Goal: Task Accomplishment & Management: Manage account settings

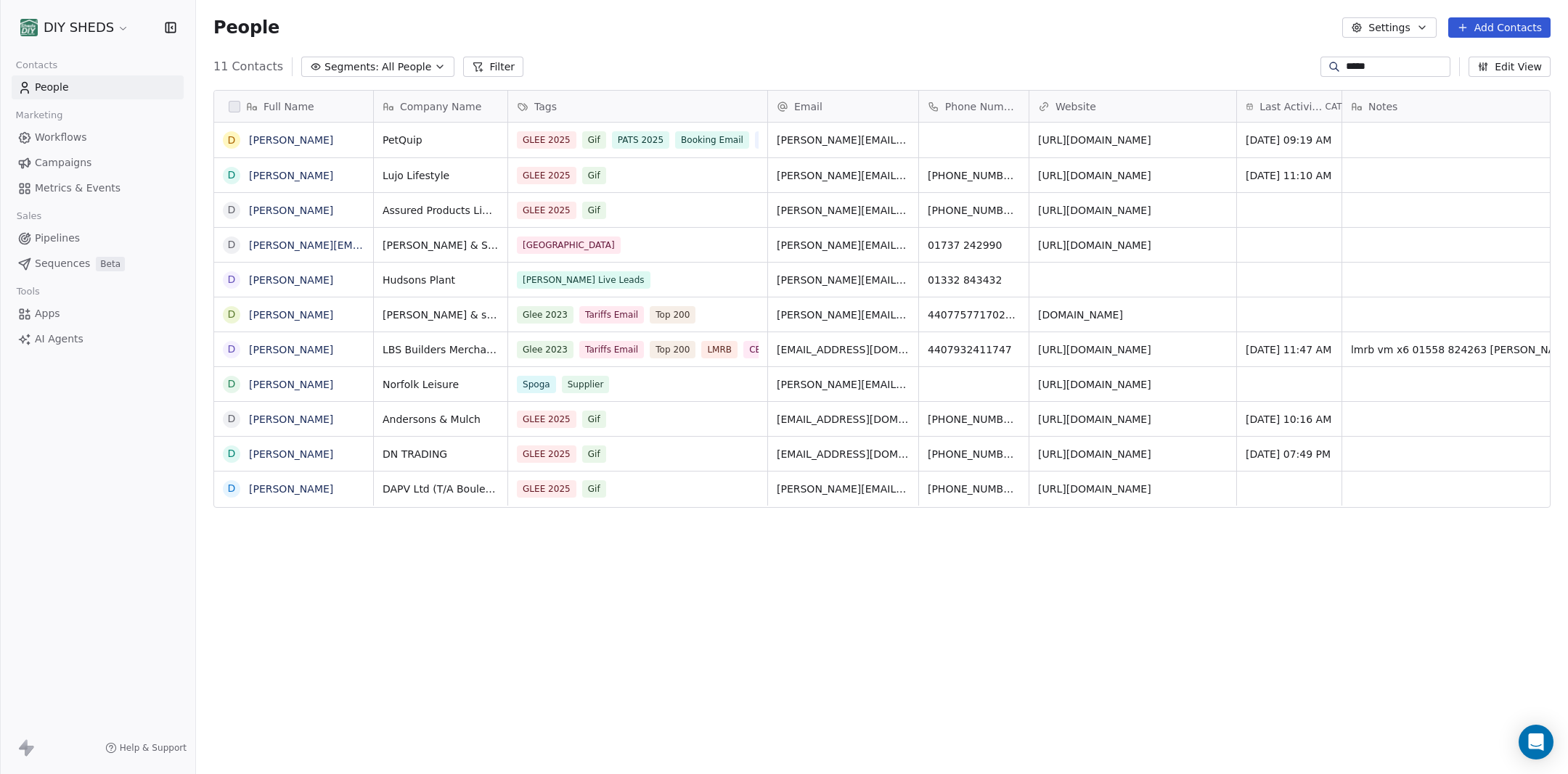
scroll to position [681, 1372]
drag, startPoint x: 1376, startPoint y: 68, endPoint x: 1304, endPoint y: 73, distance: 72.2
click at [1346, 73] on input "*****" at bounding box center [1396, 66] width 102 height 15
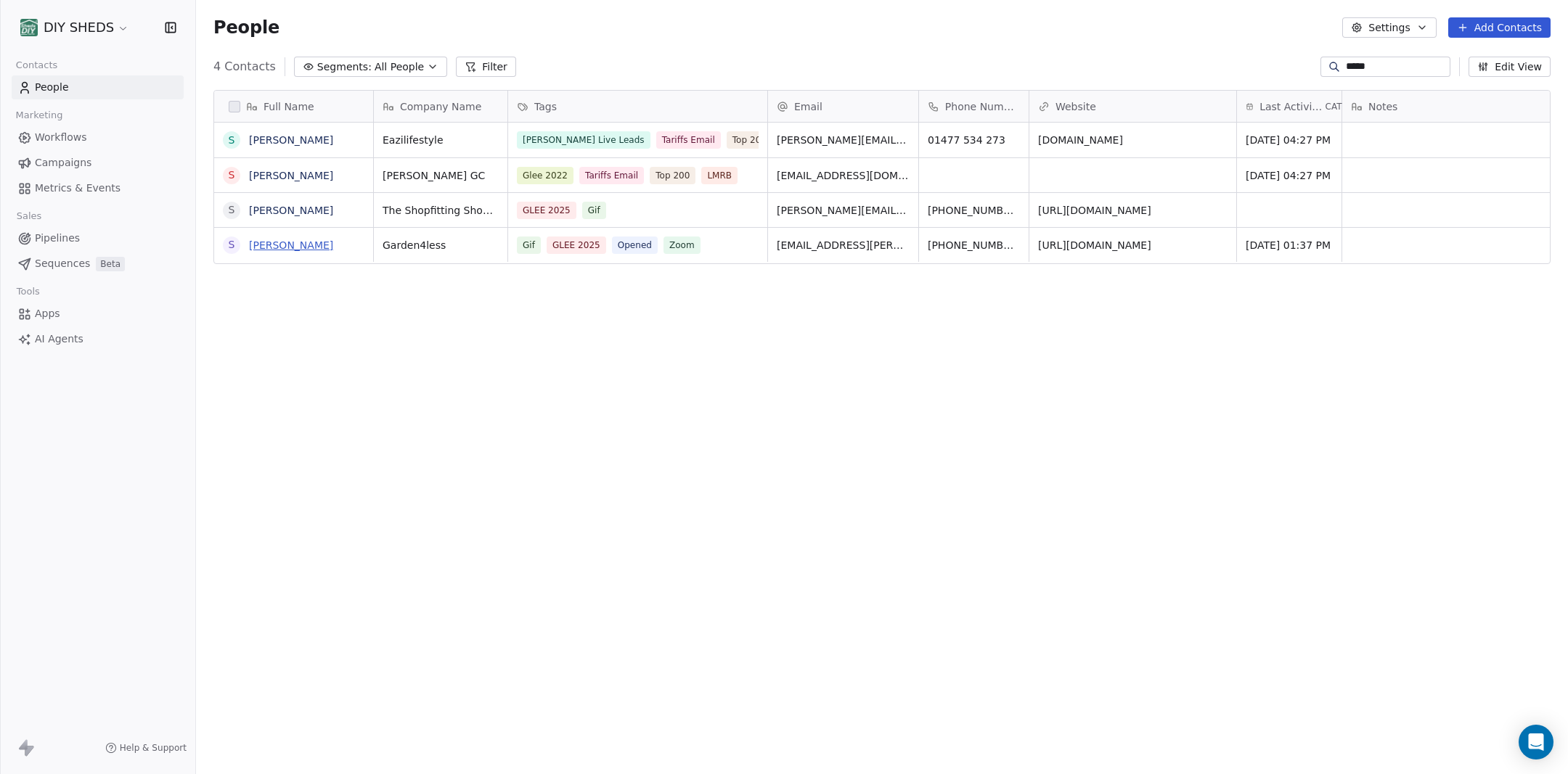
type input "*****"
click at [294, 247] on link "Simon Donnelly" at bounding box center [291, 245] width 84 height 11
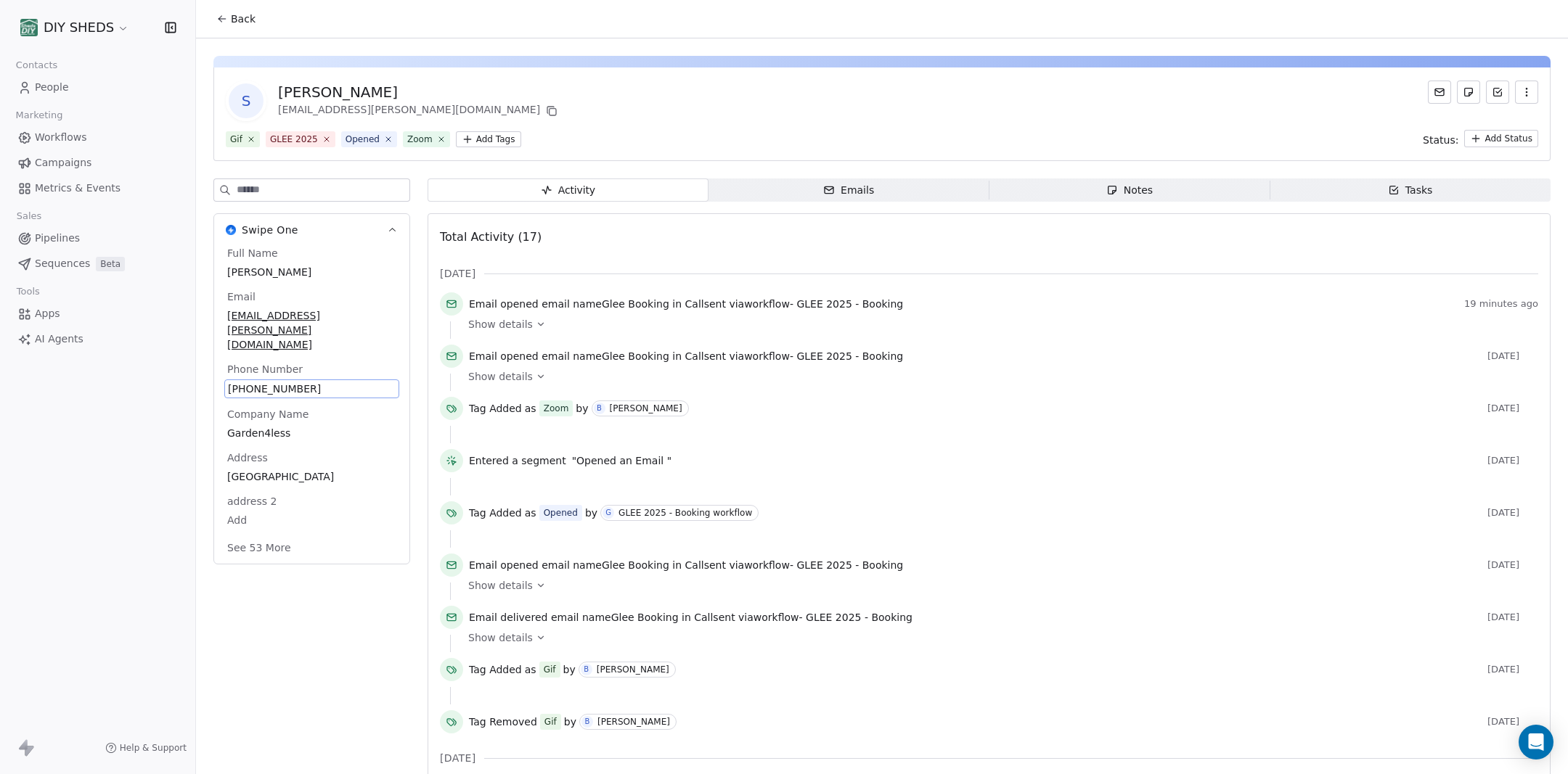
click at [312, 382] on span "+447977384869" at bounding box center [312, 389] width 168 height 15
click at [767, 114] on div "S Simon Donnelly simon.donnelly@garden4less.co.uk" at bounding box center [882, 100] width 1312 height 40
click at [476, 140] on html "DIY SHEDS Contacts People Marketing Workflows Campaigns Metrics & Events Sales …" at bounding box center [784, 387] width 1568 height 774
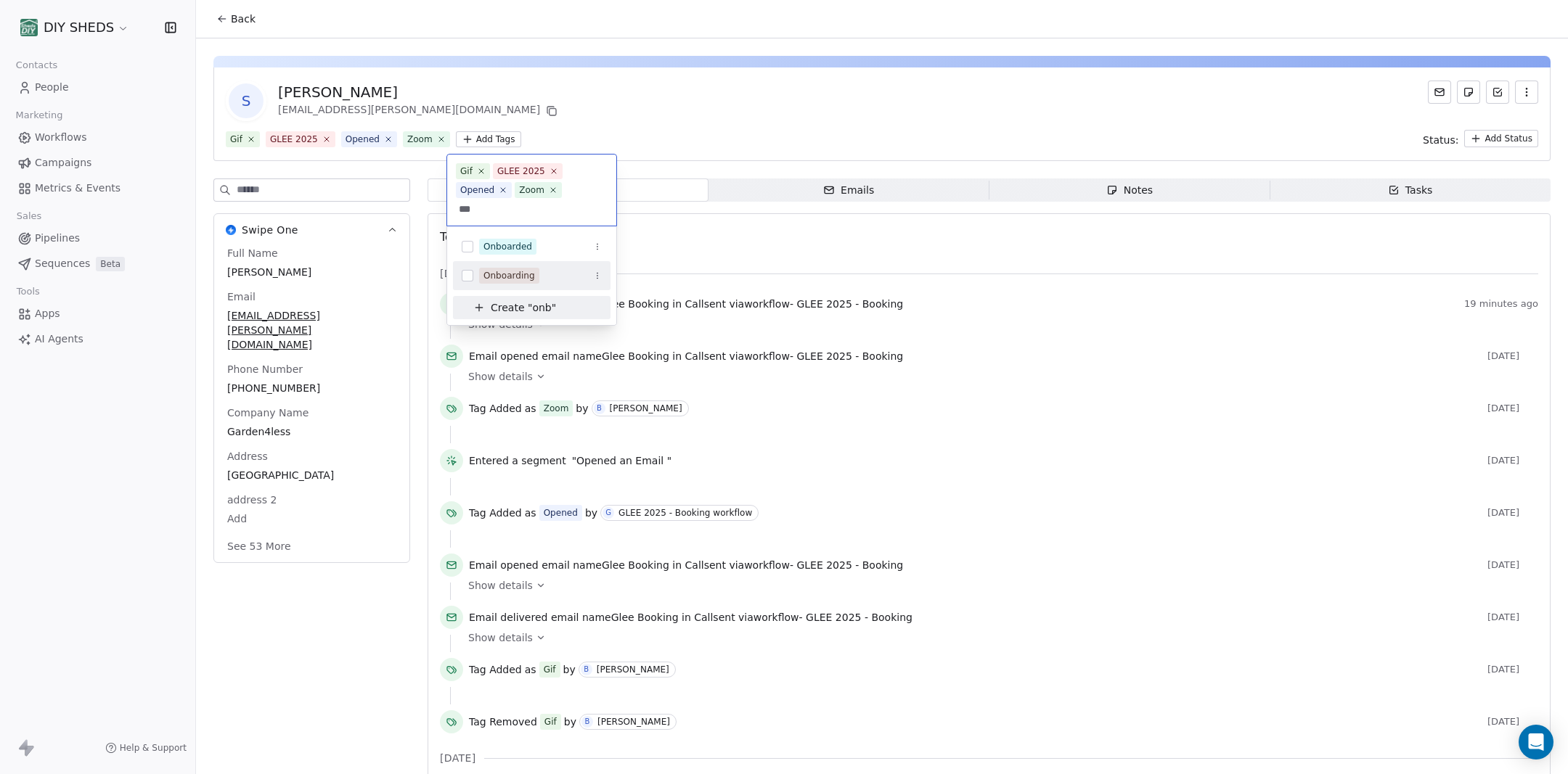
type input "***"
click at [518, 273] on div "Onboarding" at bounding box center [509, 276] width 51 height 13
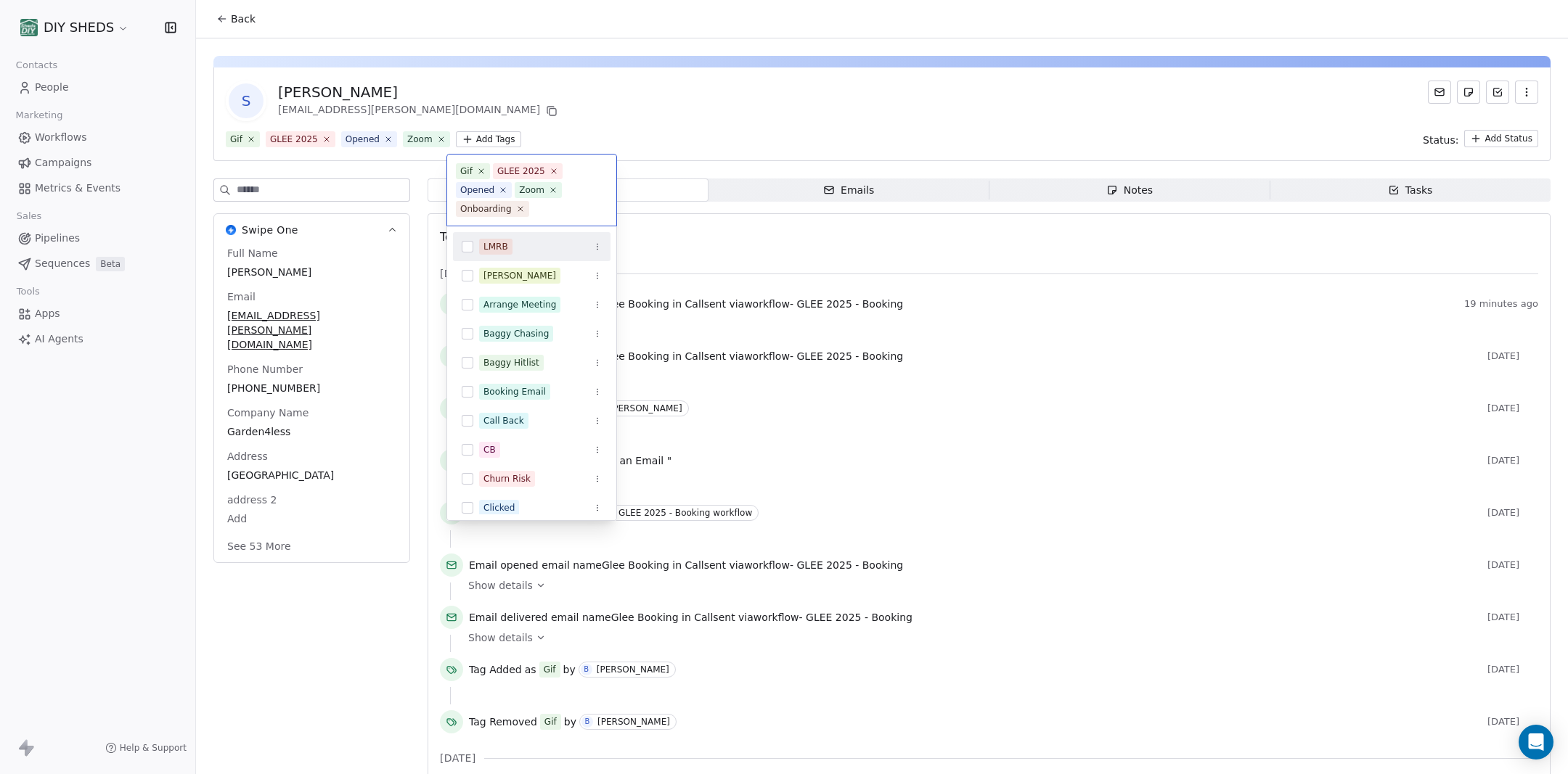
click at [668, 113] on html "DIY SHEDS Contacts People Marketing Workflows Campaigns Metrics & Events Sales …" at bounding box center [784, 387] width 1568 height 774
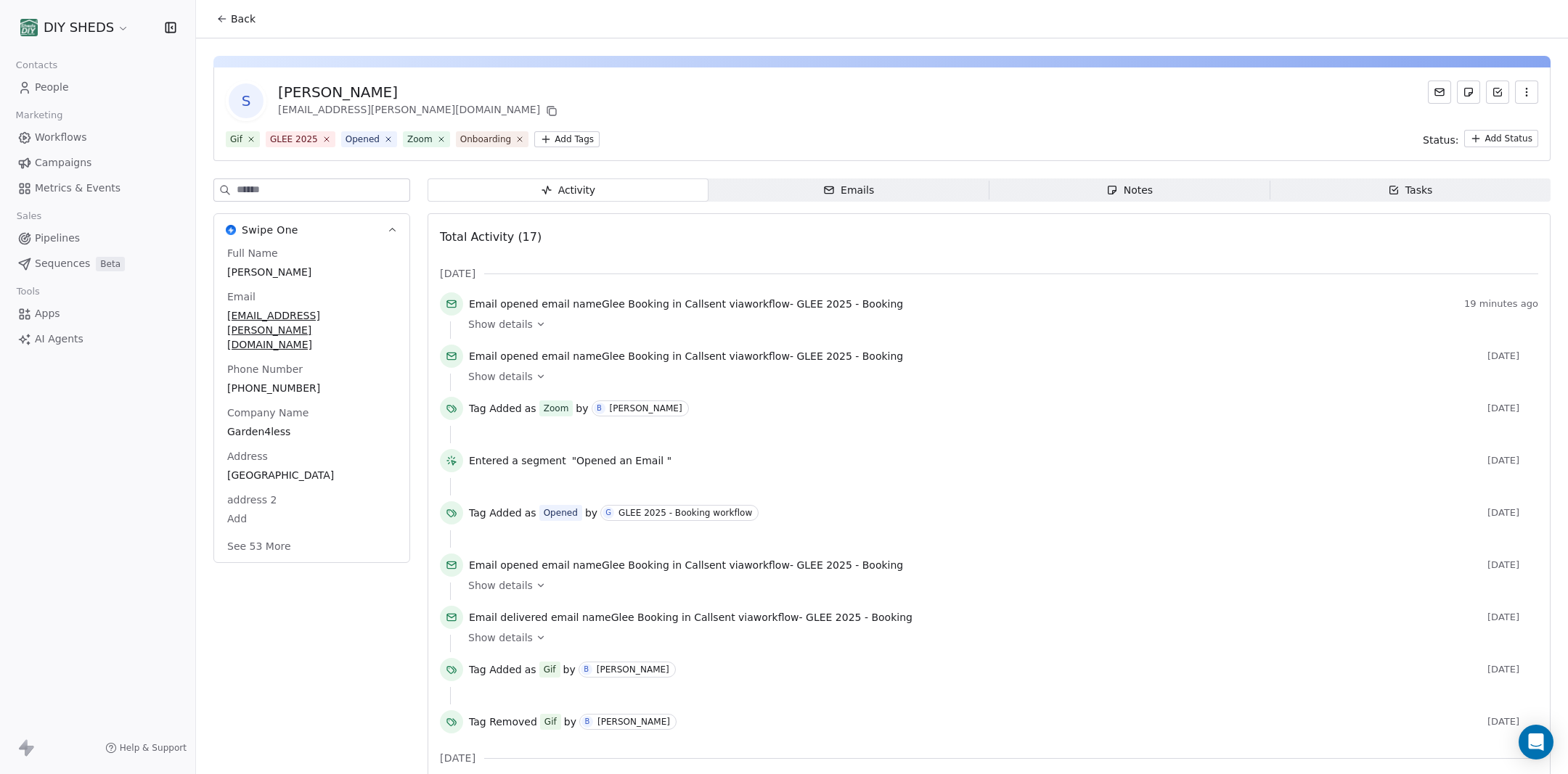
click at [78, 136] on span "Workflows" at bounding box center [61, 137] width 52 height 15
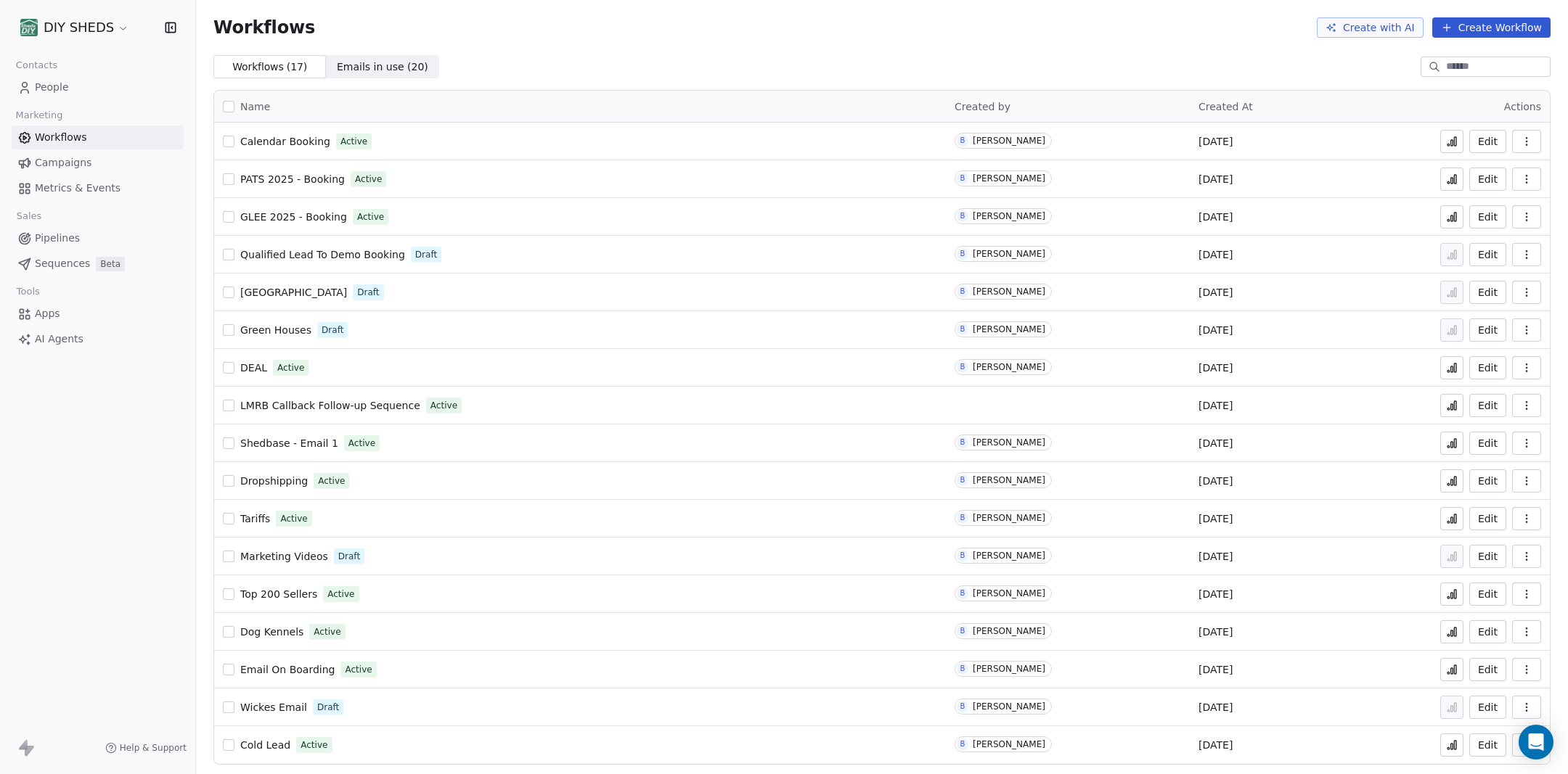
scroll to position [2, 0]
click at [291, 666] on span "Email On Boarding" at bounding box center [288, 667] width 95 height 11
click at [1453, 672] on icon at bounding box center [1452, 669] width 2 height 6
click at [61, 85] on span "People" at bounding box center [52, 88] width 34 height 15
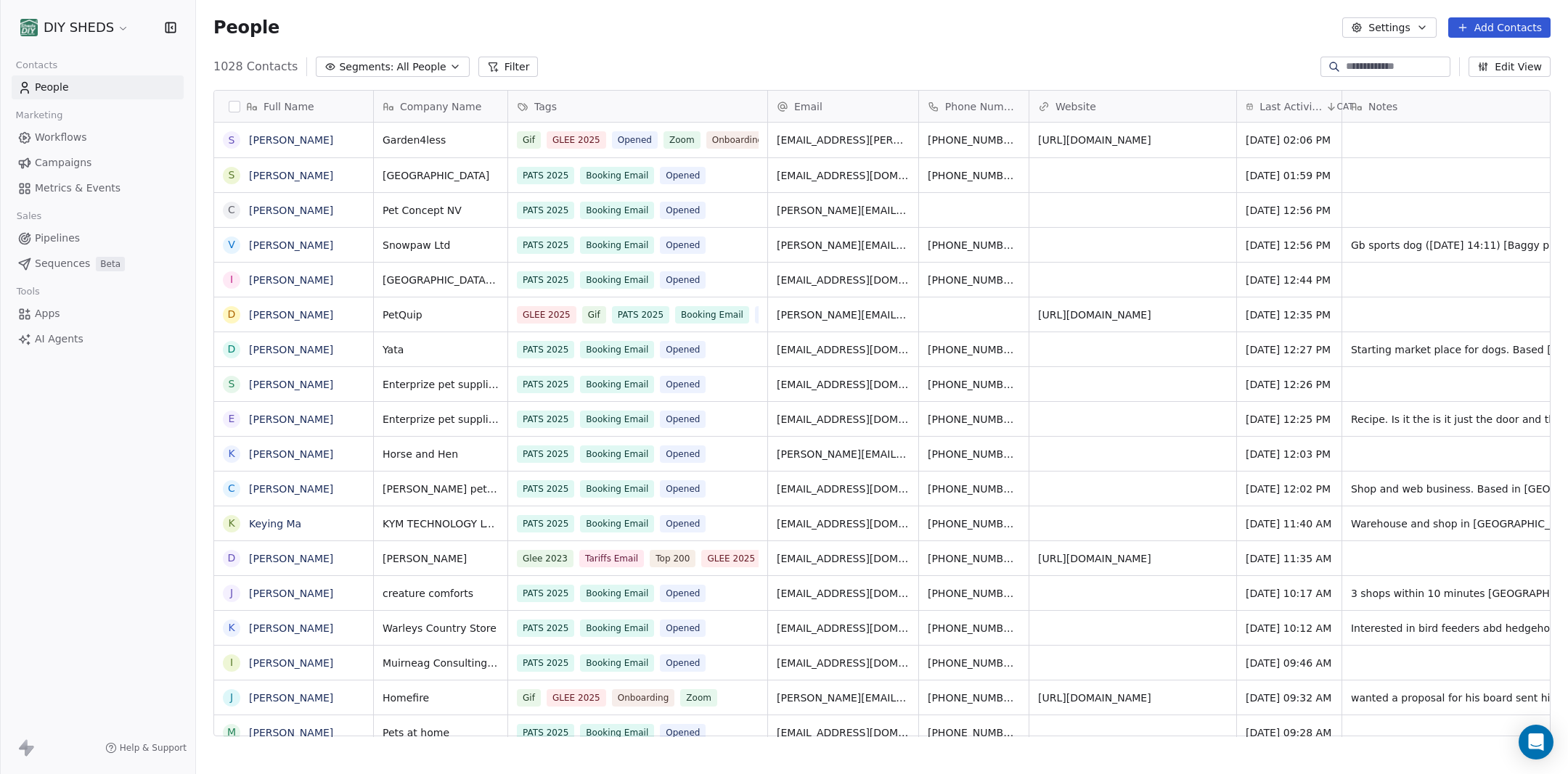
scroll to position [681, 1372]
click at [1402, 70] on input at bounding box center [1396, 66] width 102 height 15
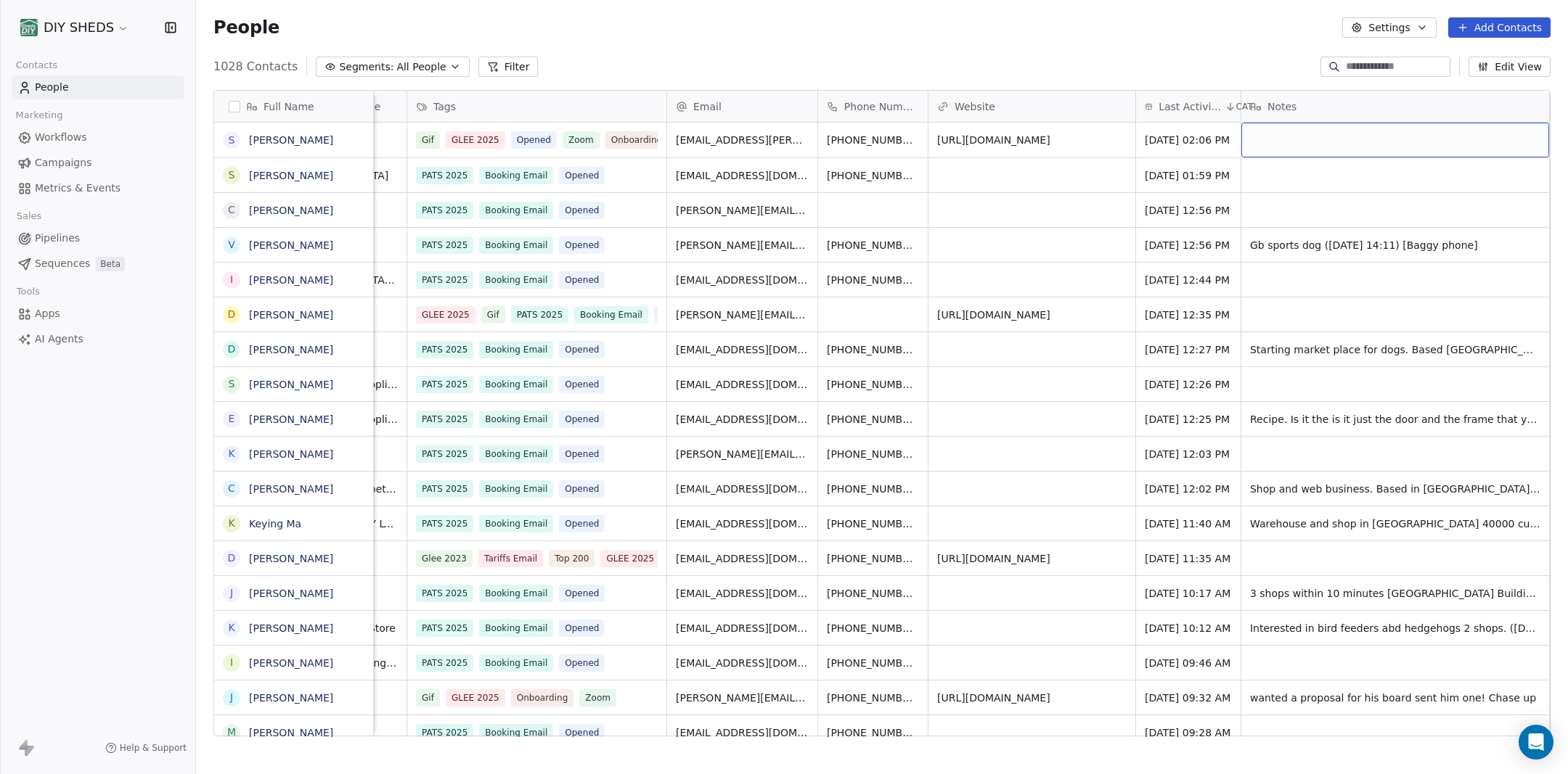
click at [1469, 142] on div "grid" at bounding box center [1395, 140] width 308 height 35
click at [1450, 144] on textarea at bounding box center [1350, 146] width 216 height 45
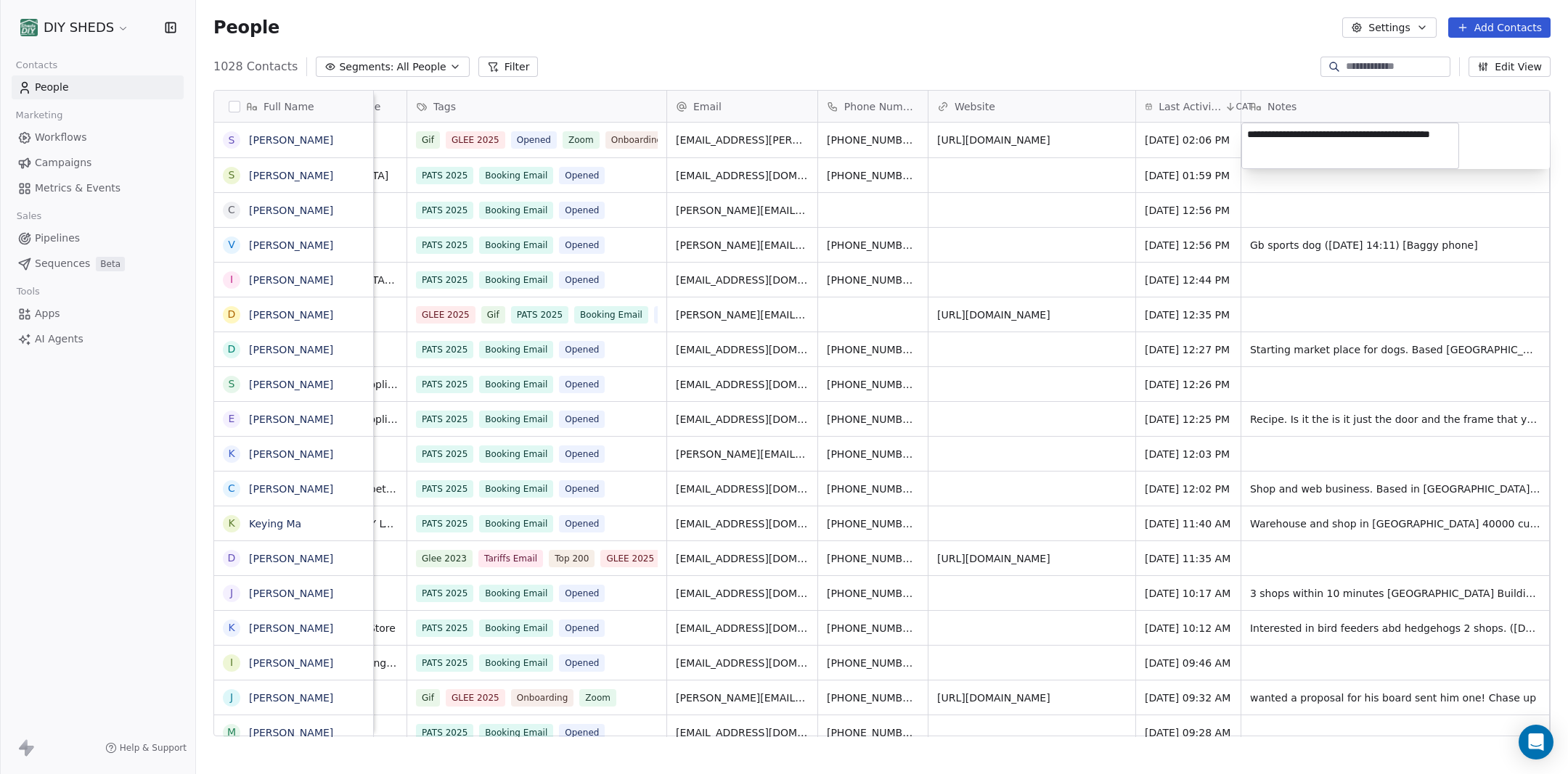
type textarea "**********"
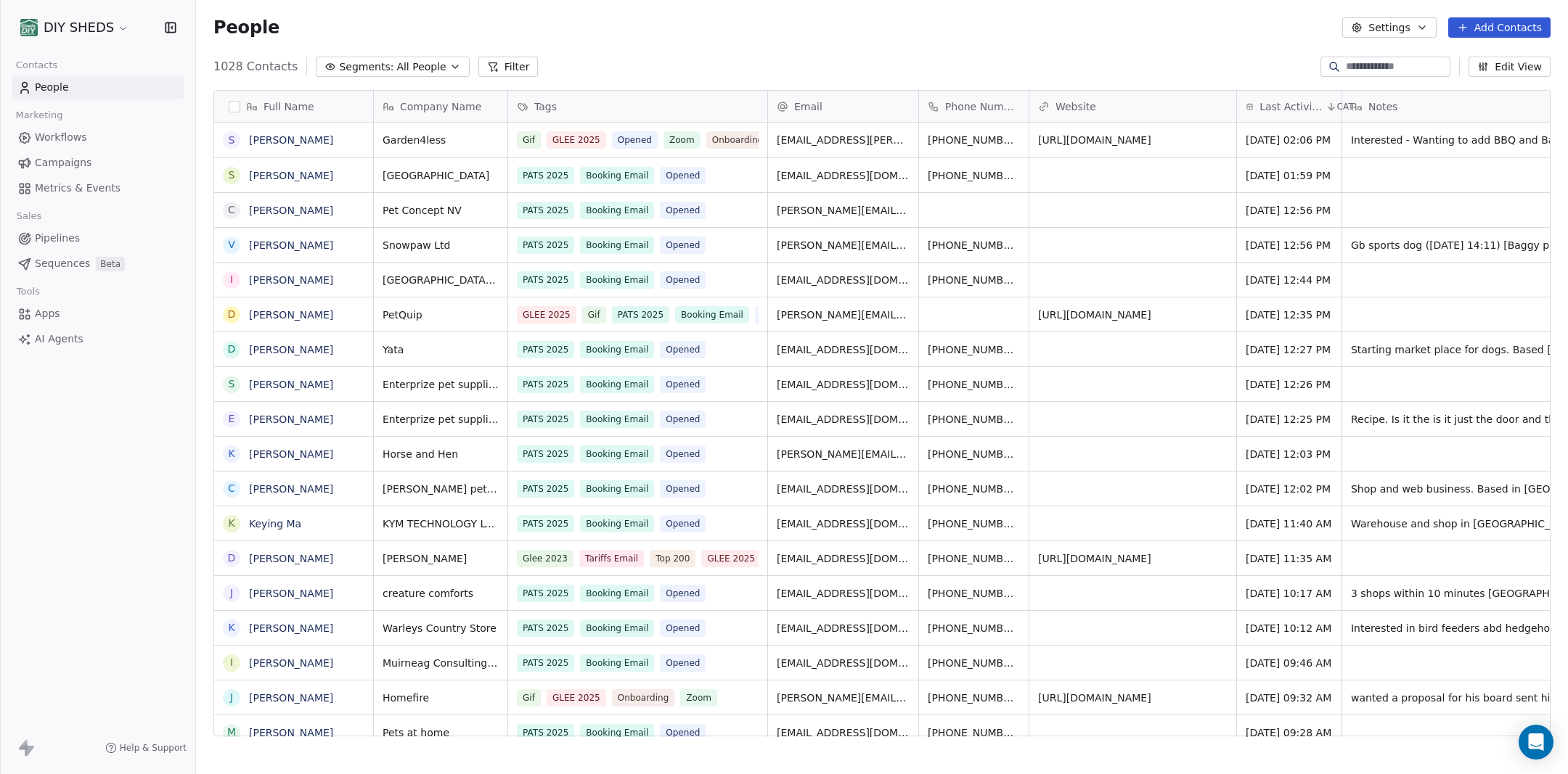
click at [732, 60] on div "1028 Contacts Segments: All People Filter Edit View" at bounding box center [882, 66] width 1372 height 23
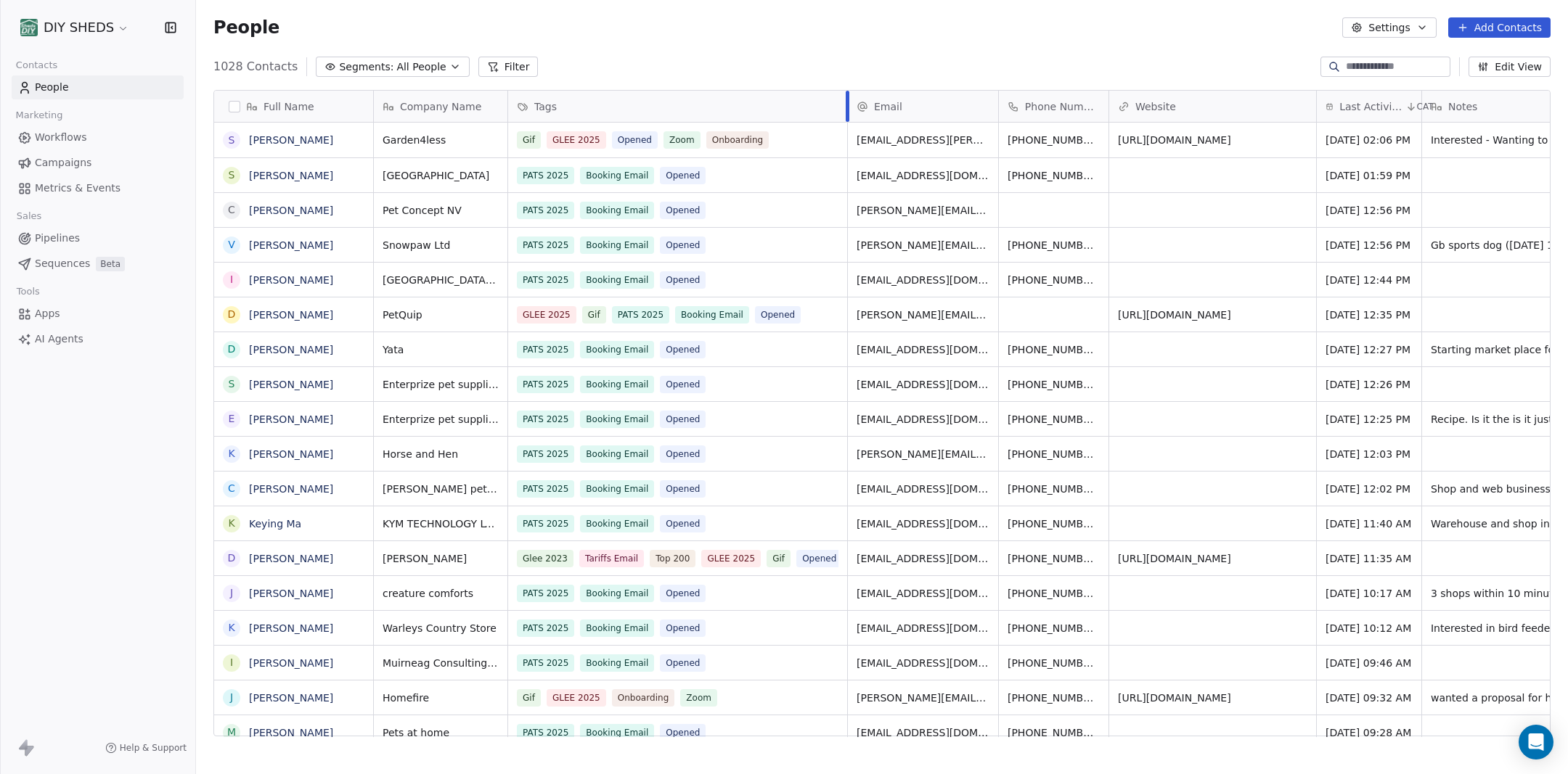
drag, startPoint x: 767, startPoint y: 115, endPoint x: 846, endPoint y: 114, distance: 79.0
click at [846, 114] on div at bounding box center [847, 106] width 4 height 31
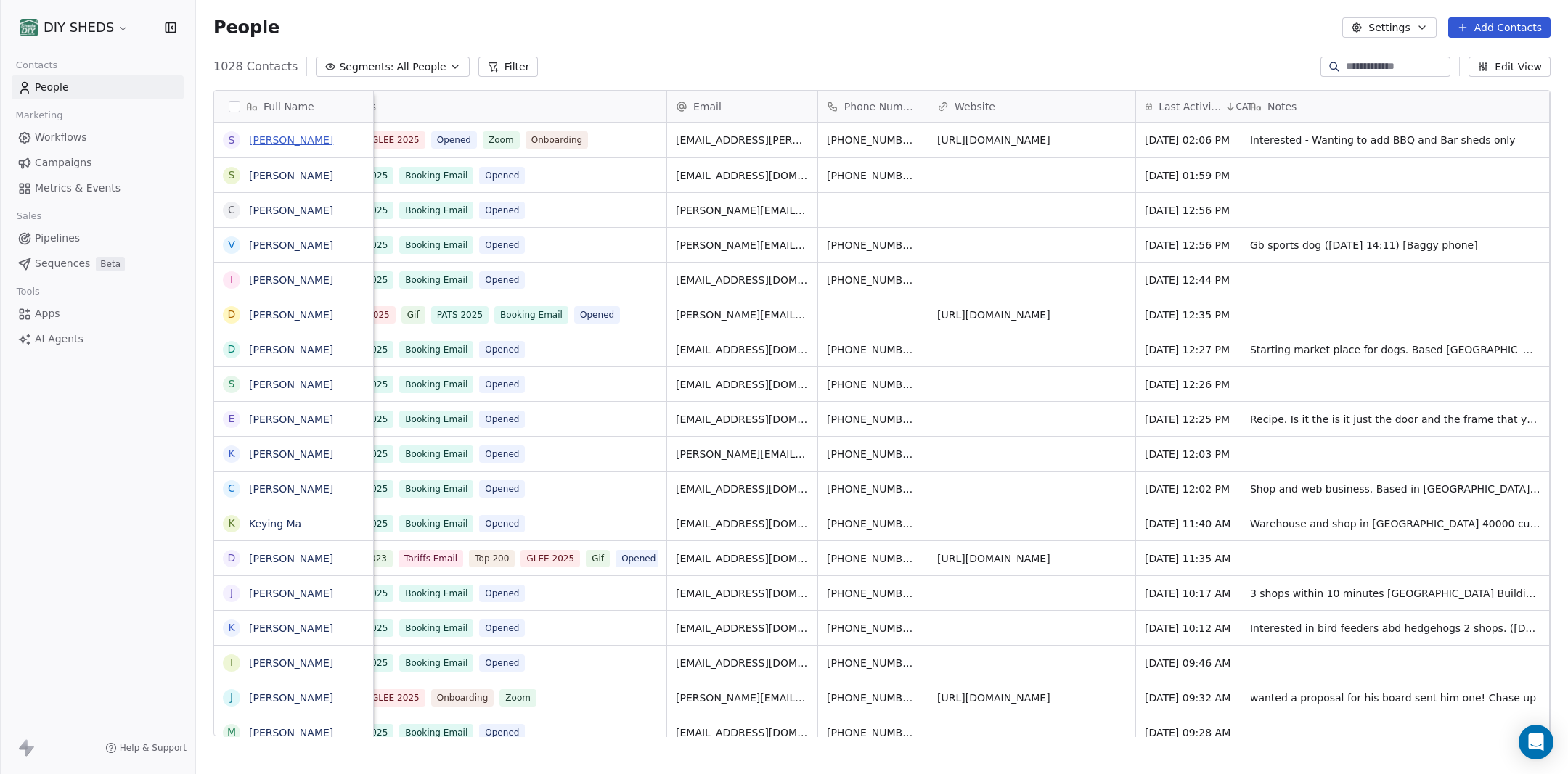
click at [293, 140] on link "[PERSON_NAME]" at bounding box center [291, 140] width 84 height 11
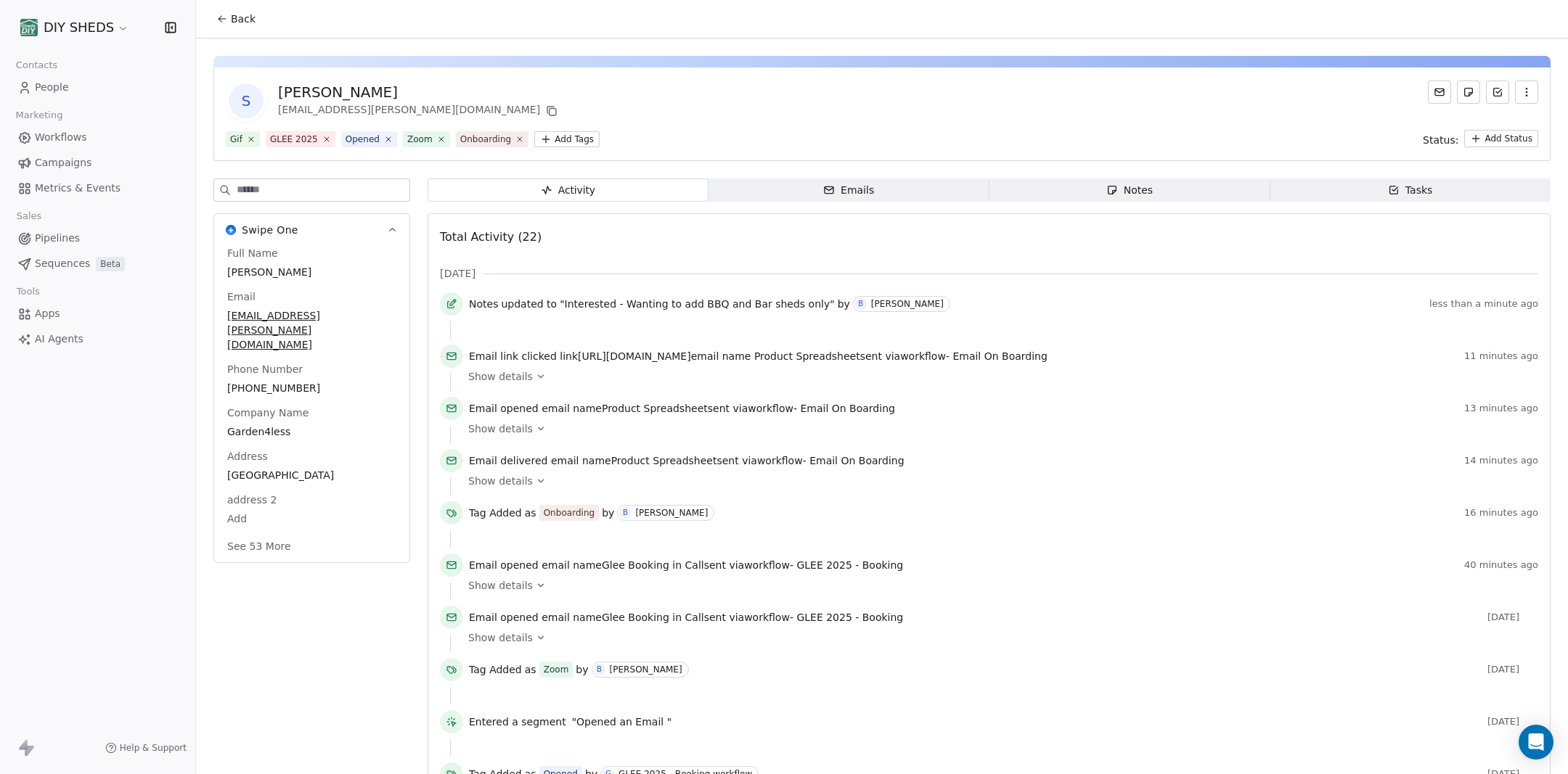
click at [878, 187] on span "Emails Emails" at bounding box center [849, 190] width 281 height 23
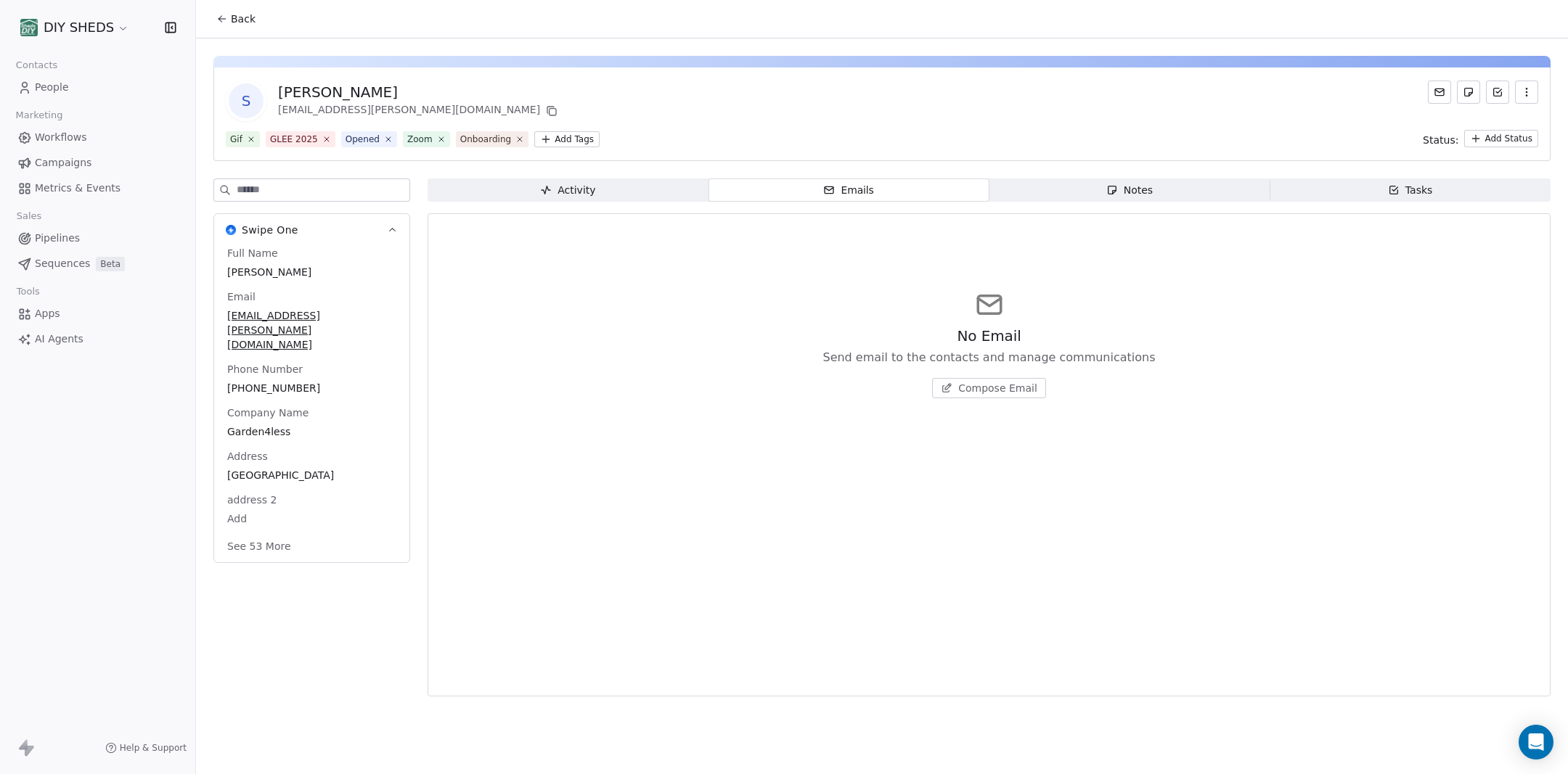
click at [1130, 192] on div "Notes" at bounding box center [1129, 191] width 47 height 15
click at [1011, 389] on span "Create a Note" at bounding box center [997, 388] width 70 height 15
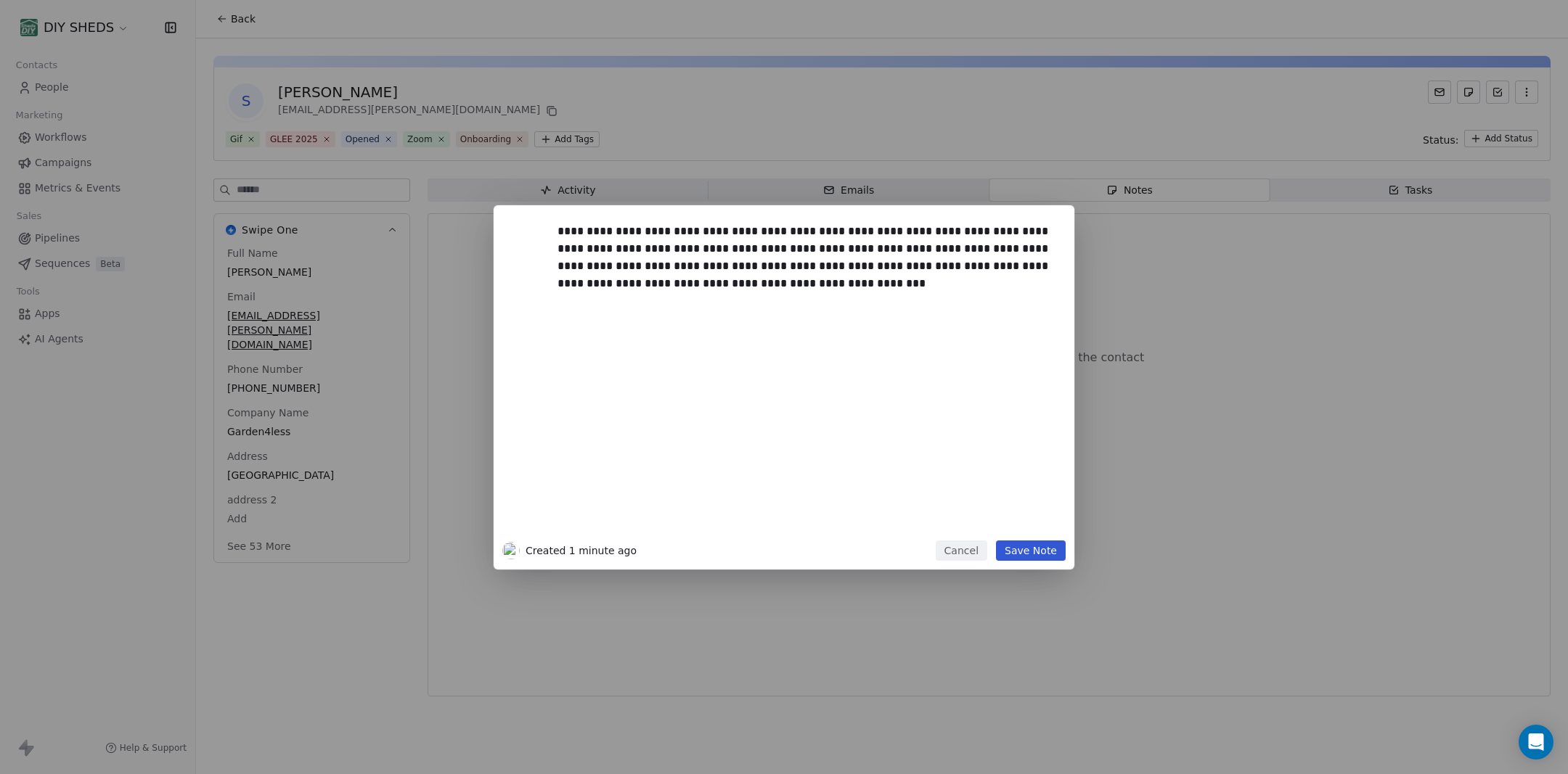
click at [1015, 554] on button "Save Note" at bounding box center [1030, 550] width 70 height 21
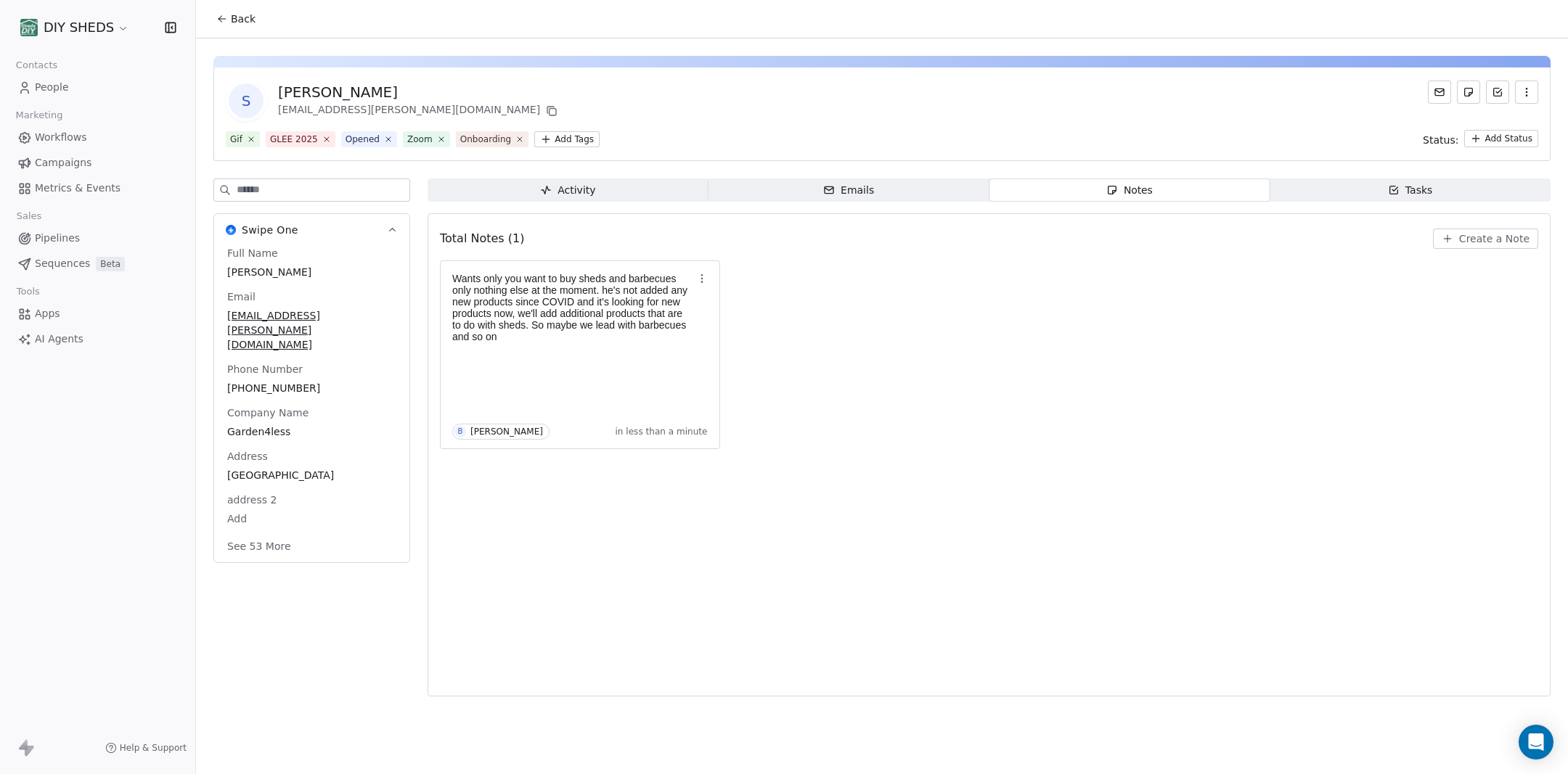
click at [1384, 191] on span "Tasks Tasks" at bounding box center [1410, 190] width 281 height 23
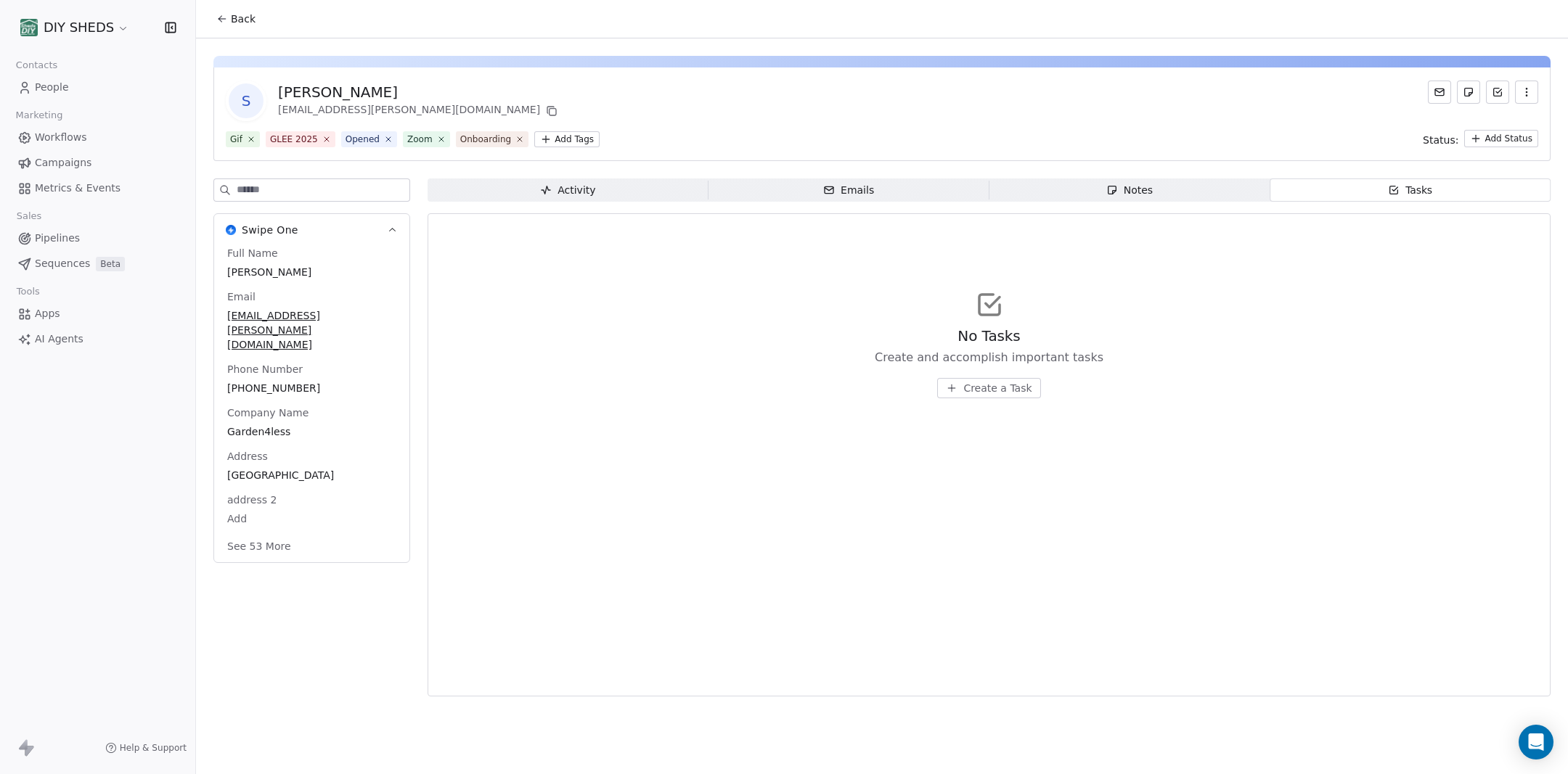
click at [1000, 392] on span "Create a Task" at bounding box center [997, 388] width 68 height 15
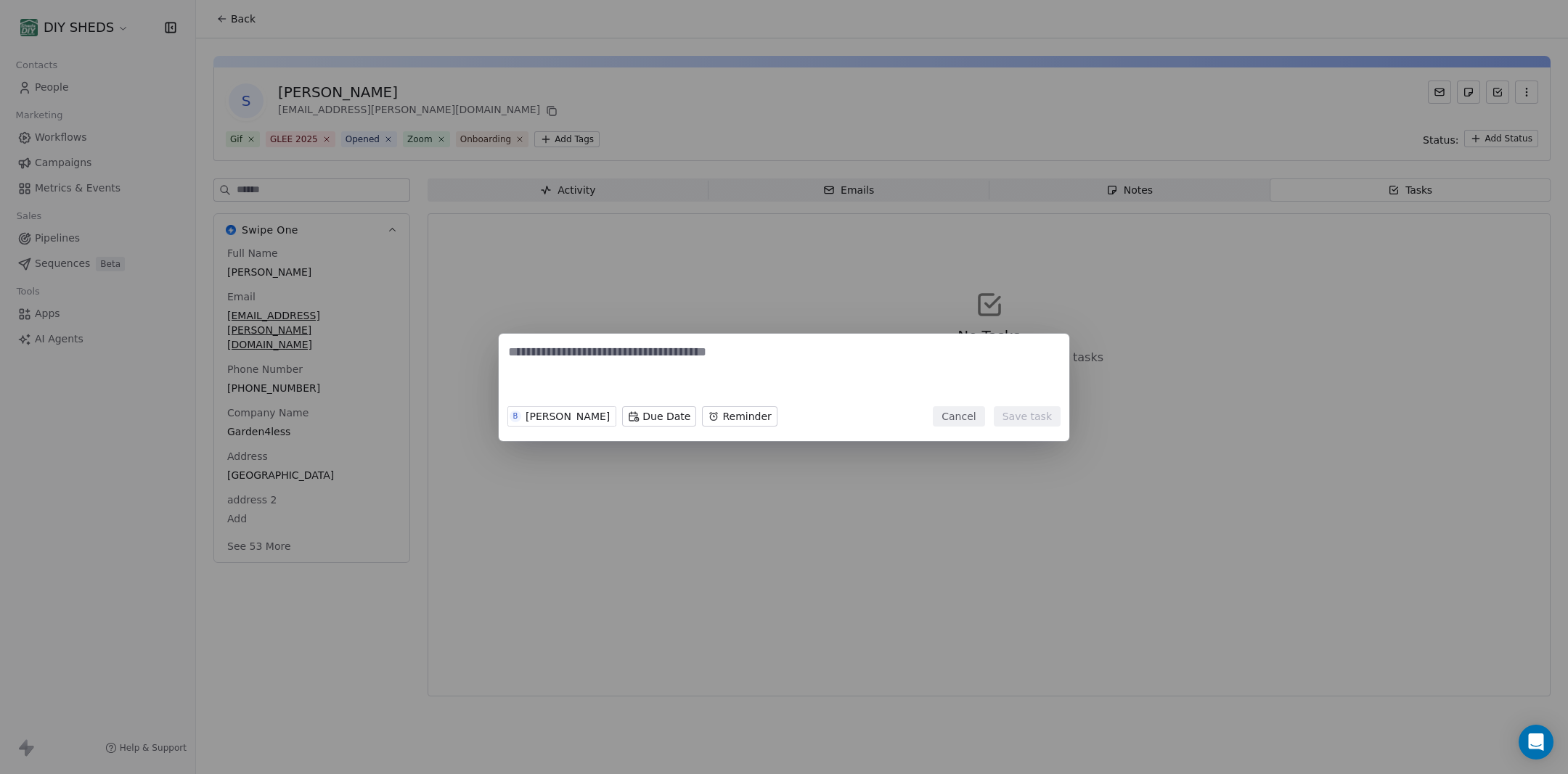
click at [697, 343] on textarea at bounding box center [784, 372] width 551 height 56
click at [660, 417] on body "DIY SHEDS Contacts People Marketing Workflows Campaigns Metrics & Events Sales …" at bounding box center [784, 387] width 1568 height 774
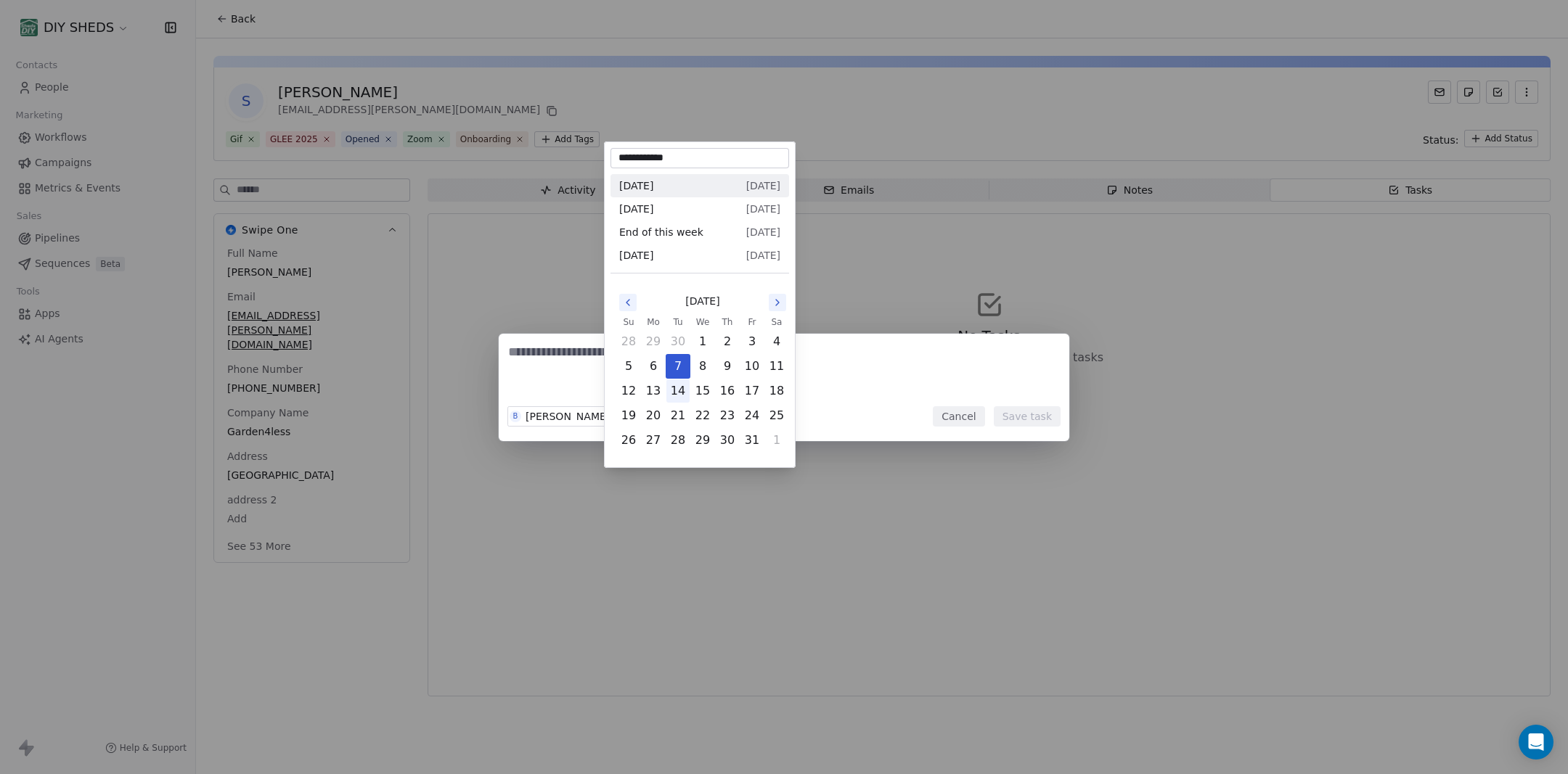
click at [681, 392] on button "14" at bounding box center [677, 391] width 23 height 23
type input "**********"
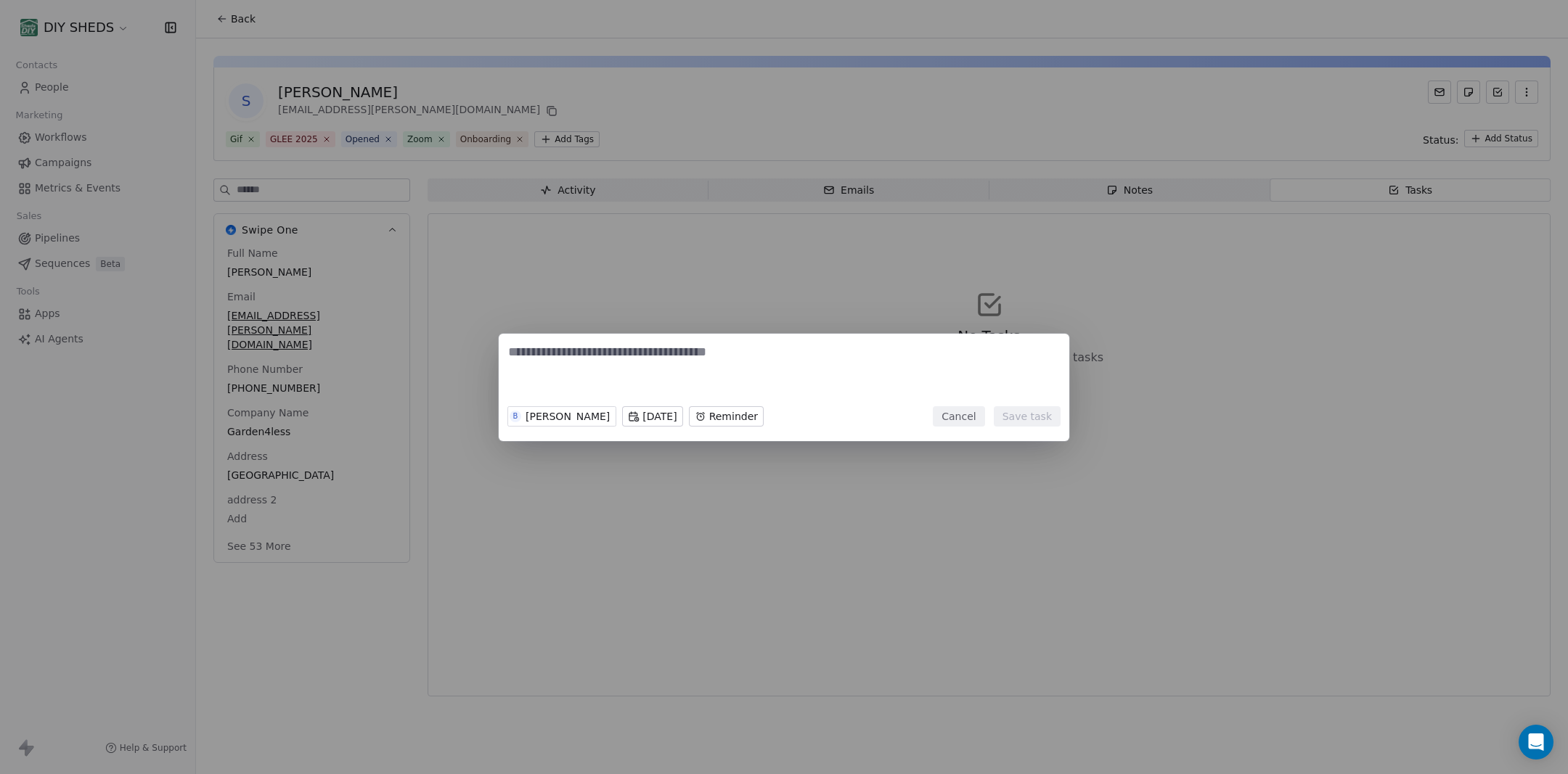
click at [778, 363] on textarea at bounding box center [784, 372] width 551 height 56
click at [910, 361] on textarea "**********" at bounding box center [784, 372] width 551 height 56
type textarea "**********"
click at [1017, 415] on button "Save task" at bounding box center [1026, 416] width 66 height 21
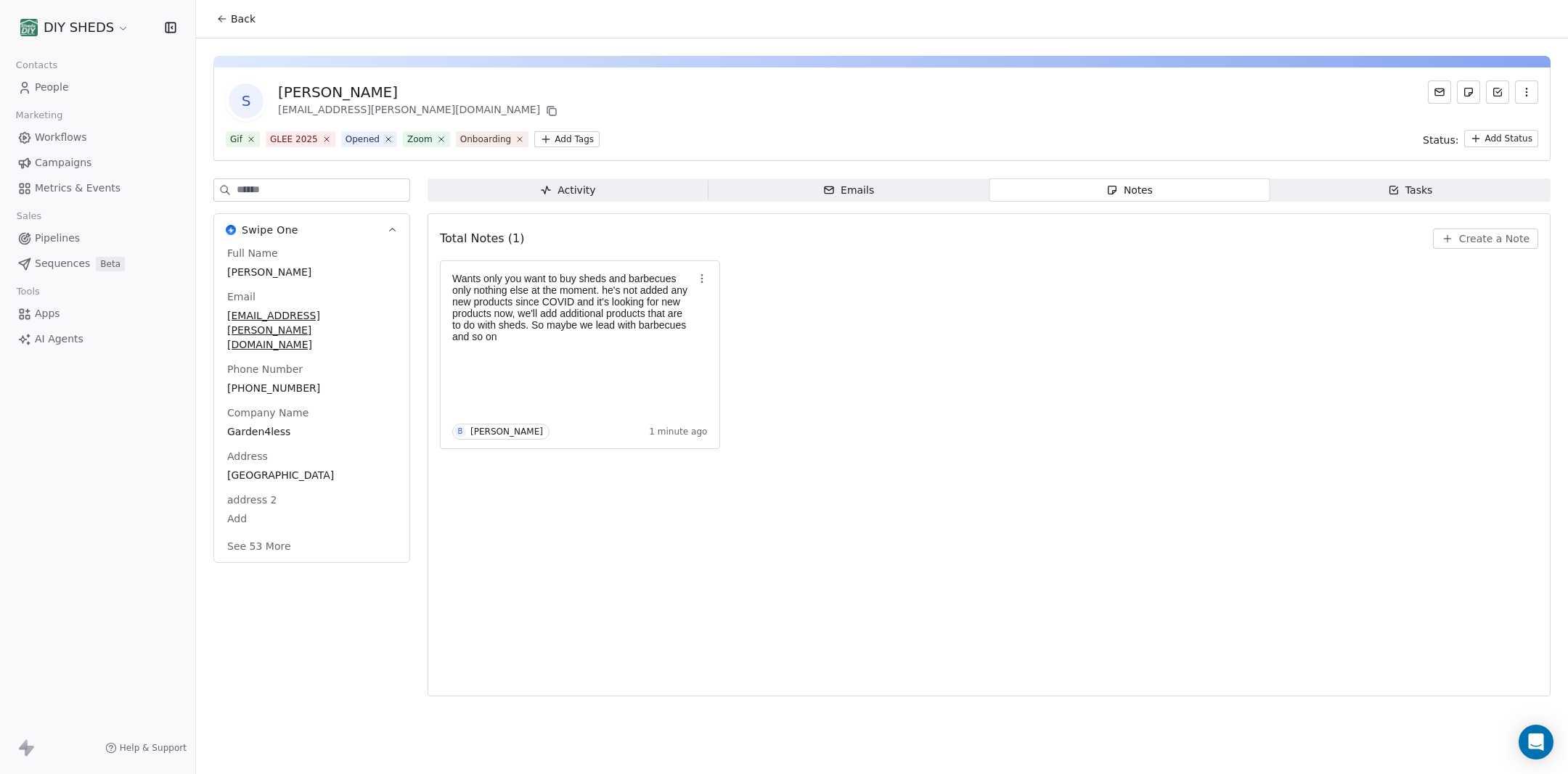
click at [65, 139] on span "Workflows" at bounding box center [61, 137] width 52 height 15
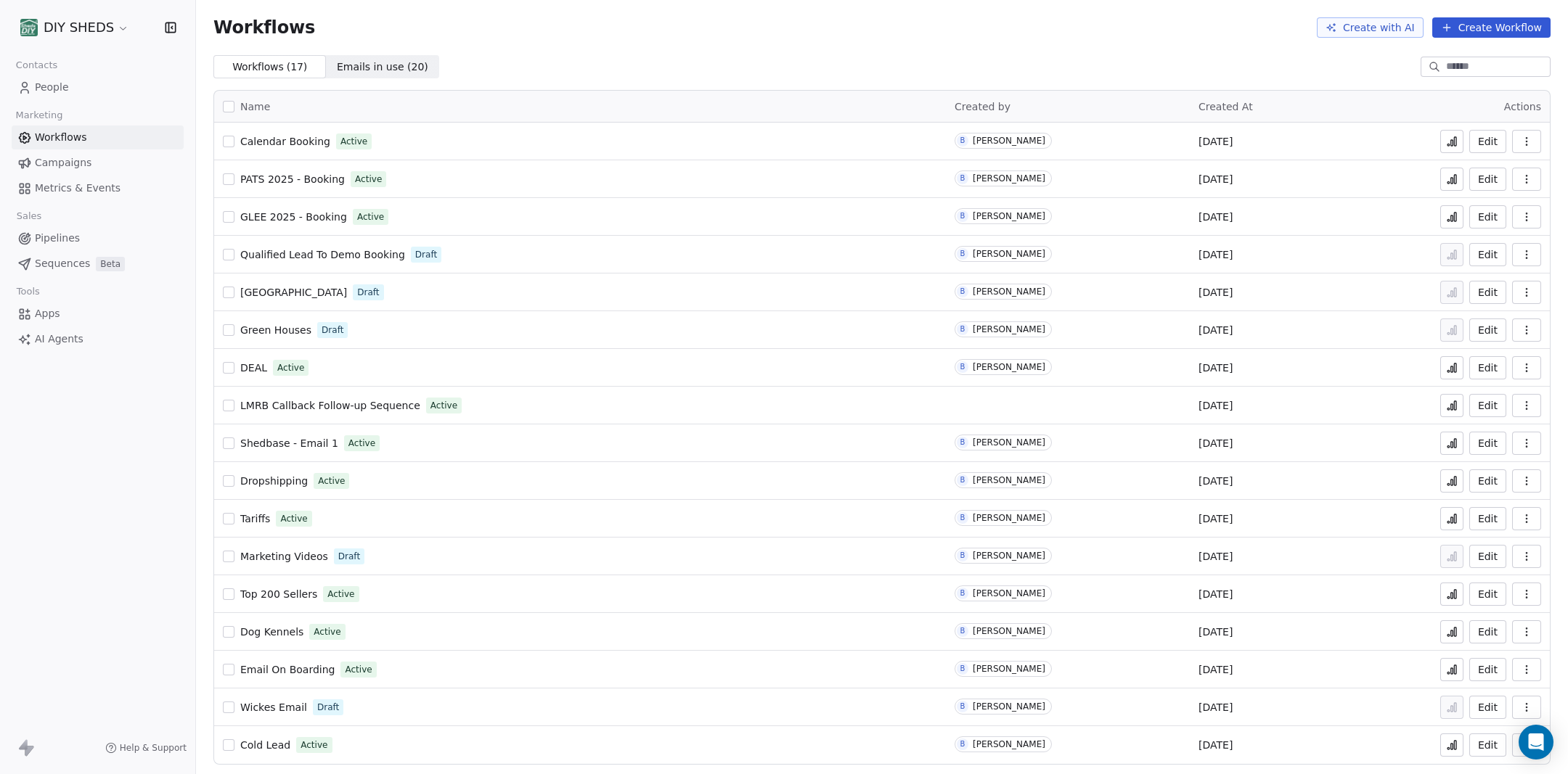
scroll to position [2, 0]
click at [1496, 20] on button "Create Workflow" at bounding box center [1491, 25] width 118 height 21
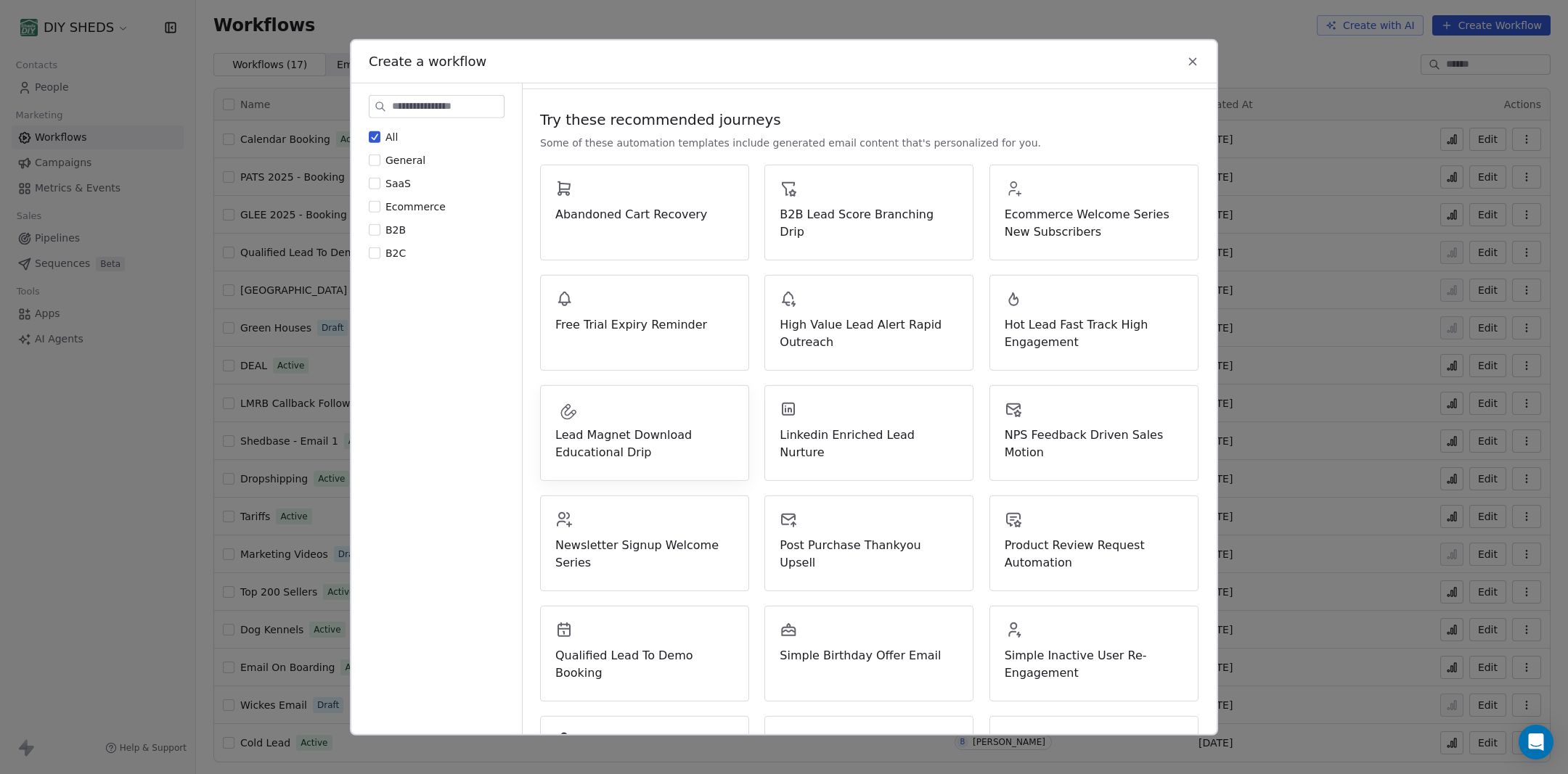
scroll to position [0, 0]
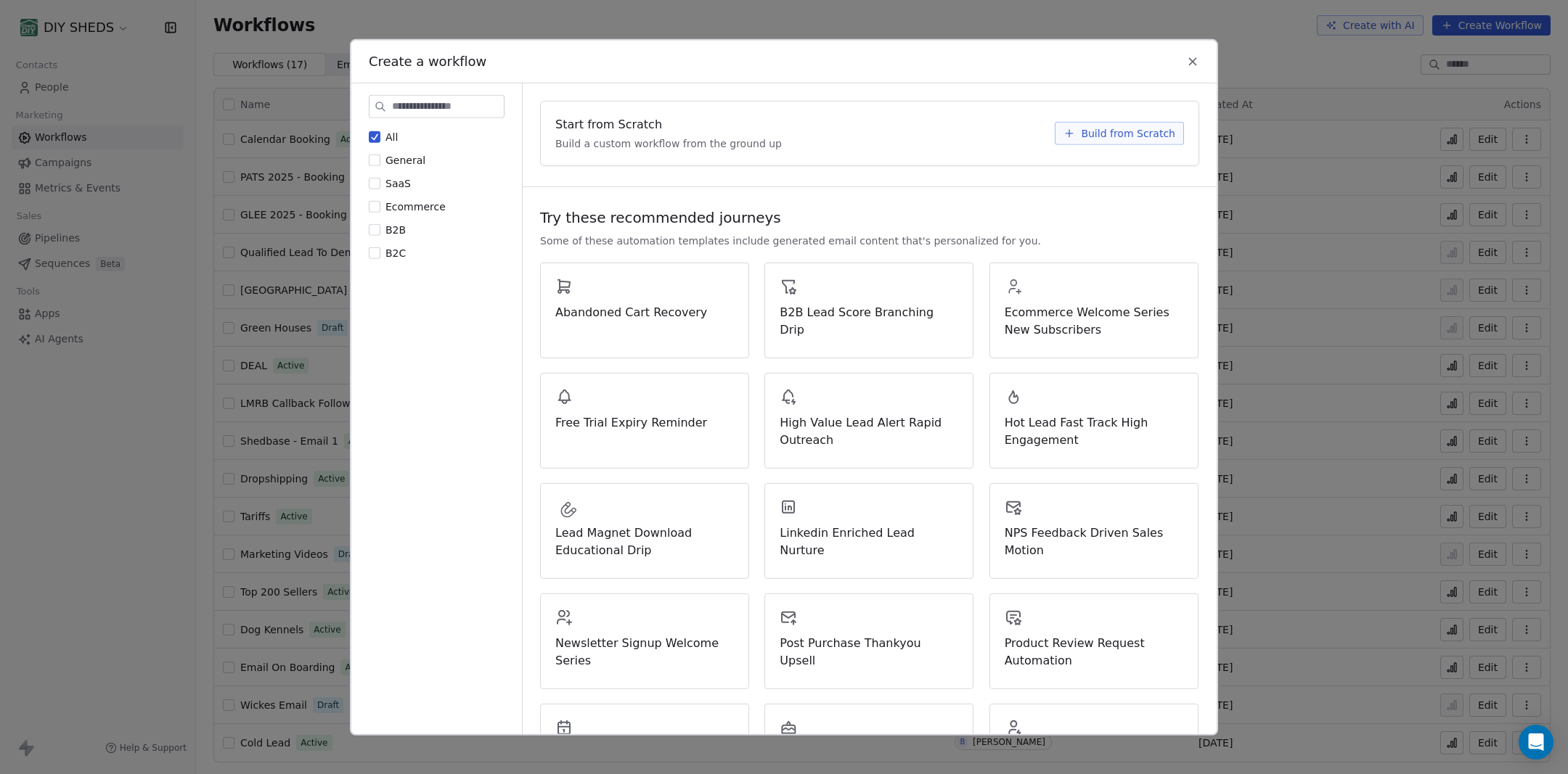
click at [1115, 126] on span "Build from Scratch" at bounding box center [1128, 132] width 95 height 15
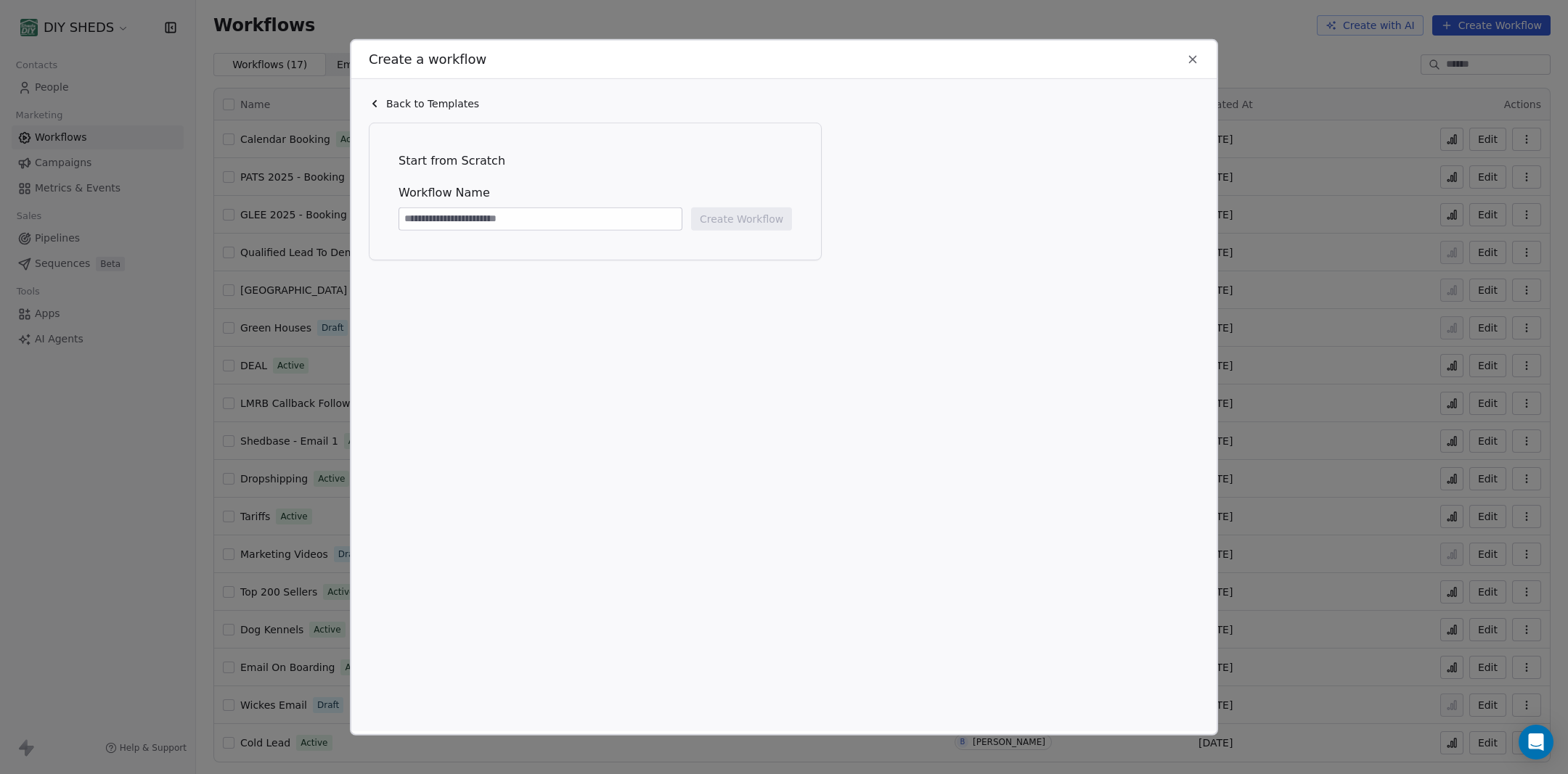
click at [573, 224] on input at bounding box center [541, 218] width 283 height 22
type input "**********"
click at [739, 210] on button "Create Workflow" at bounding box center [742, 218] width 101 height 23
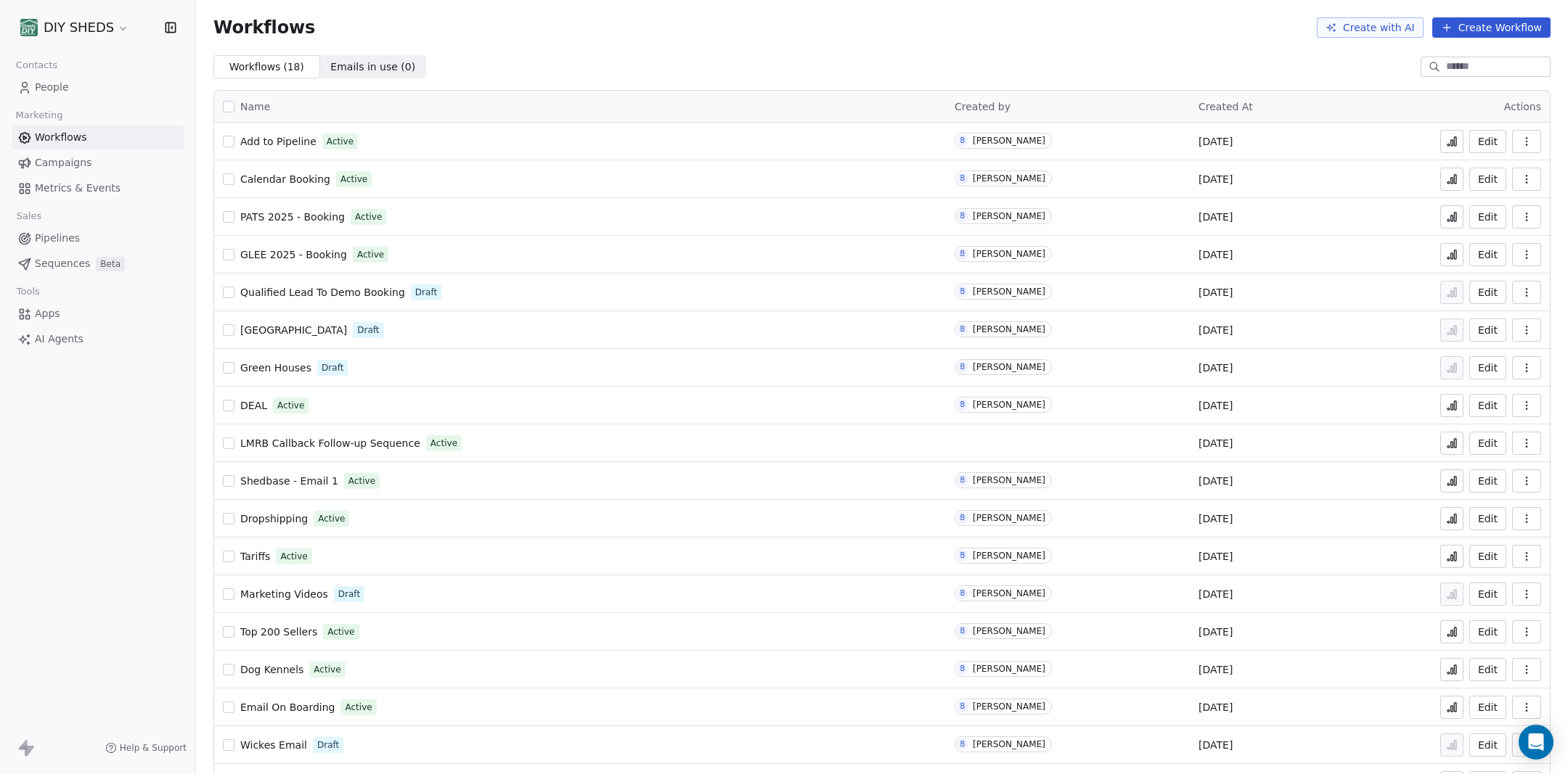
click at [53, 95] on span "People" at bounding box center [52, 88] width 34 height 15
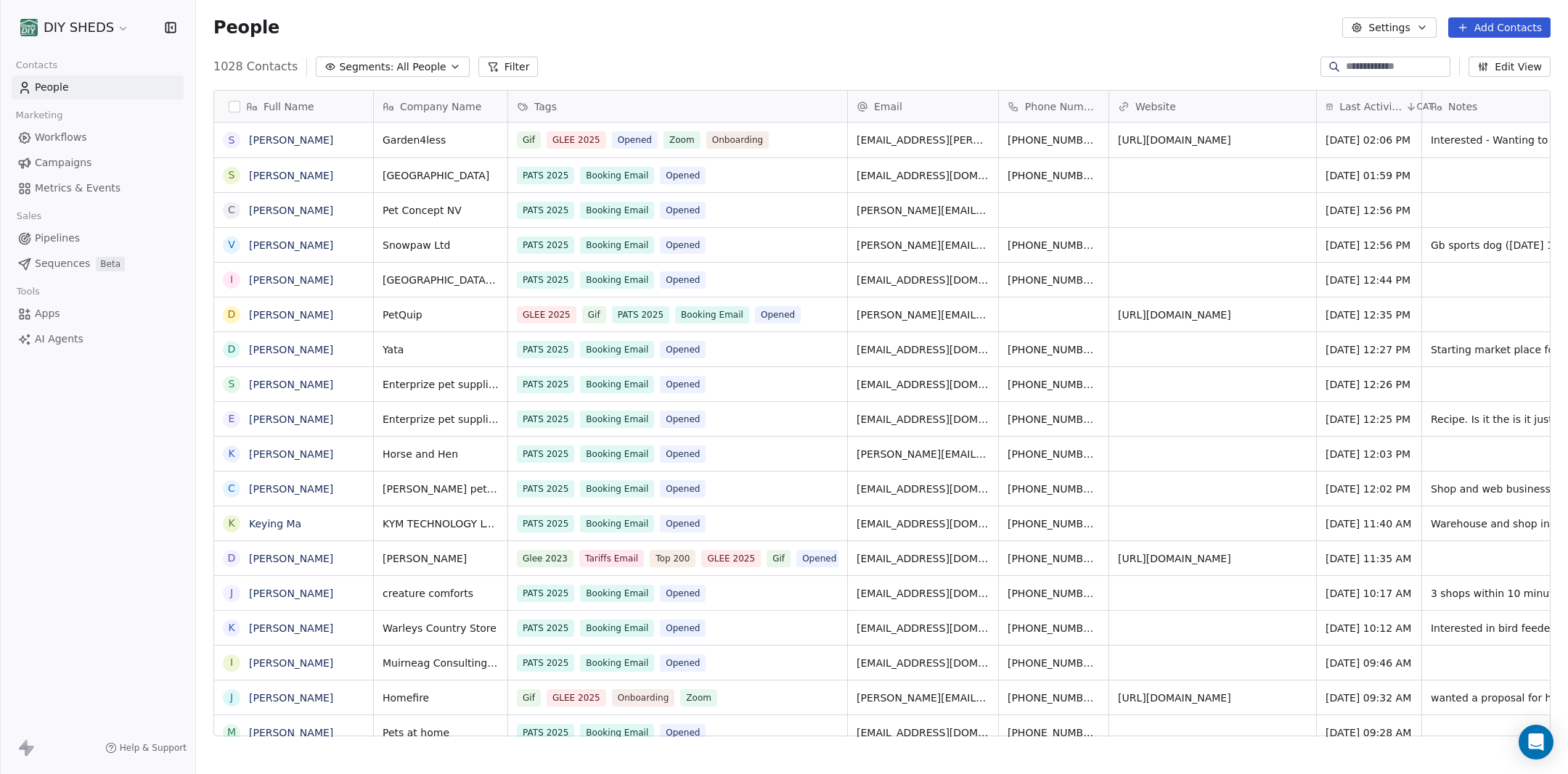
scroll to position [681, 1372]
click at [807, 141] on div "Gif GLEE 2025 Opened Zoom Onboarding" at bounding box center [664, 140] width 294 height 18
click at [789, 142] on div "Gif GLEE 2025 Opened Zoom Onboarding" at bounding box center [664, 140] width 294 height 18
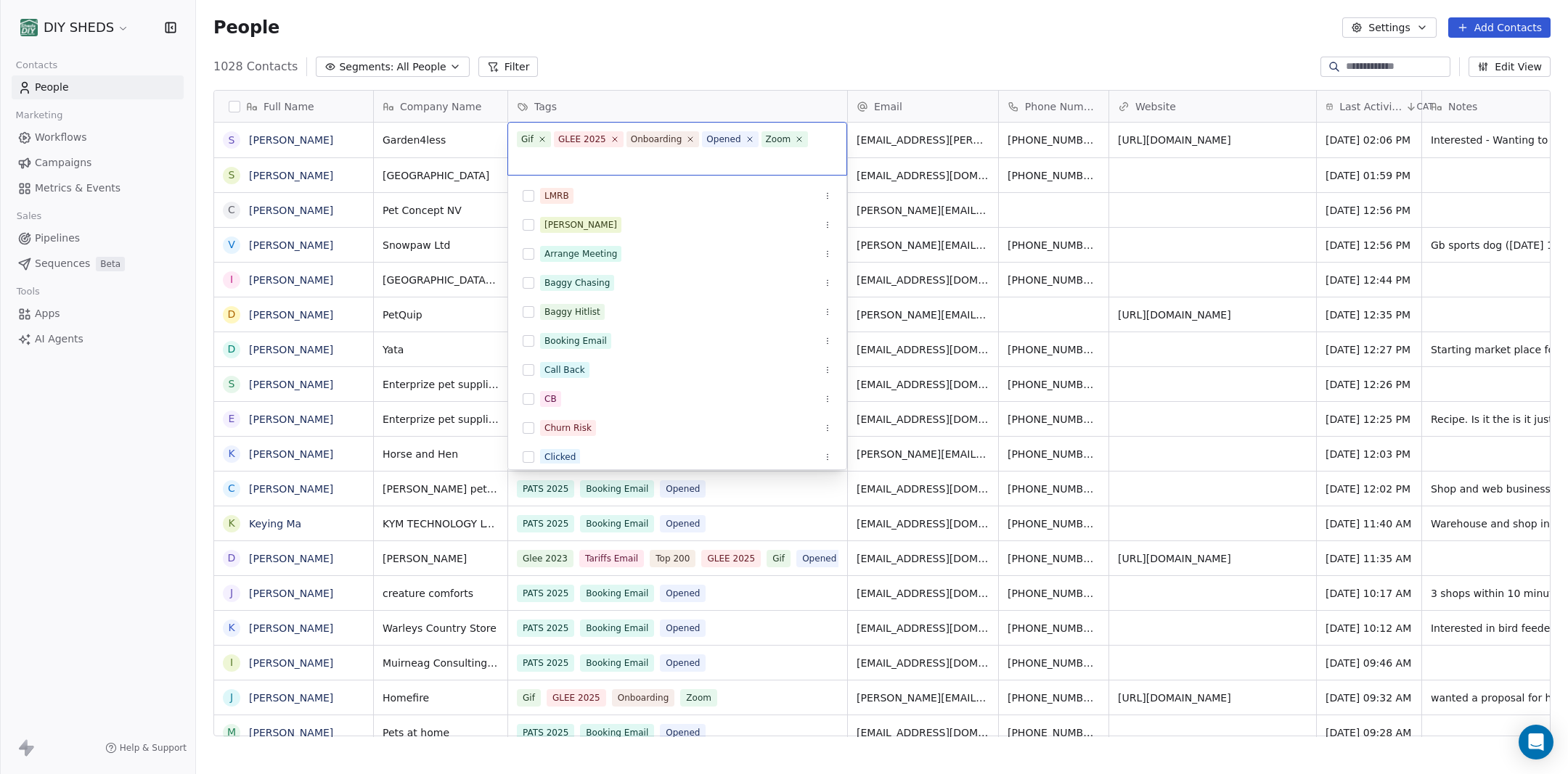
click at [696, 158] on input "text" at bounding box center [677, 158] width 321 height 16
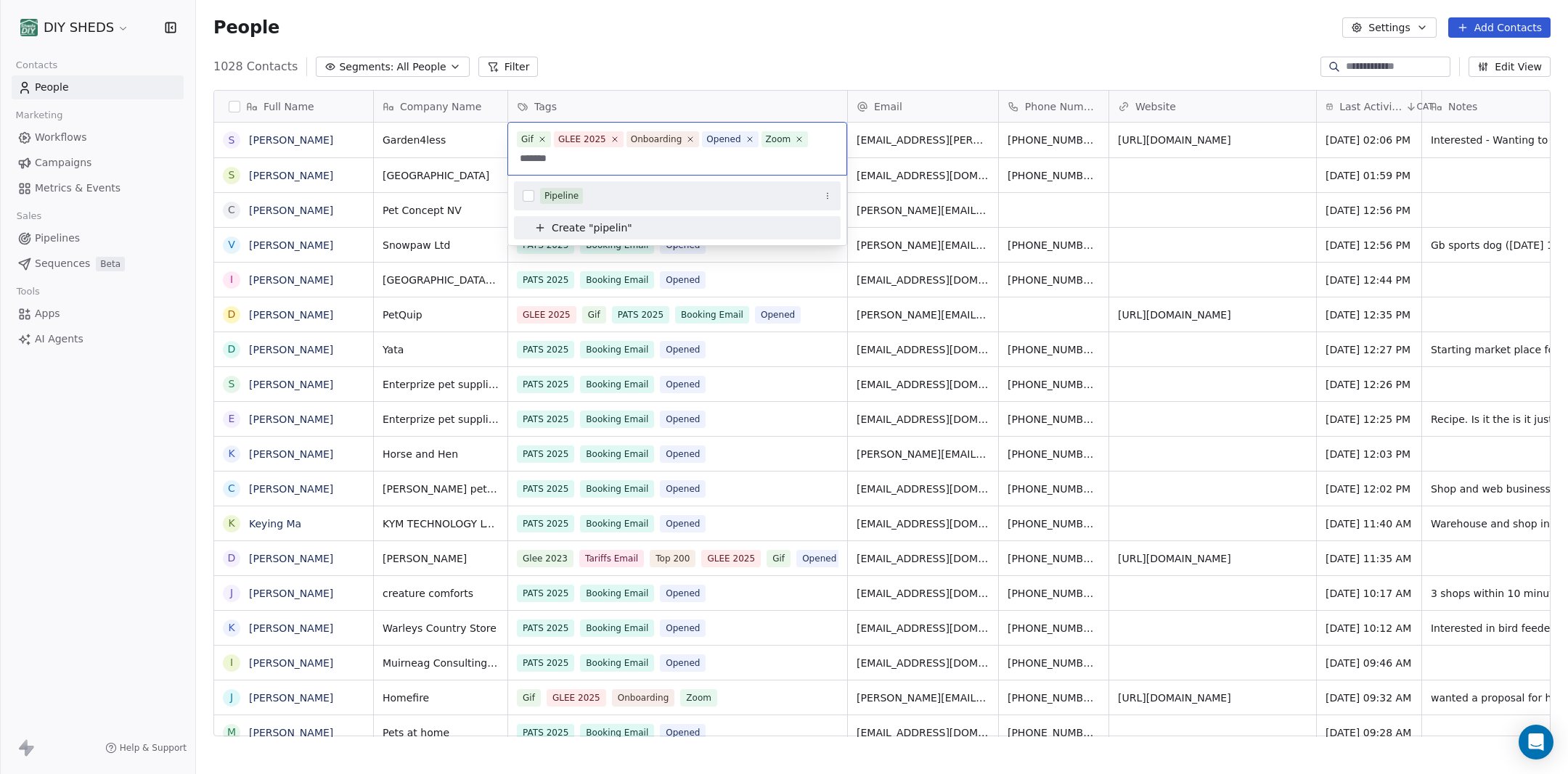
type input "*******"
click at [552, 200] on div "Pipeline" at bounding box center [561, 195] width 34 height 13
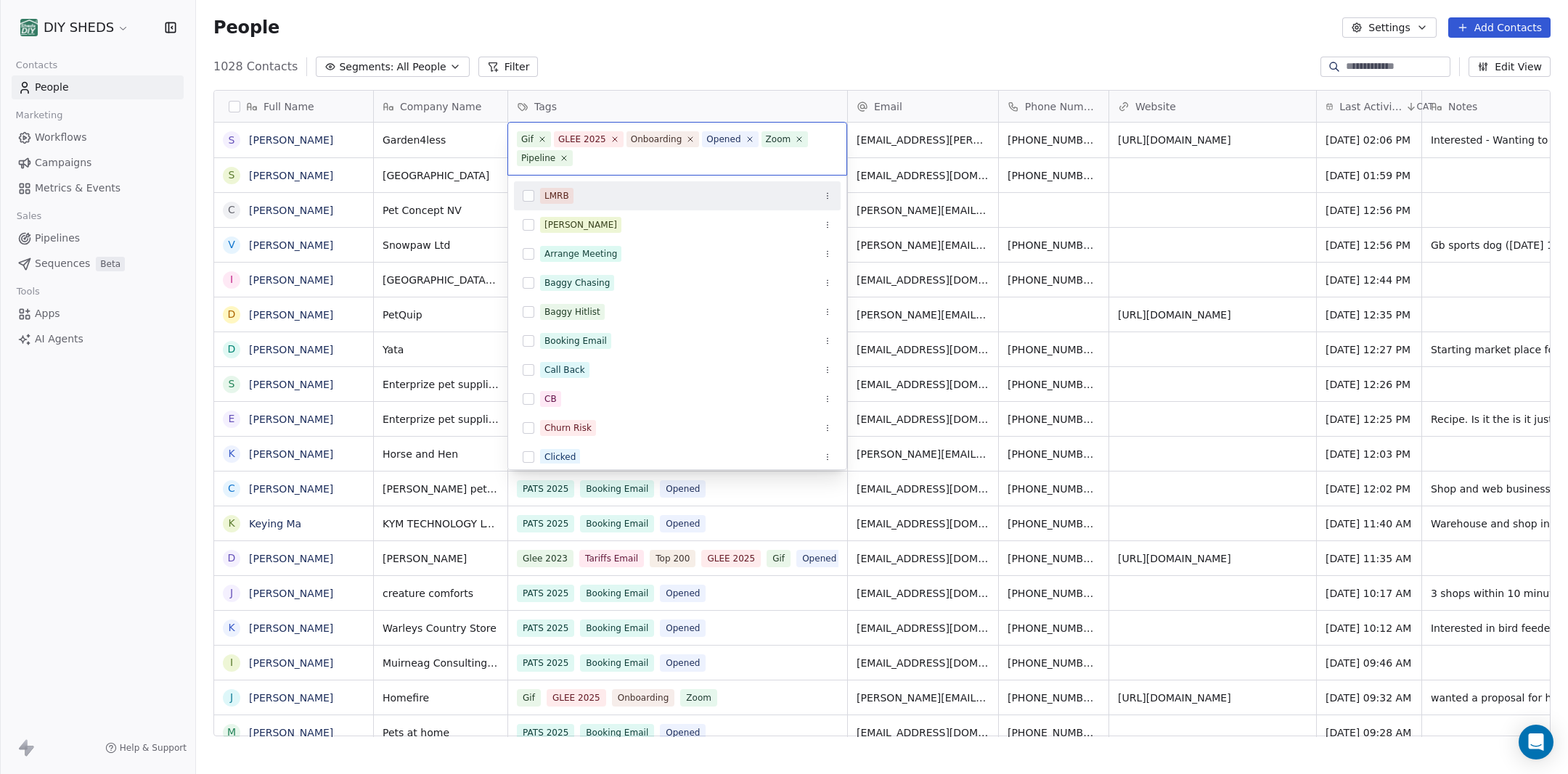
click at [700, 63] on html "DIY SHEDS Contacts People Marketing Workflows Campaigns Metrics & Events Sales …" at bounding box center [784, 387] width 1568 height 774
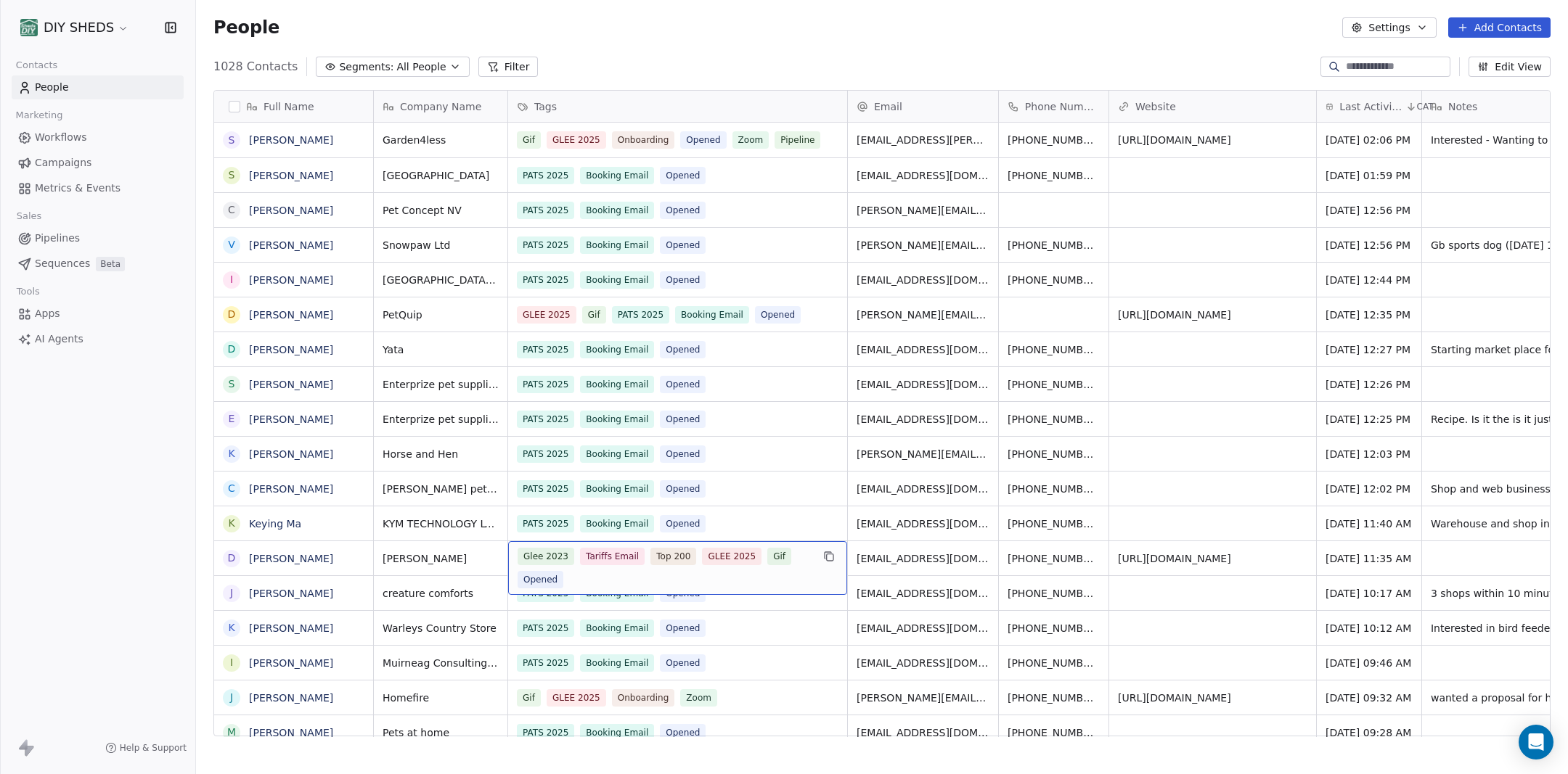
click at [675, 579] on div "Glee 2023 Tariffs Email Top 200 GLEE 2025 Gif Opened" at bounding box center [664, 568] width 294 height 40
click at [675, 580] on div "Glee 2023 Tariffs Email Top 200 GLEE 2025 Gif Opened" at bounding box center [664, 568] width 294 height 40
click at [677, 580] on html "DIY SHEDS Contacts People Marketing Workflows Campaigns Metrics & Events Sales …" at bounding box center [784, 387] width 1568 height 774
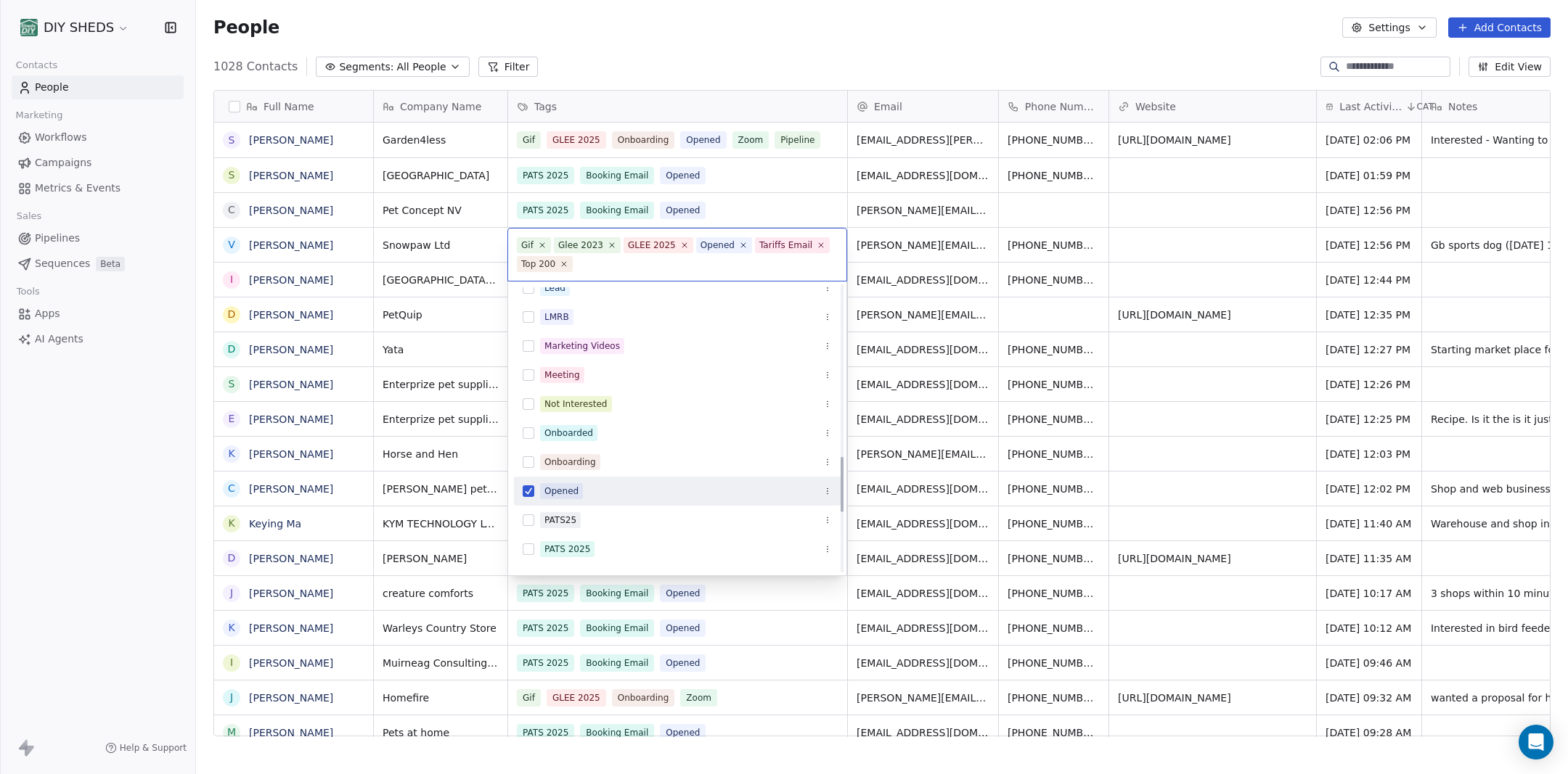
scroll to position [898, 0]
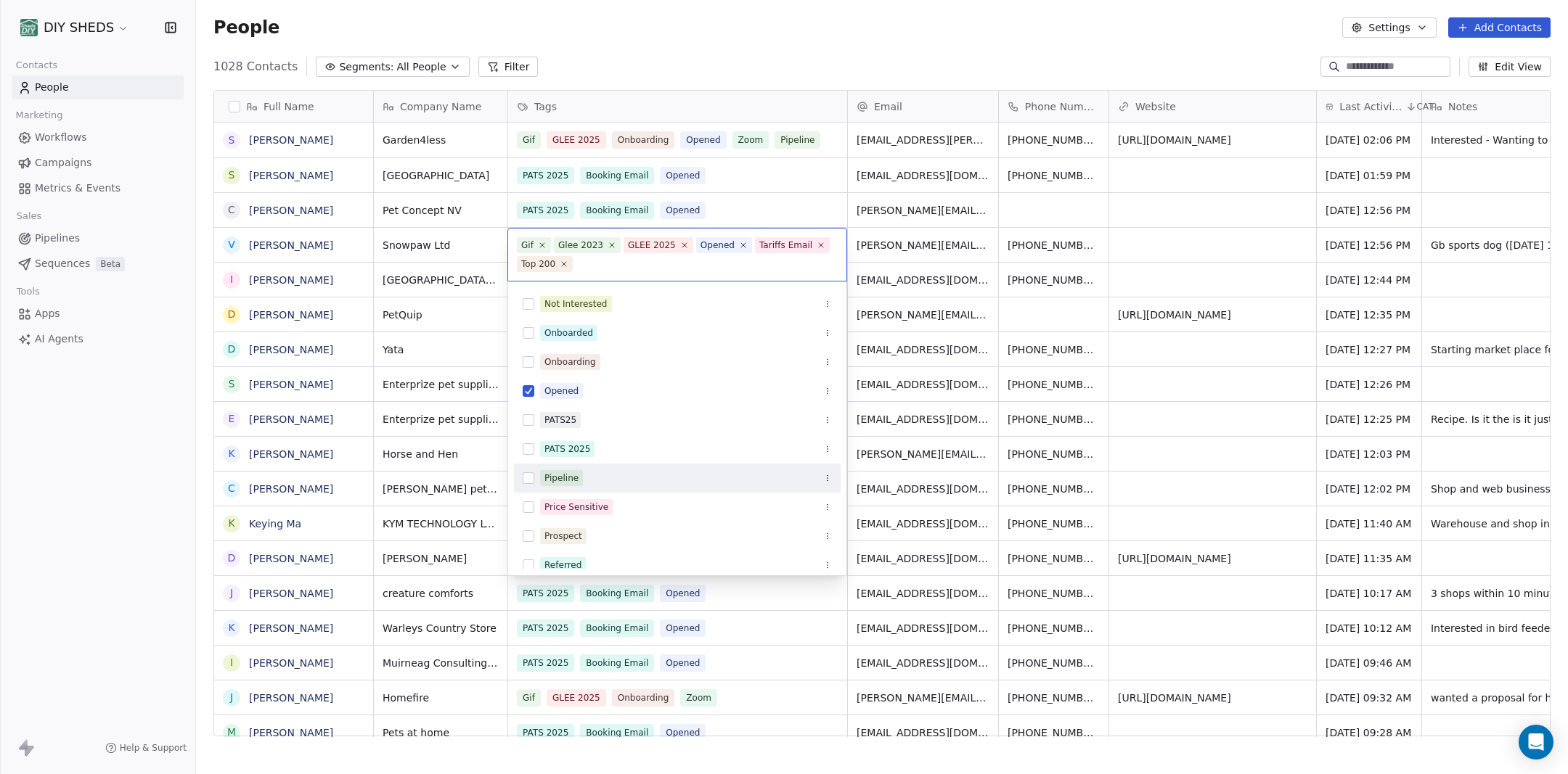
click at [583, 482] on div "Pipeline" at bounding box center [686, 478] width 292 height 16
click at [671, 66] on html "DIY SHEDS Contacts People Marketing Workflows Campaigns Metrics & Events Sales …" at bounding box center [784, 387] width 1568 height 774
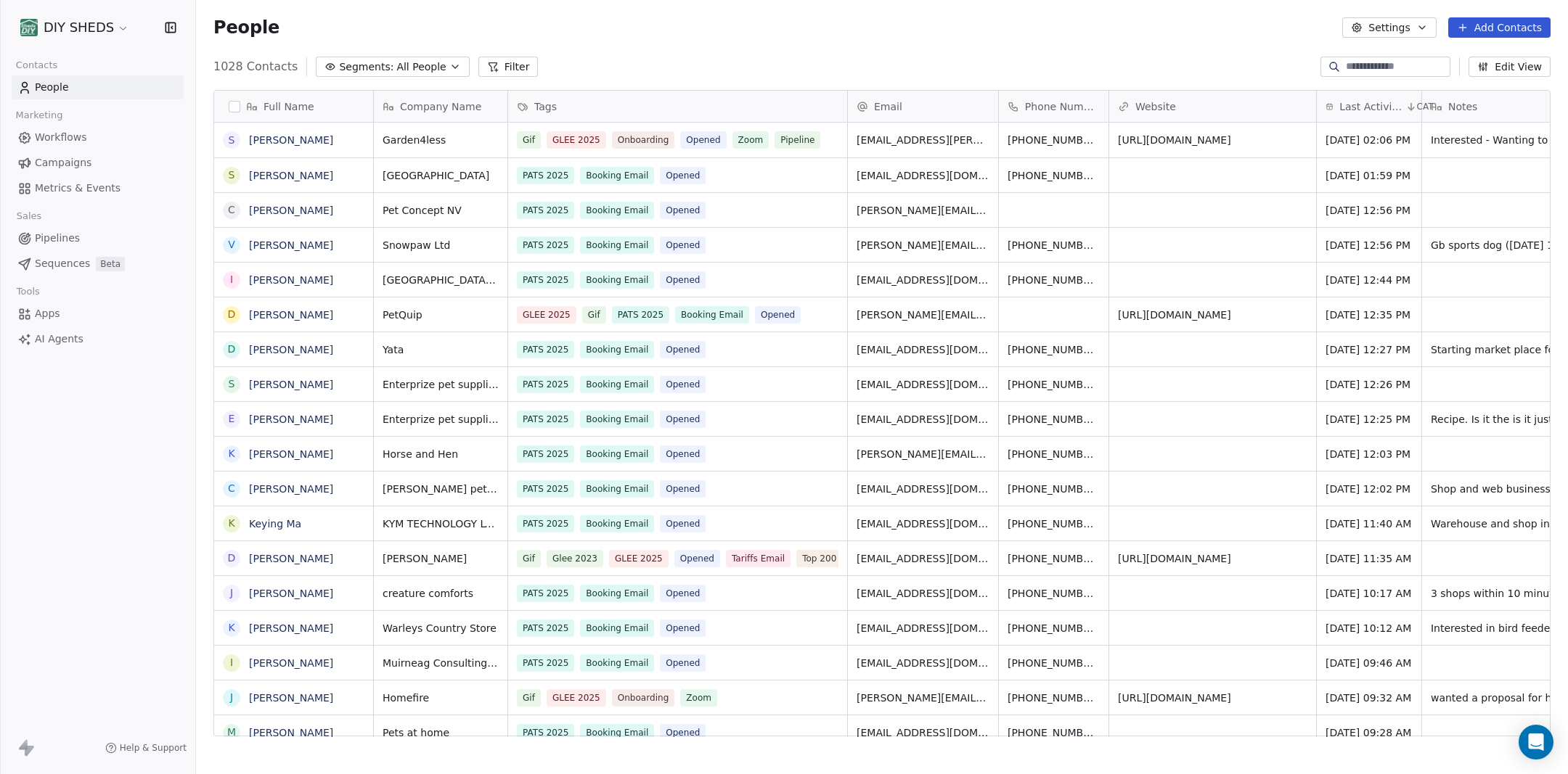
scroll to position [681, 1372]
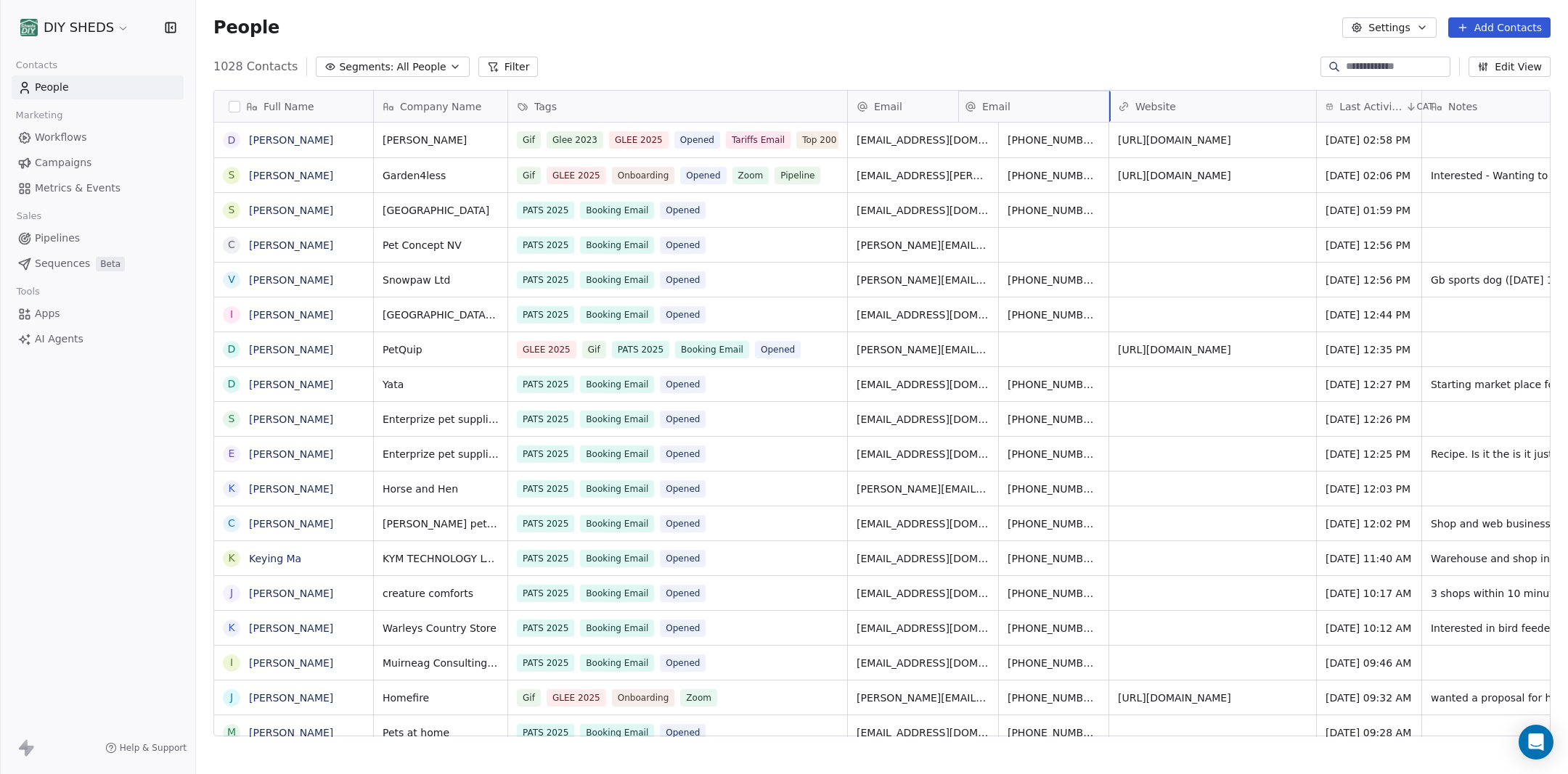
drag, startPoint x: 900, startPoint y: 119, endPoint x: 975, endPoint y: 117, distance: 75.0
click at [975, 117] on div "Email" at bounding box center [923, 106] width 150 height 31
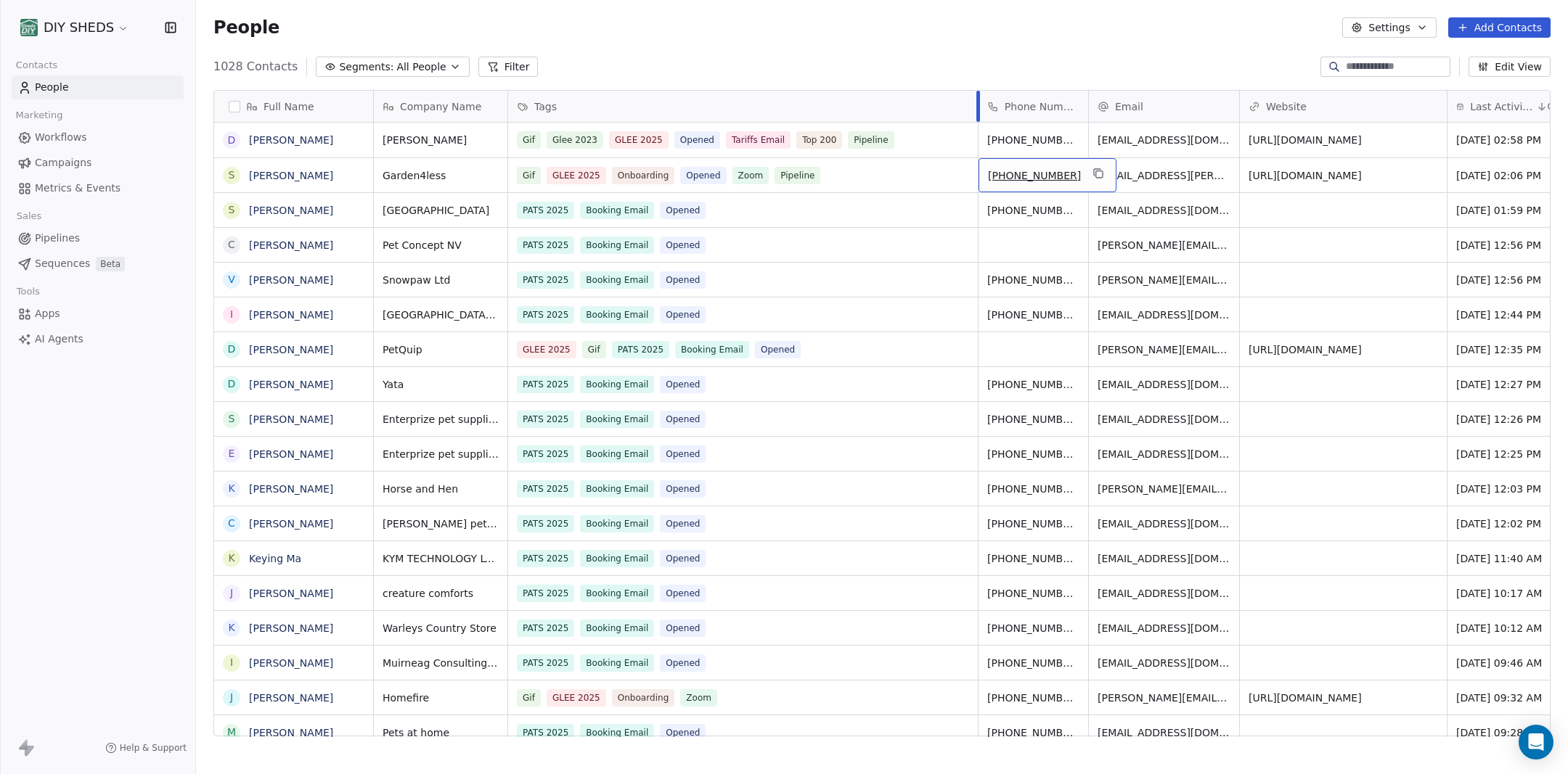
drag, startPoint x: 846, startPoint y: 110, endPoint x: 933, endPoint y: 134, distance: 90.2
click at [975, 111] on div "Tags" at bounding box center [743, 106] width 470 height 31
click at [1321, 218] on html "DIY SHEDS Contacts People Marketing Workflows Campaigns Metrics & Events Sales …" at bounding box center [784, 387] width 1568 height 774
drag, startPoint x: 1153, startPoint y: 211, endPoint x: 1227, endPoint y: 214, distance: 74.1
click at [1233, 211] on div "[EMAIL_ADDRESS][DOMAIN_NAME]" at bounding box center [1195, 214] width 218 height 42
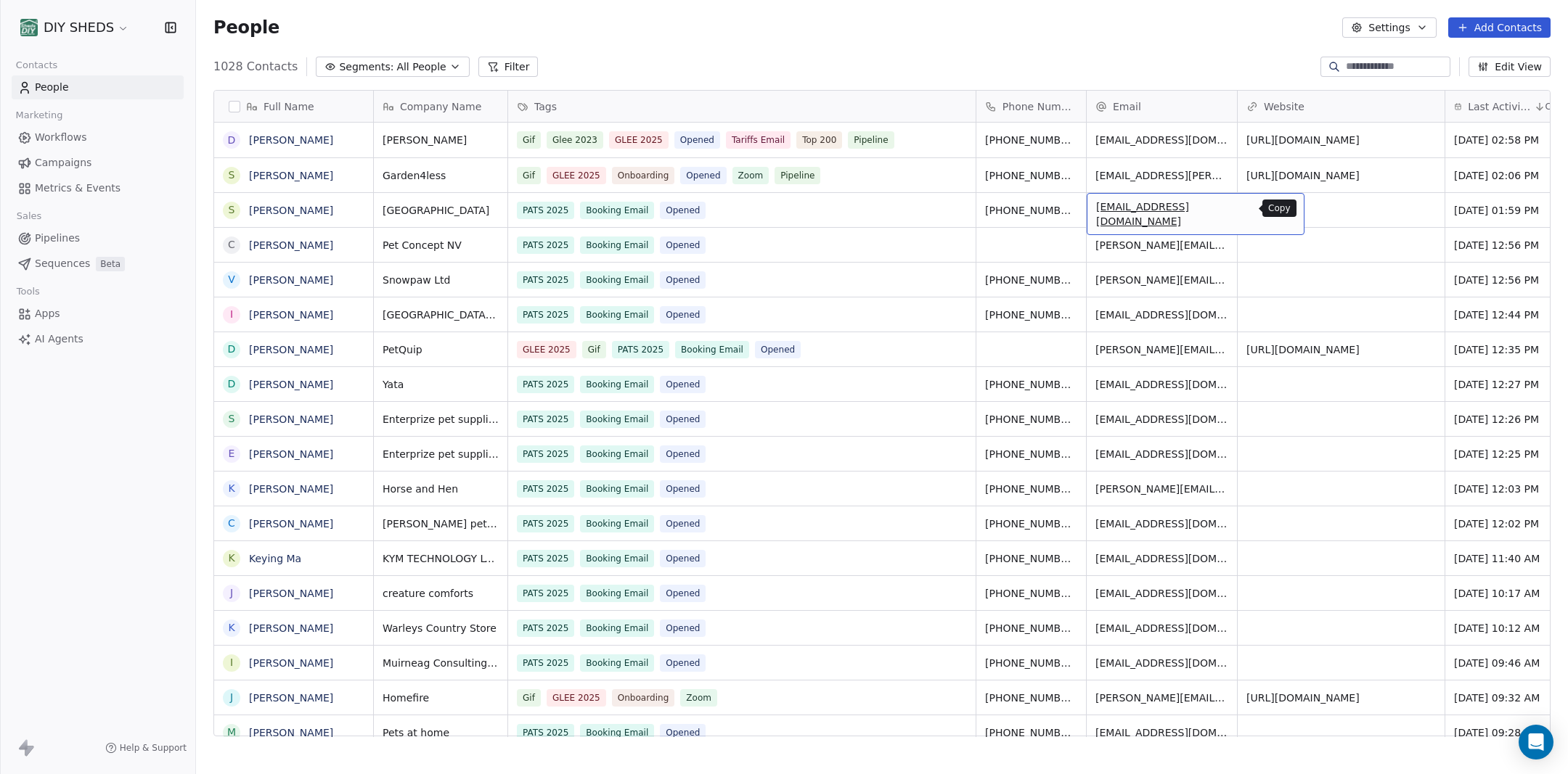
drag, startPoint x: 1246, startPoint y: 206, endPoint x: 1266, endPoint y: 209, distance: 20.2
click at [1281, 207] on icon "grid" at bounding box center [1286, 208] width 11 height 11
click at [1325, 210] on div "grid" at bounding box center [1340, 210] width 207 height 34
type input "**********"
click at [354, 63] on span "Segments:" at bounding box center [366, 67] width 54 height 15
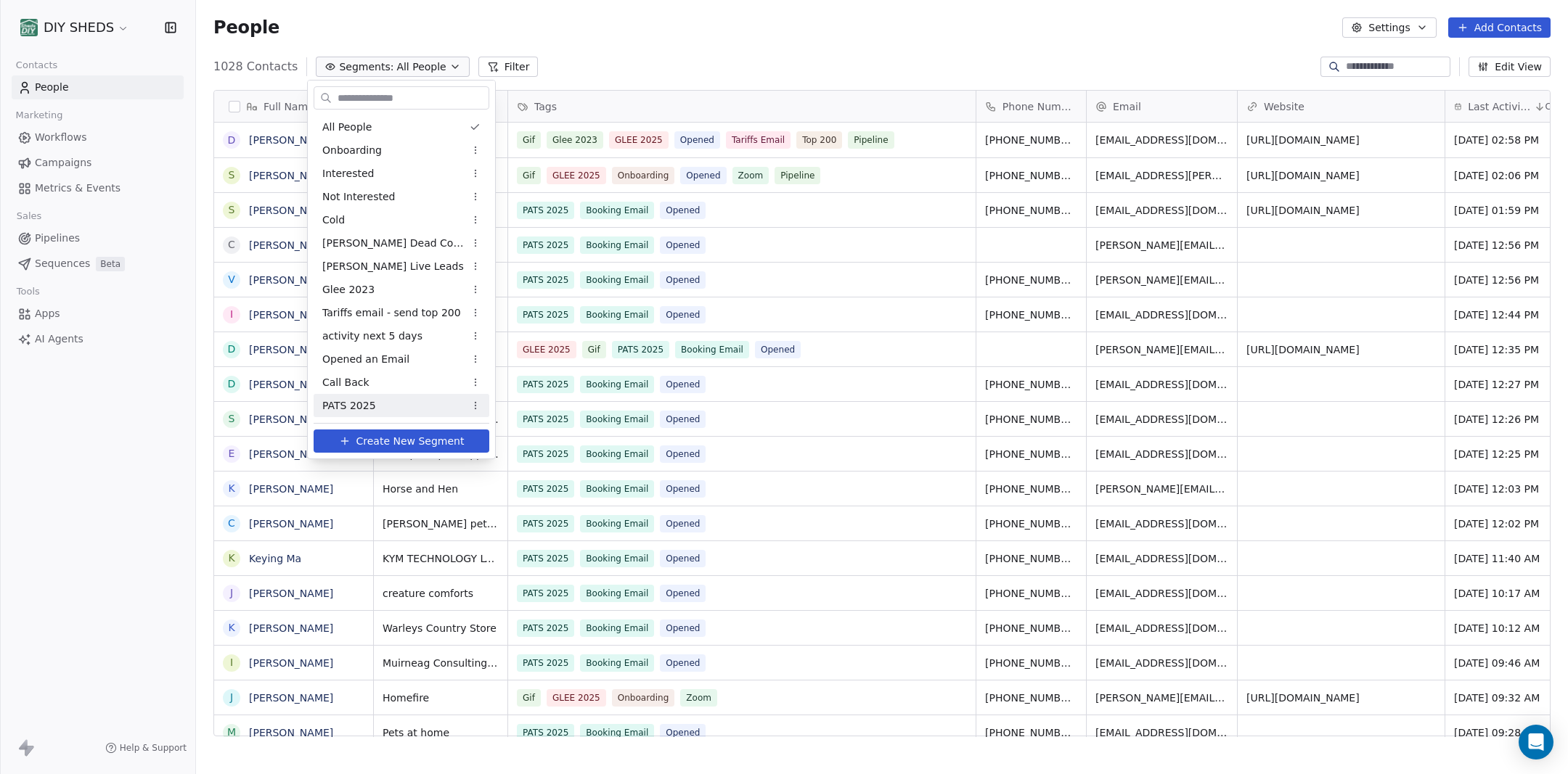
click at [369, 437] on span "Create New Segment" at bounding box center [411, 441] width 108 height 15
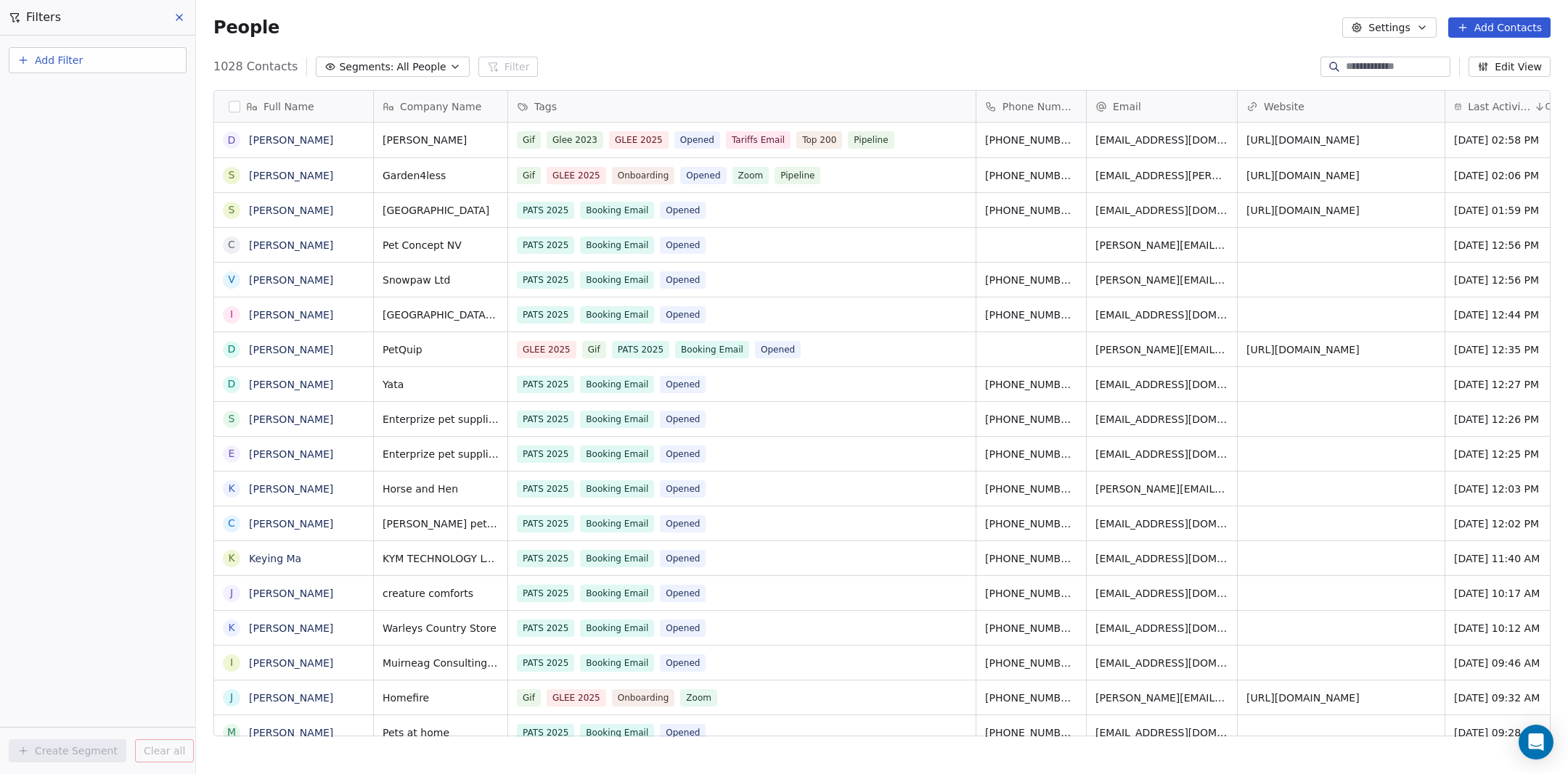
click at [71, 61] on span "Add Filter" at bounding box center [59, 60] width 48 height 15
click at [76, 120] on span "Contact activity" at bounding box center [63, 118] width 80 height 15
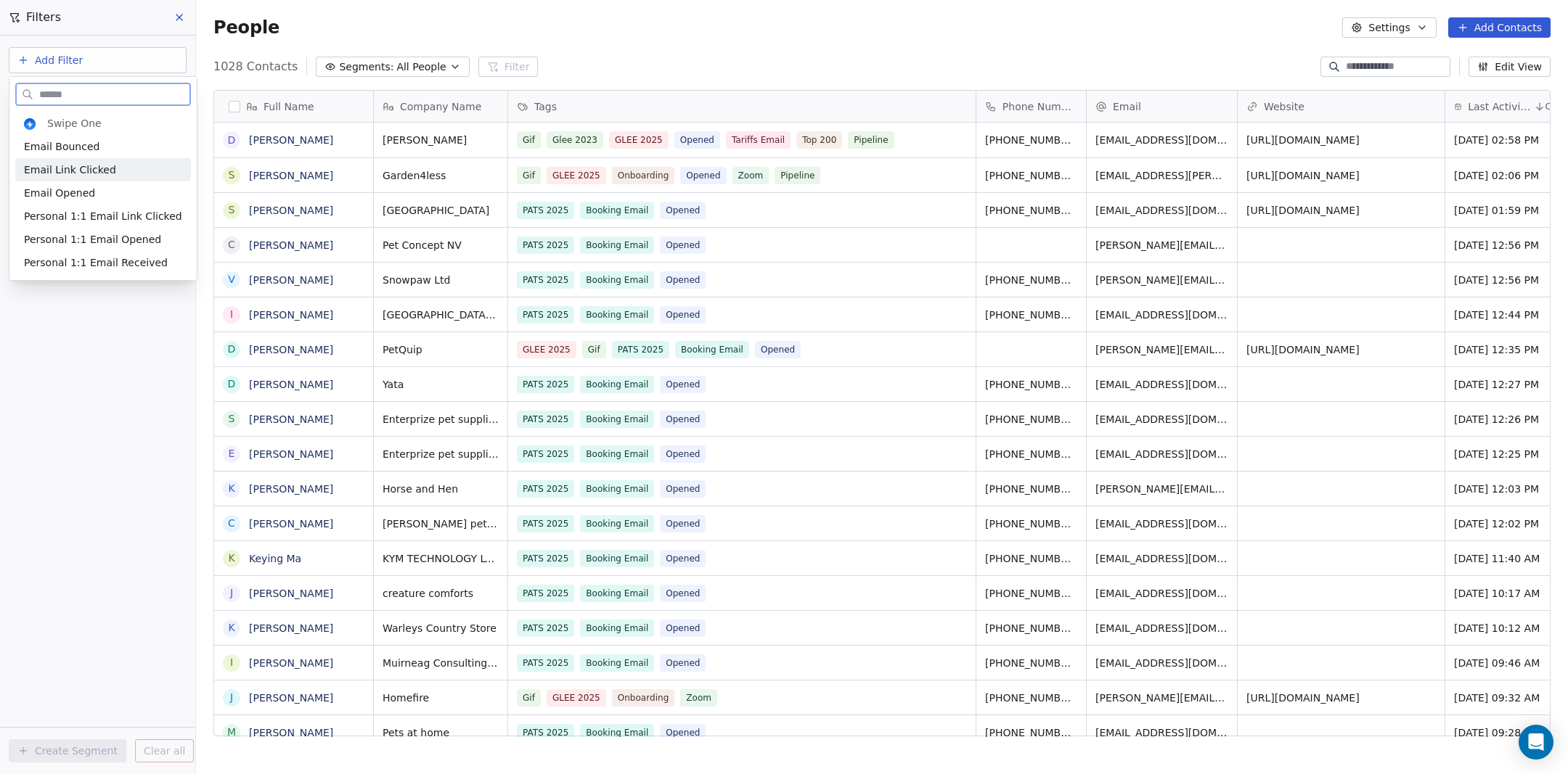
click at [61, 168] on span "Email Link Clicked" at bounding box center [70, 169] width 92 height 15
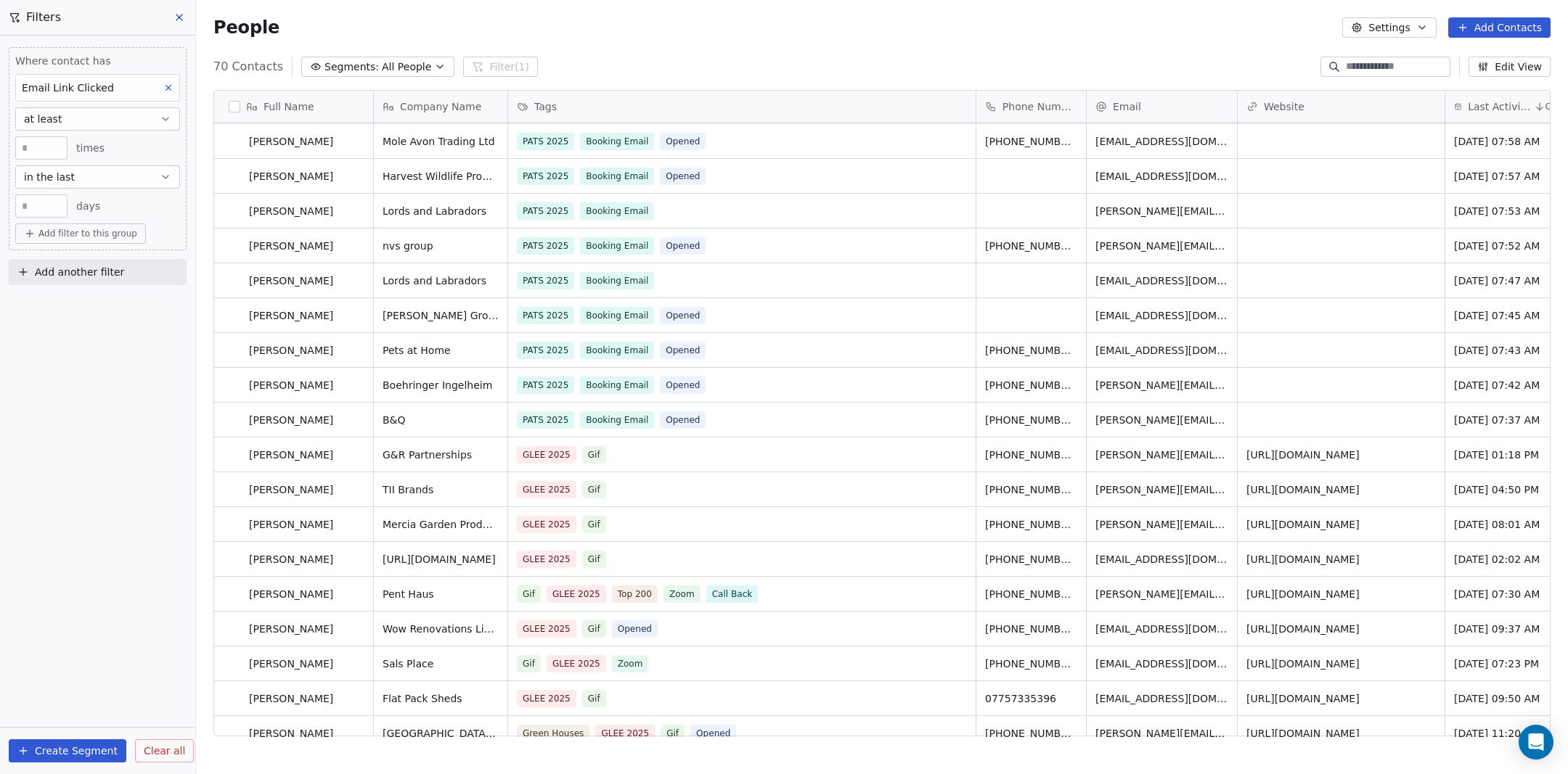
scroll to position [0, 0]
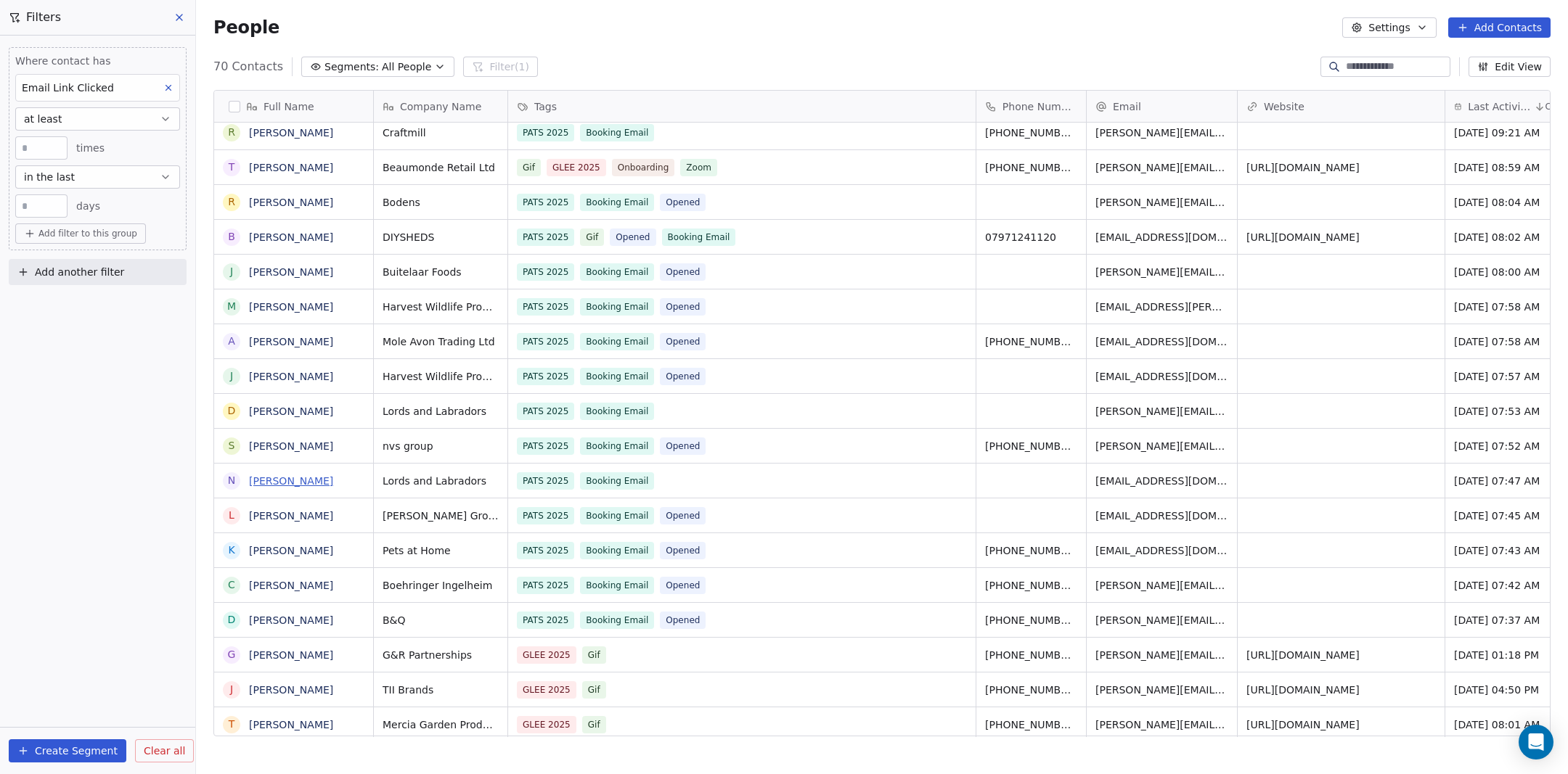
click at [283, 480] on link "Nick Hugill" at bounding box center [291, 481] width 84 height 11
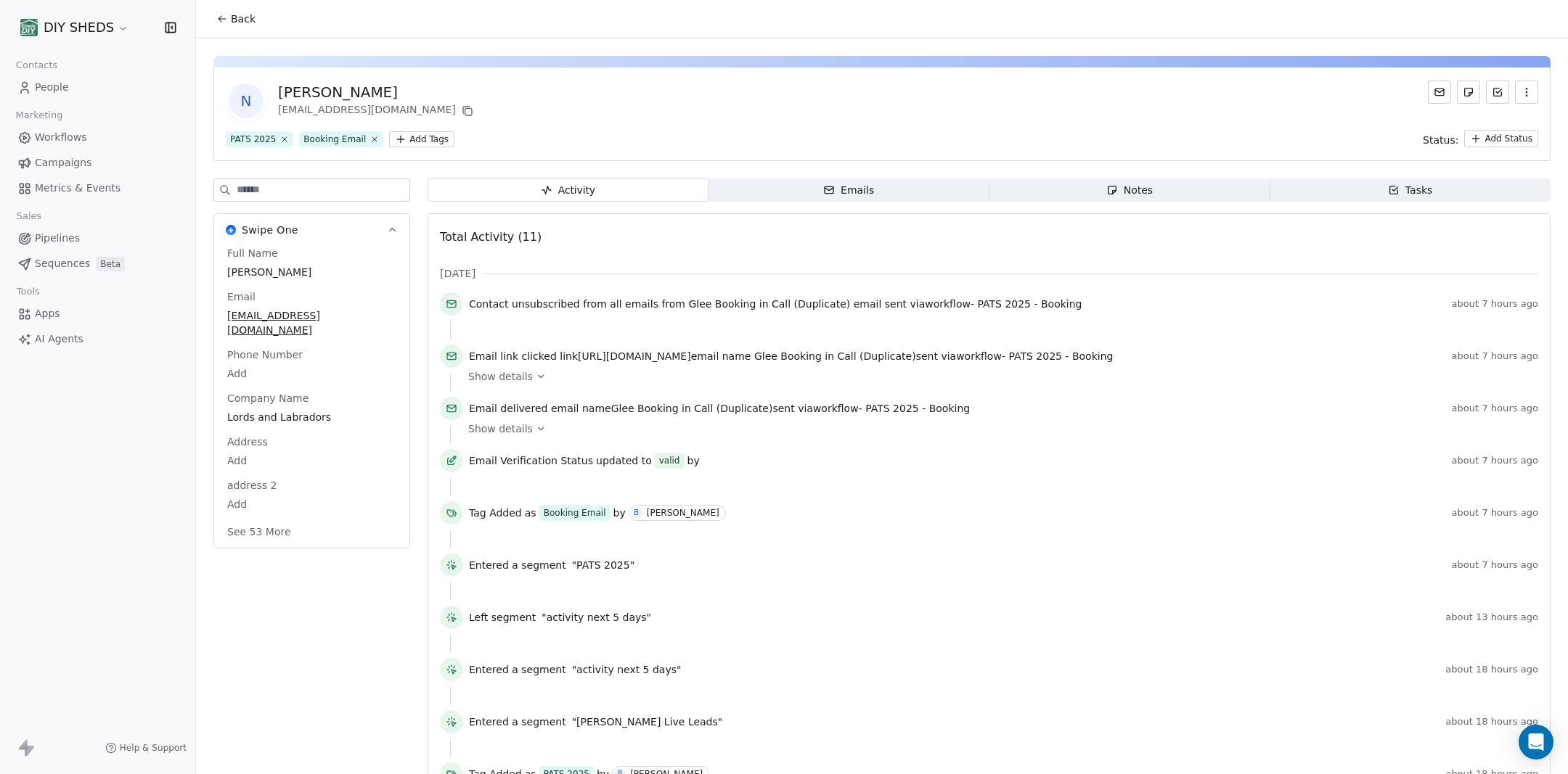
click at [412, 139] on html "DIY SHEDS Contacts People Marketing Workflows Campaigns Metrics & Events Sales …" at bounding box center [784, 387] width 1568 height 774
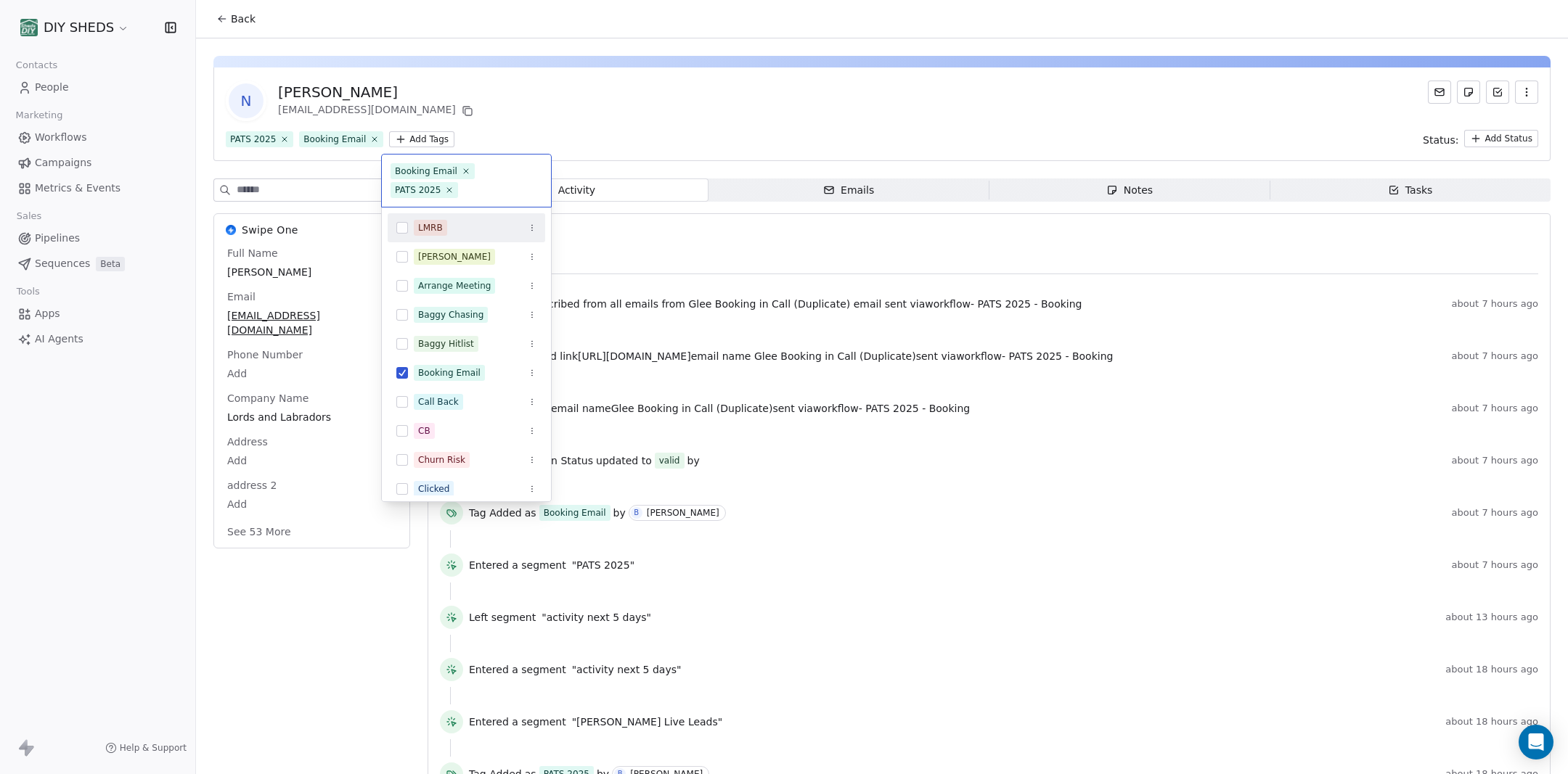
click at [461, 192] on input "text" at bounding box center [502, 190] width 81 height 16
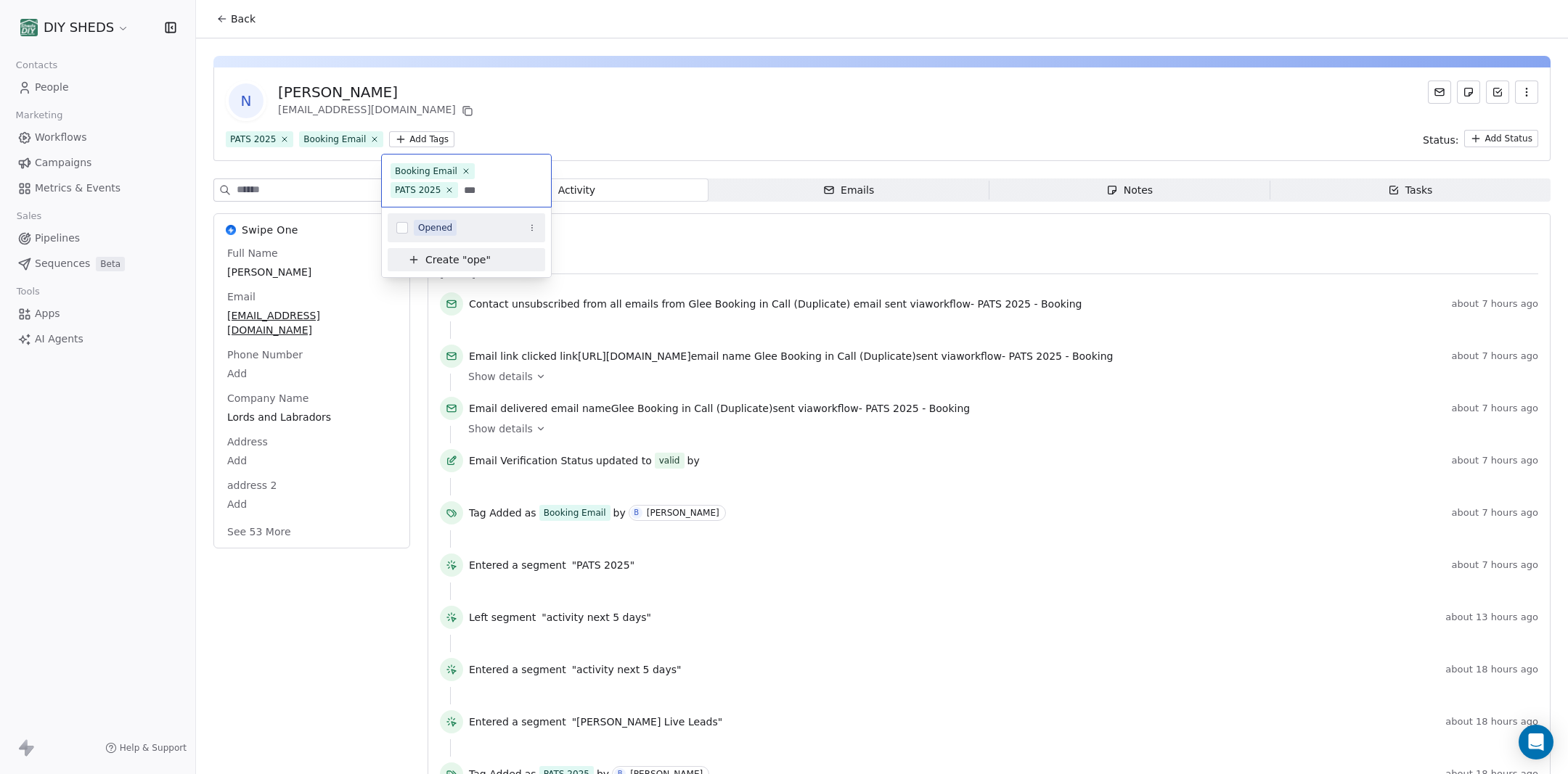
type input "***"
click at [432, 228] on div "Opened" at bounding box center [435, 227] width 34 height 13
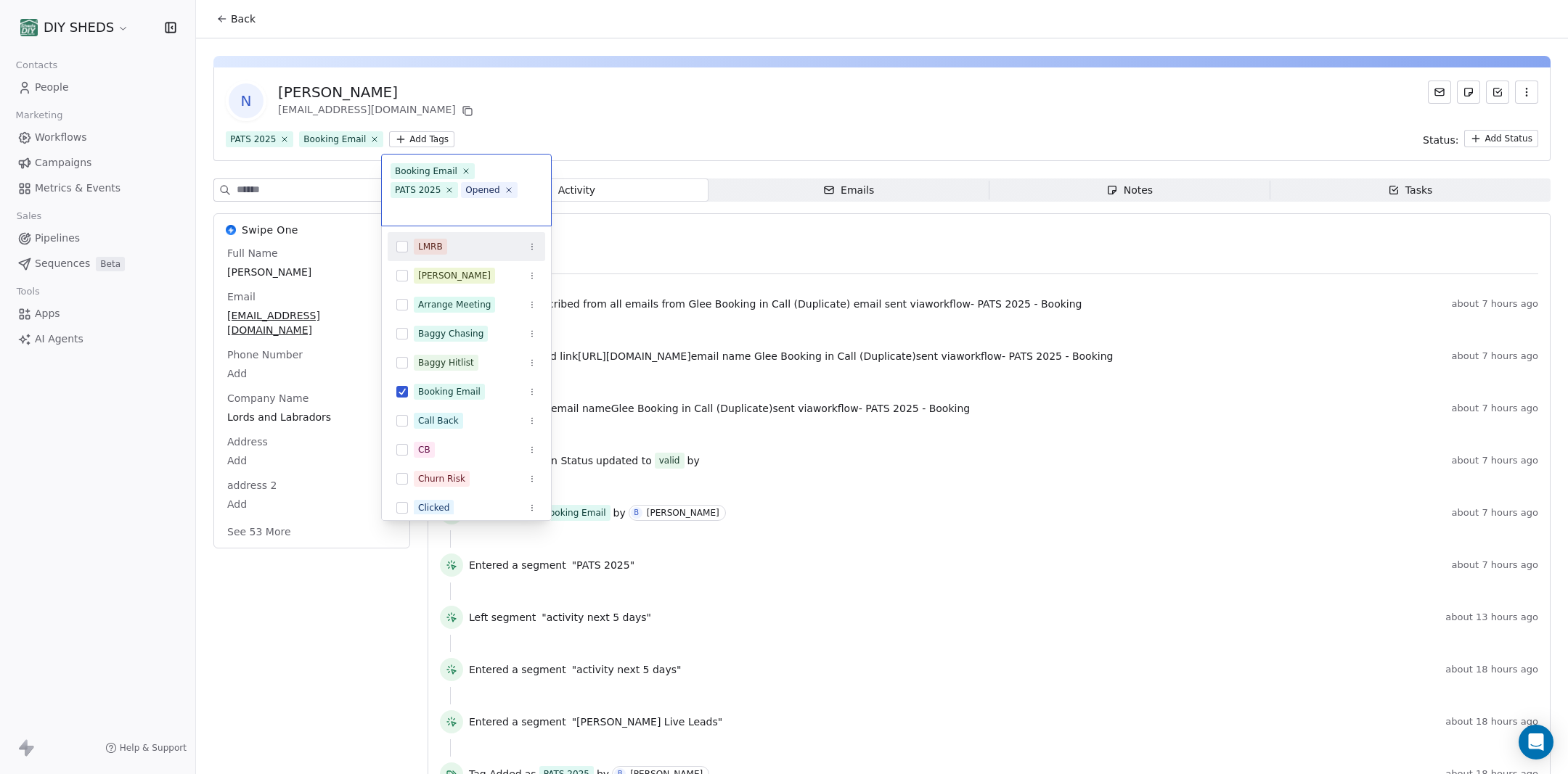
click at [642, 95] on html "DIY SHEDS Contacts People Marketing Workflows Campaigns Metrics & Events Sales …" at bounding box center [784, 387] width 1568 height 774
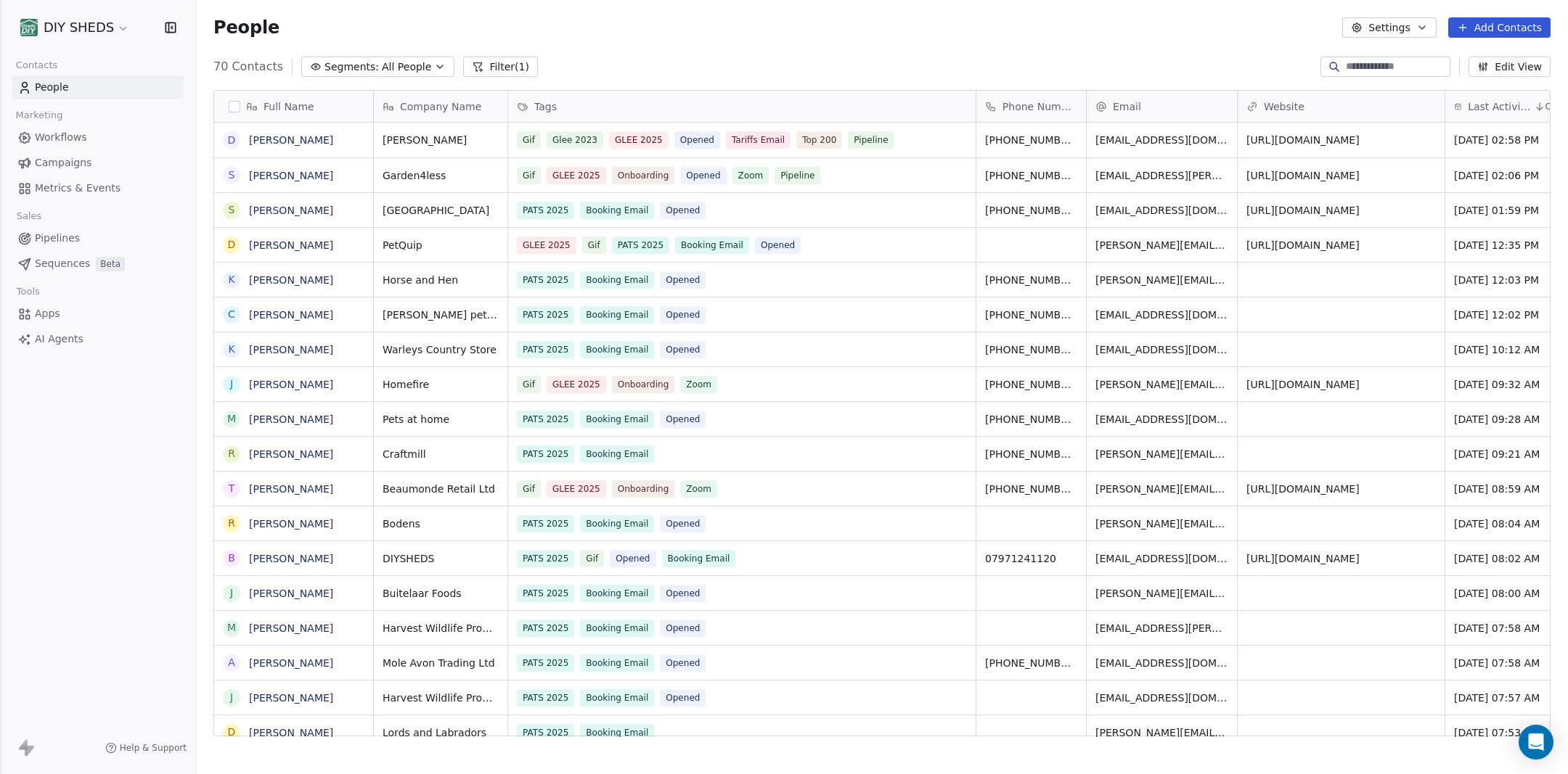
scroll to position [321, 0]
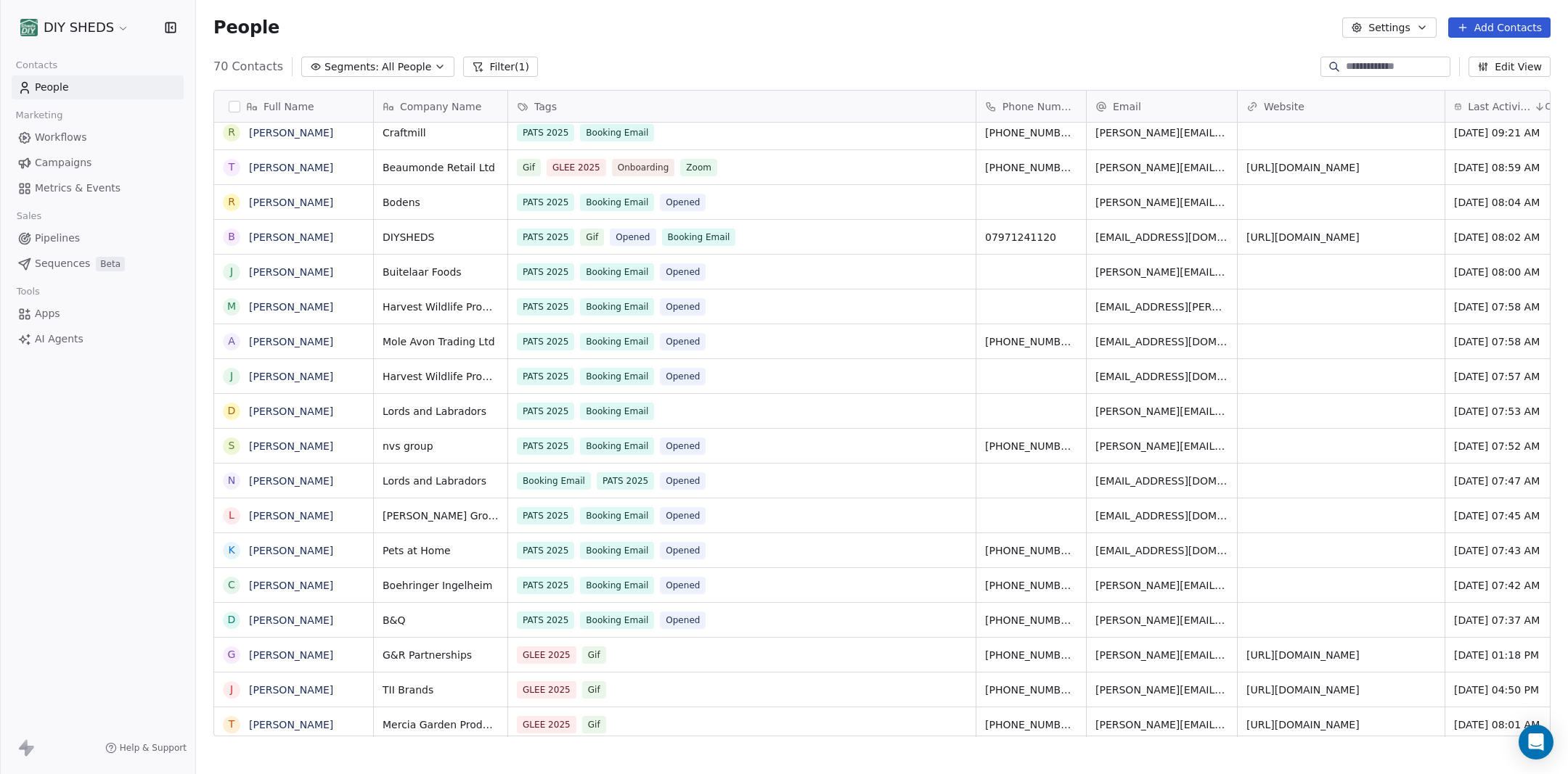
click at [382, 69] on span "All People" at bounding box center [406, 67] width 50 height 15
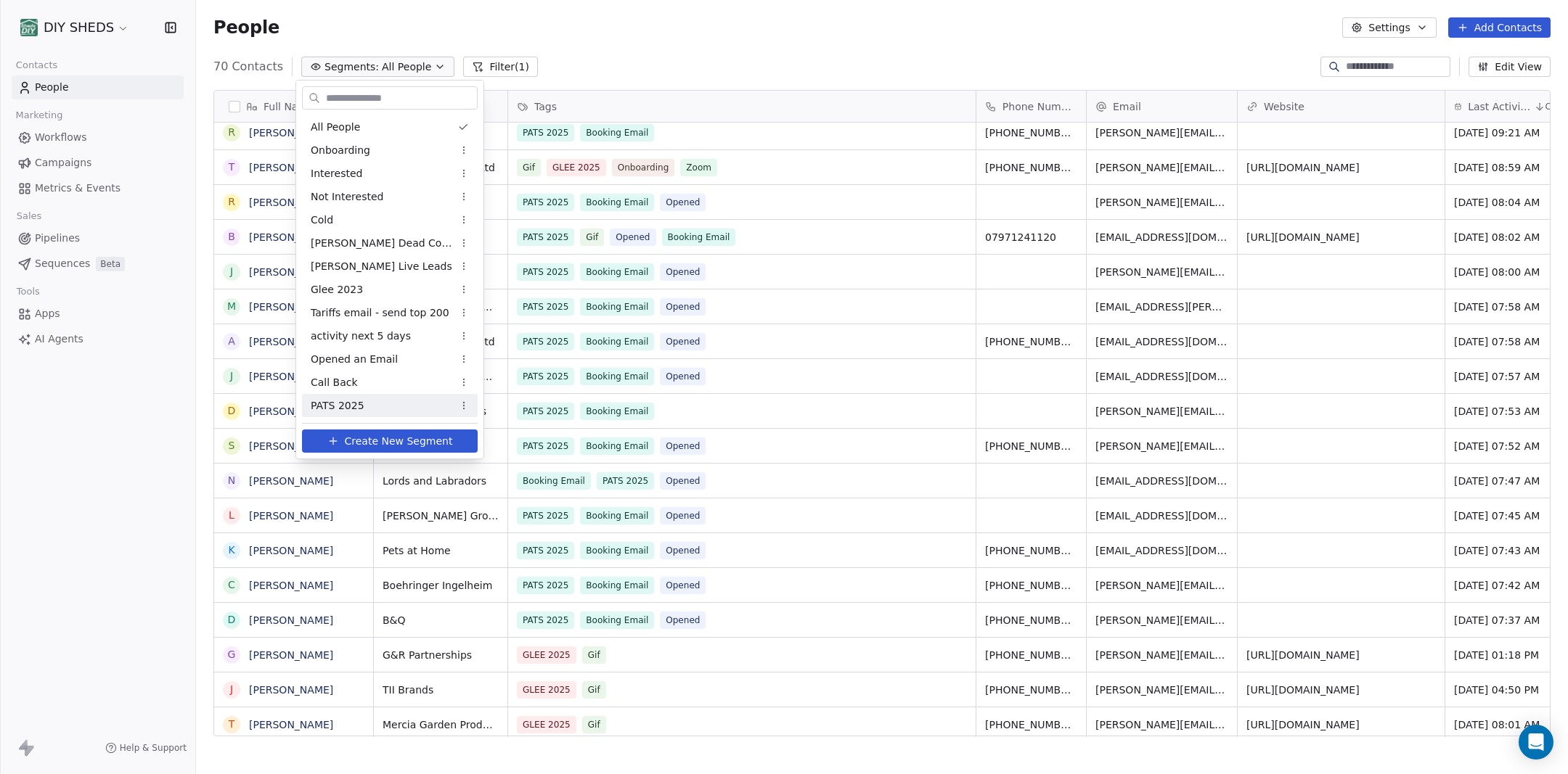
click at [406, 437] on span "Create New Segment" at bounding box center [399, 441] width 108 height 15
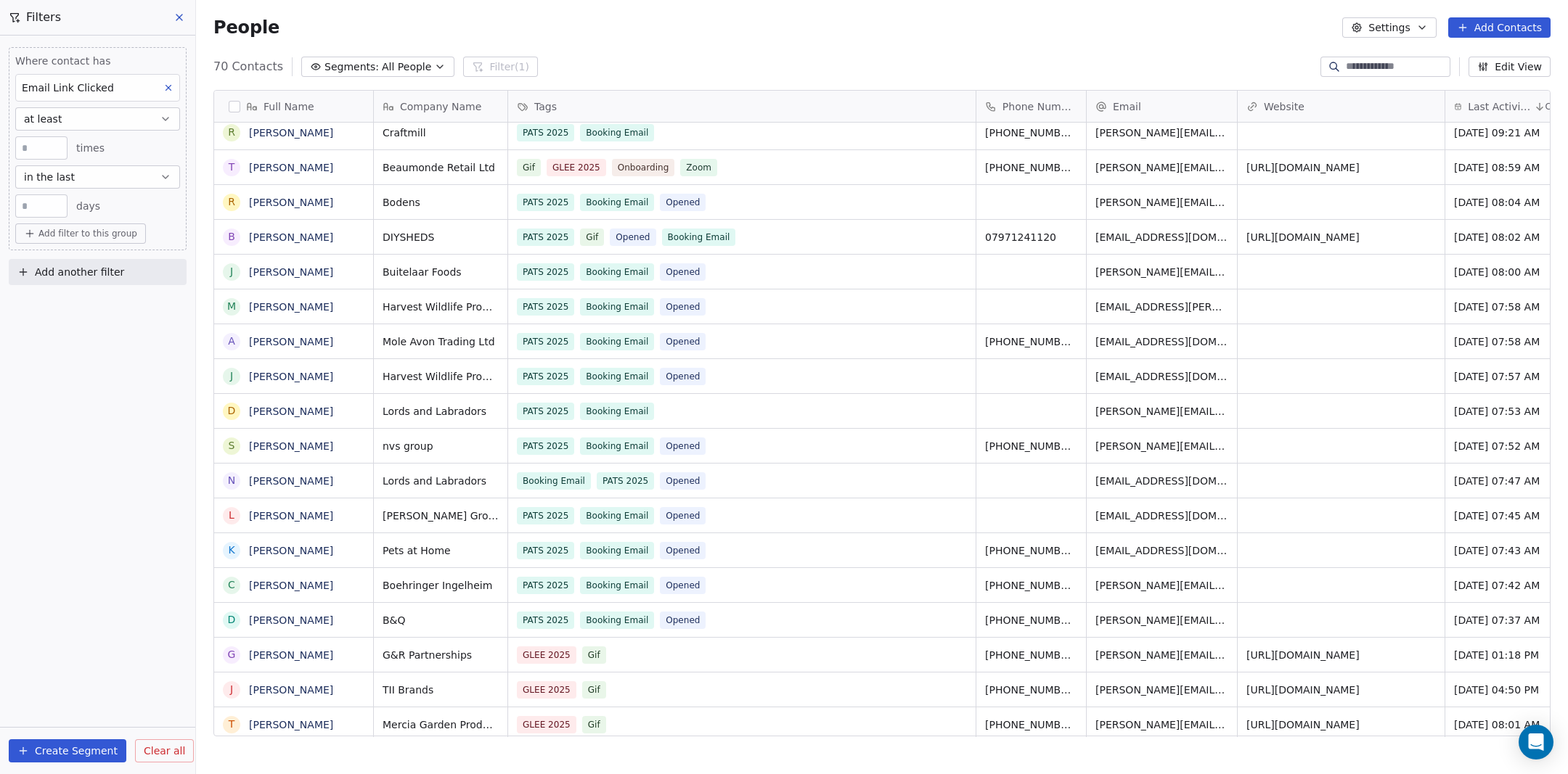
scroll to position [681, 1372]
click at [140, 90] on div "Email Link Clicked" at bounding box center [98, 88] width 165 height 27
click at [104, 220] on div "Email Opened" at bounding box center [109, 221] width 158 height 15
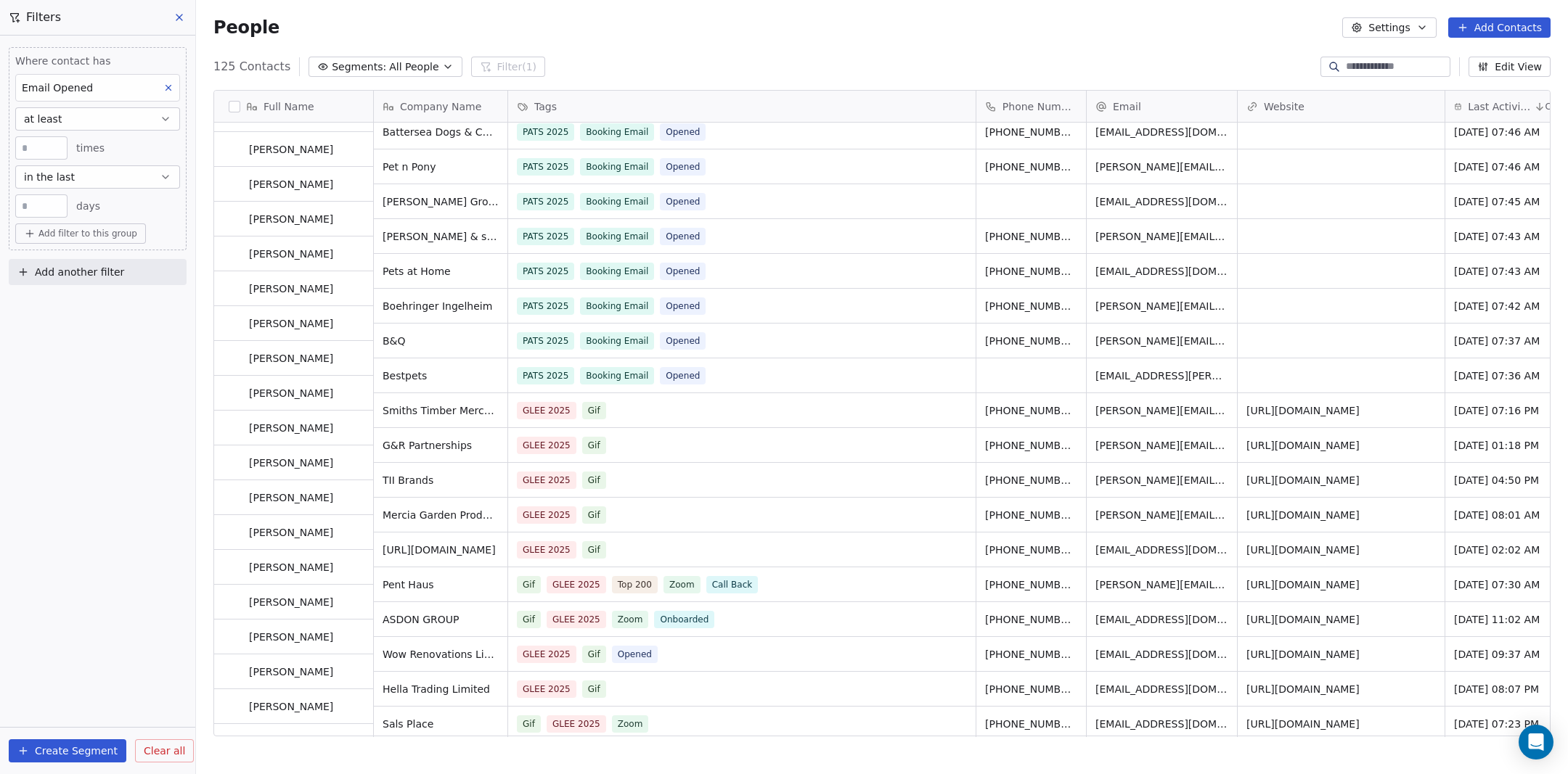
scroll to position [1401, 0]
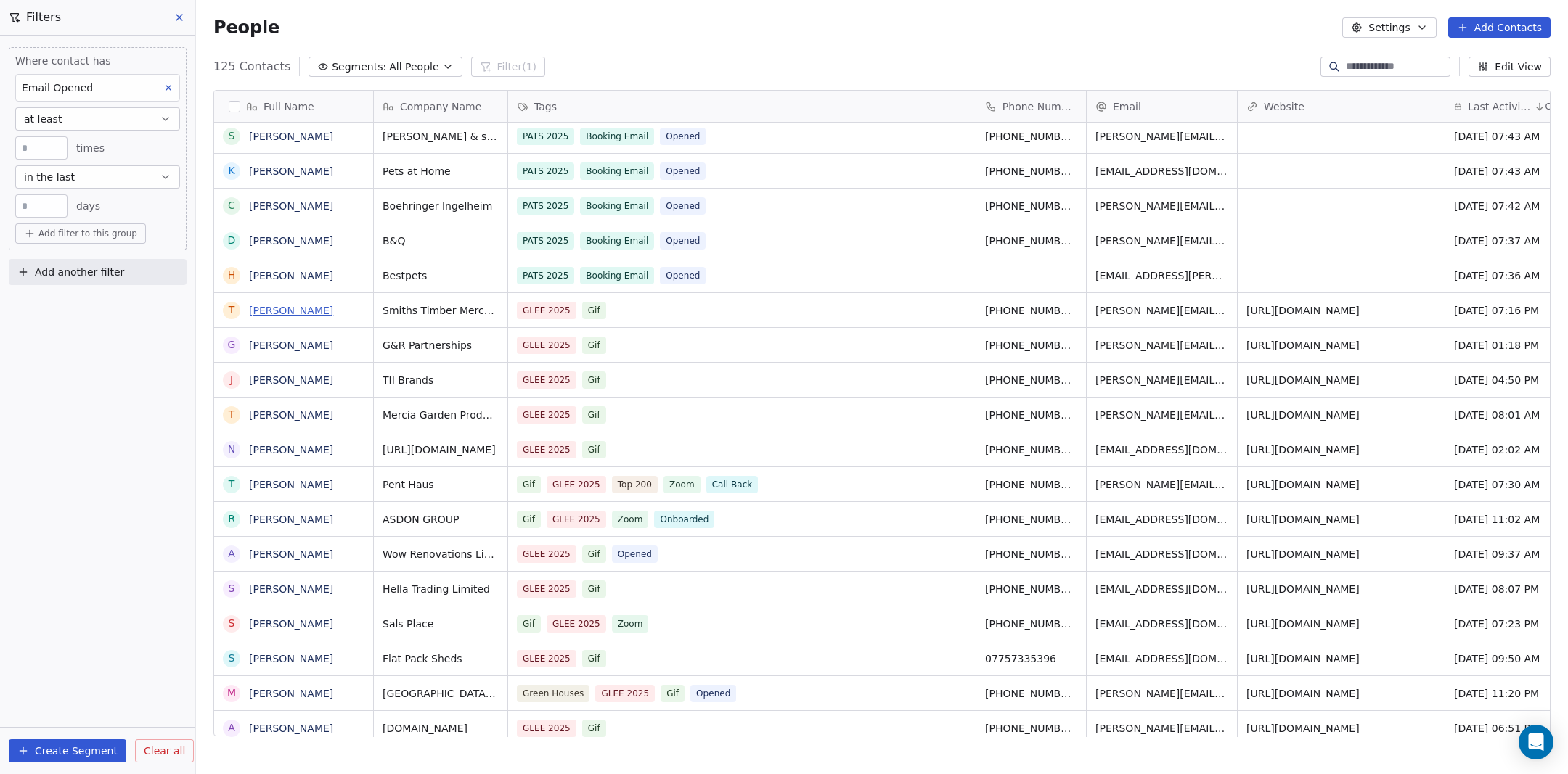
click at [277, 311] on link "[PERSON_NAME]" at bounding box center [291, 310] width 84 height 11
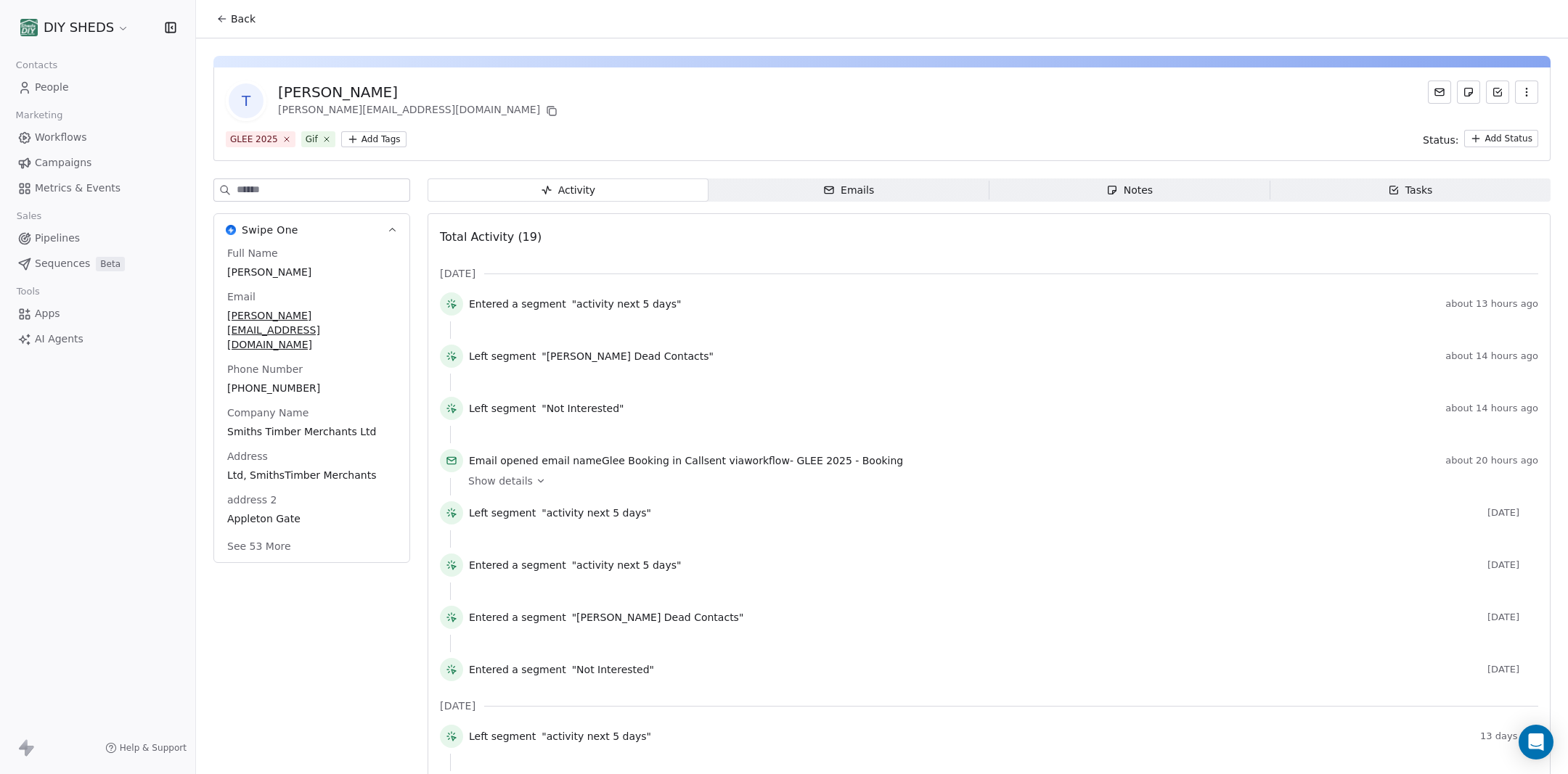
click at [871, 194] on div "Emails" at bounding box center [849, 191] width 51 height 15
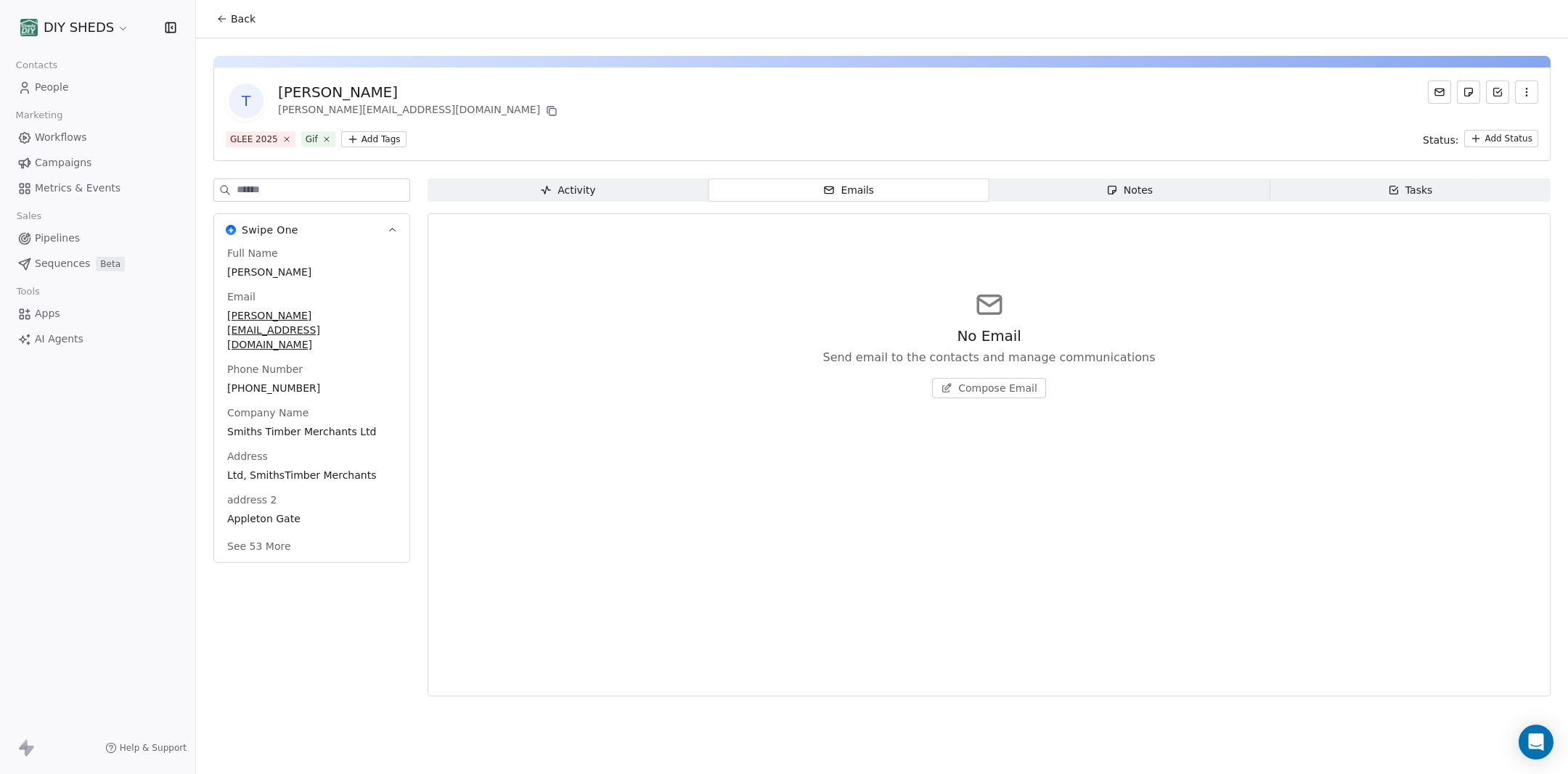
click at [627, 198] on span "Activity Activity" at bounding box center [568, 190] width 281 height 23
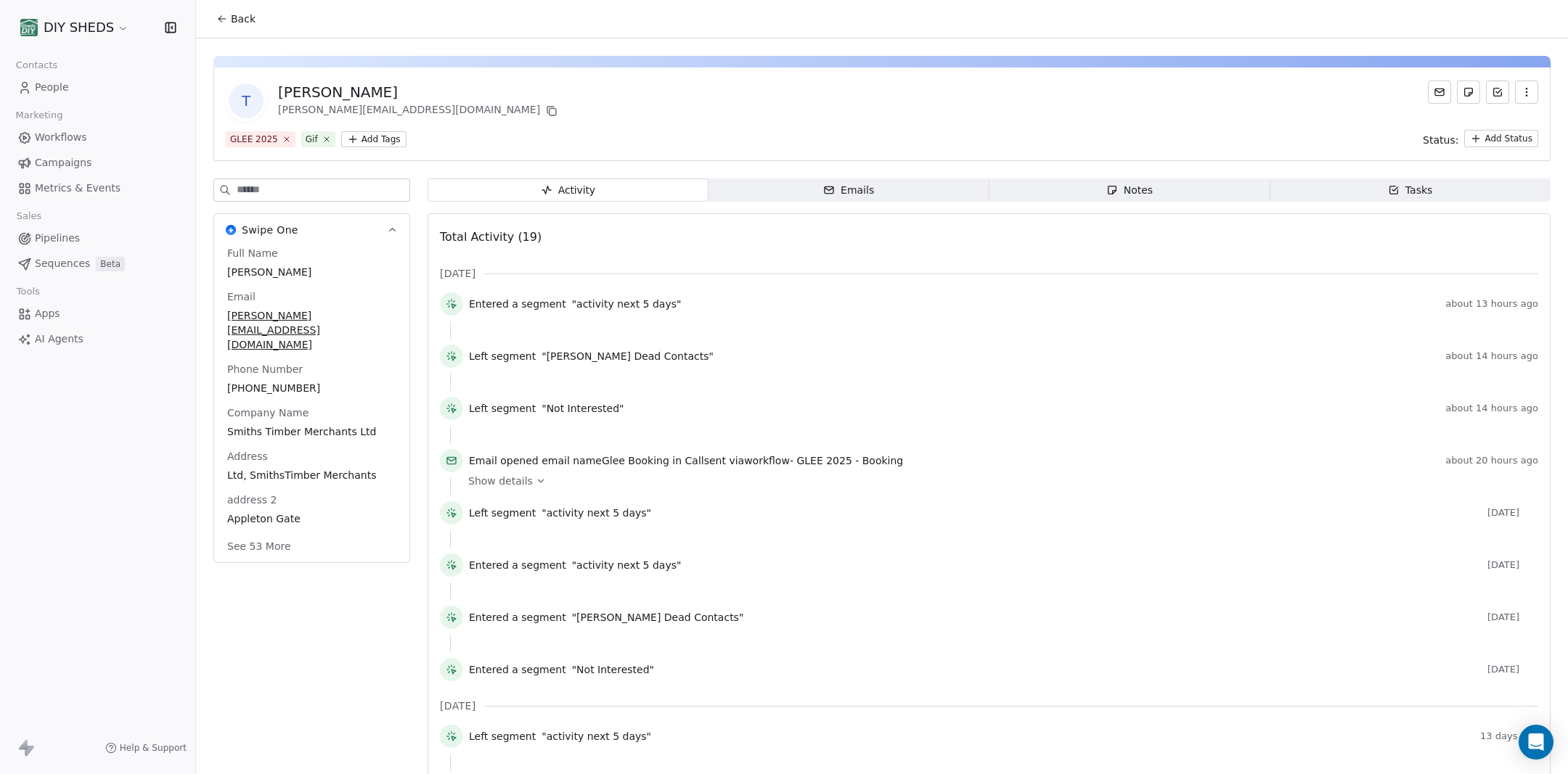
click at [1133, 192] on div "Notes" at bounding box center [1129, 191] width 47 height 15
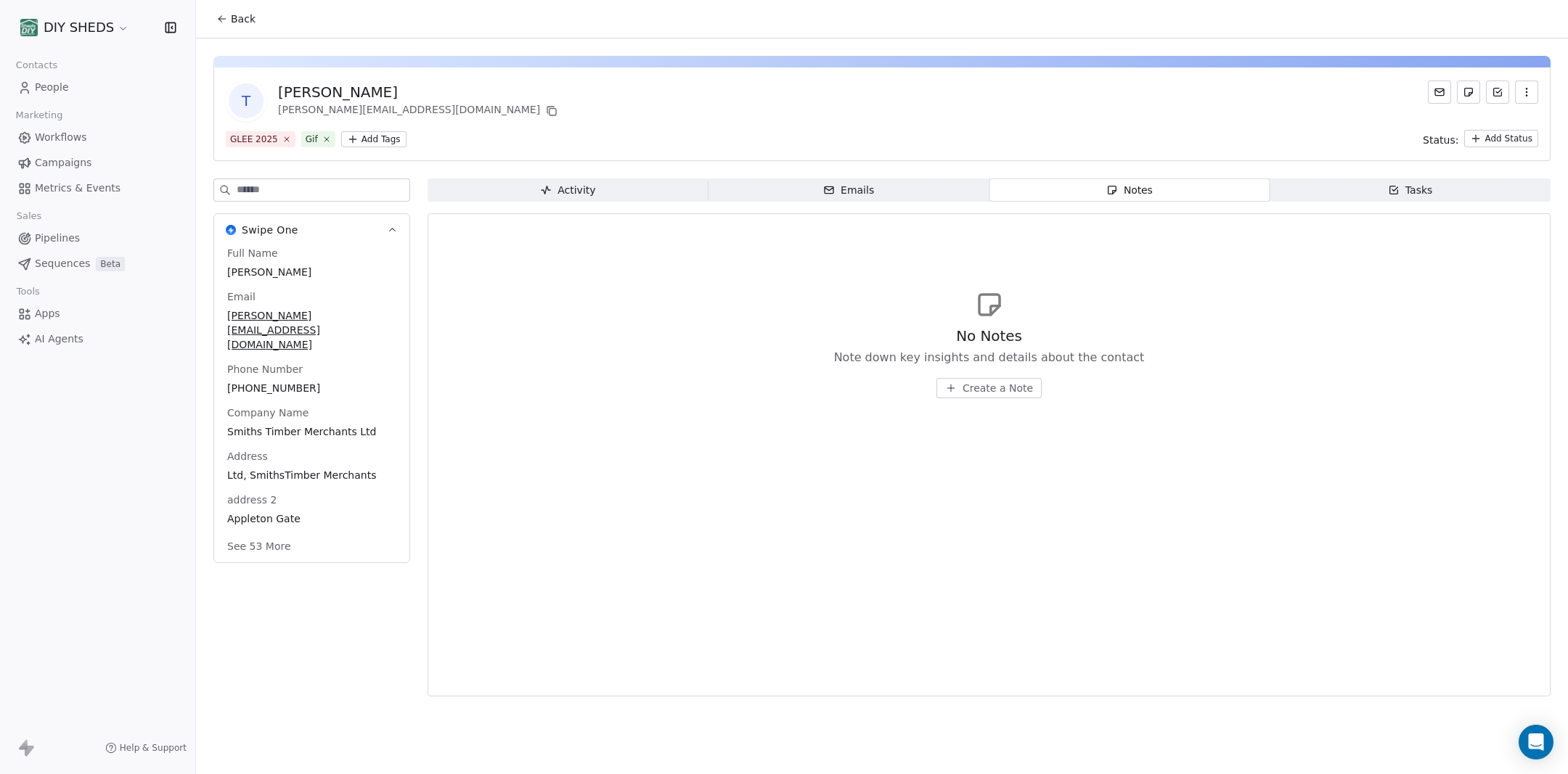
click at [1413, 192] on div "Tasks" at bounding box center [1410, 191] width 45 height 15
click at [578, 195] on div "Activity" at bounding box center [567, 191] width 55 height 15
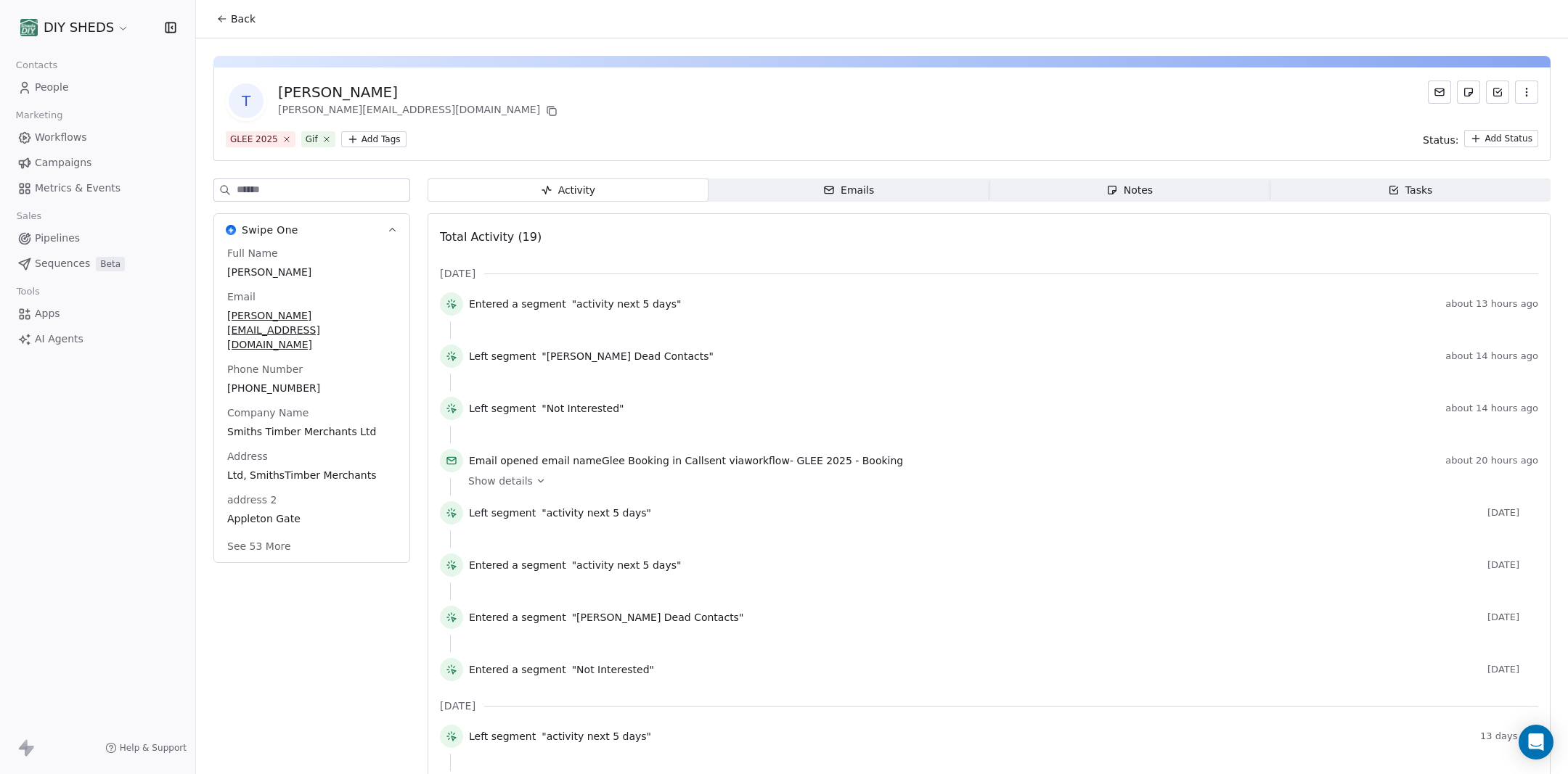
click at [260, 534] on button "See 53 More" at bounding box center [259, 547] width 81 height 26
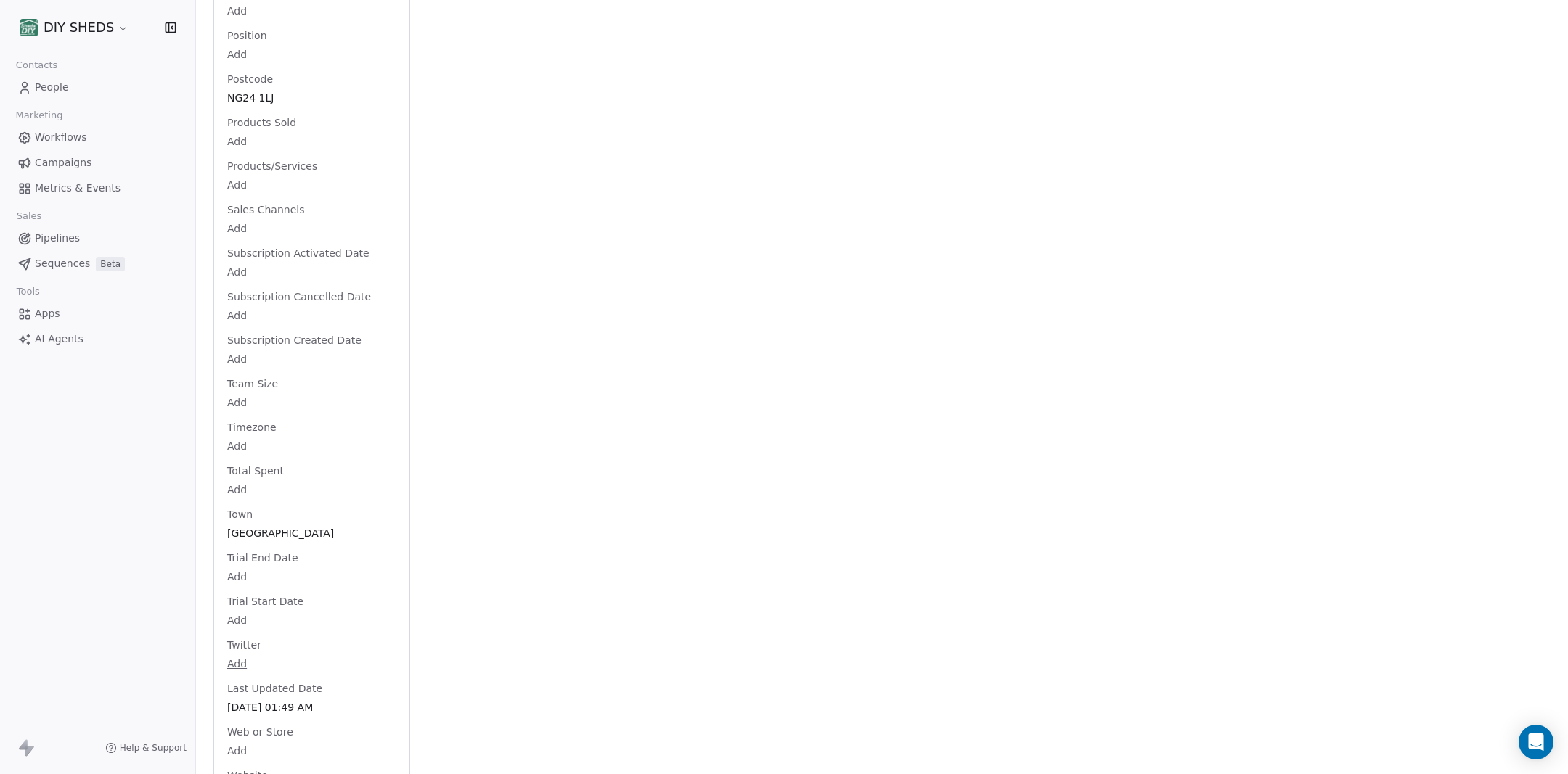
scroll to position [2270, 0]
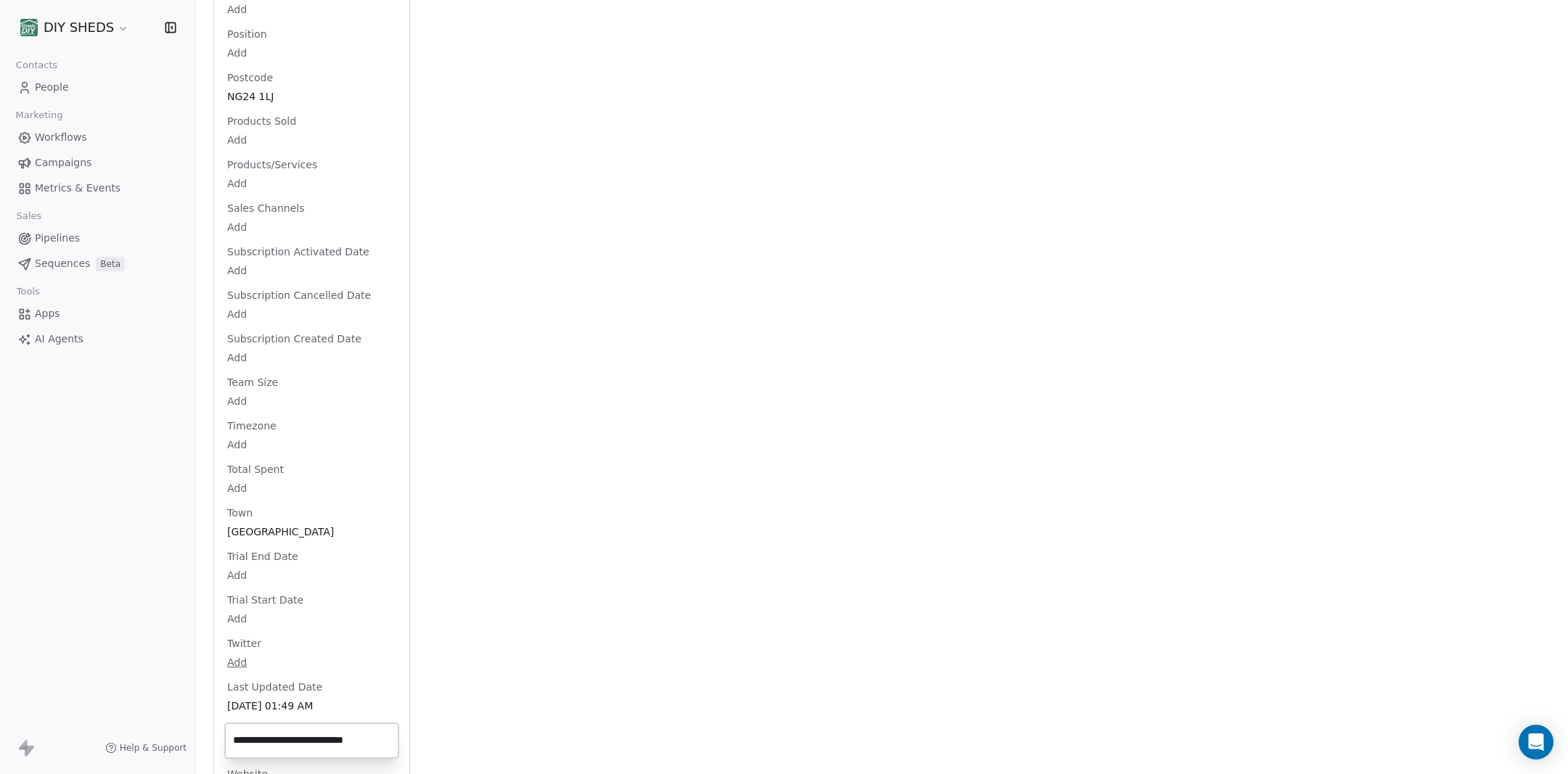
click at [331, 742] on input "**********" at bounding box center [312, 740] width 168 height 29
click at [55, 139] on html "DIY SHEDS Contacts People Marketing Workflows Campaigns Metrics & Events Sales …" at bounding box center [784, 387] width 1568 height 774
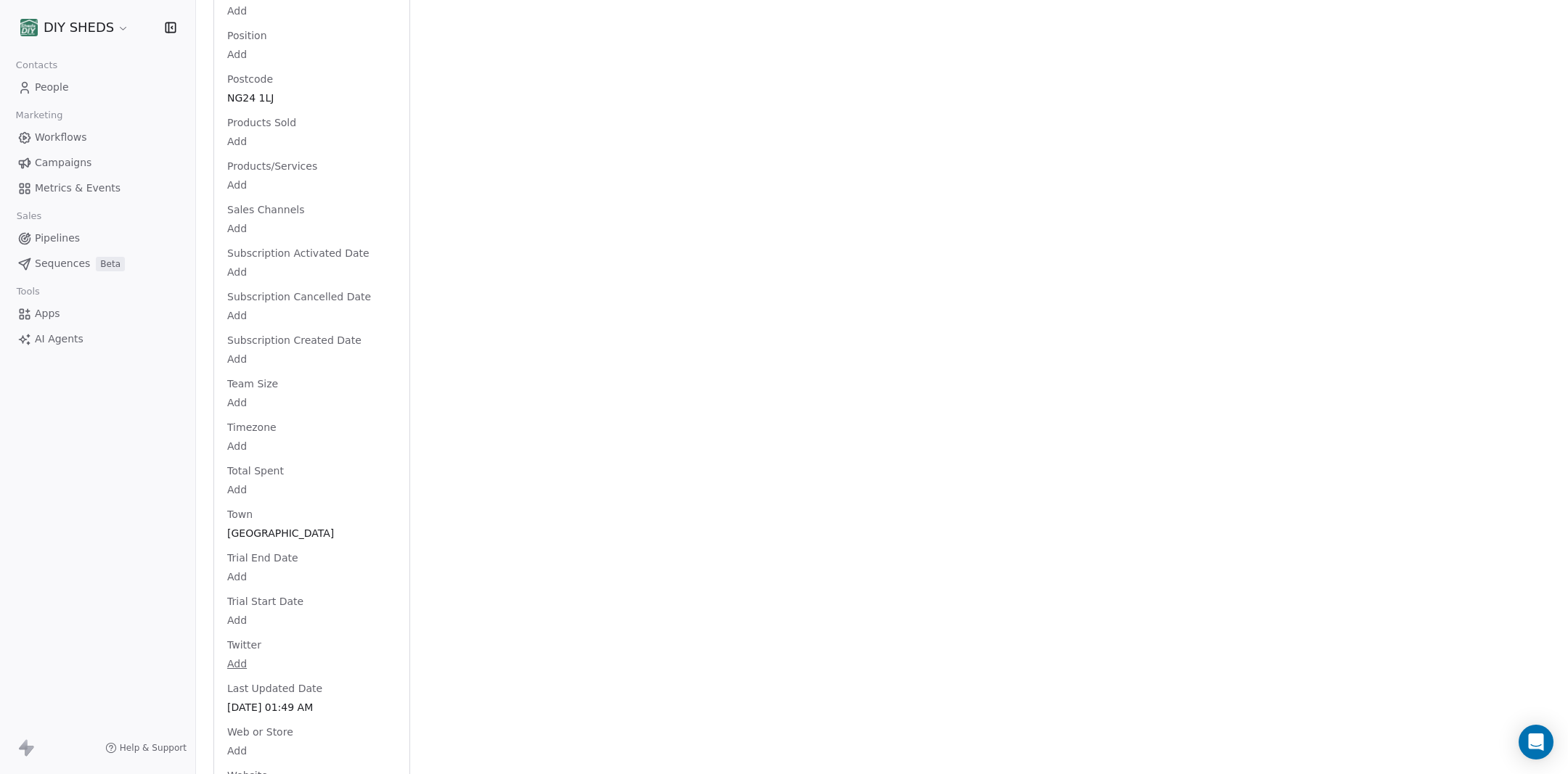
click at [57, 139] on span "Workflows" at bounding box center [61, 137] width 52 height 15
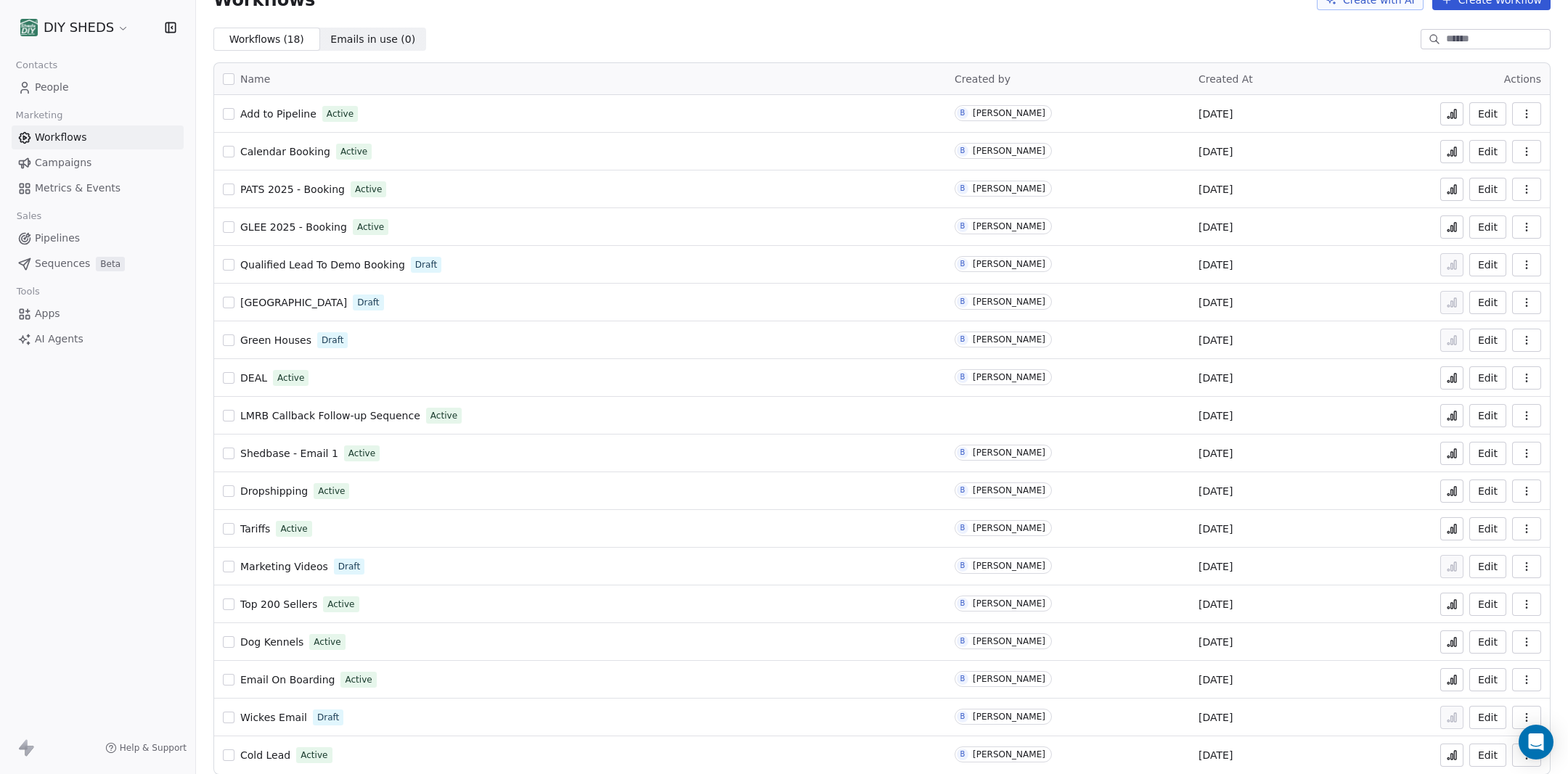
scroll to position [40, 0]
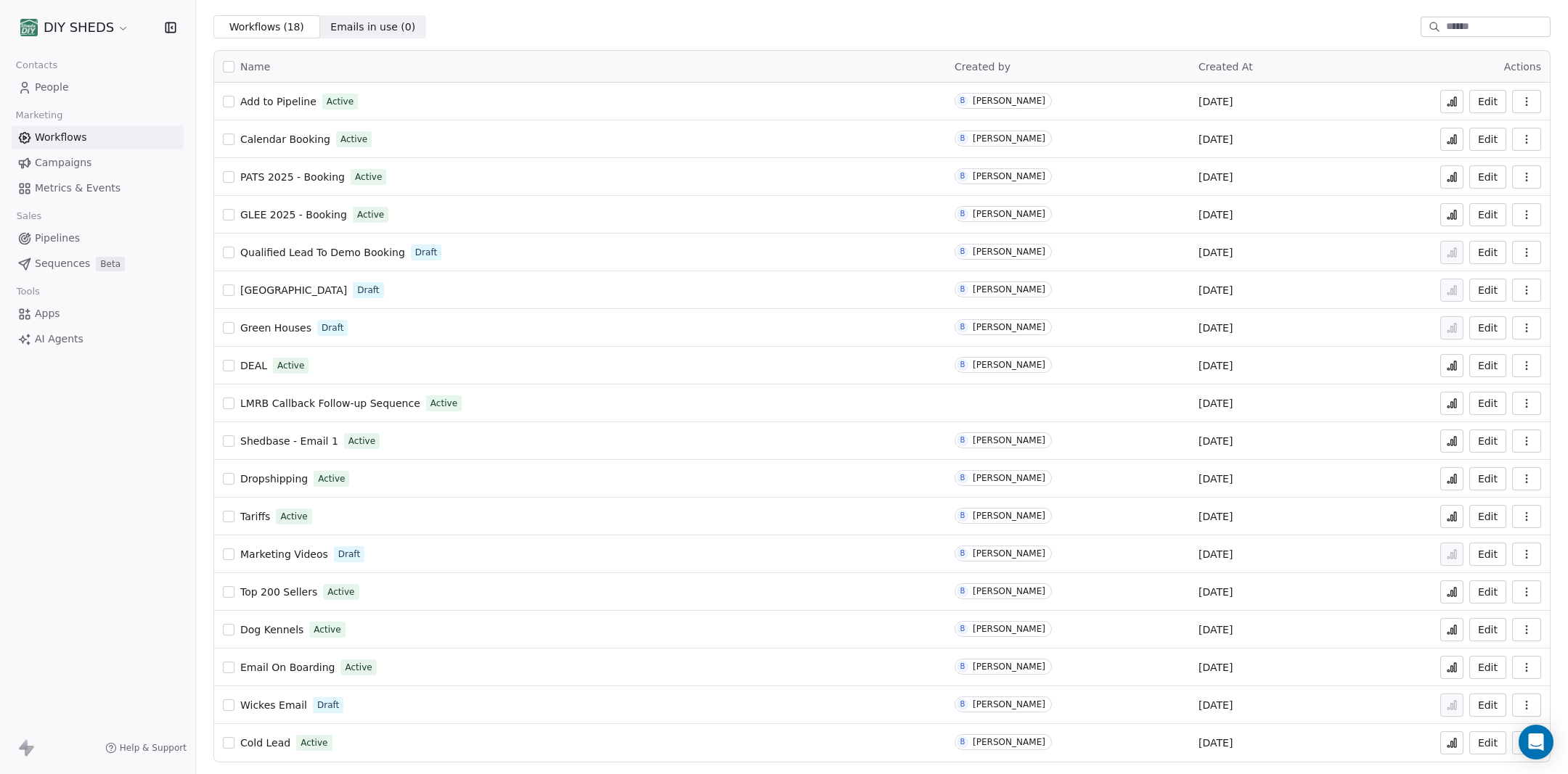
click at [290, 671] on span "Email On Boarding" at bounding box center [288, 667] width 95 height 11
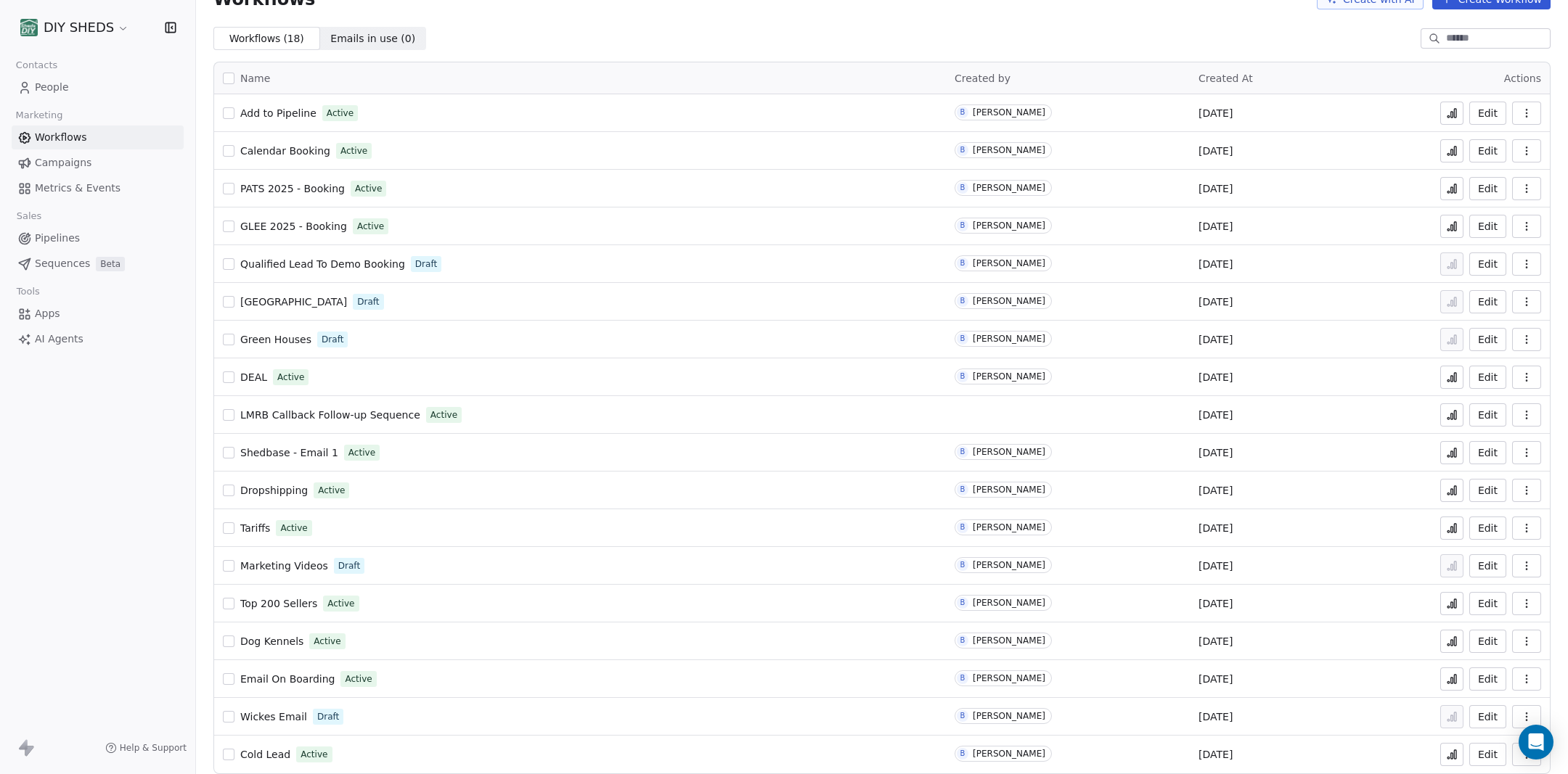
scroll to position [40, 0]
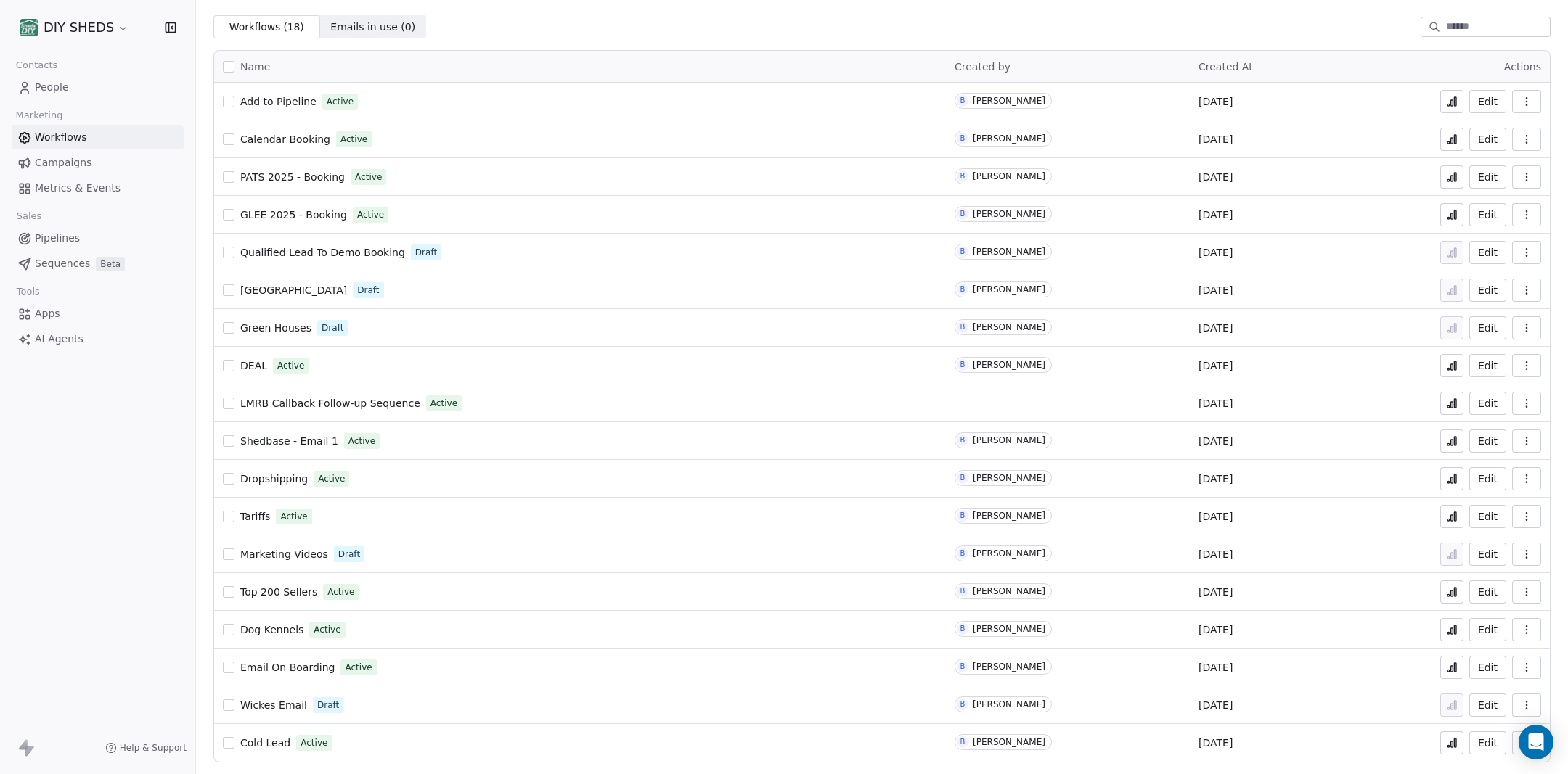
click at [308, 669] on span "Email On Boarding" at bounding box center [288, 667] width 95 height 11
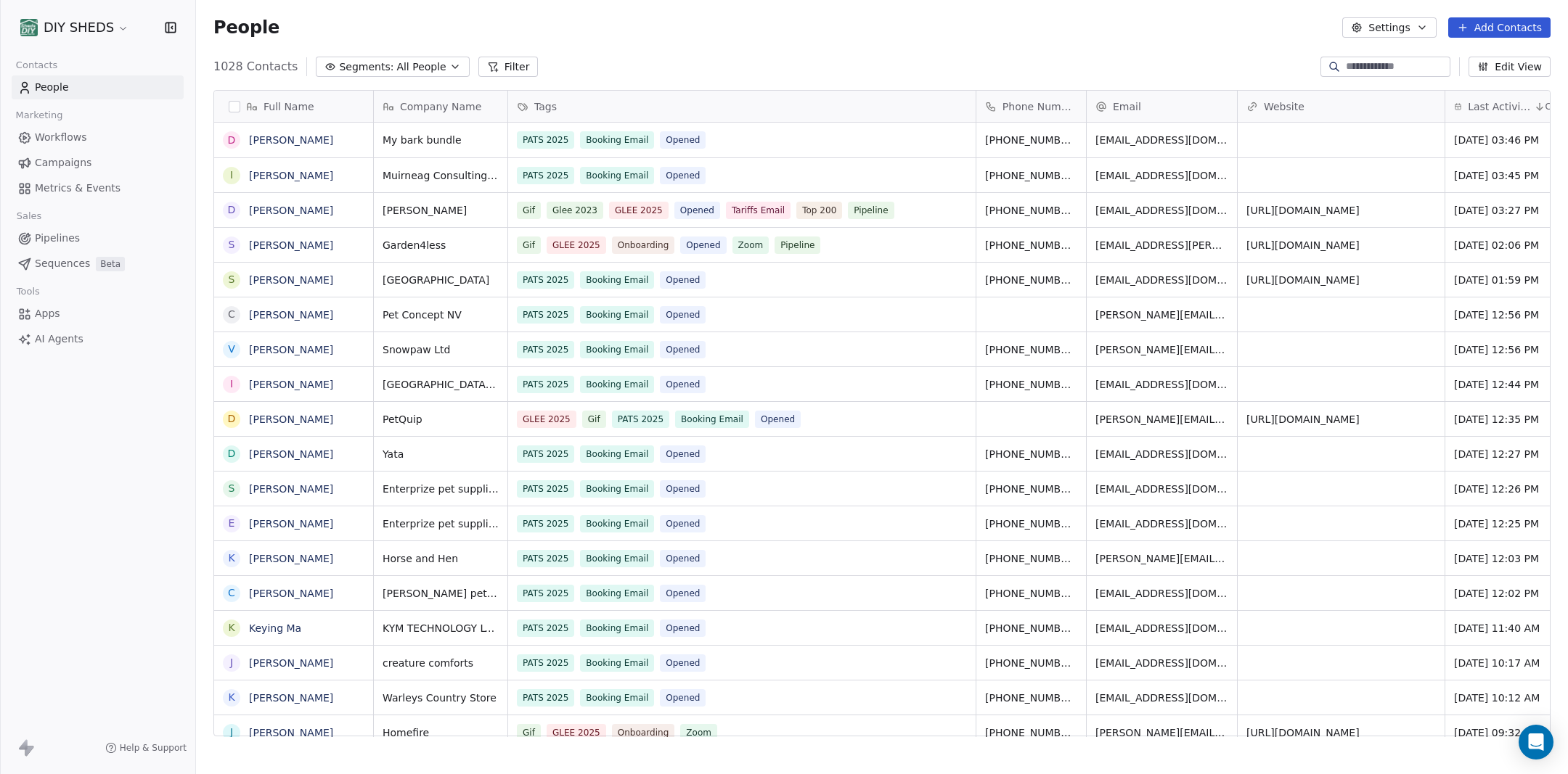
scroll to position [681, 1372]
click at [1384, 73] on div at bounding box center [1385, 66] width 130 height 21
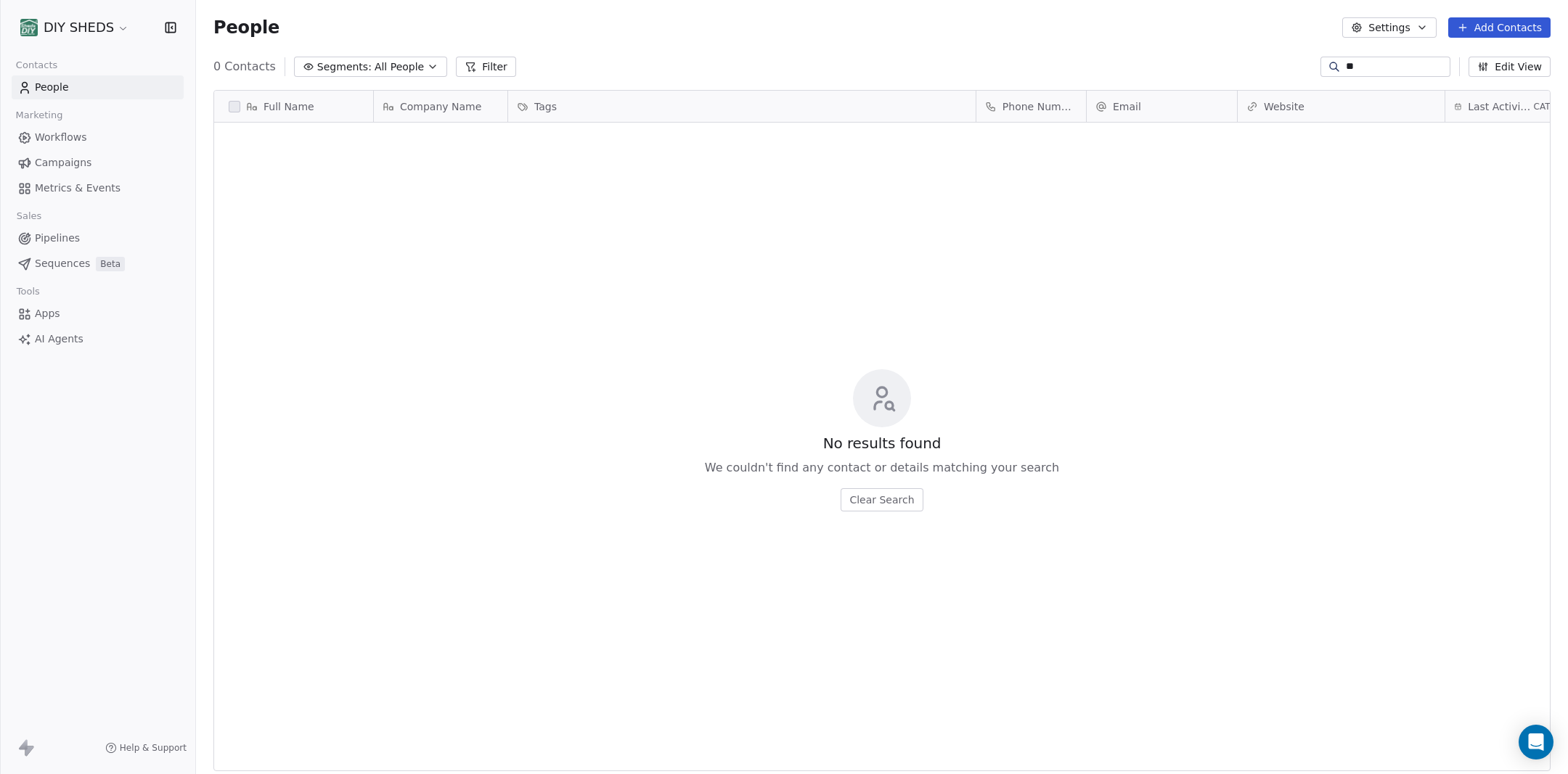
type input "*"
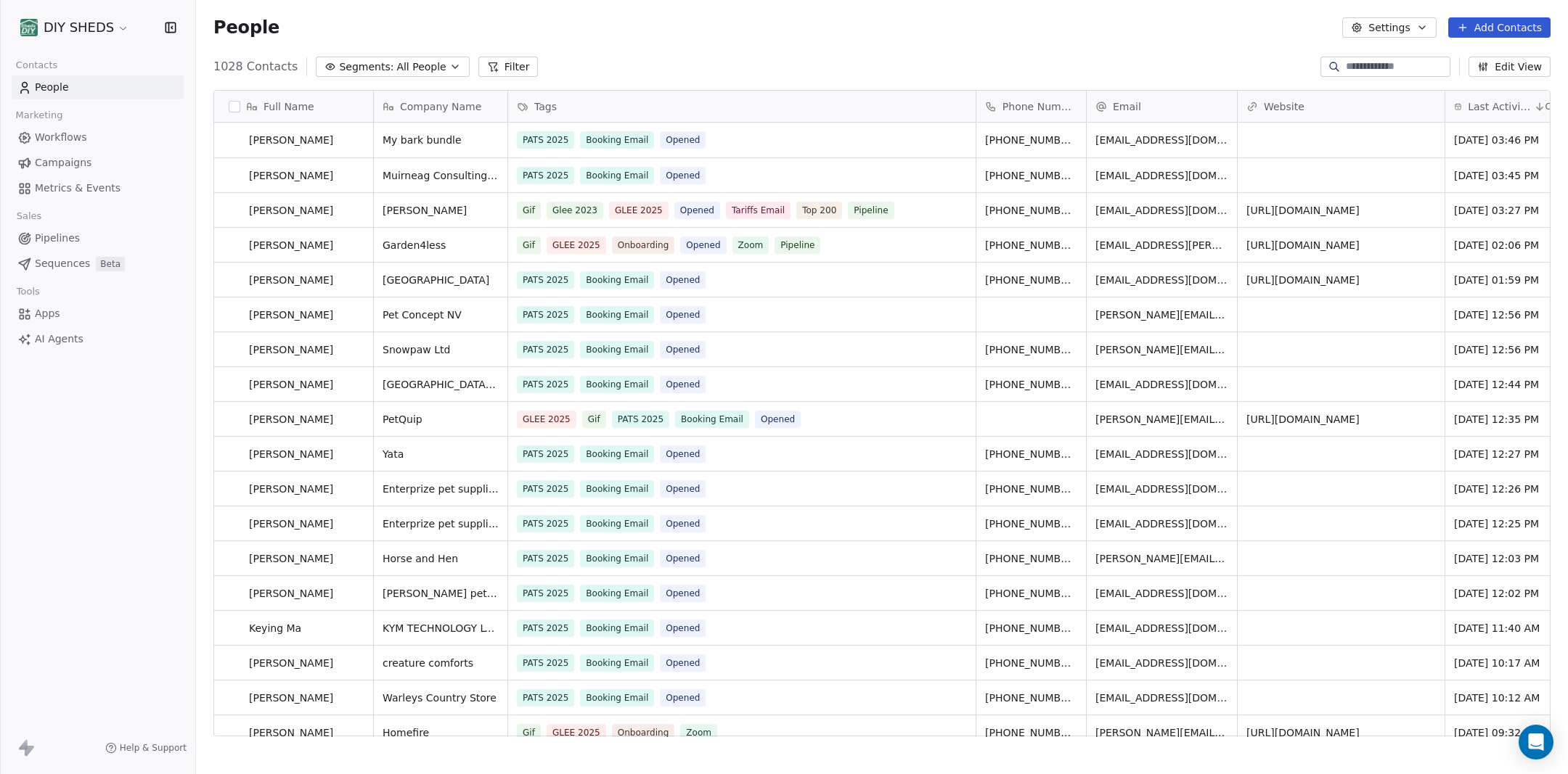
scroll to position [0, 0]
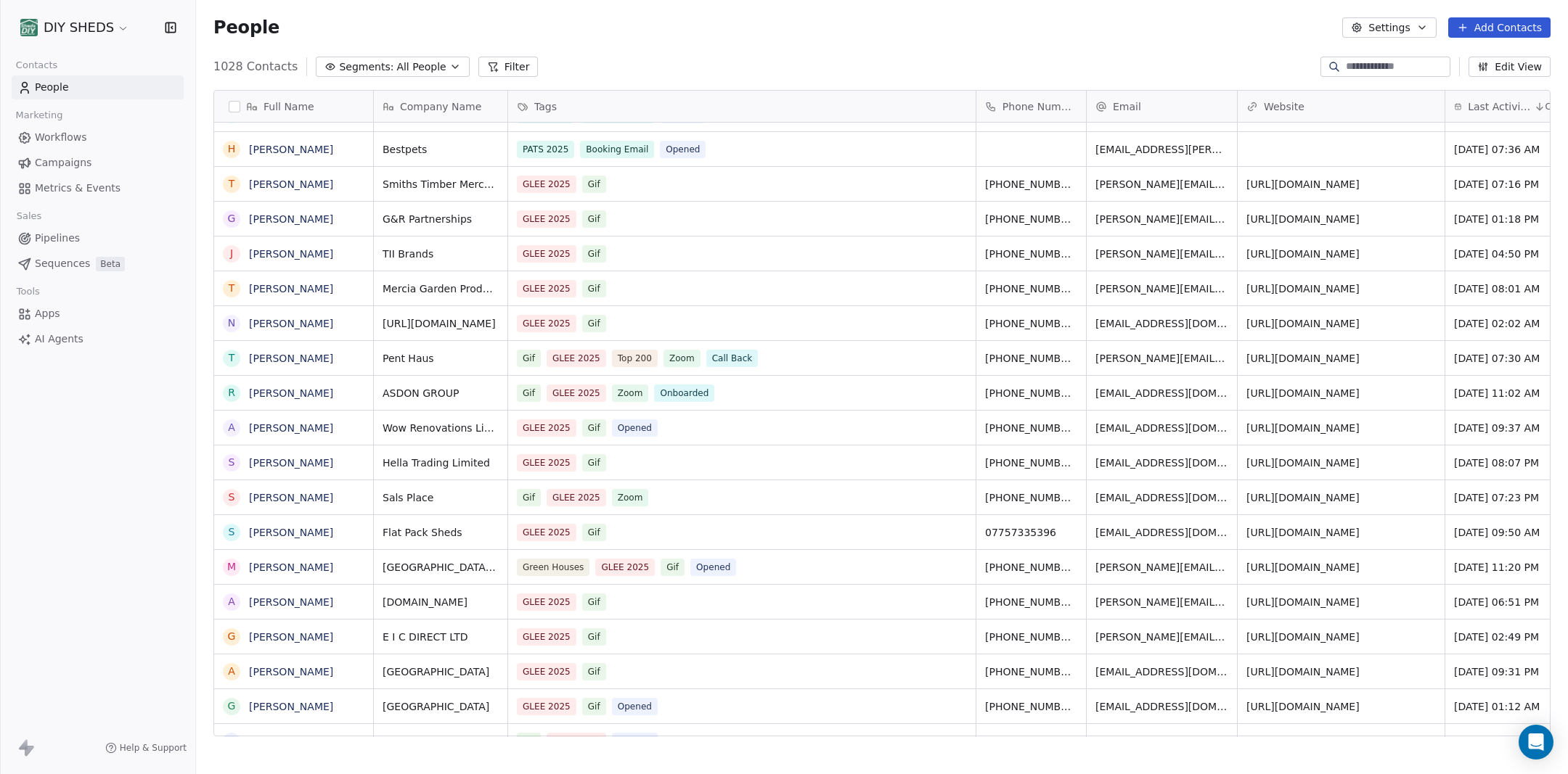
click at [738, 388] on div "Gif GLEE 2025 Zoom Onboarded" at bounding box center [742, 392] width 467 height 34
click at [737, 390] on div "Gif GLEE 2025 Zoom Onboarded" at bounding box center [742, 392] width 467 height 34
click at [737, 391] on div "Gif GLEE 2025 Zoom Onboarded" at bounding box center [742, 392] width 467 height 34
click at [726, 392] on div "Gif GLEE 2025 Zoom Onboarded" at bounding box center [742, 392] width 467 height 34
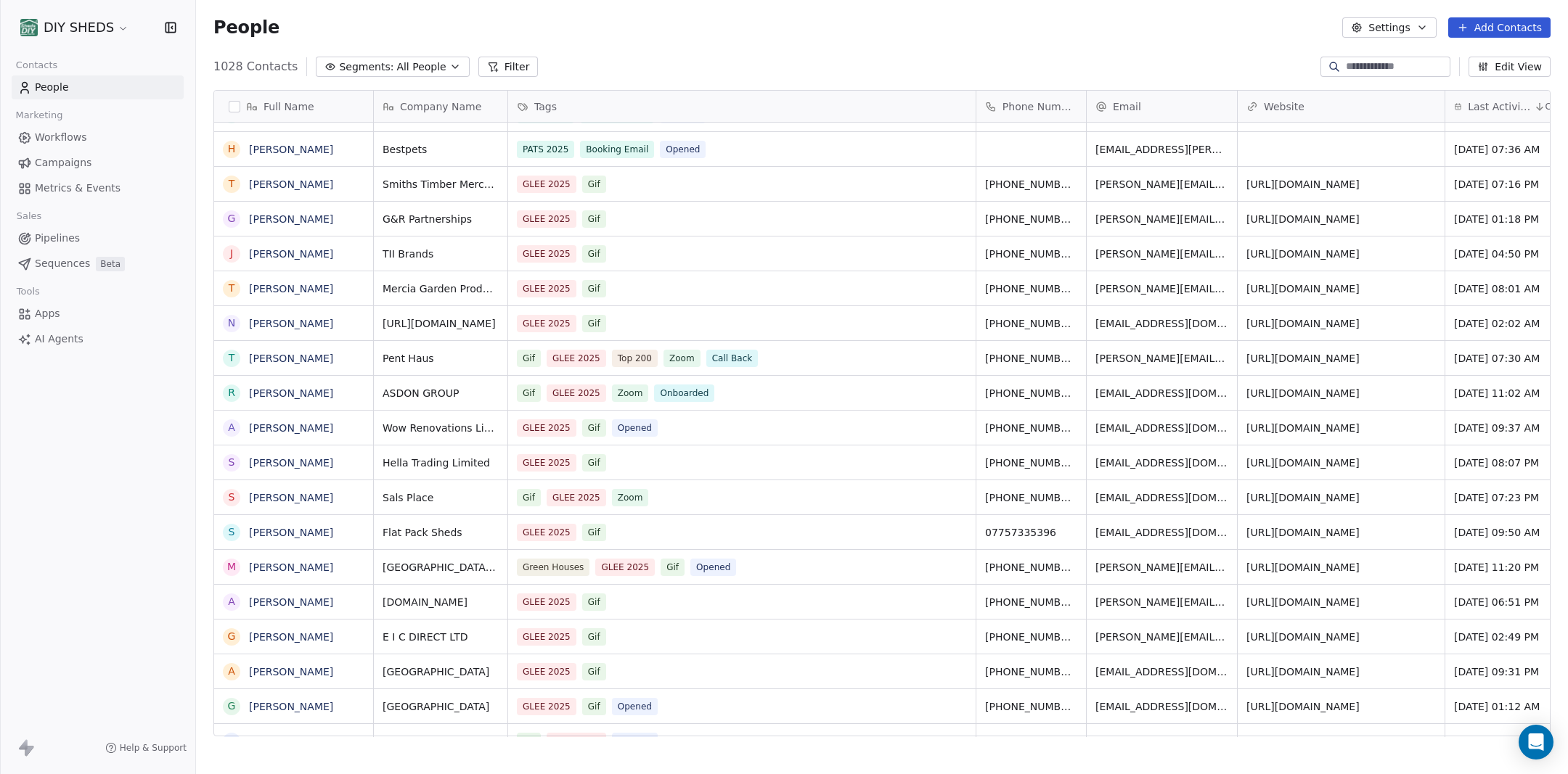
click at [726, 392] on div "Gif GLEE 2025 Zoom Onboarded" at bounding box center [742, 392] width 467 height 34
click at [727, 392] on div "Gif GLEE 2025 Zoom Onboarded" at bounding box center [742, 392] width 467 height 34
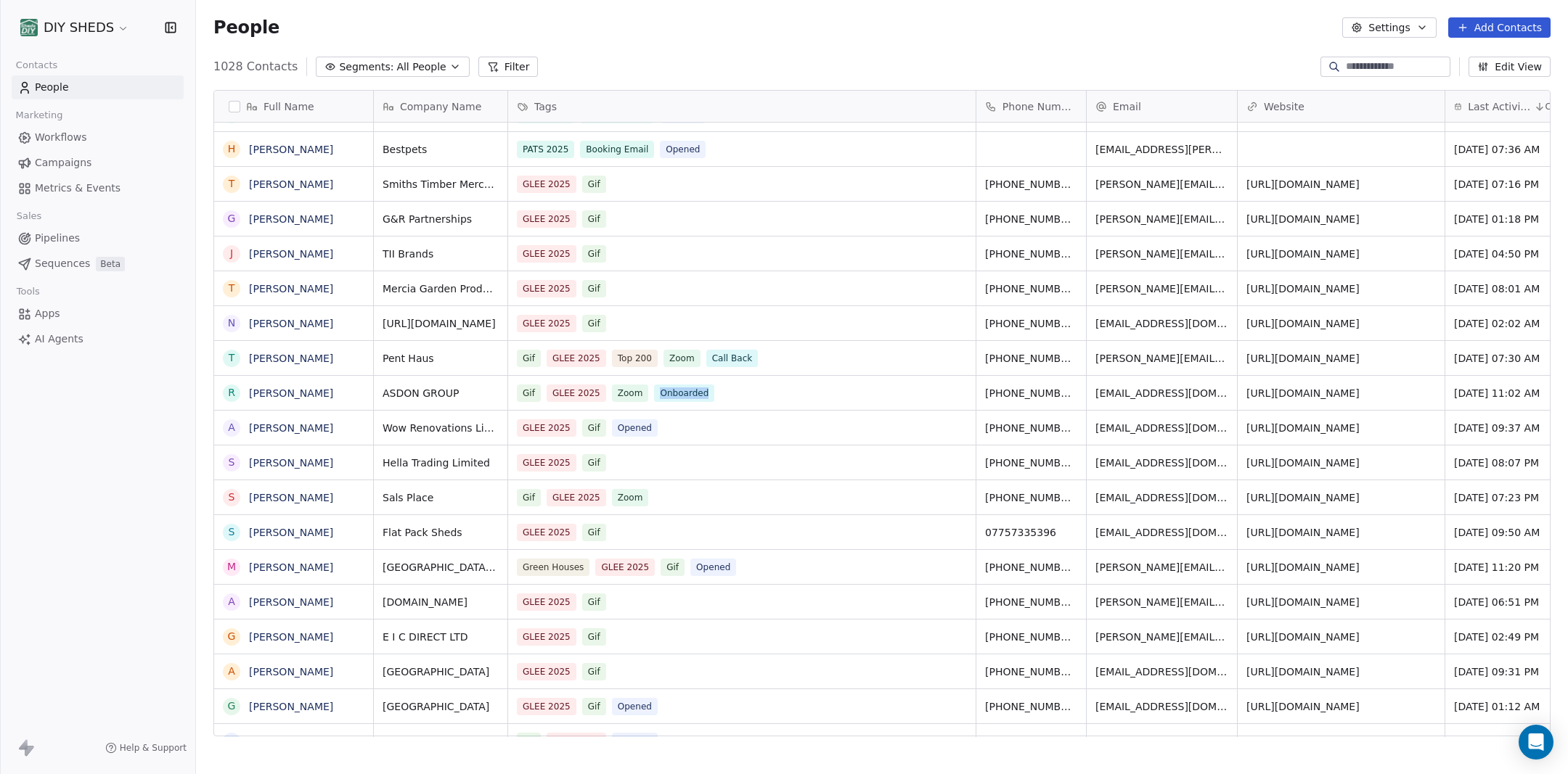
click at [727, 392] on div "Gif GLEE 2025 Zoom Onboarded" at bounding box center [742, 392] width 467 height 34
click at [775, 395] on div "Gif GLEE 2025 Zoom Onboarded" at bounding box center [742, 392] width 467 height 34
click at [627, 404] on div "Gif GLEE 2025 Zoom Onboarded" at bounding box center [742, 392] width 467 height 34
click at [737, 401] on div "Gif GLEE 2025 Zoom Onboarded" at bounding box center [742, 392] width 467 height 34
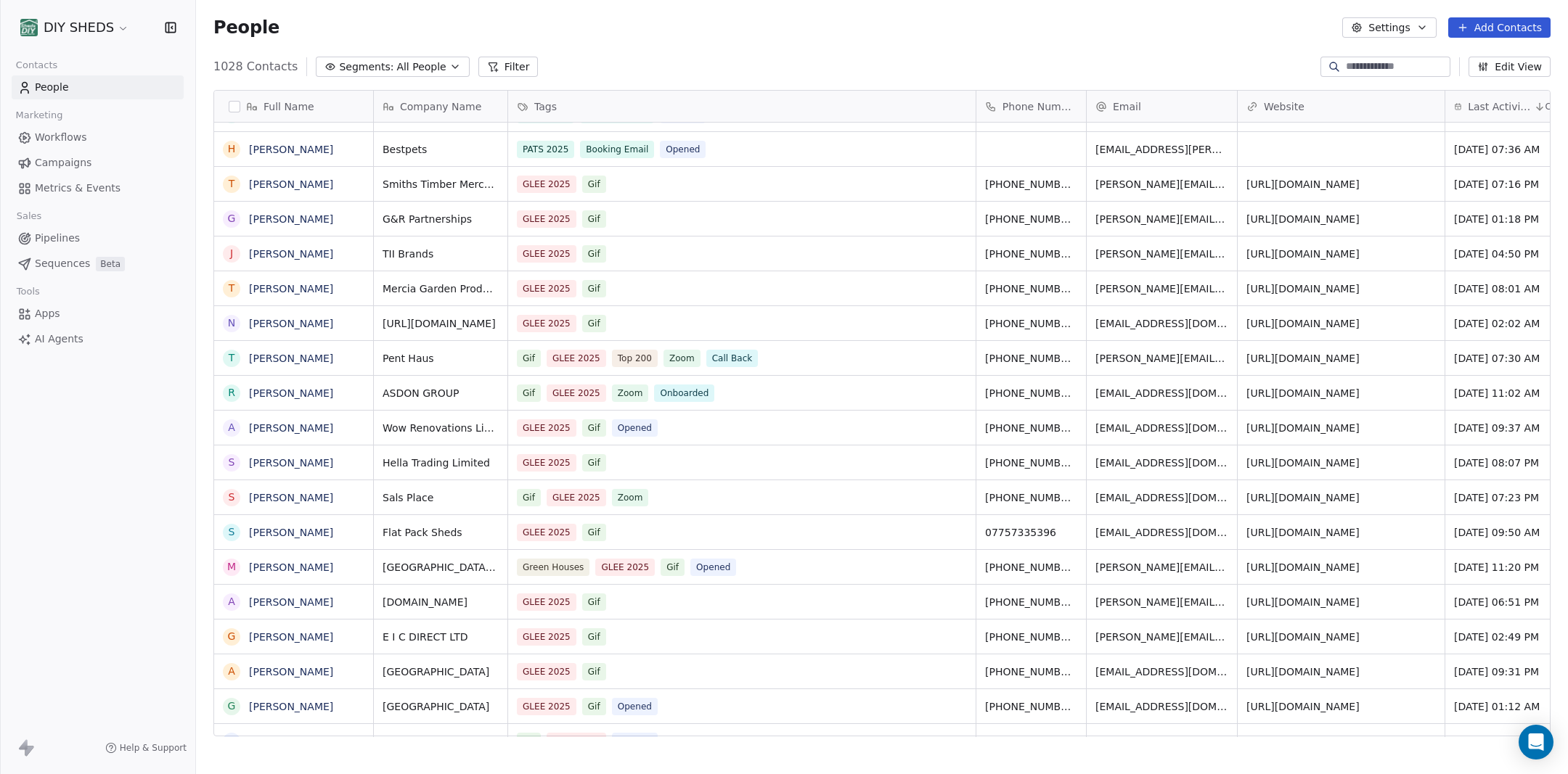
click at [737, 401] on div "Gif GLEE 2025 Zoom Onboarded" at bounding box center [742, 392] width 467 height 34
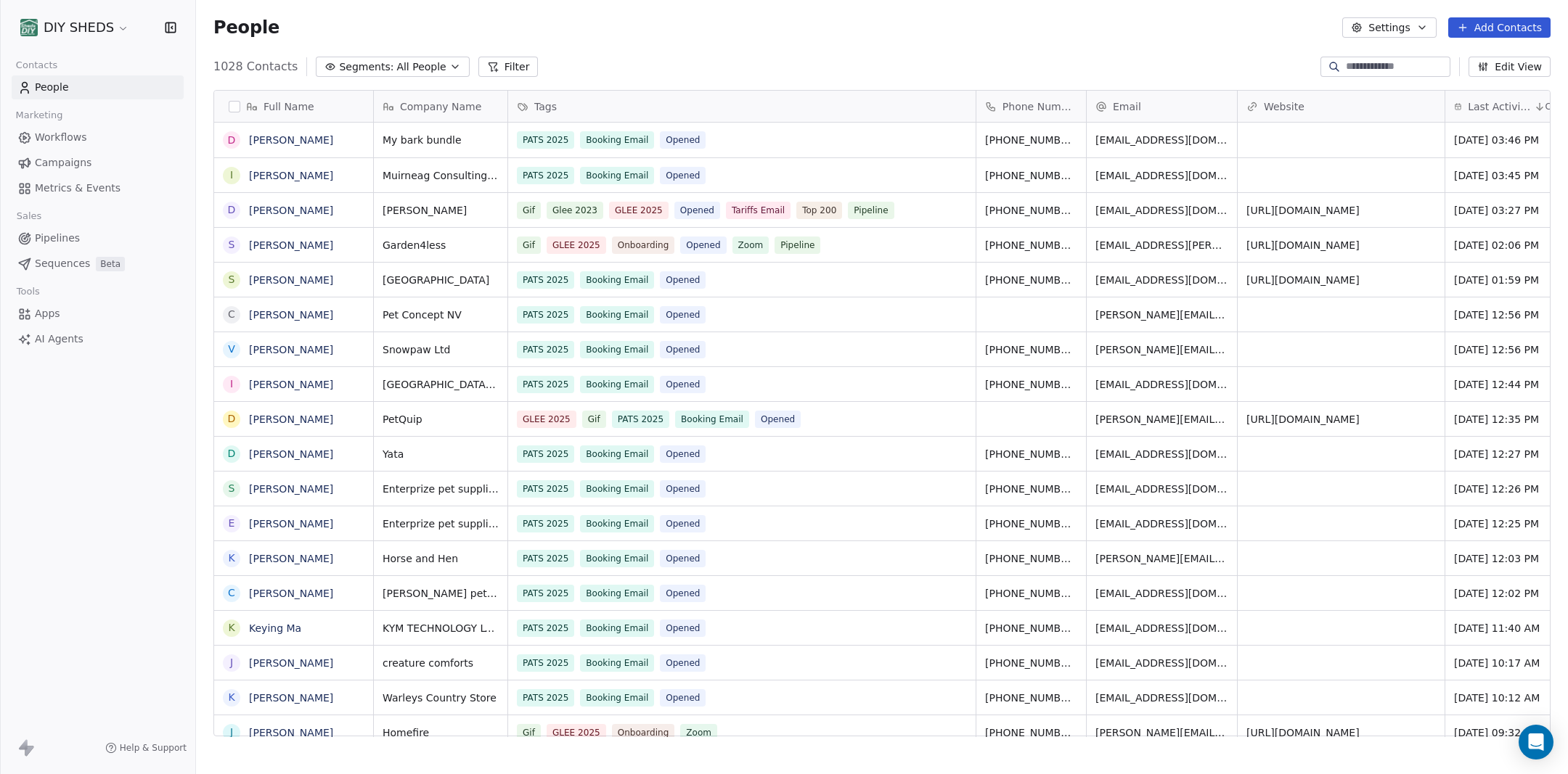
scroll to position [681, 1372]
click at [299, 210] on link "[PERSON_NAME]" at bounding box center [291, 210] width 84 height 11
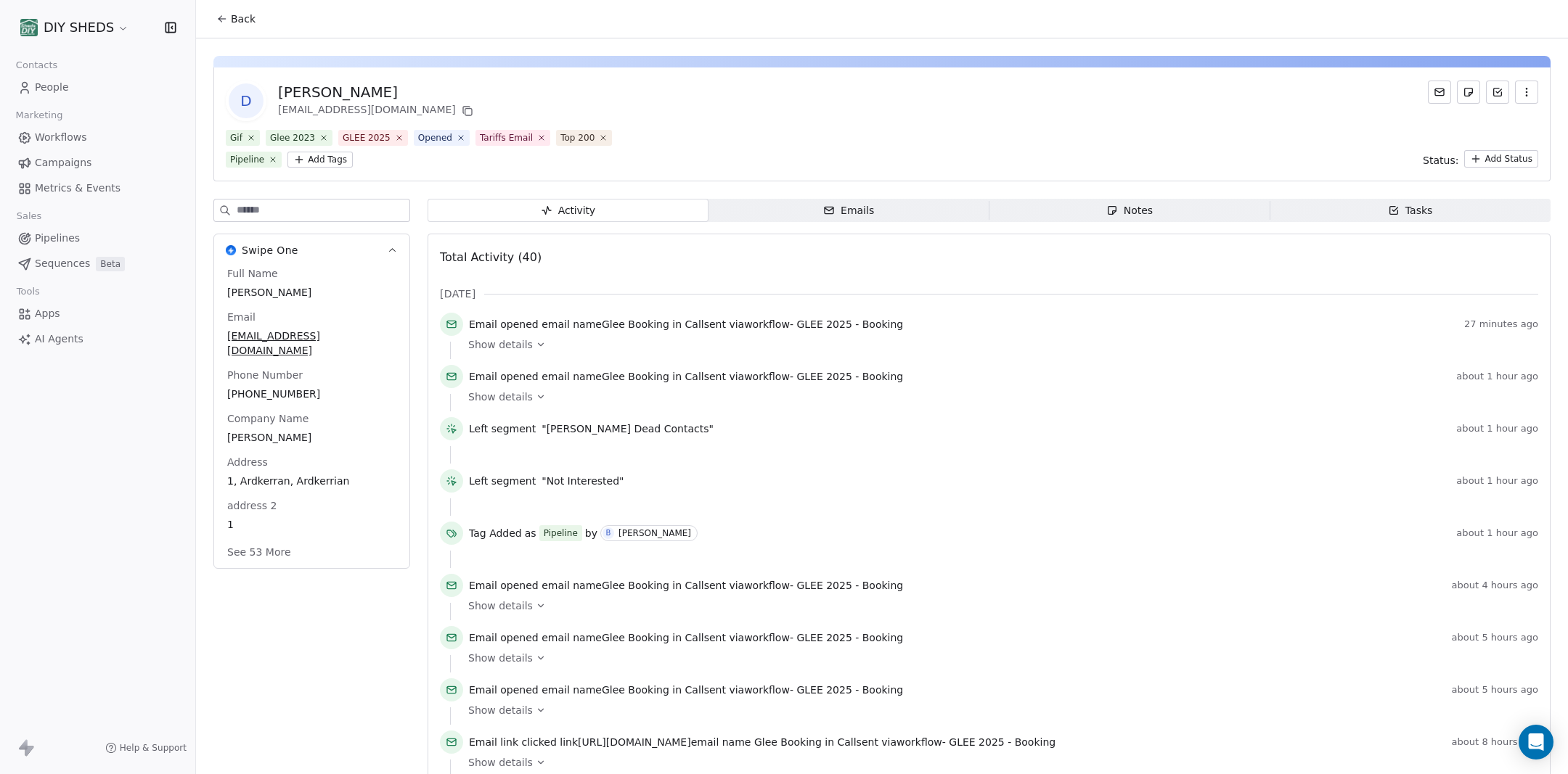
click at [694, 144] on div "Gif Glee 2023 GLEE 2025 Opened Tariffs Email Top 200 Pipeline Add Tags Status: …" at bounding box center [882, 148] width 1312 height 37
click at [260, 160] on html "DIY SHEDS Contacts People Marketing Workflows Campaigns Metrics & Events Sales …" at bounding box center [784, 387] width 1568 height 774
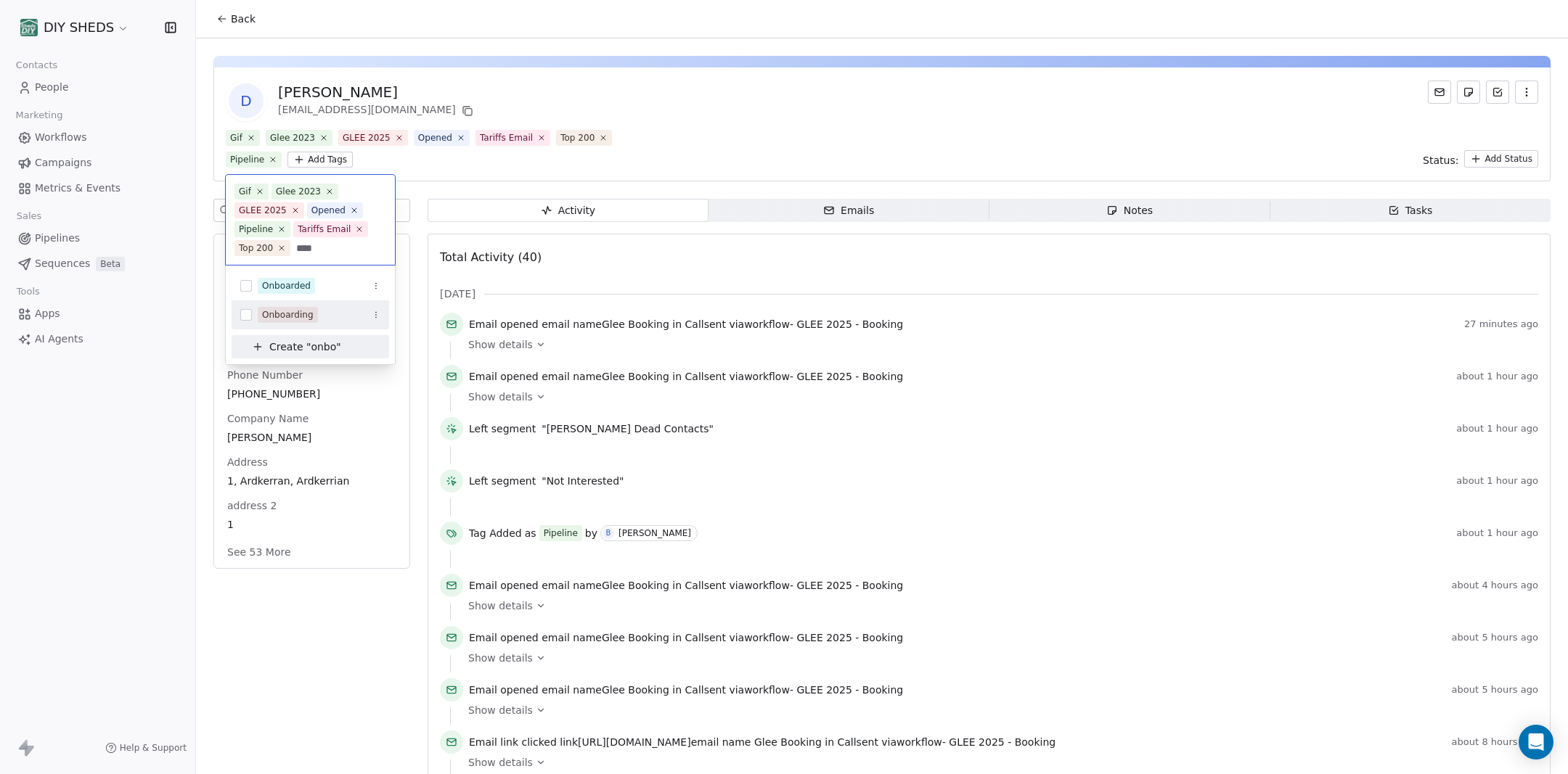
type input "****"
click at [267, 316] on div "Onboarding" at bounding box center [287, 314] width 51 height 13
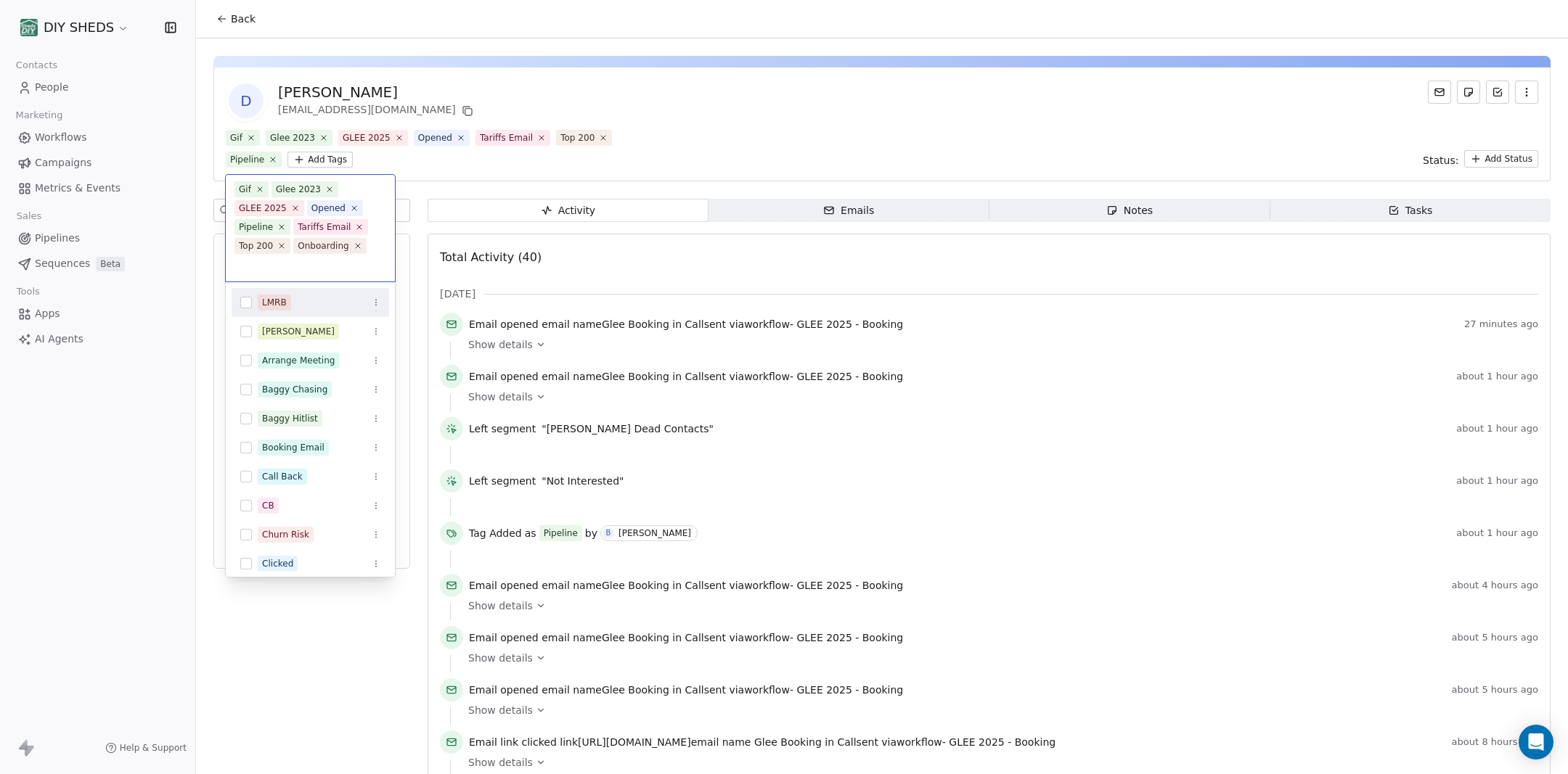
click at [799, 144] on html "DIY SHEDS Contacts People Marketing Workflows Campaigns Metrics & Events Sales …" at bounding box center [784, 387] width 1568 height 774
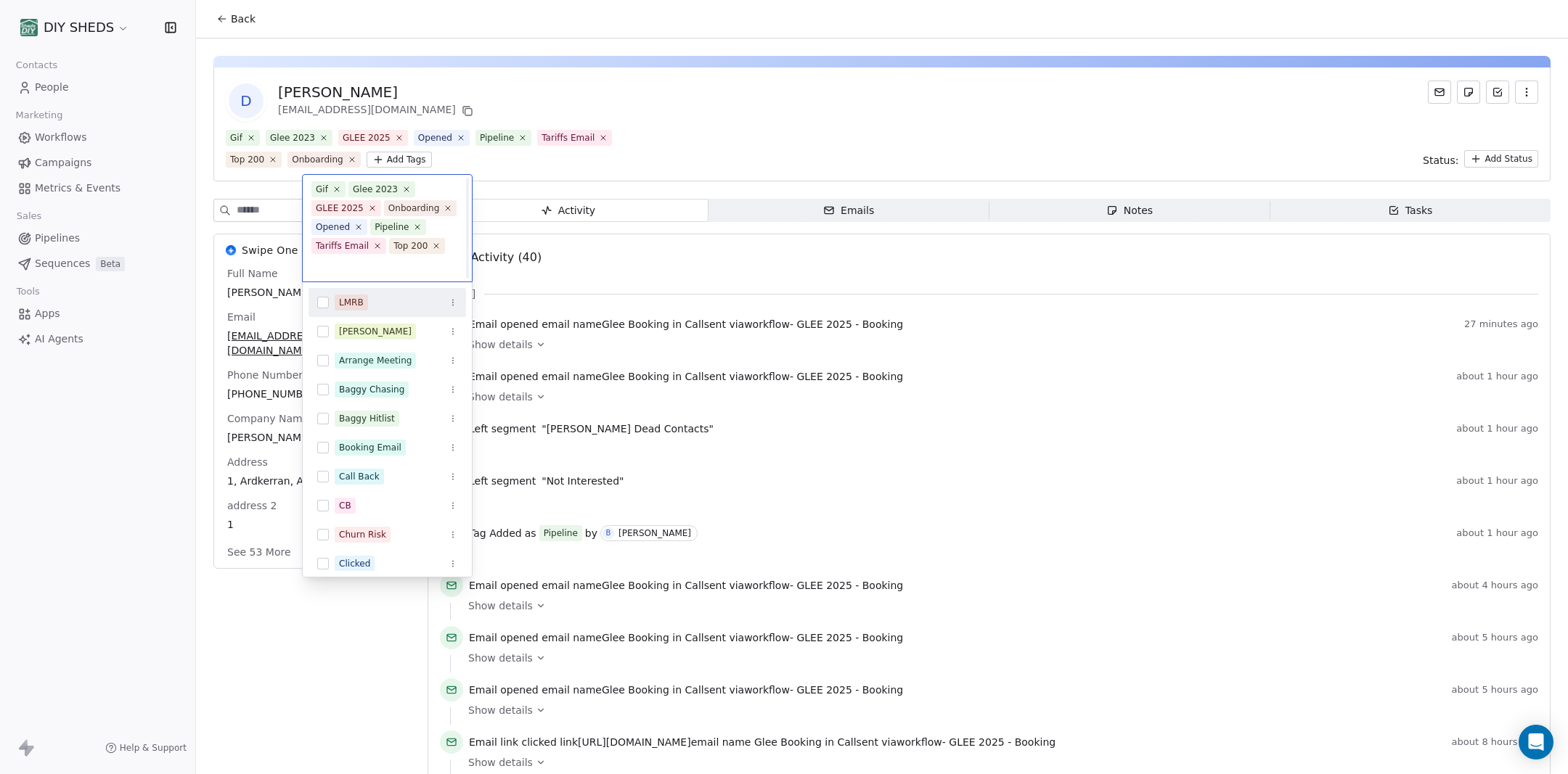
scroll to position [0, 0]
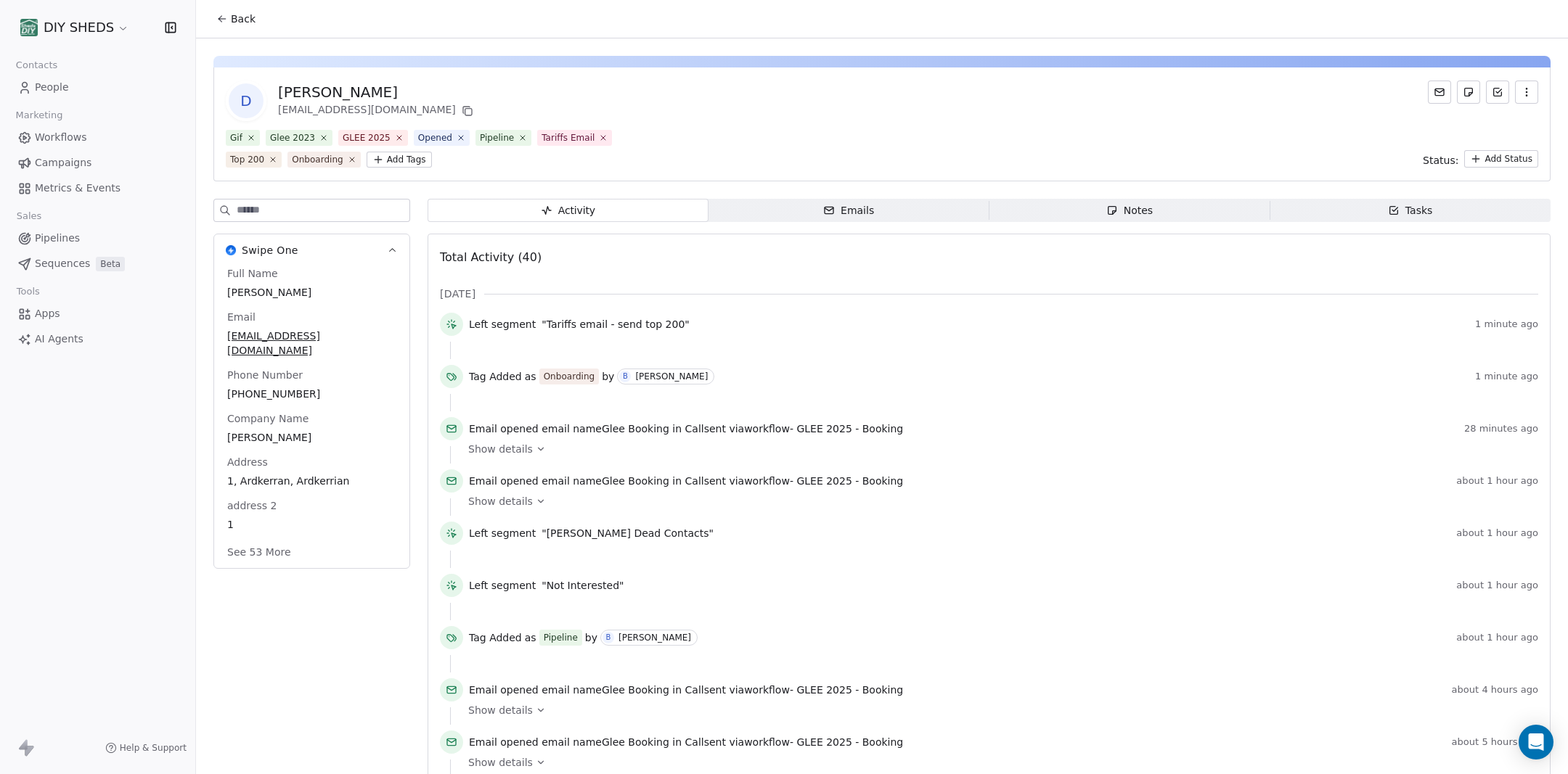
click at [1118, 212] on icon "button" at bounding box center [1111, 210] width 11 height 11
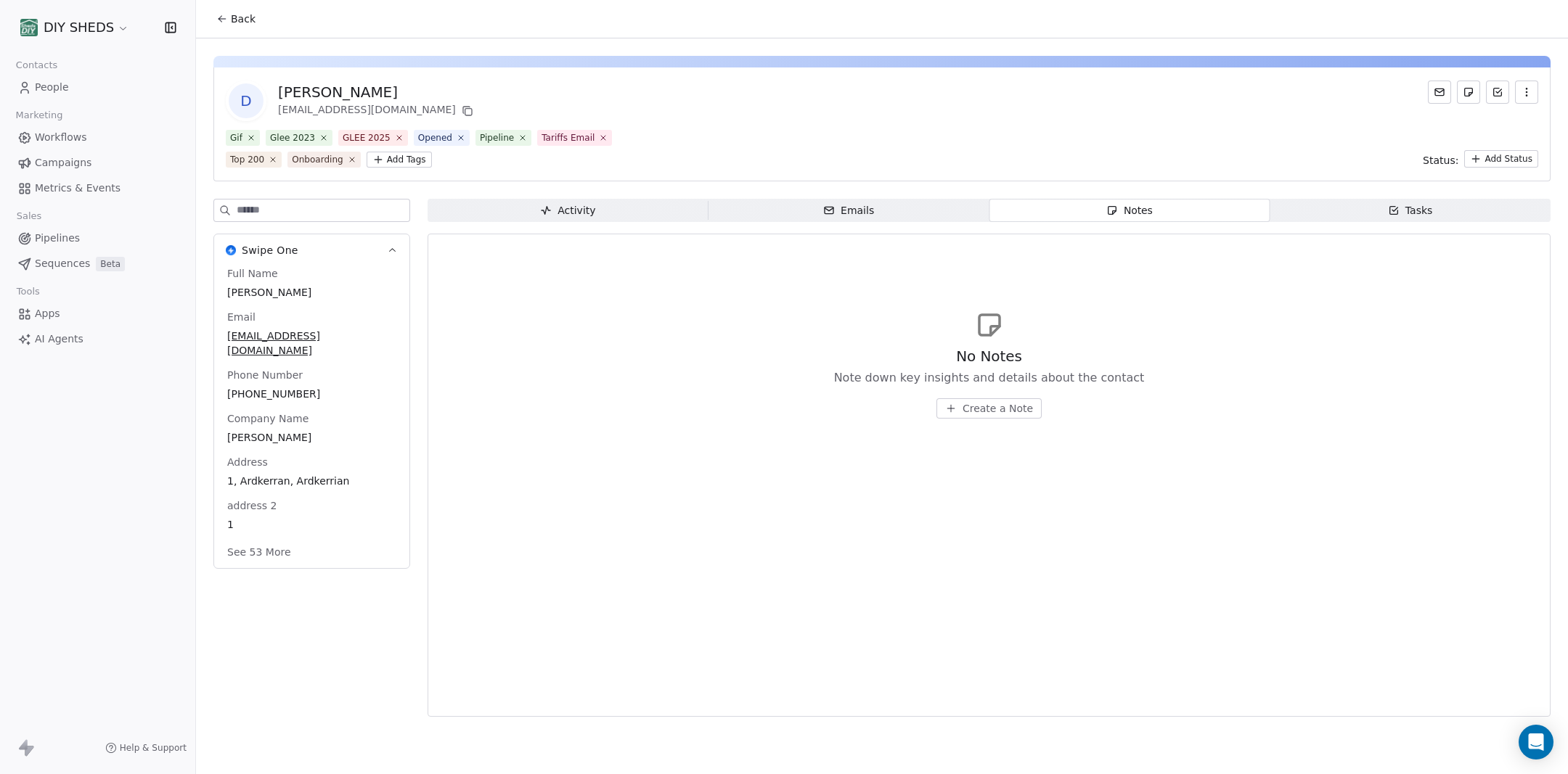
click at [994, 411] on span "Create a Note" at bounding box center [997, 408] width 70 height 15
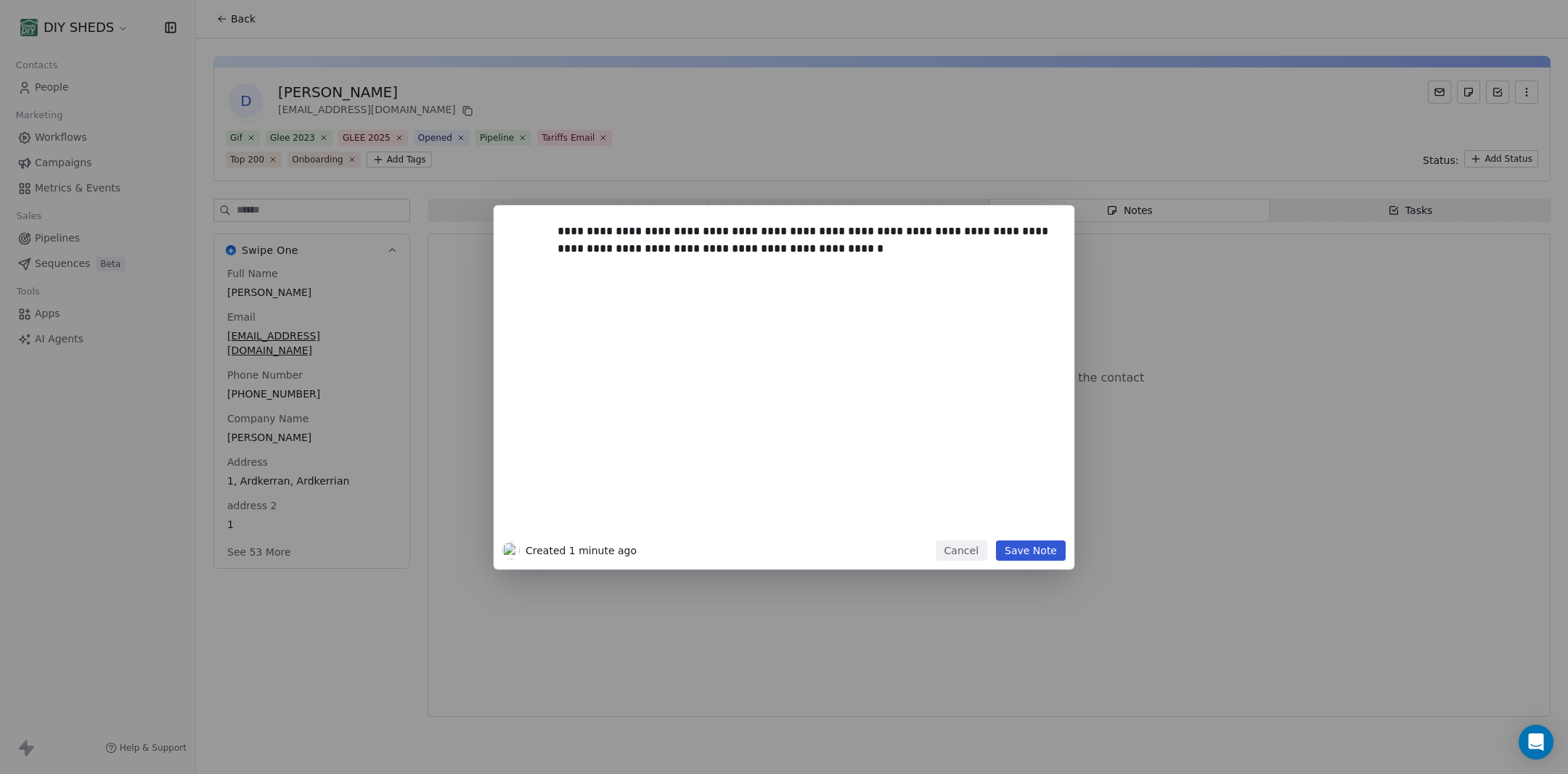
click at [1034, 551] on button "Save Note" at bounding box center [1030, 550] width 70 height 21
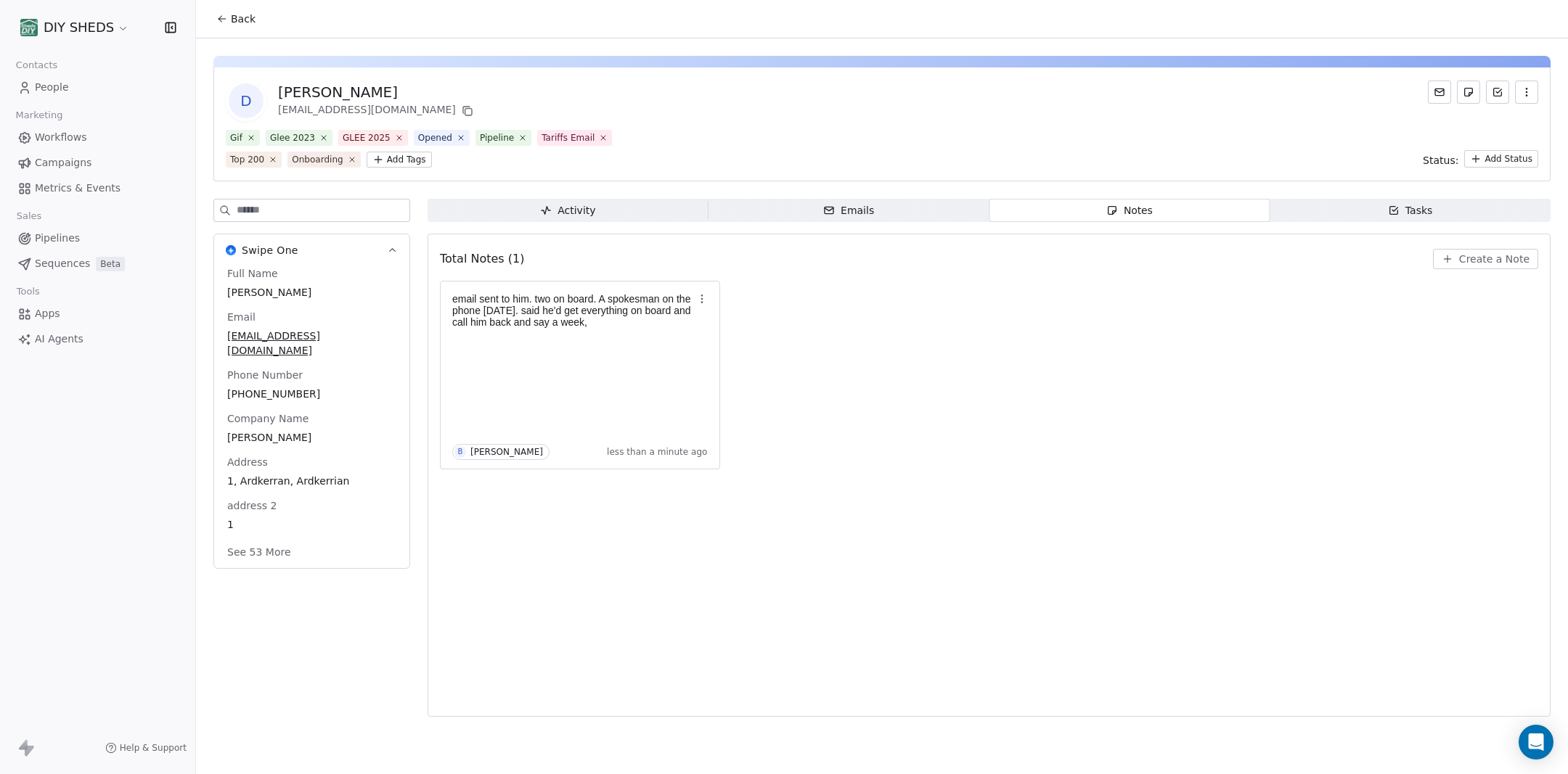
click at [1440, 218] on span "Tasks Tasks" at bounding box center [1410, 210] width 281 height 23
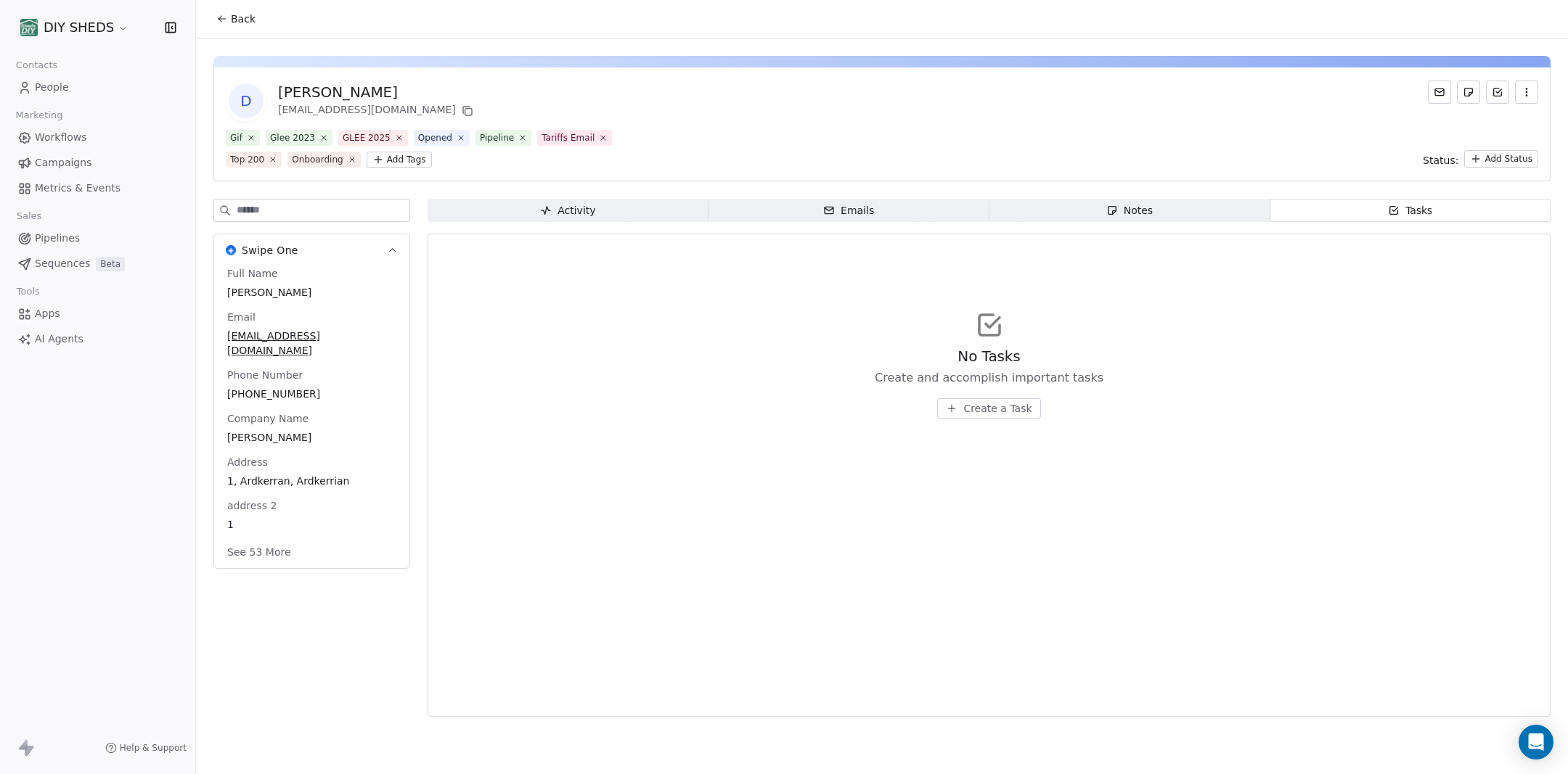
click at [978, 415] on span "Create a Task" at bounding box center [997, 408] width 68 height 15
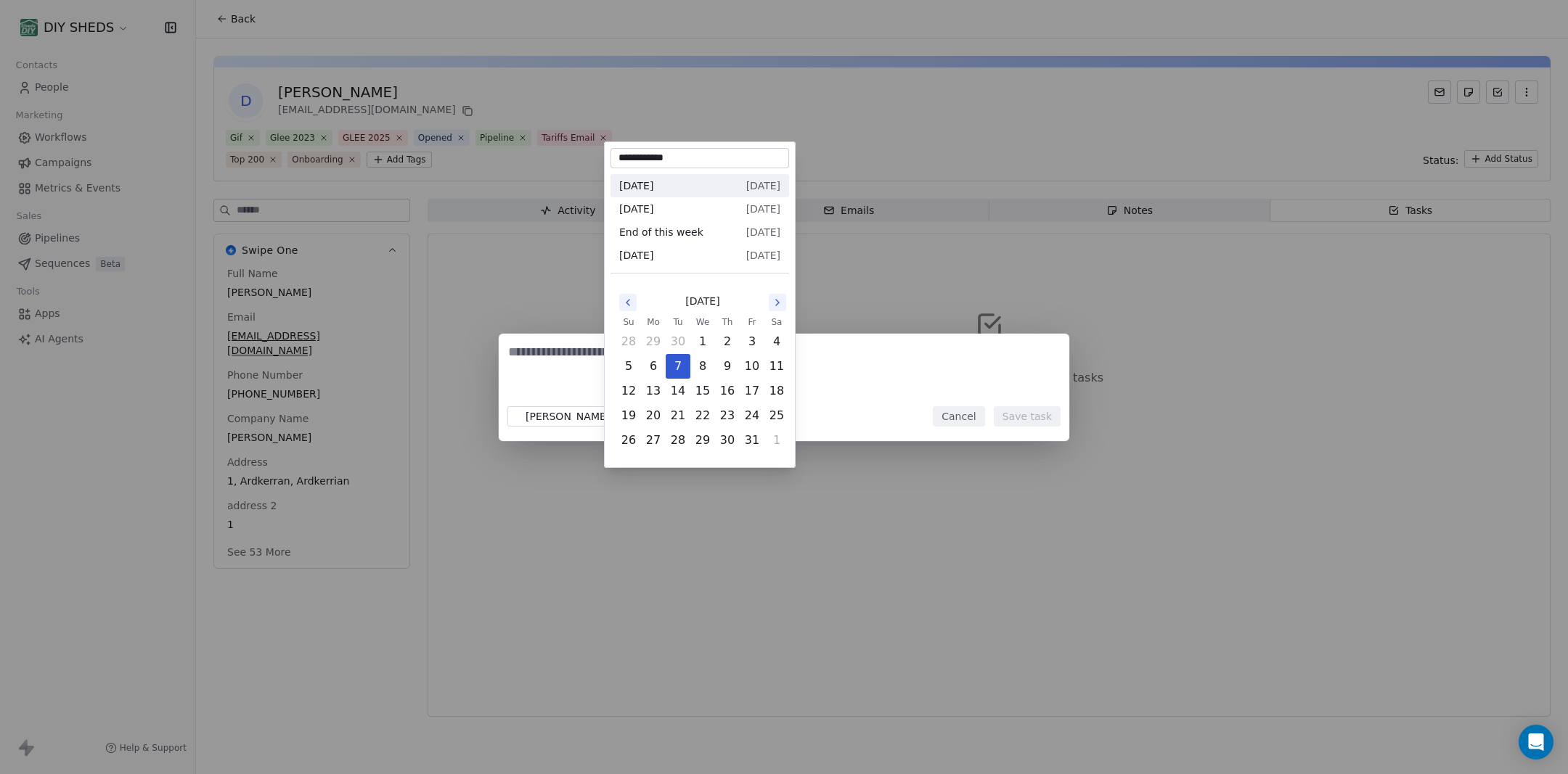
click at [637, 418] on body "**********" at bounding box center [784, 387] width 1568 height 774
click at [678, 385] on button "14" at bounding box center [677, 391] width 23 height 23
type input "**********"
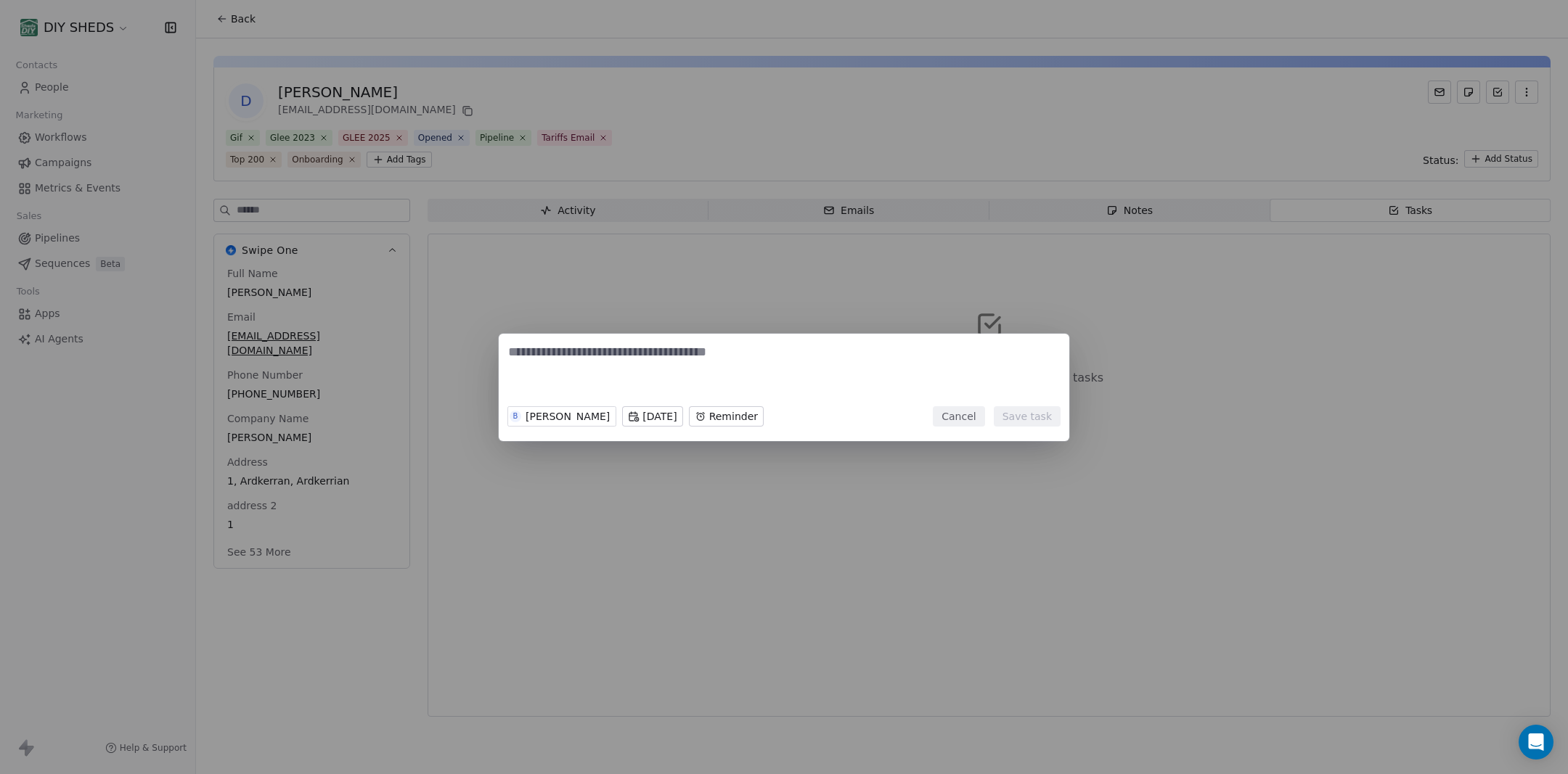
click at [655, 351] on textarea at bounding box center [784, 372] width 551 height 56
type textarea "**********"
click at [1036, 417] on button "Save task" at bounding box center [1026, 416] width 66 height 21
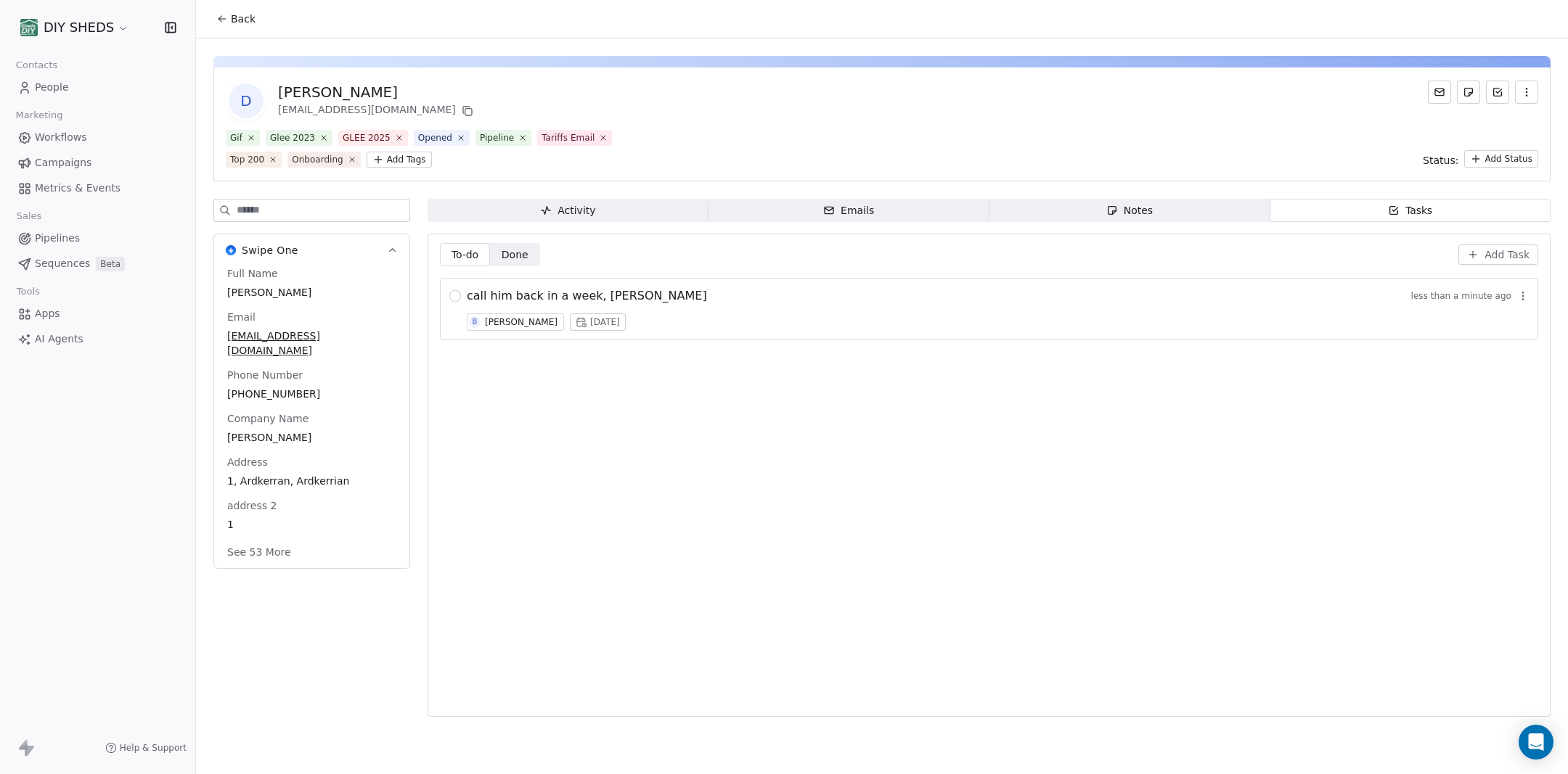
click at [57, 136] on span "Workflows" at bounding box center [61, 137] width 52 height 15
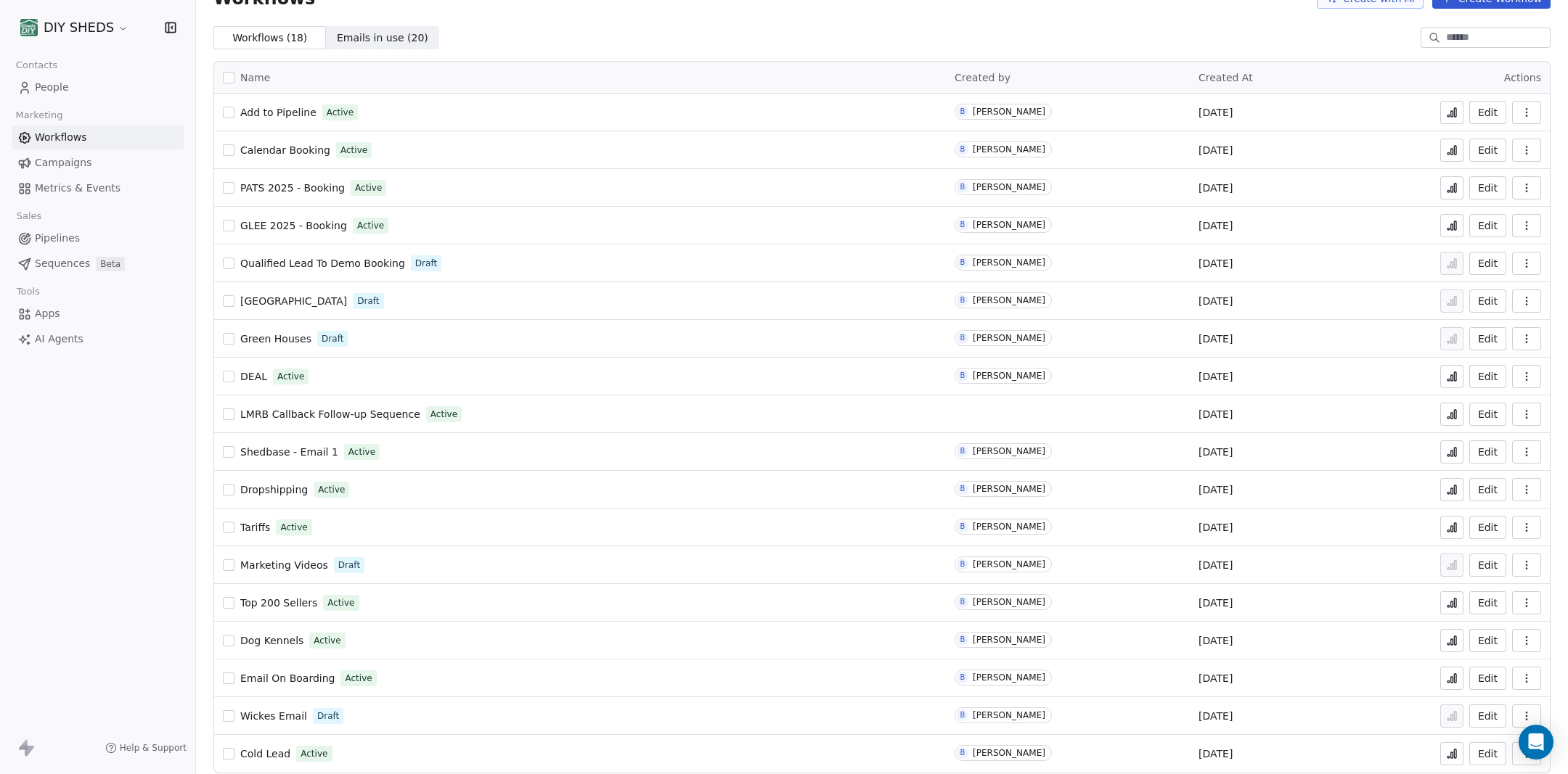
scroll to position [40, 0]
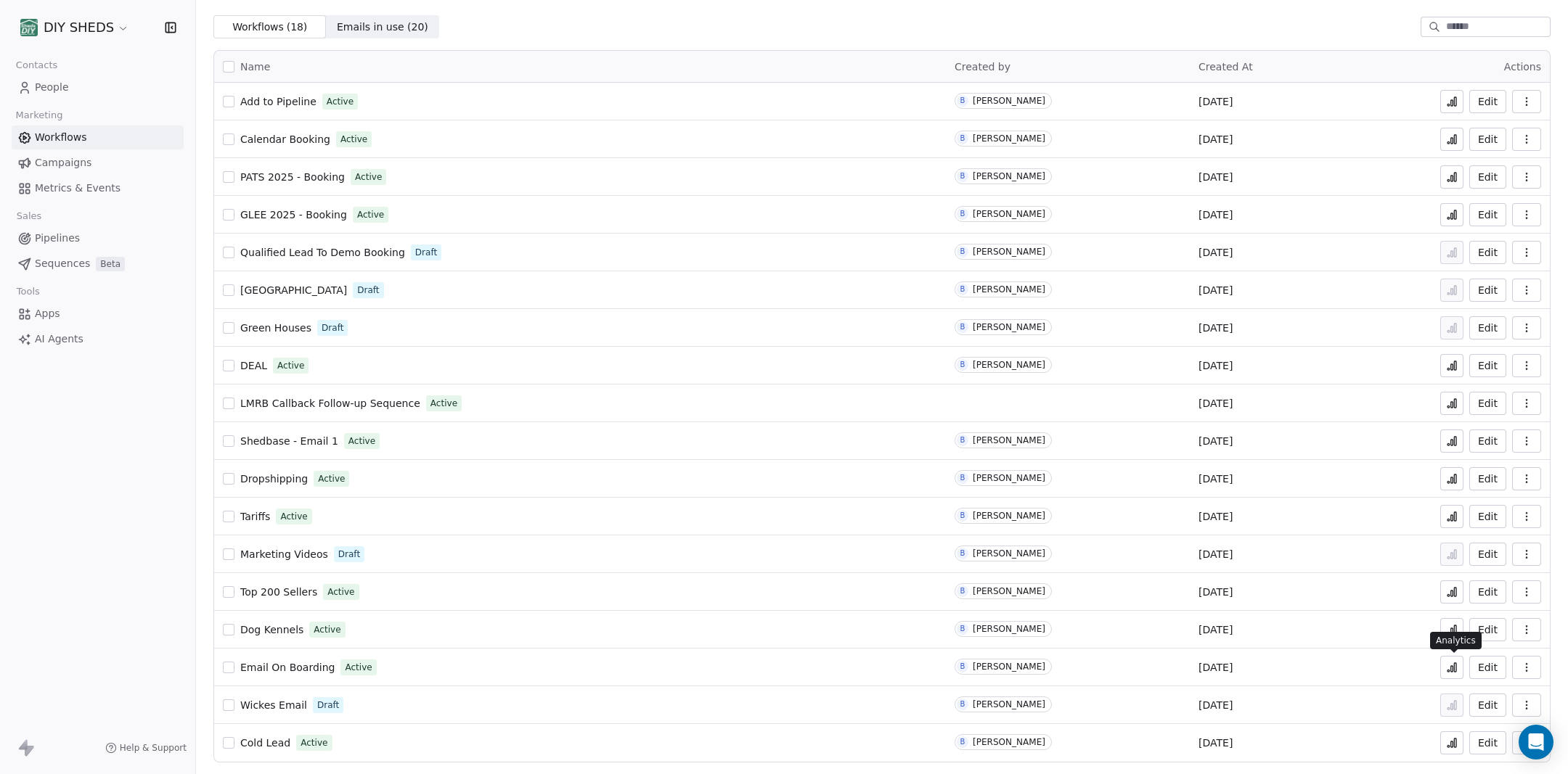
click at [1453, 669] on icon at bounding box center [1452, 669] width 2 height 6
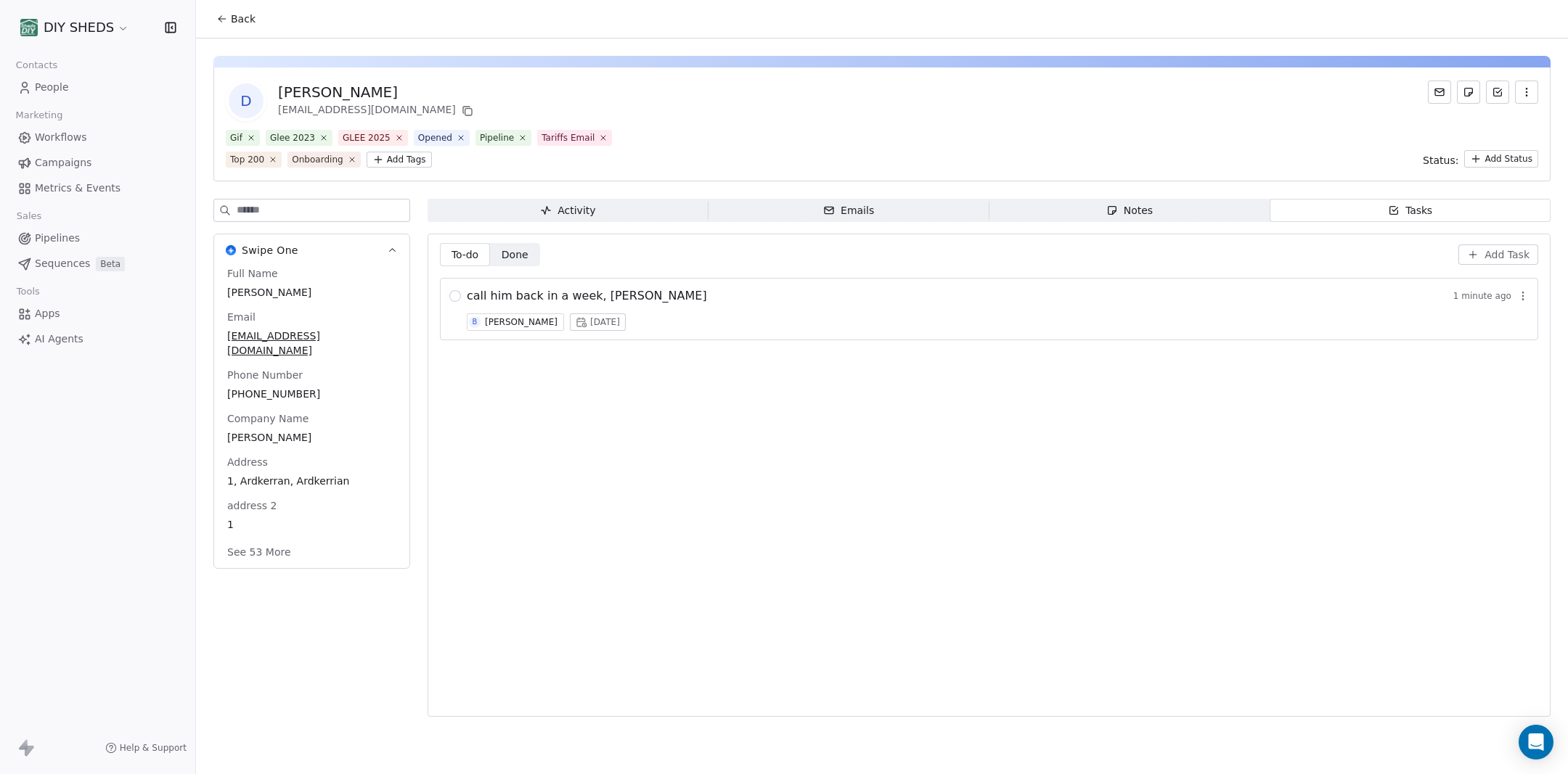
click at [45, 91] on span "People" at bounding box center [52, 88] width 34 height 15
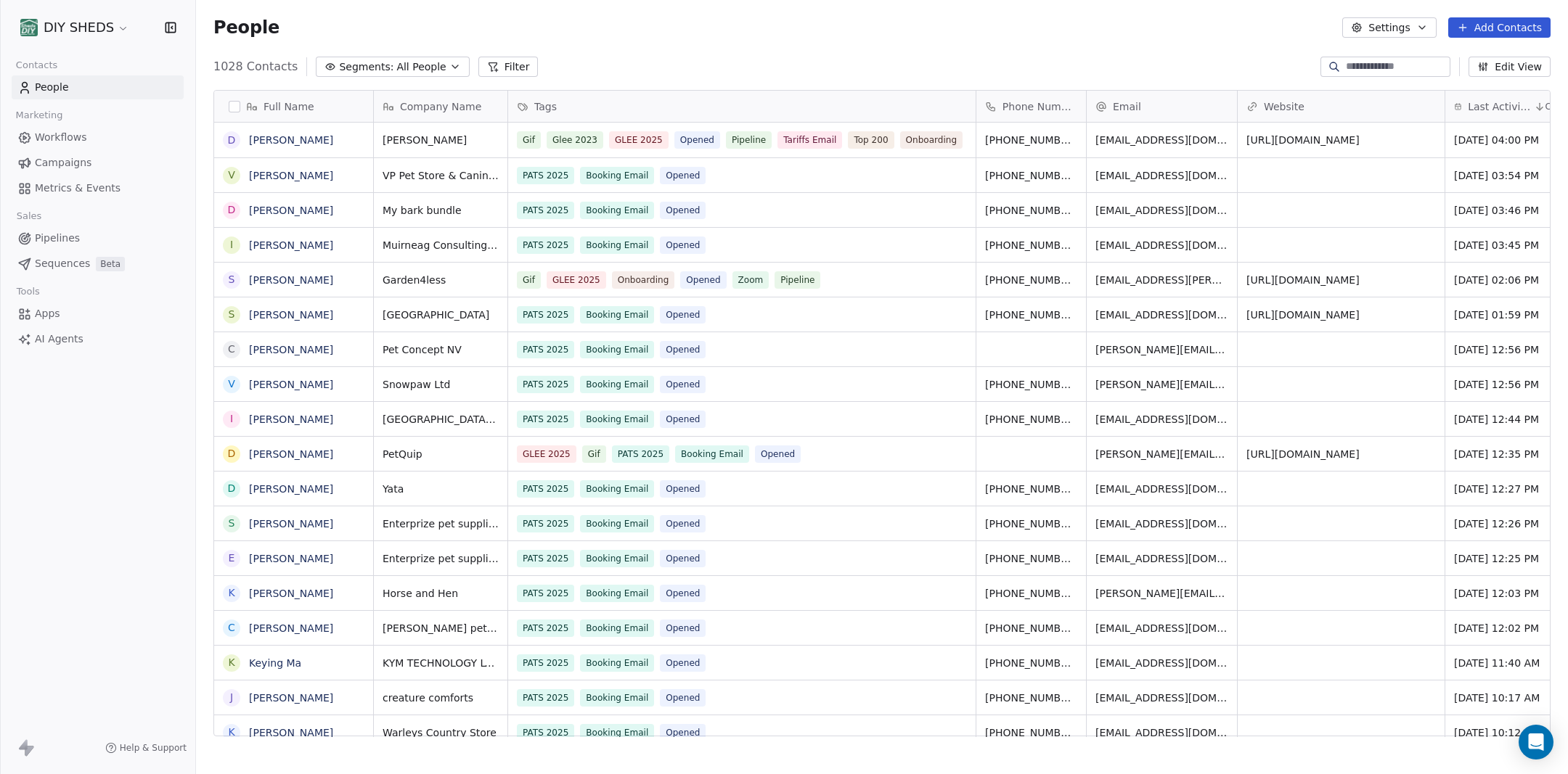
scroll to position [681, 1372]
click at [1363, 67] on input at bounding box center [1396, 66] width 102 height 15
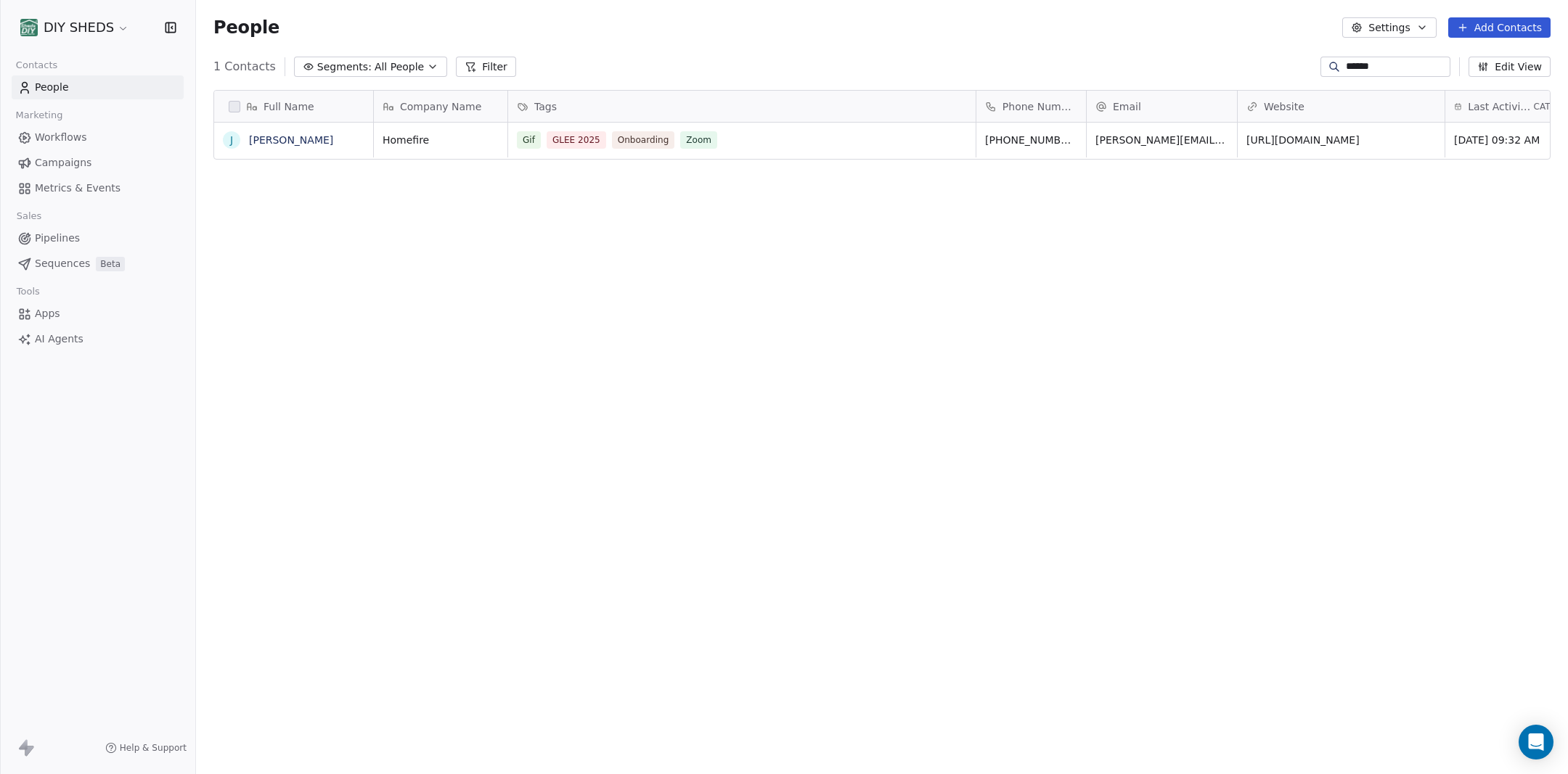
type input "******"
click at [797, 144] on div "Gif GLEE 2025 Onboarding Zoom" at bounding box center [729, 140] width 422 height 18
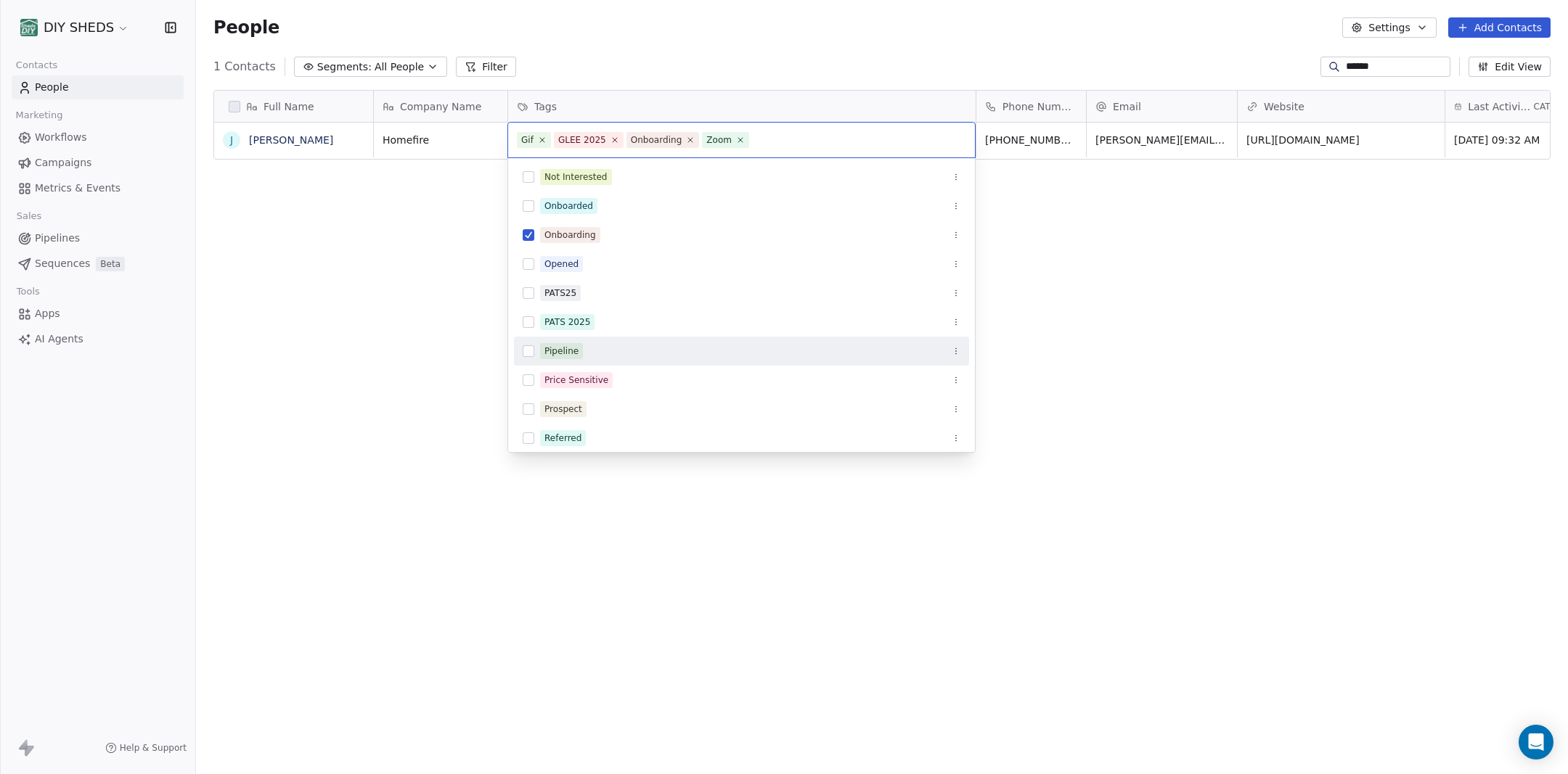
click at [585, 353] on div "Pipeline" at bounding box center [750, 351] width 420 height 16
click at [403, 318] on html "DIY SHEDS Contacts People Marketing Workflows Campaigns Metrics & Events Sales …" at bounding box center [784, 387] width 1568 height 774
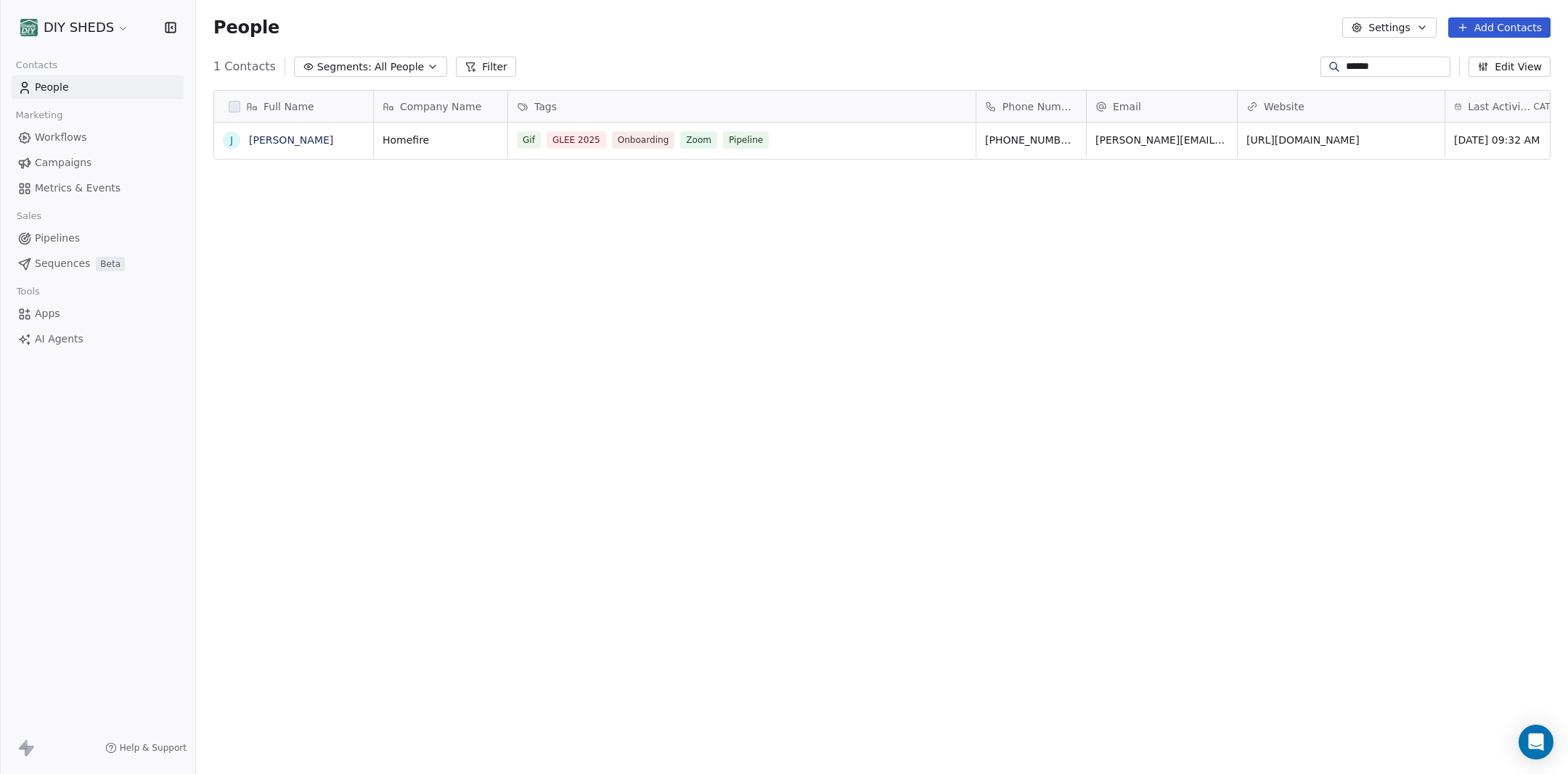
scroll to position [681, 1372]
drag, startPoint x: 975, startPoint y: 102, endPoint x: 842, endPoint y: 110, distance: 133.2
click at [842, 110] on div at bounding box center [843, 106] width 4 height 31
drag, startPoint x: 1311, startPoint y: 102, endPoint x: 1191, endPoint y: 112, distance: 120.4
click at [1191, 112] on div at bounding box center [1191, 106] width 4 height 31
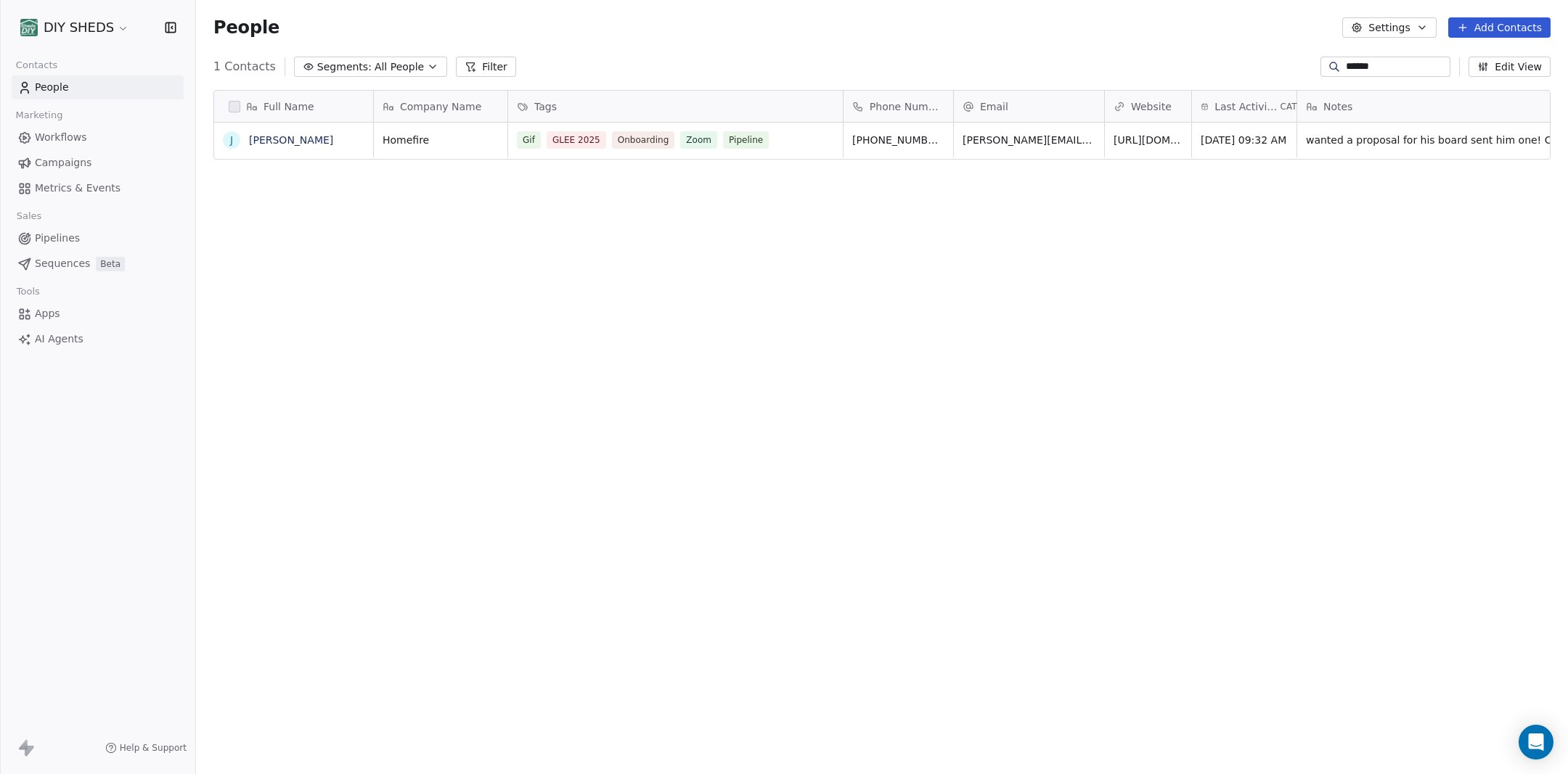
scroll to position [0, 56]
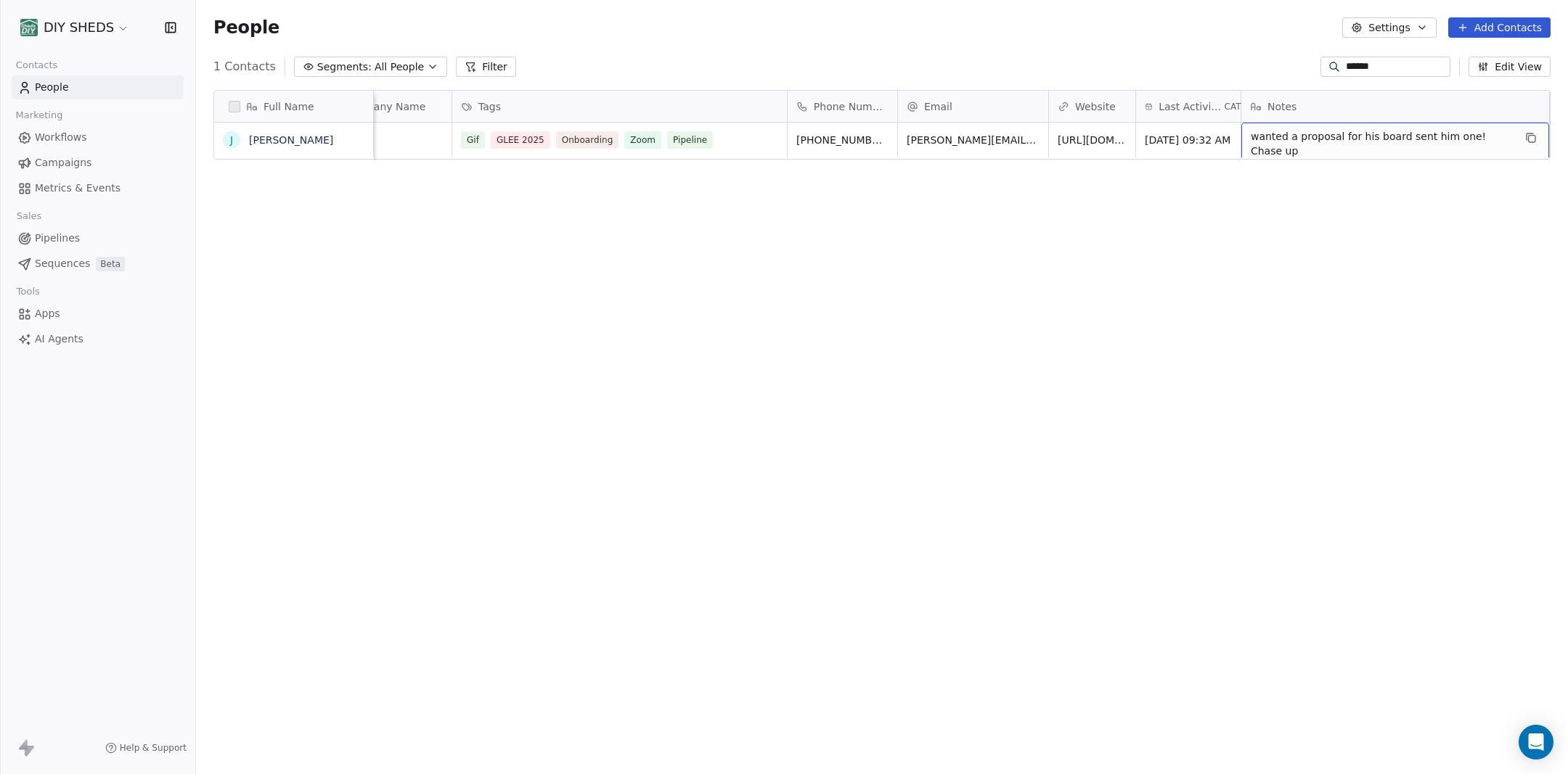
click at [1503, 139] on span "wanted a proposal for his board sent him one! Chase up" at bounding box center [1382, 144] width 263 height 29
click at [1507, 139] on span "wanted a proposal for his board sent him one! Chase up" at bounding box center [1382, 144] width 263 height 29
type textarea "**********"
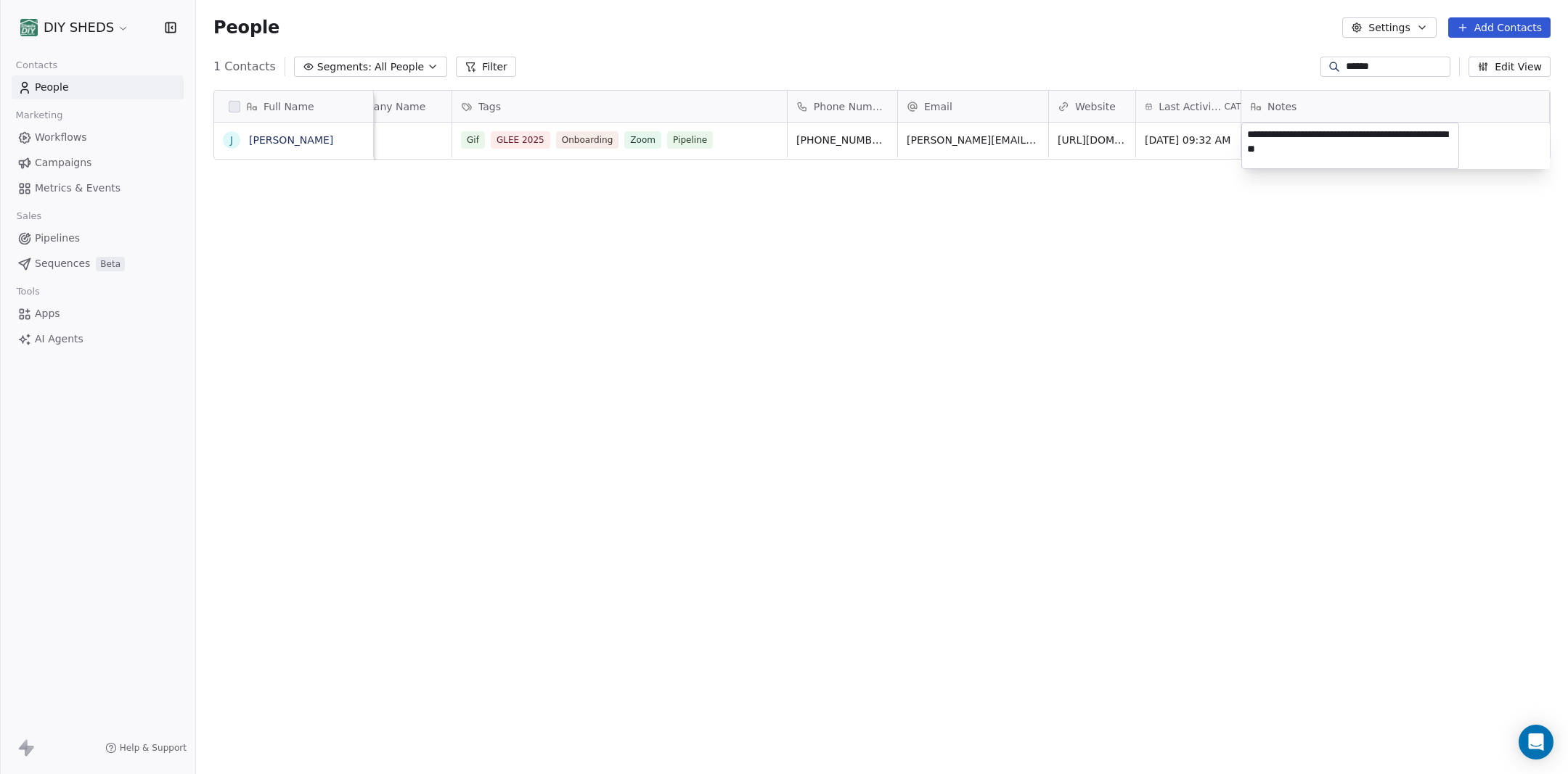
click at [1260, 256] on html "DIY SHEDS Contacts People Marketing Workflows Campaigns Metrics & Events Sales …" at bounding box center [784, 387] width 1568 height 774
click at [709, 247] on div "Full Name J Jon Carter ﻿Company Name Tags Phone Number Email Website Last Activ…" at bounding box center [882, 419] width 1372 height 681
click at [664, 205] on div "Full Name J Jon Carter ﻿Company Name Tags Phone Number Email Website Last Activ…" at bounding box center [882, 419] width 1372 height 681
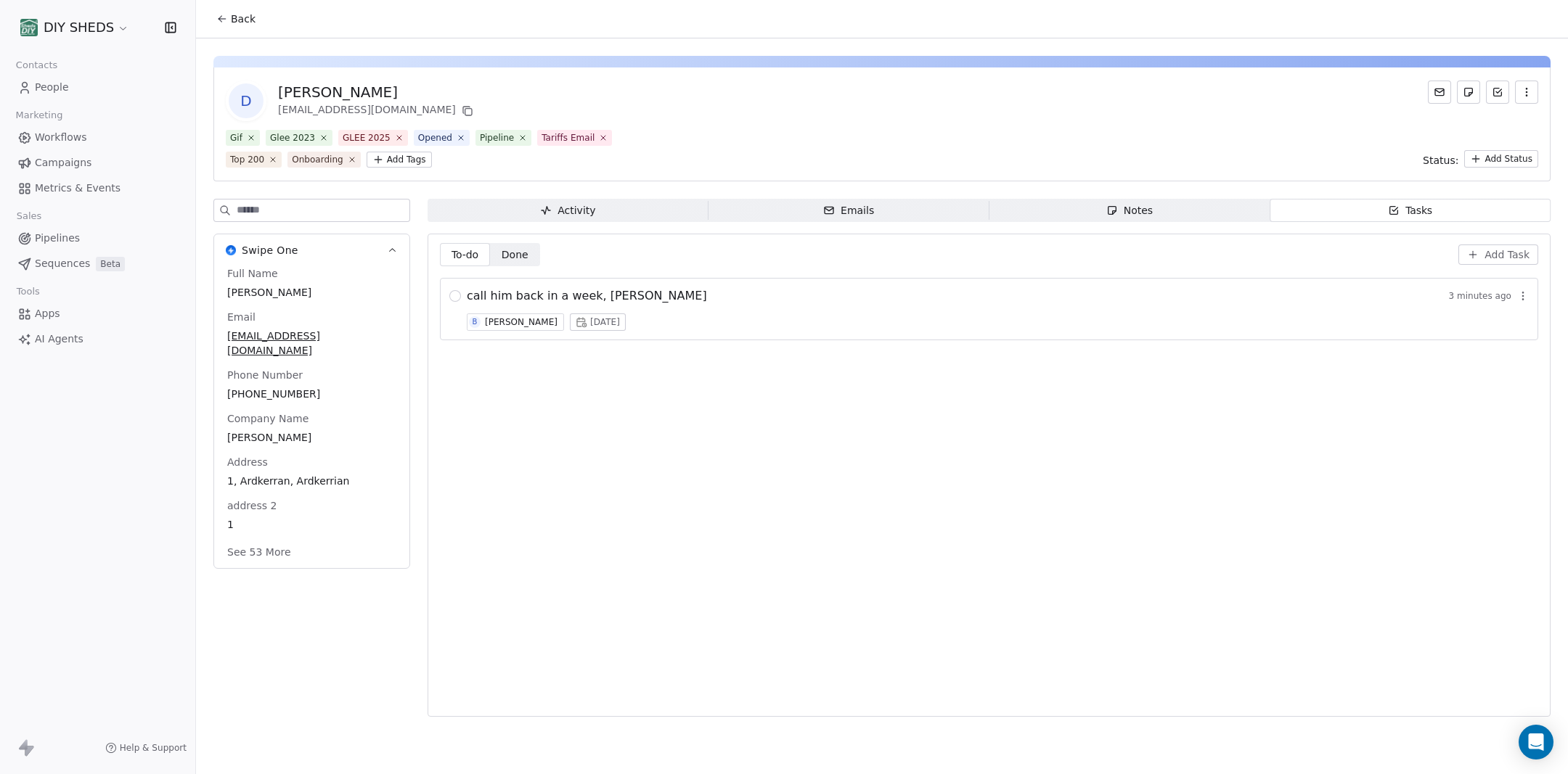
click at [221, 22] on icon at bounding box center [221, 18] width 11 height 11
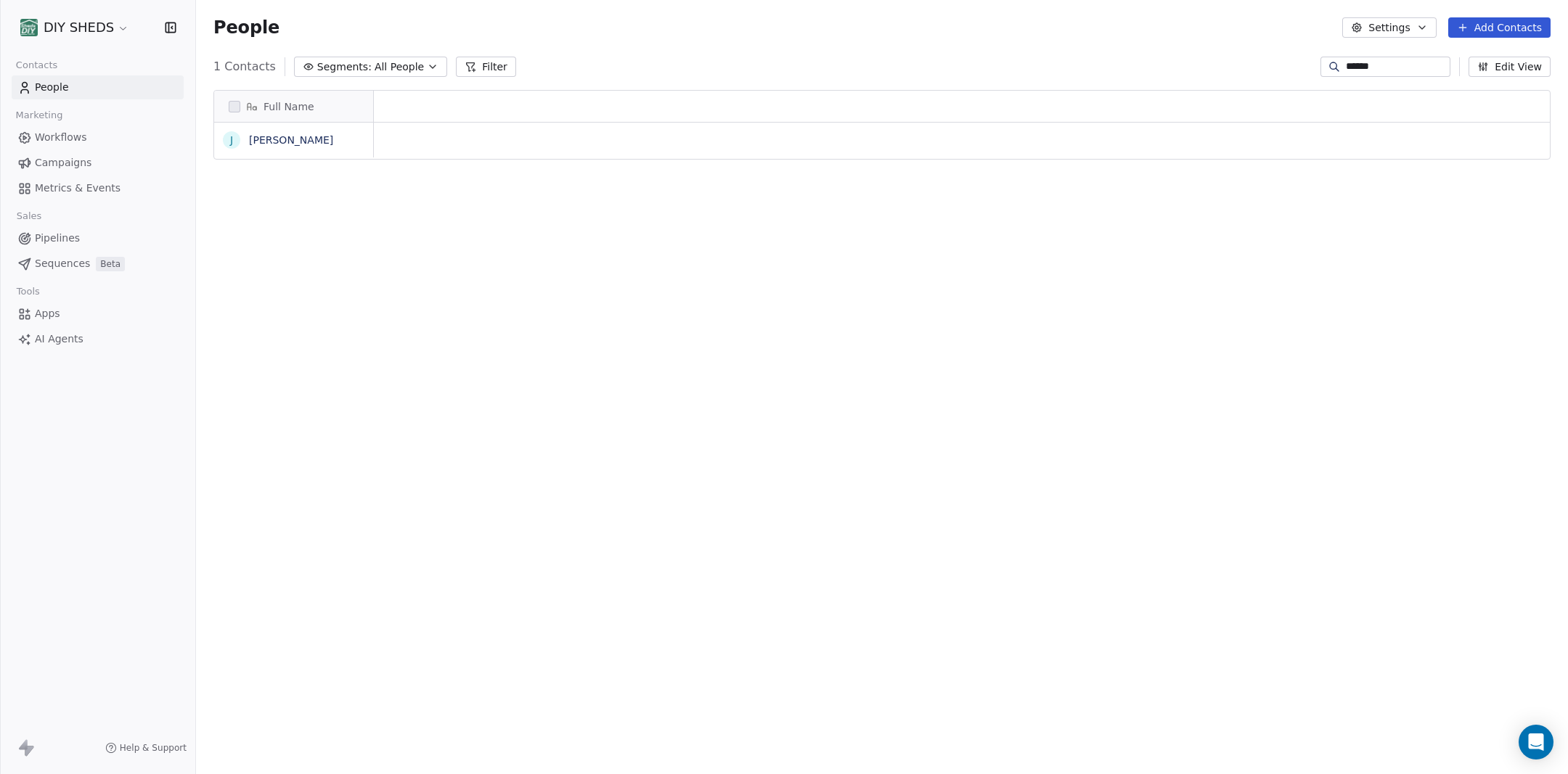
scroll to position [681, 1372]
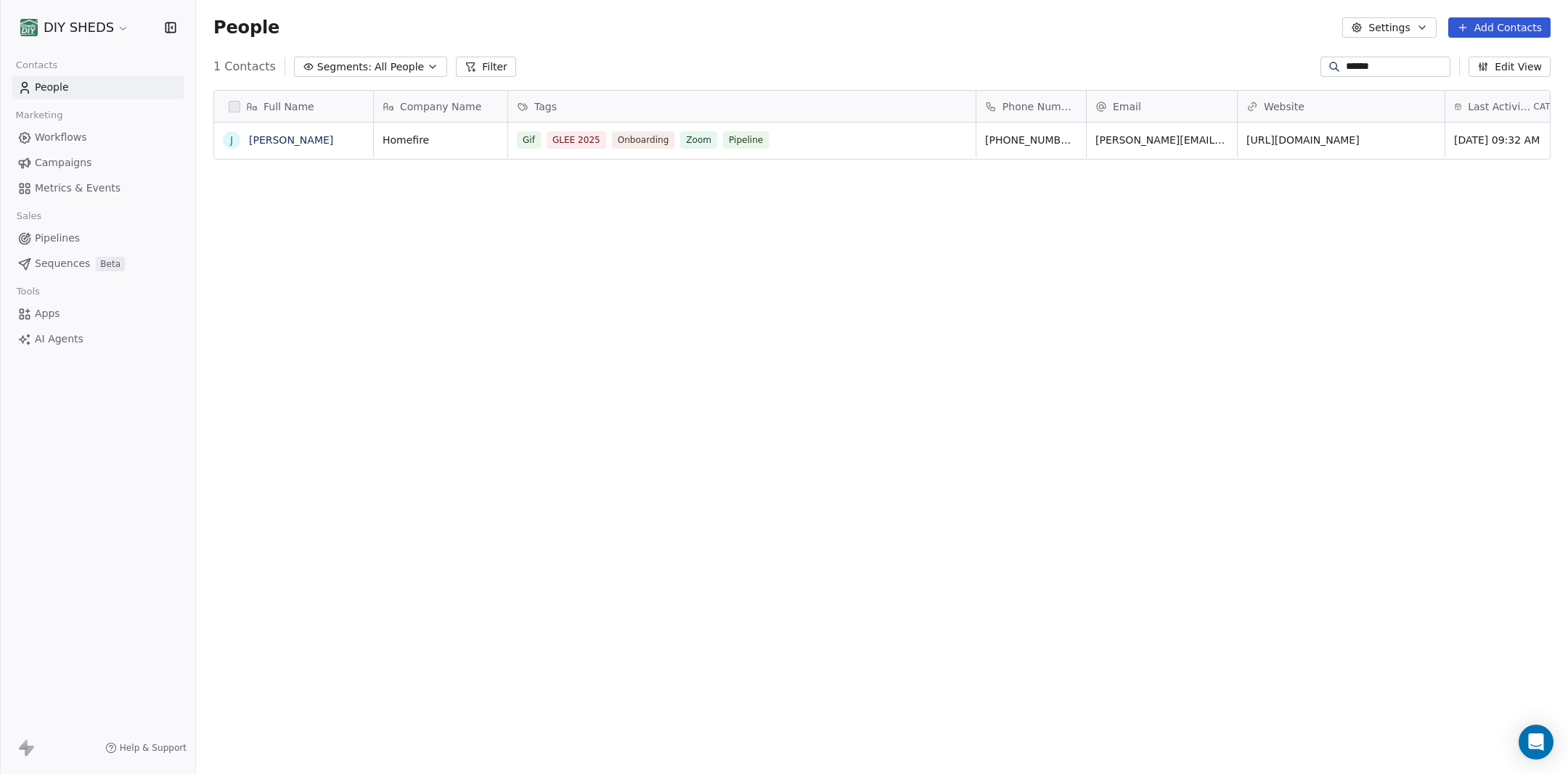
drag, startPoint x: 1373, startPoint y: 67, endPoint x: 1295, endPoint y: 79, distance: 78.9
click at [1346, 74] on input "******" at bounding box center [1396, 66] width 102 height 15
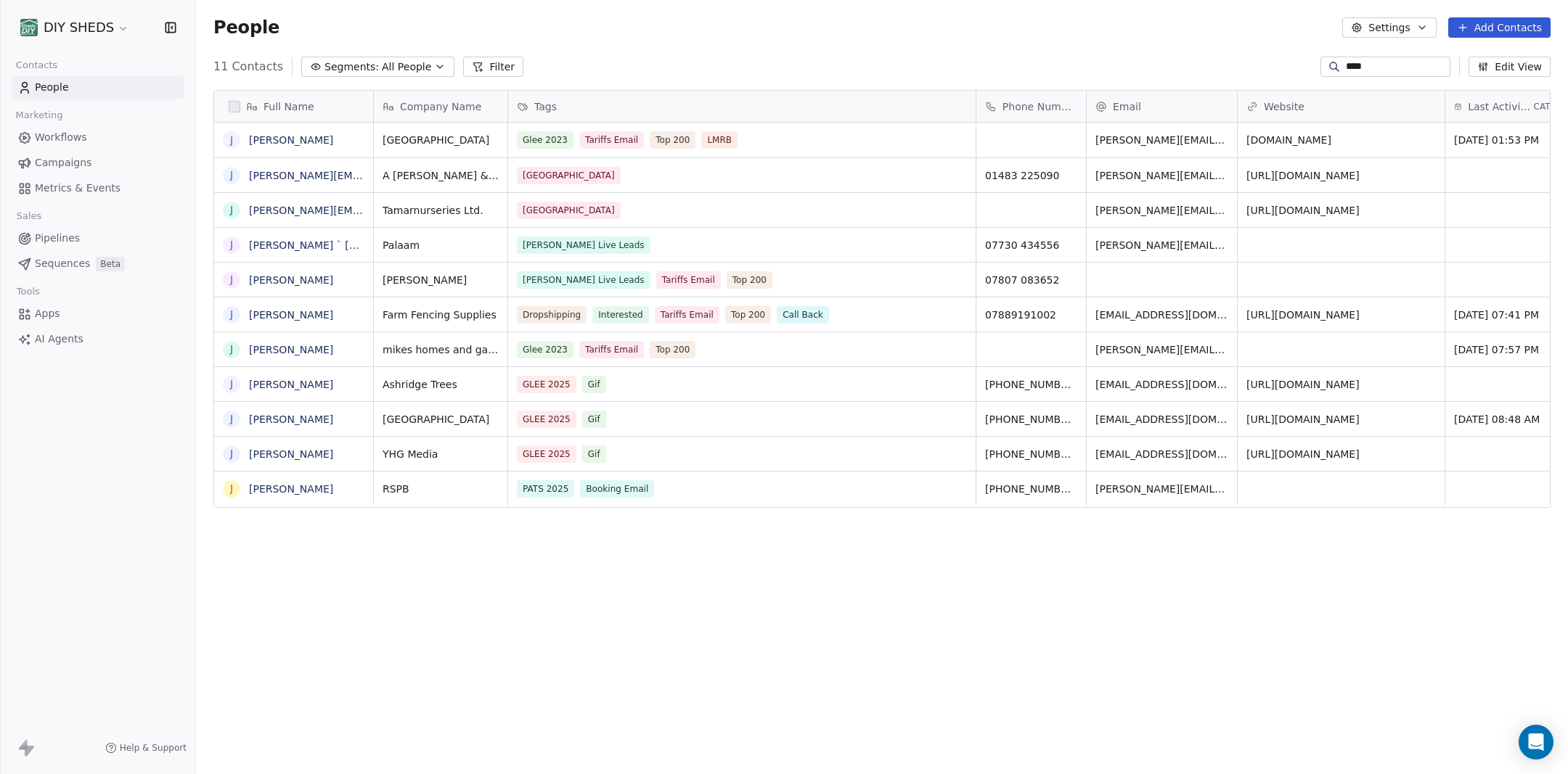
type input "****"
click at [60, 140] on span "Workflows" at bounding box center [61, 137] width 52 height 15
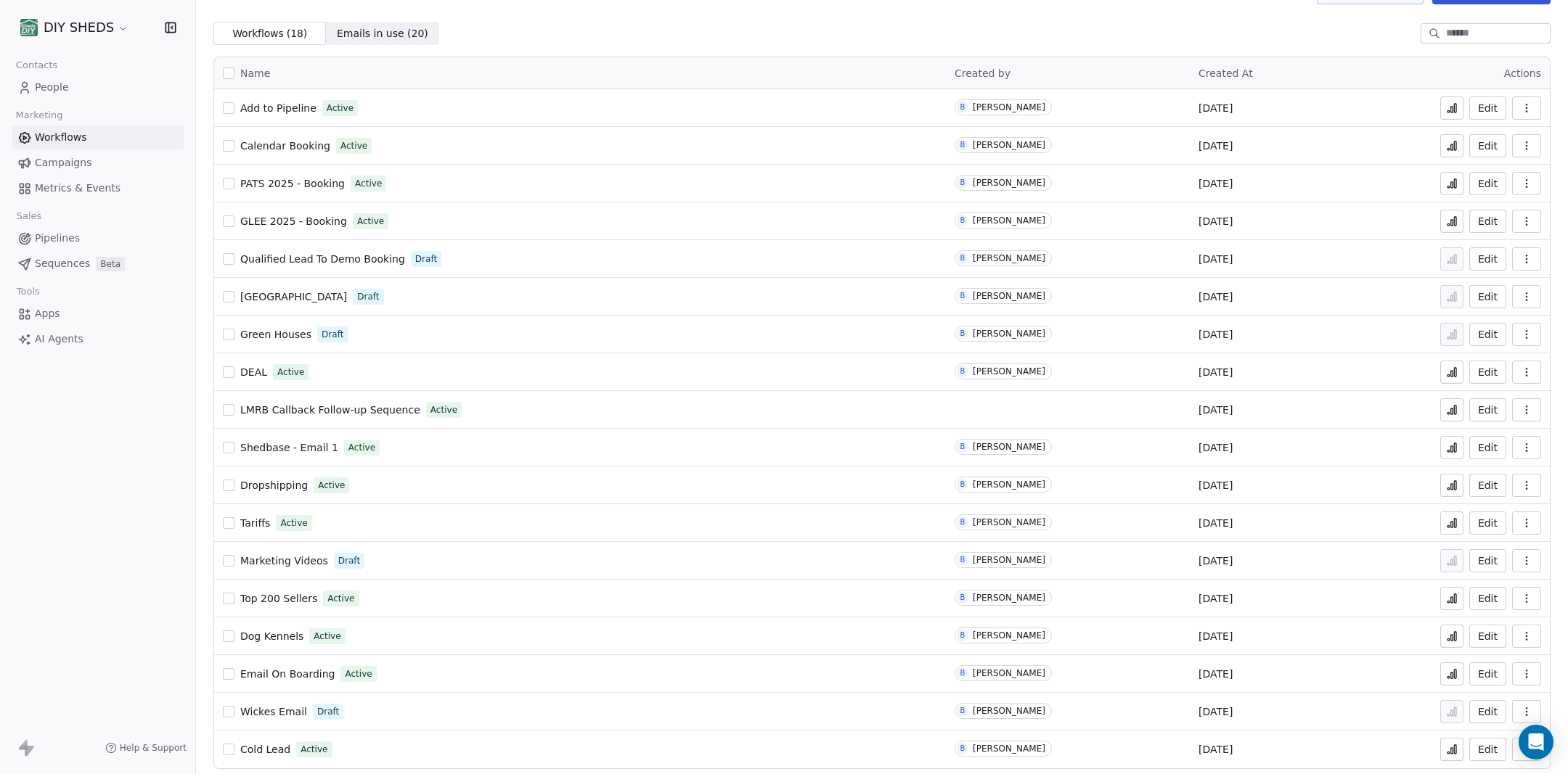
scroll to position [40, 0]
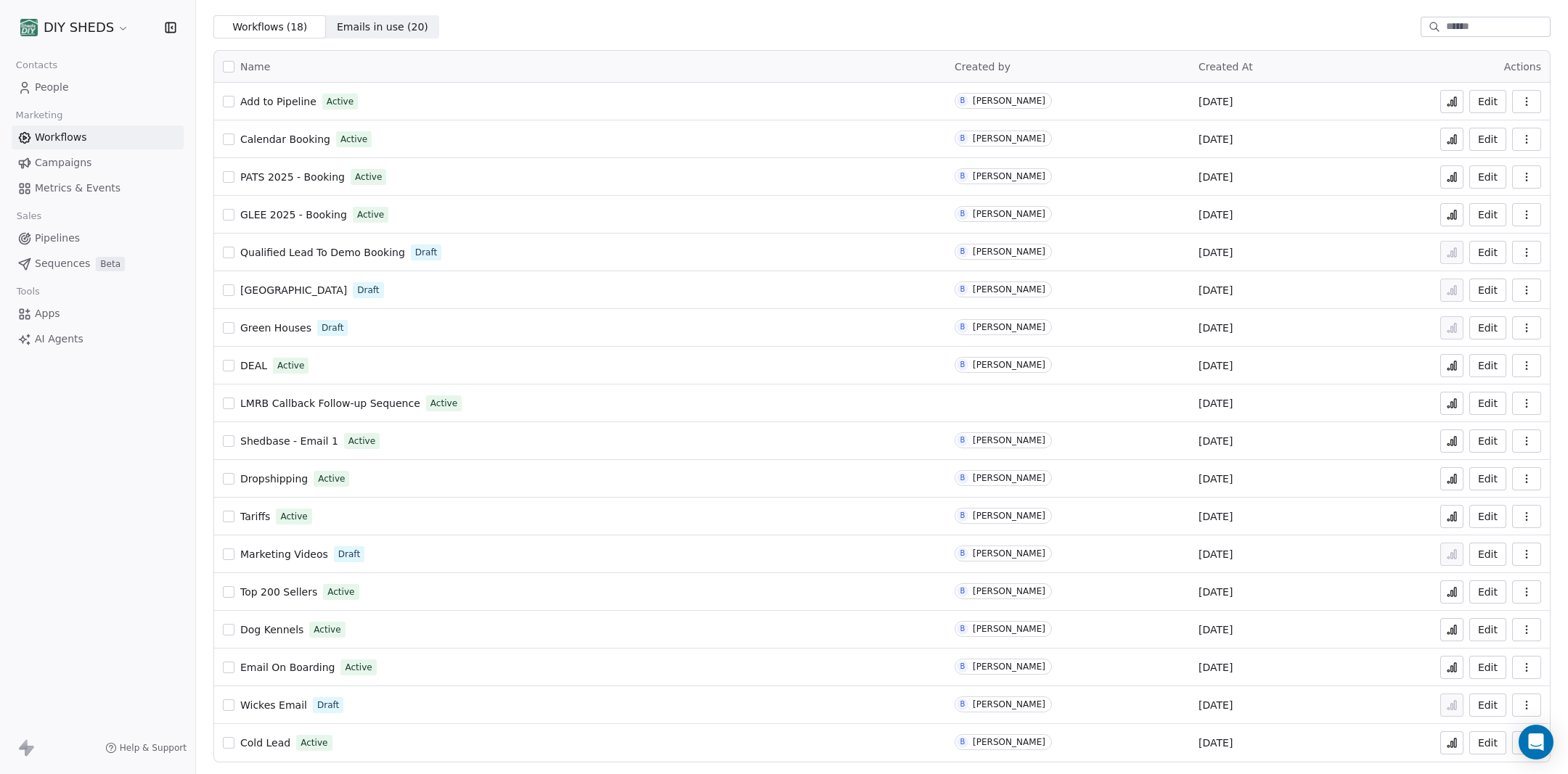
click at [312, 669] on span "Email On Boarding" at bounding box center [288, 667] width 95 height 11
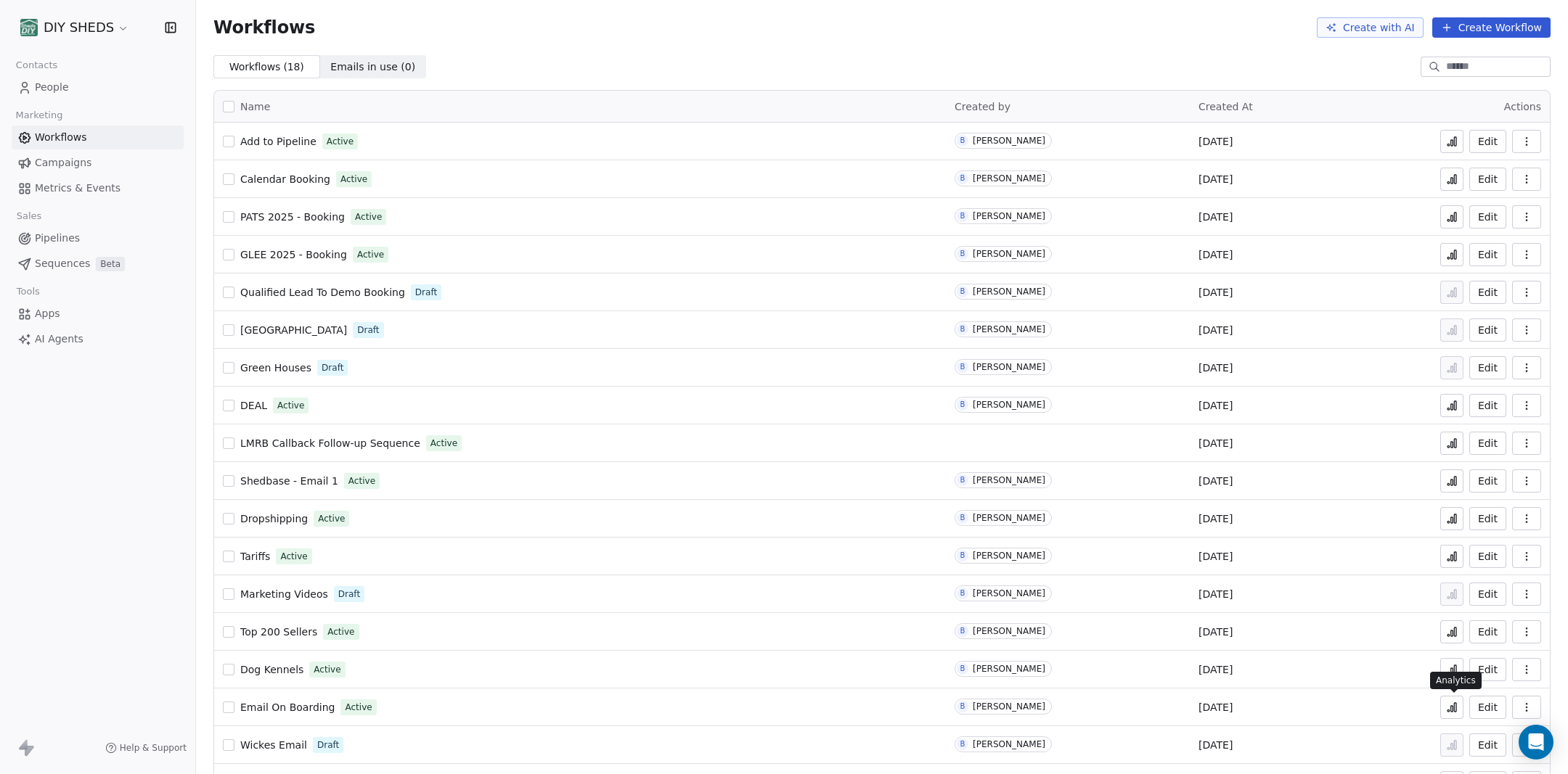
click at [1455, 704] on icon at bounding box center [1451, 707] width 11 height 11
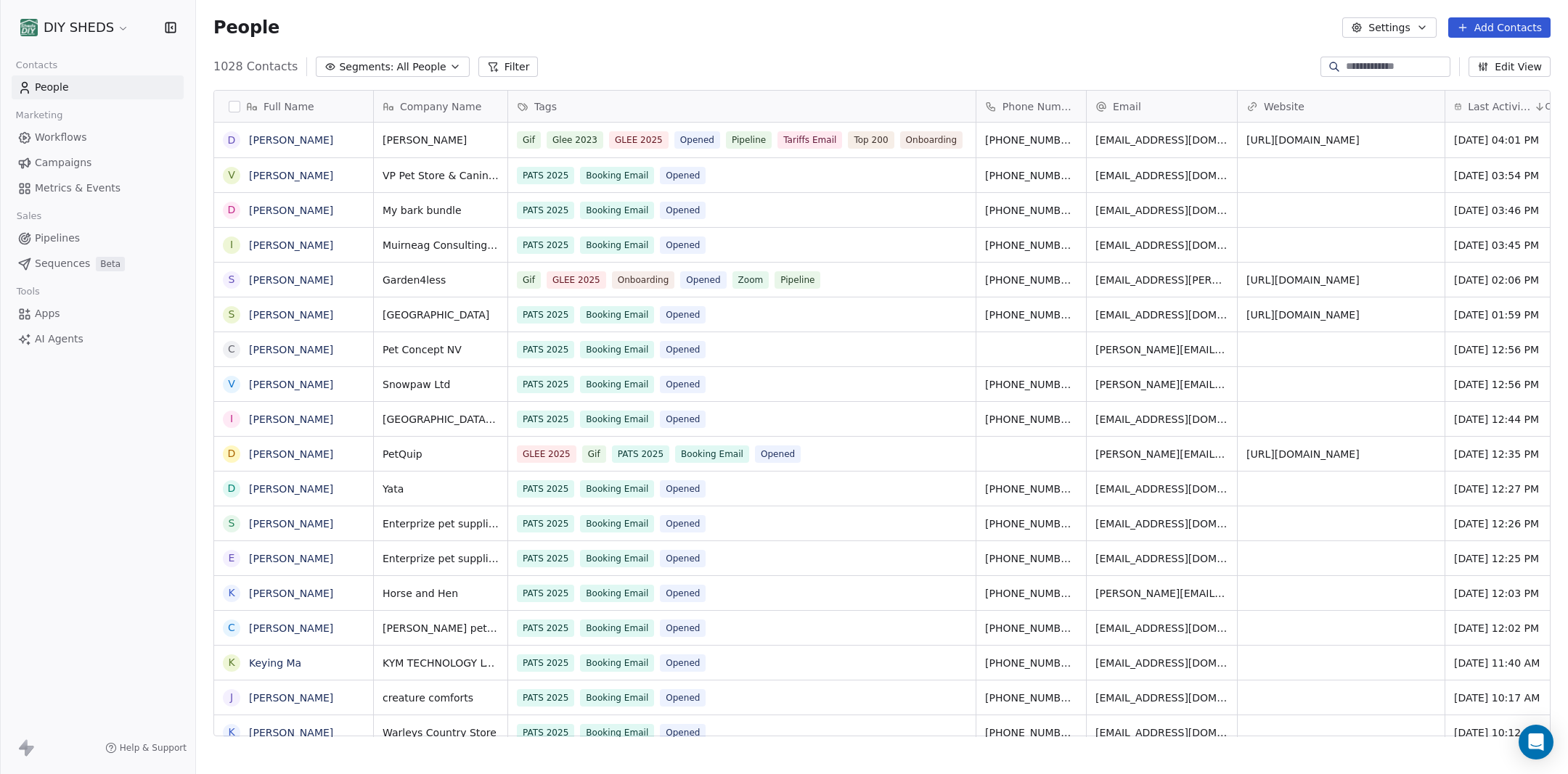
scroll to position [681, 1372]
click at [1383, 66] on input at bounding box center [1396, 66] width 102 height 15
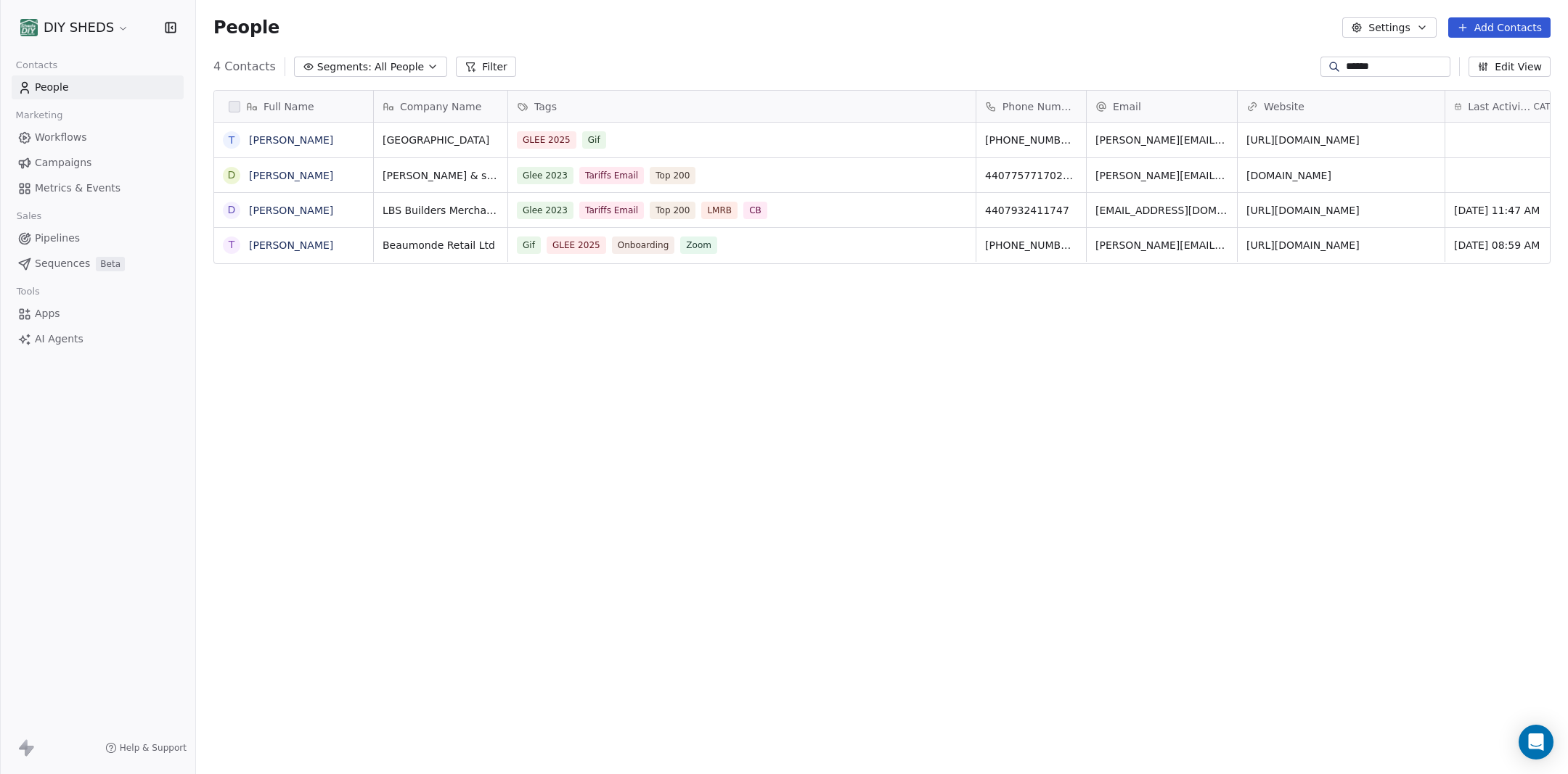
type input "******"
click at [738, 243] on div "Gif GLEE 2025 Onboarding Zoom" at bounding box center [729, 245] width 422 height 18
click at [738, 244] on div "Gif GLEE 2025 Onboarding Zoom" at bounding box center [729, 245] width 422 height 18
click at [737, 245] on div "Gif GLEE 2025 Onboarding Zoom" at bounding box center [729, 245] width 422 height 18
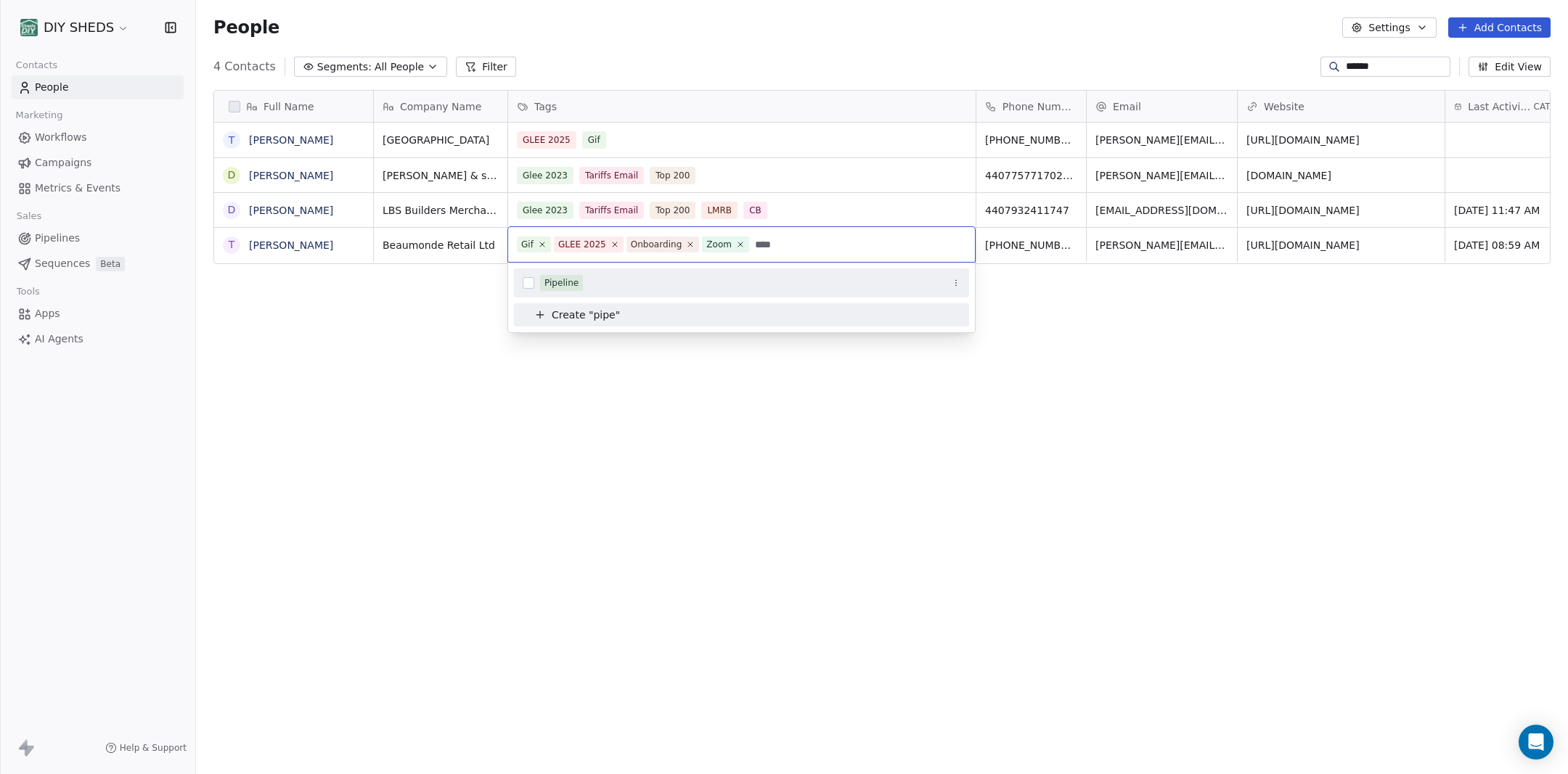
type input "****"
click at [562, 285] on div "Pipeline" at bounding box center [561, 282] width 34 height 13
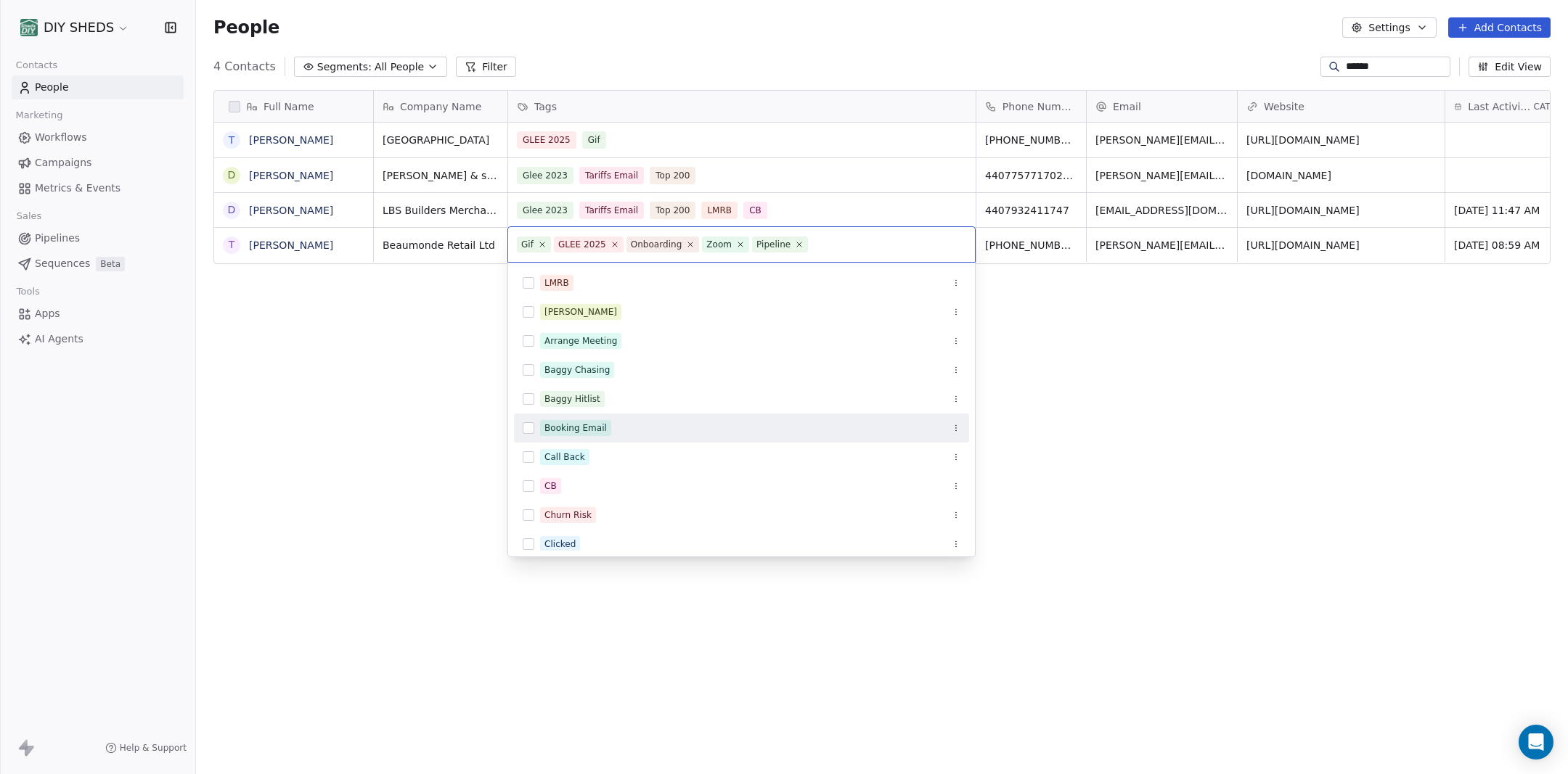
click at [640, 427] on div "Booking Email" at bounding box center [750, 427] width 420 height 16
click at [601, 421] on div "Booking Email" at bounding box center [576, 427] width 63 height 13
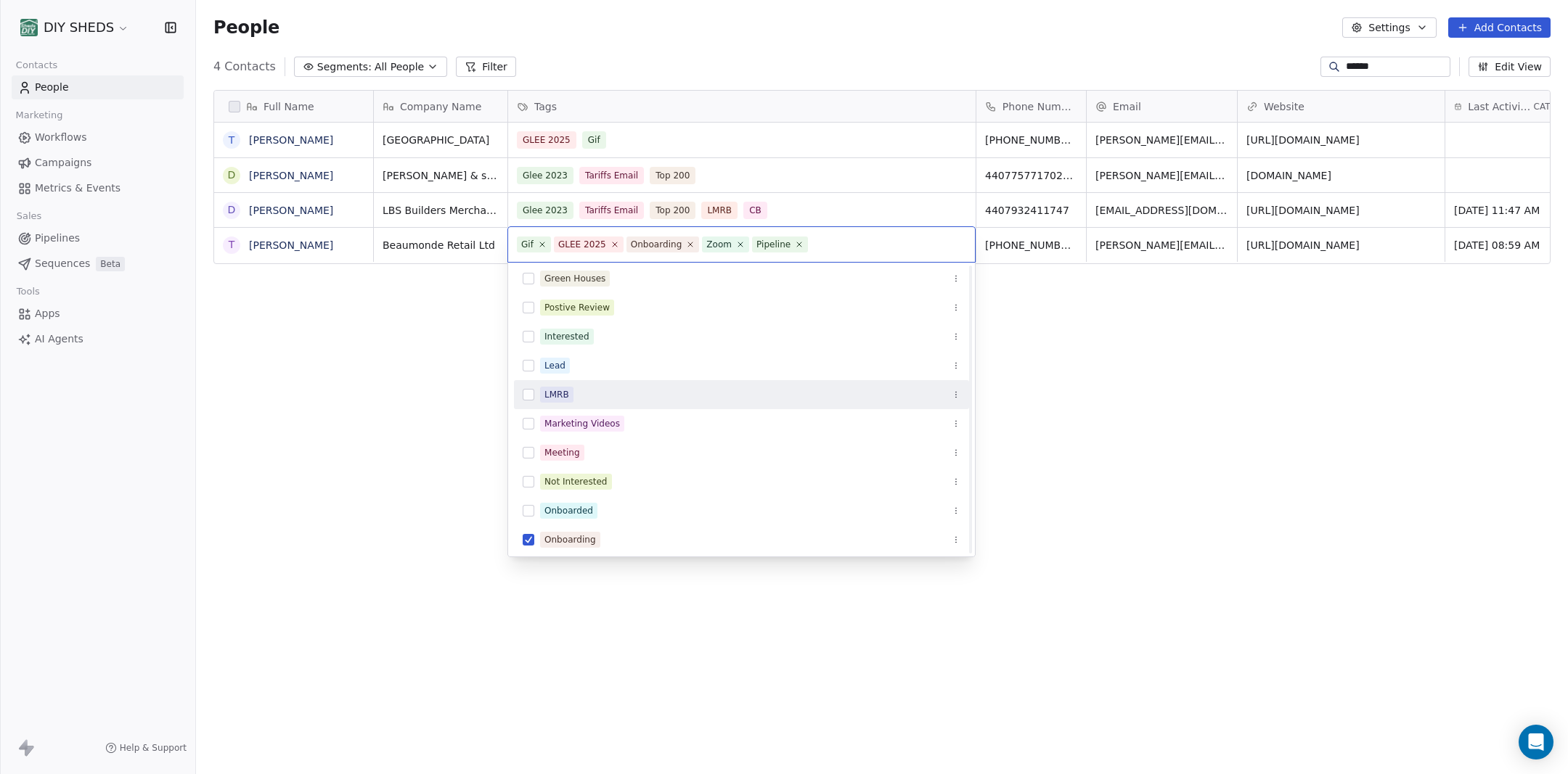
scroll to position [501, 0]
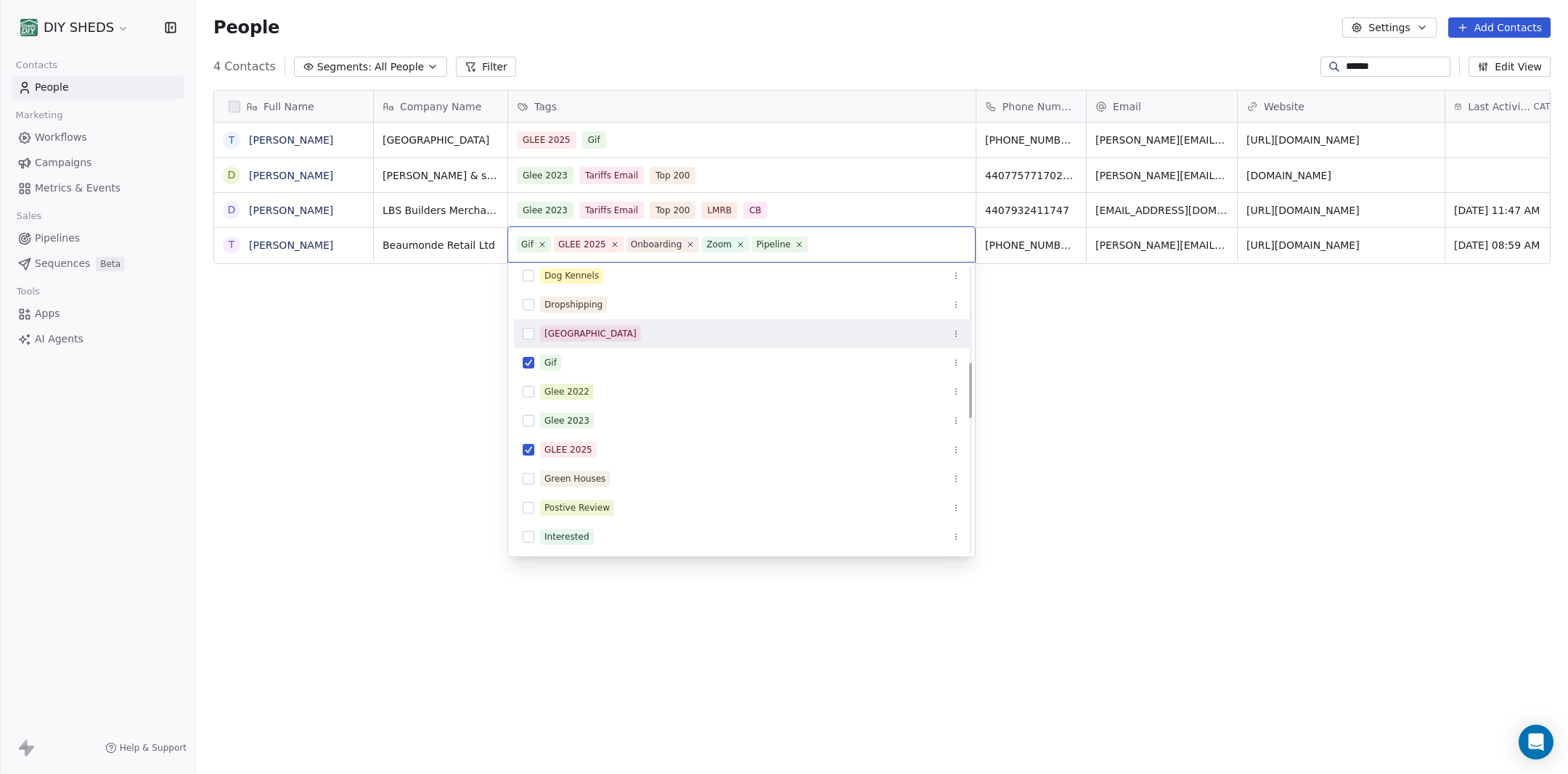
click at [1194, 429] on html "DIY SHEDS Contacts People Marketing Workflows Campaigns Metrics & Events Sales …" at bounding box center [784, 387] width 1568 height 774
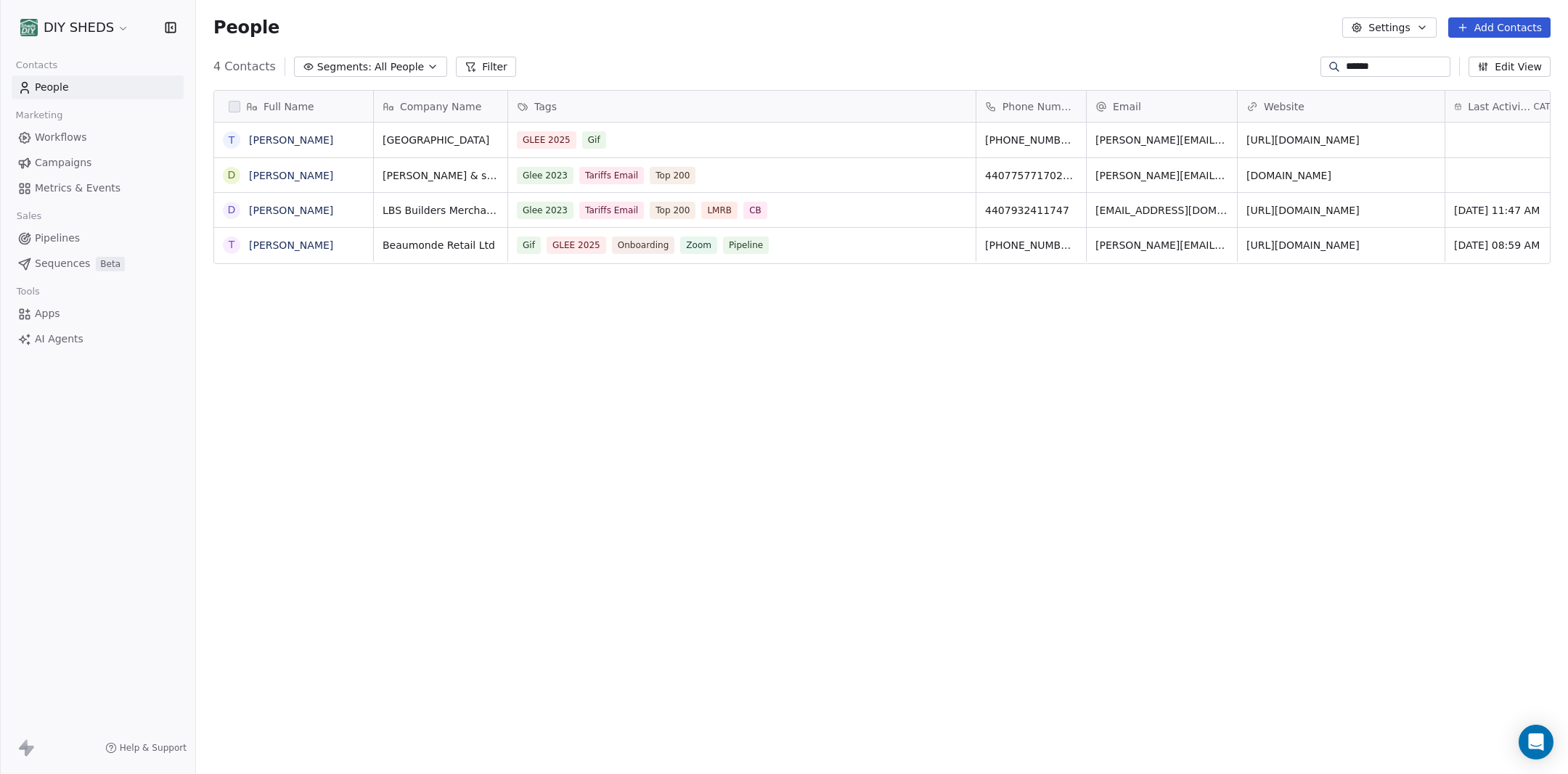
scroll to position [681, 1372]
click at [278, 139] on link "[PERSON_NAME]" at bounding box center [291, 140] width 84 height 11
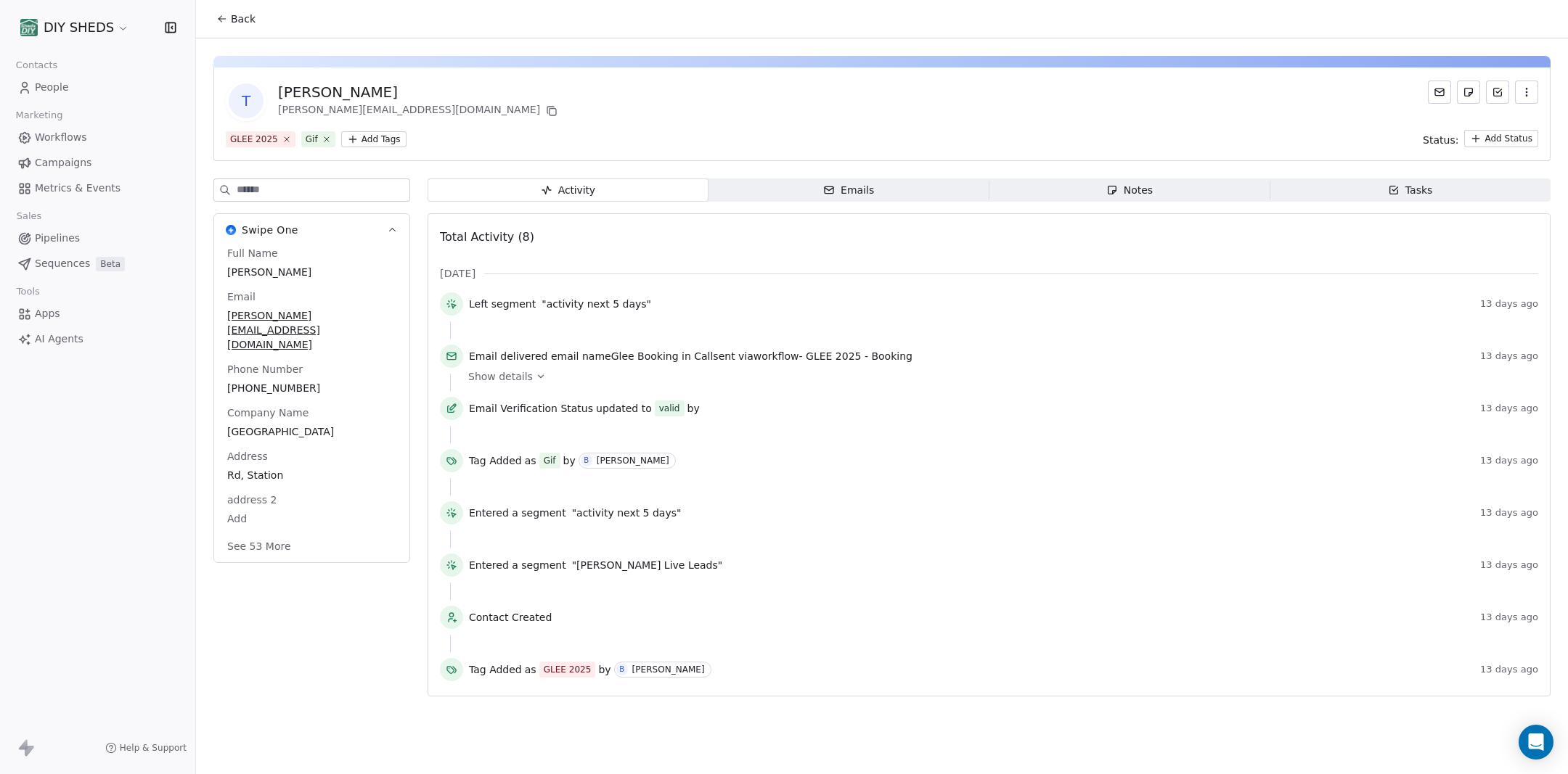
click at [1162, 194] on span "Notes Notes" at bounding box center [1130, 190] width 281 height 23
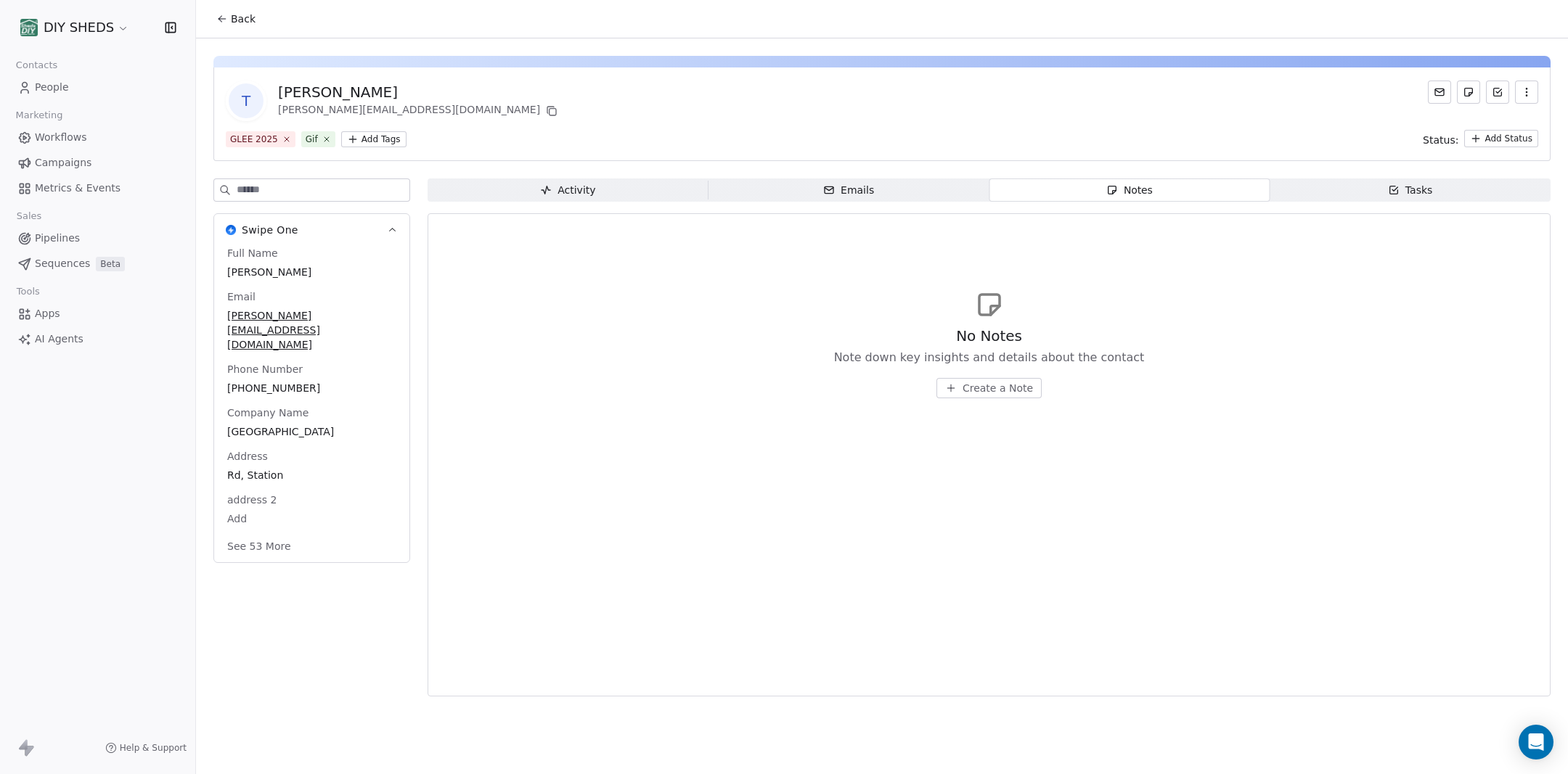
click at [51, 95] on link "People" at bounding box center [97, 87] width 172 height 24
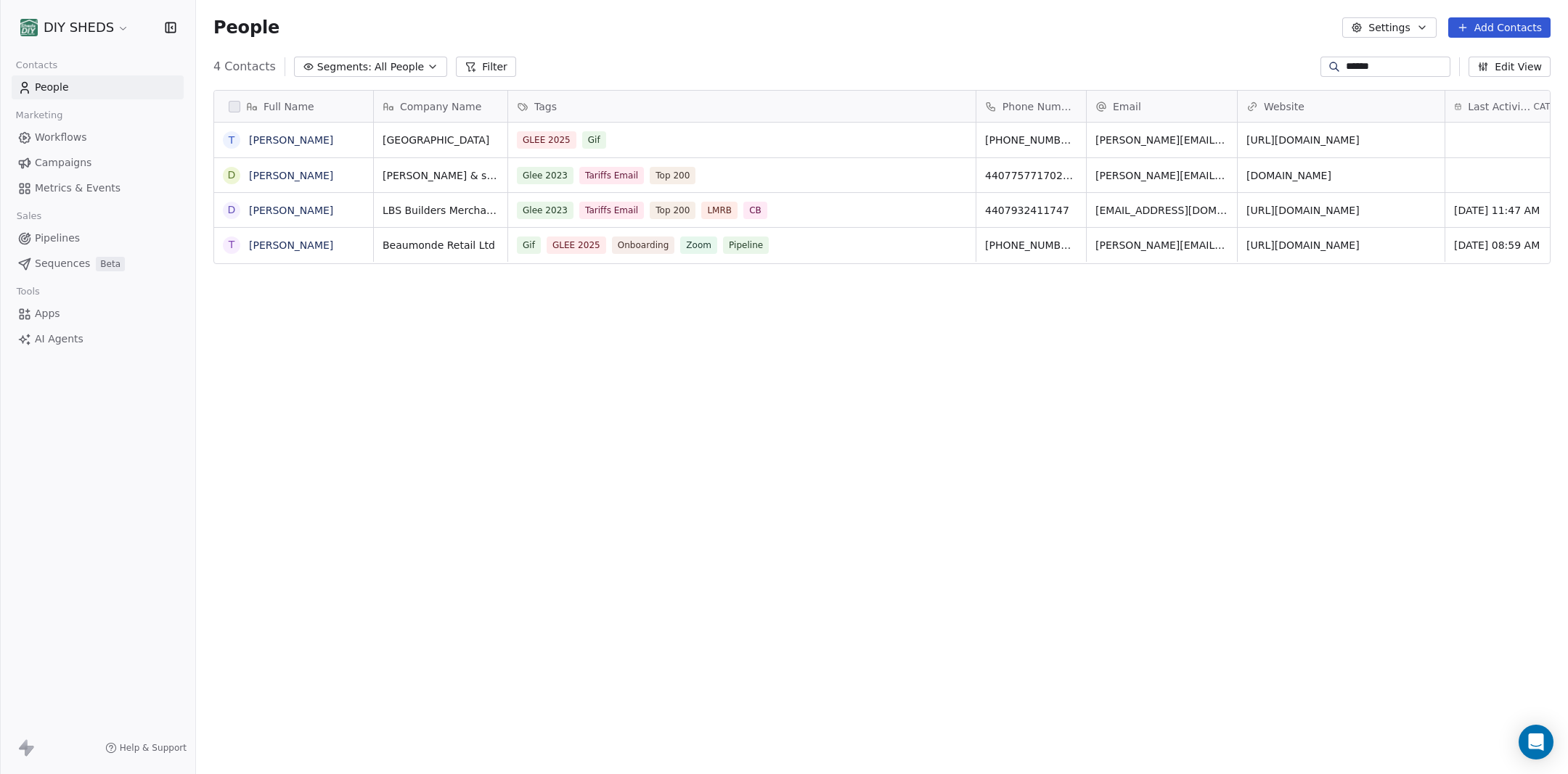
scroll to position [681, 1372]
click at [1471, 135] on div "grid" at bounding box center [1496, 140] width 105 height 35
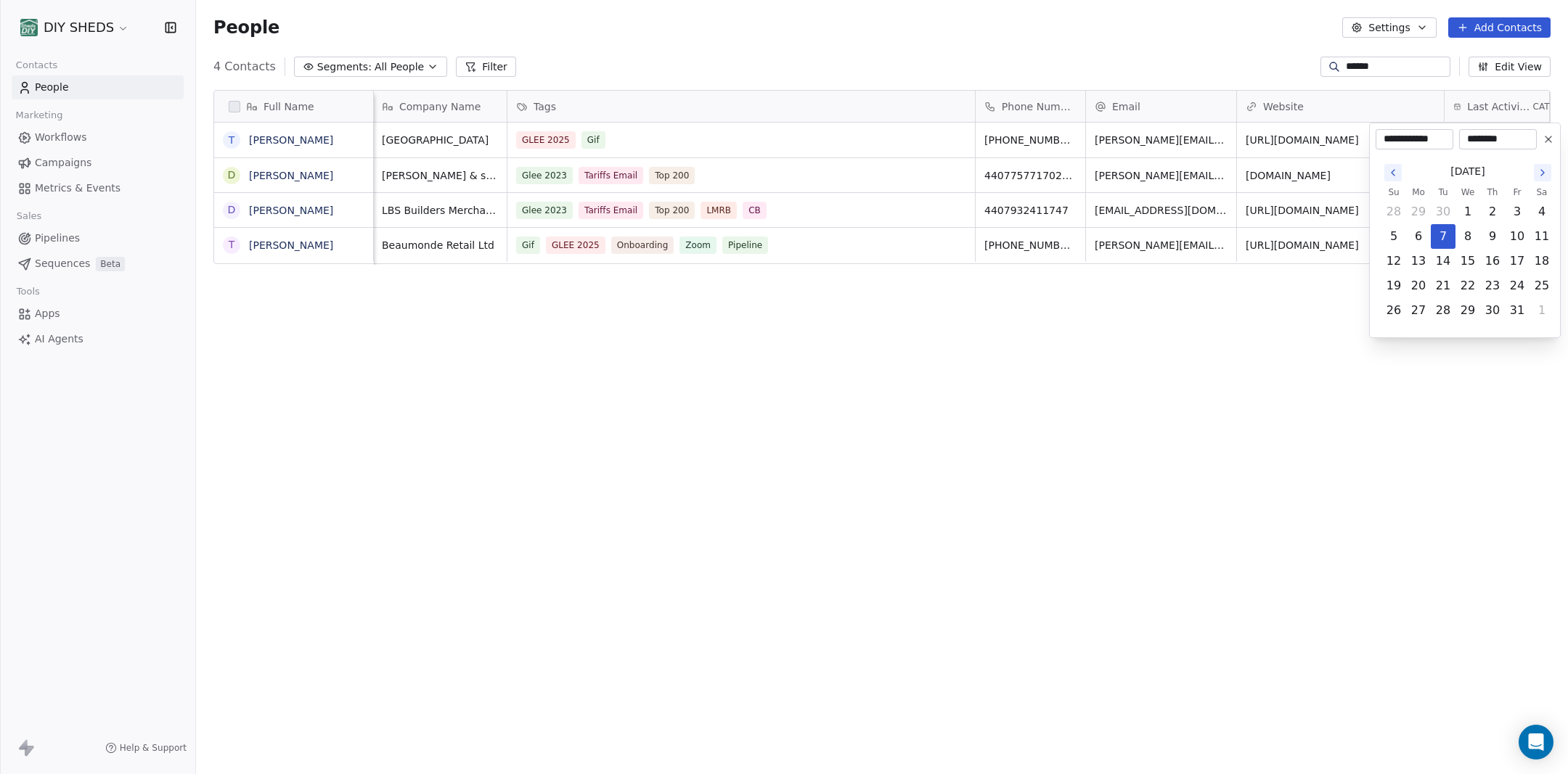
click at [1281, 413] on html "DIY SHEDS Contacts People Marketing Workflows Campaigns Metrics & Events Sales …" at bounding box center [784, 387] width 1568 height 774
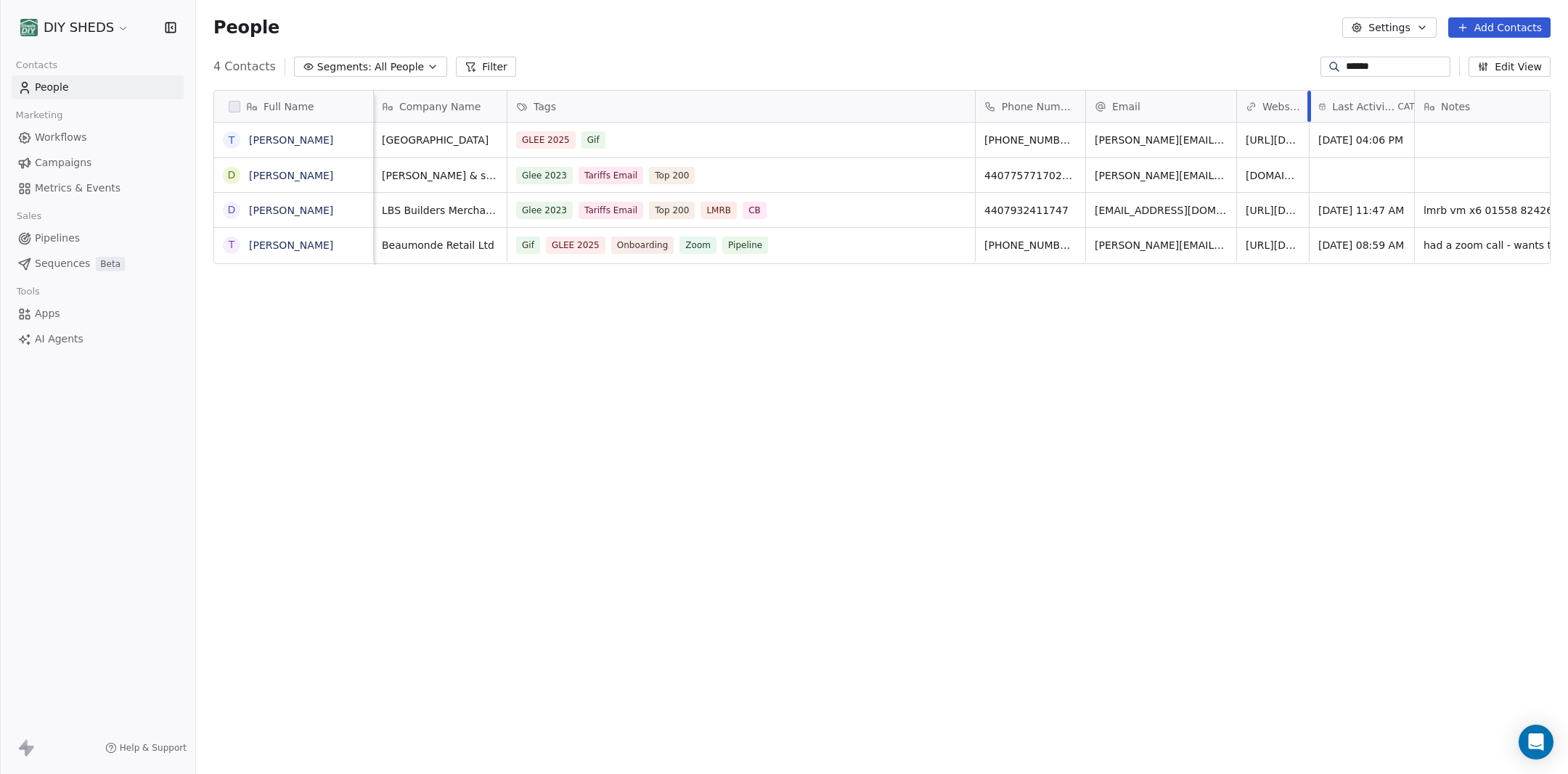
drag, startPoint x: 1444, startPoint y: 104, endPoint x: 1379, endPoint y: 146, distance: 77.4
click at [1323, 131] on div "﻿Company Name Tags Phone Number Email Website Last Activity Date CAT Notes Gif …" at bounding box center [1133, 414] width 1519 height 647
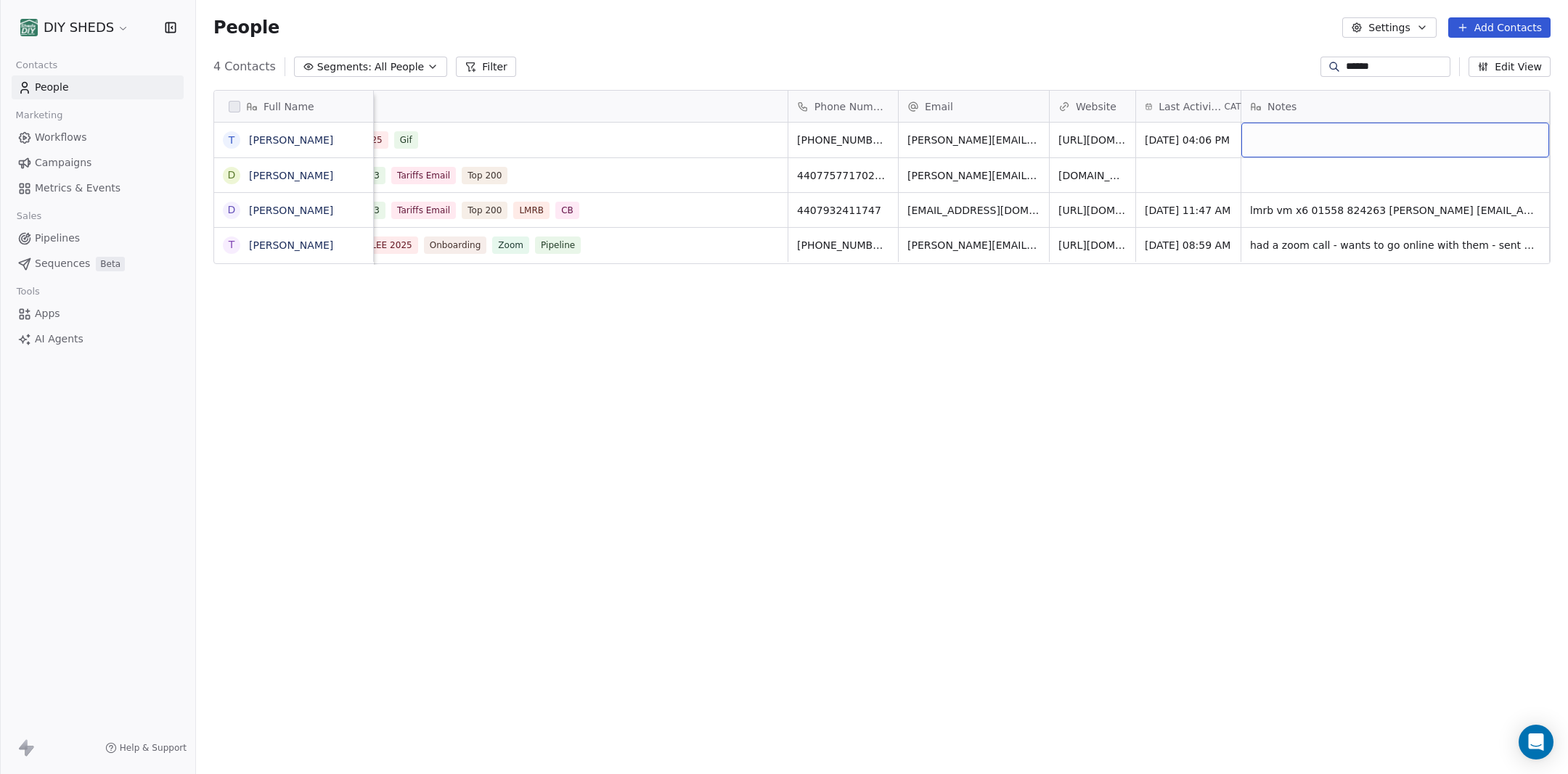
click at [1474, 144] on div "grid" at bounding box center [1395, 140] width 308 height 35
type textarea "*********"
drag, startPoint x: 967, startPoint y: 214, endPoint x: 1063, endPoint y: 221, distance: 96.3
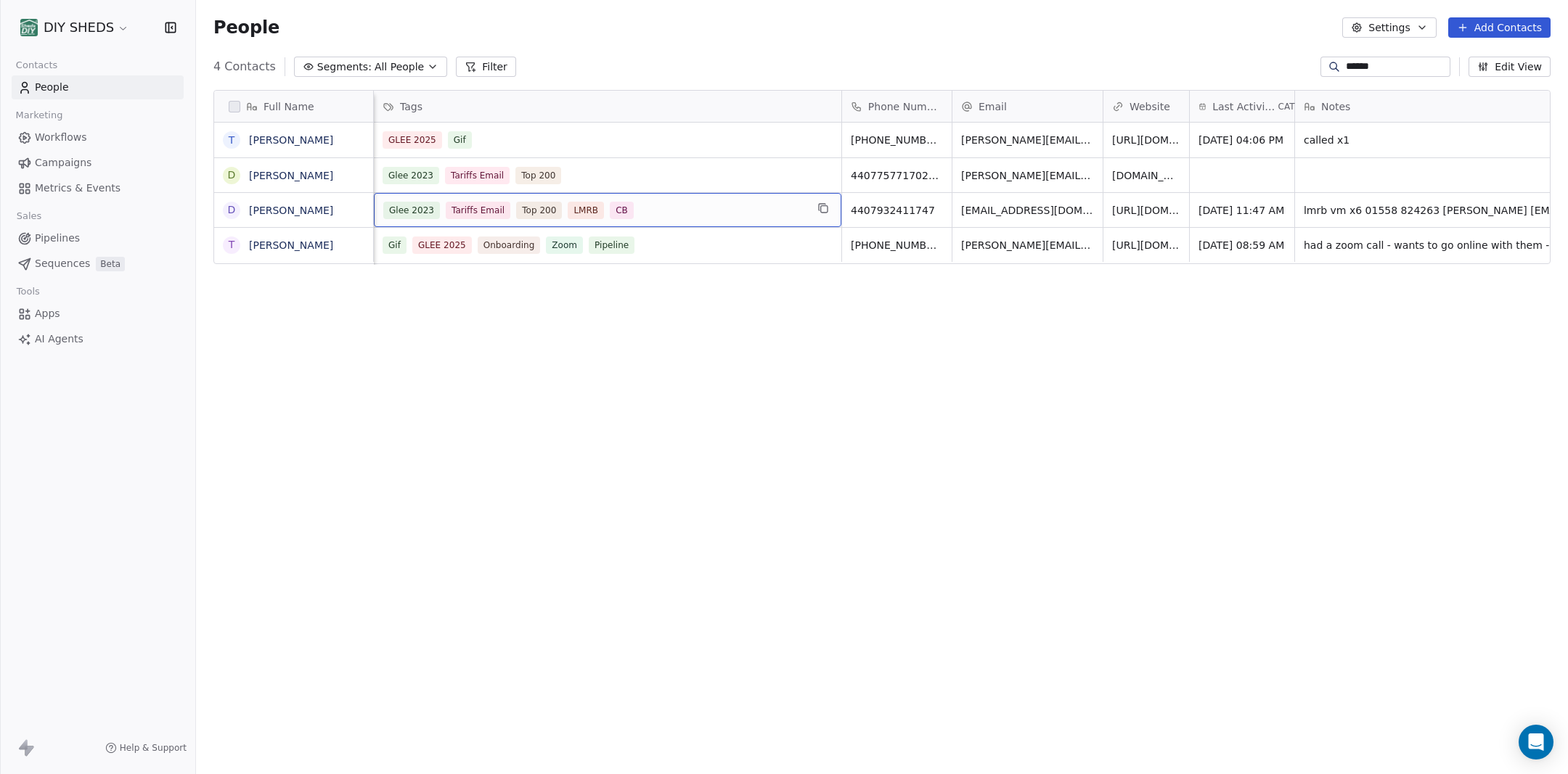
drag, startPoint x: 494, startPoint y: 224, endPoint x: 159, endPoint y: 231, distance: 335.1
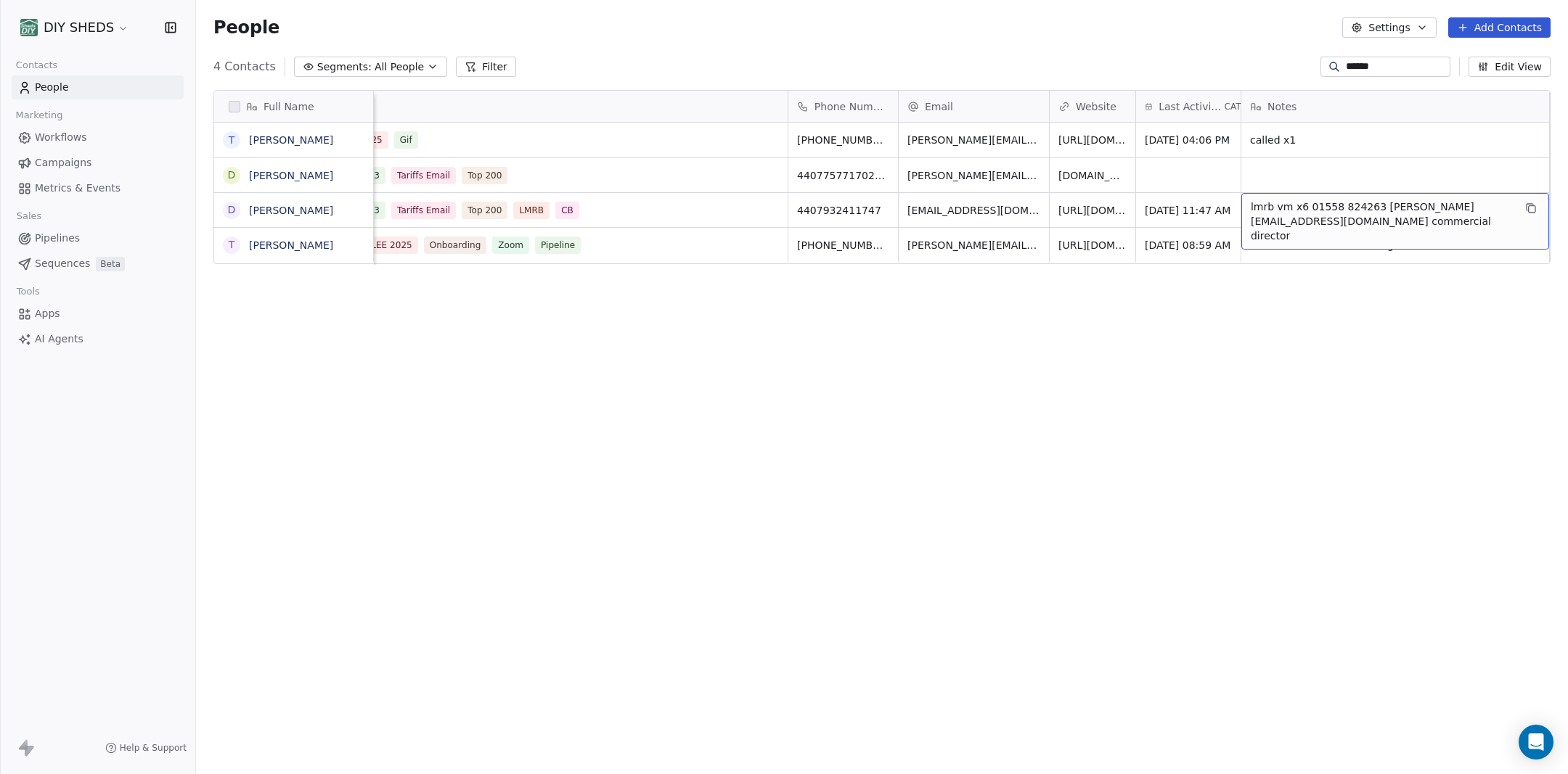
drag, startPoint x: 1366, startPoint y: 212, endPoint x: 1493, endPoint y: 211, distance: 127.0
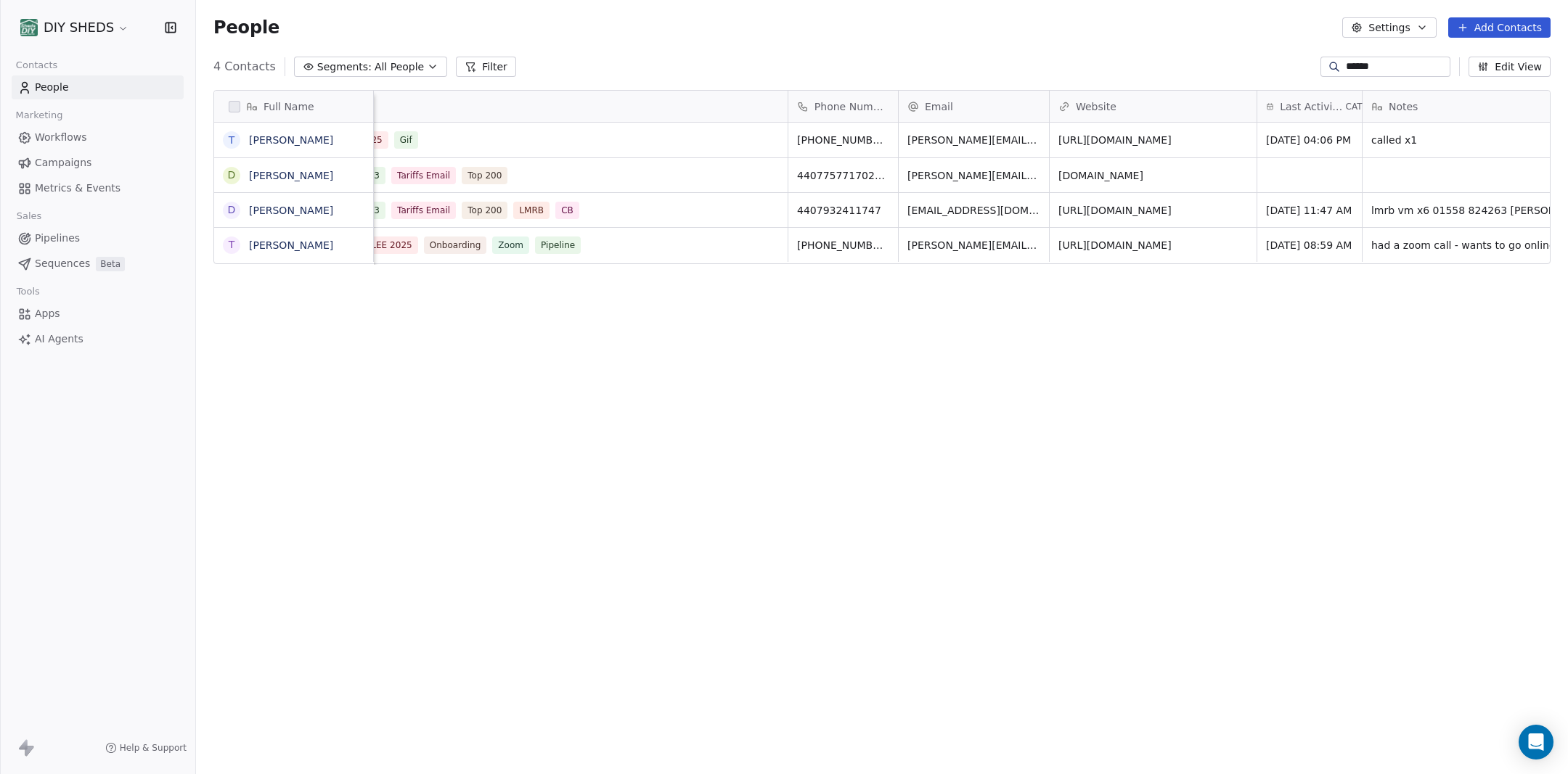
drag, startPoint x: 447, startPoint y: 457, endPoint x: 448, endPoint y: 450, distance: 7.1
click at [448, 451] on div "Full Name T Thomas Horkan D David Thomas D David Thomas T Thomas Lawson ﻿Compan…" at bounding box center [882, 419] width 1372 height 681
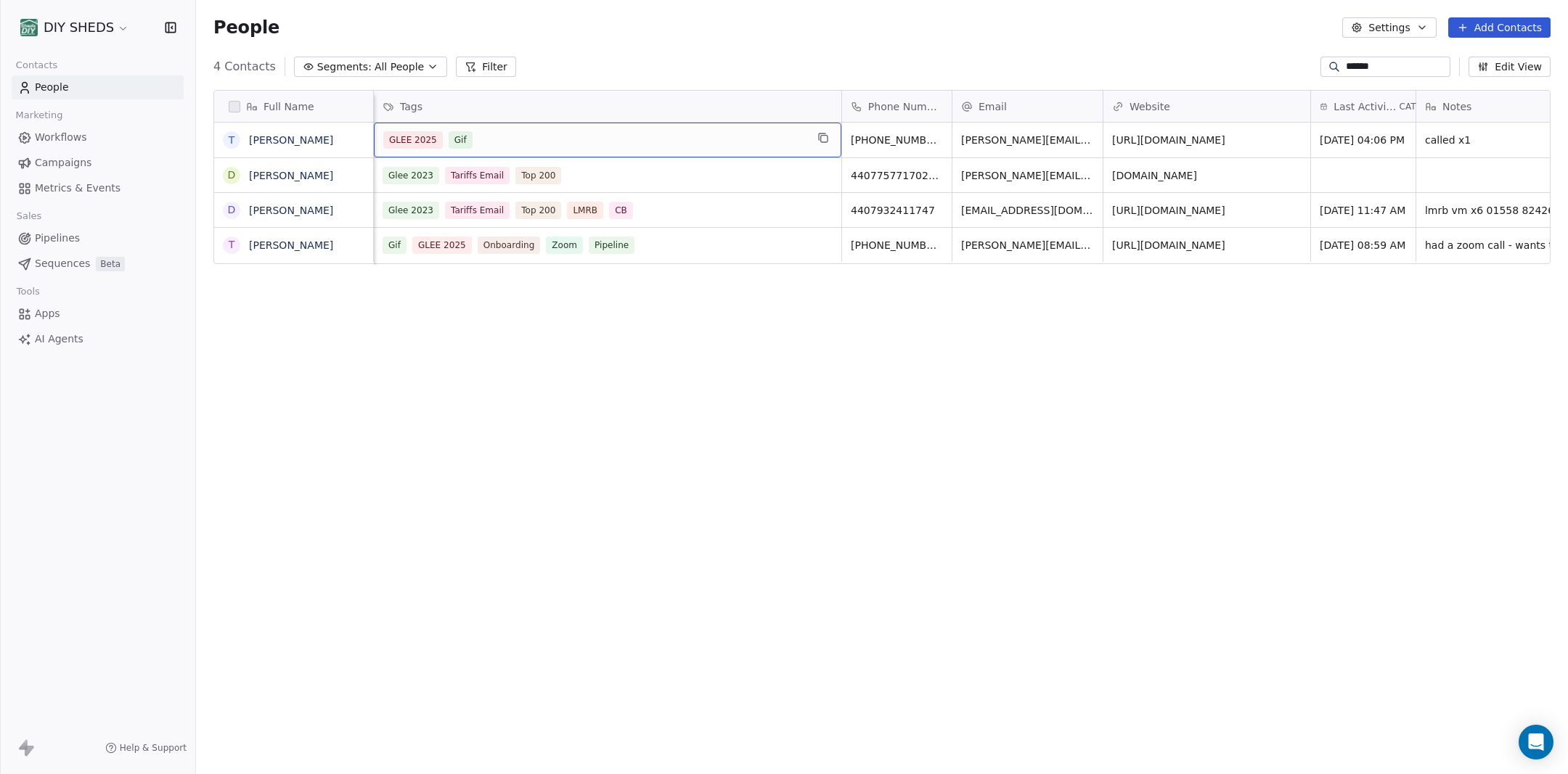
click at [510, 134] on div "GLEE 2025 Gif" at bounding box center [594, 140] width 422 height 18
click at [512, 140] on div "GLEE 2025 Gif" at bounding box center [594, 140] width 422 height 18
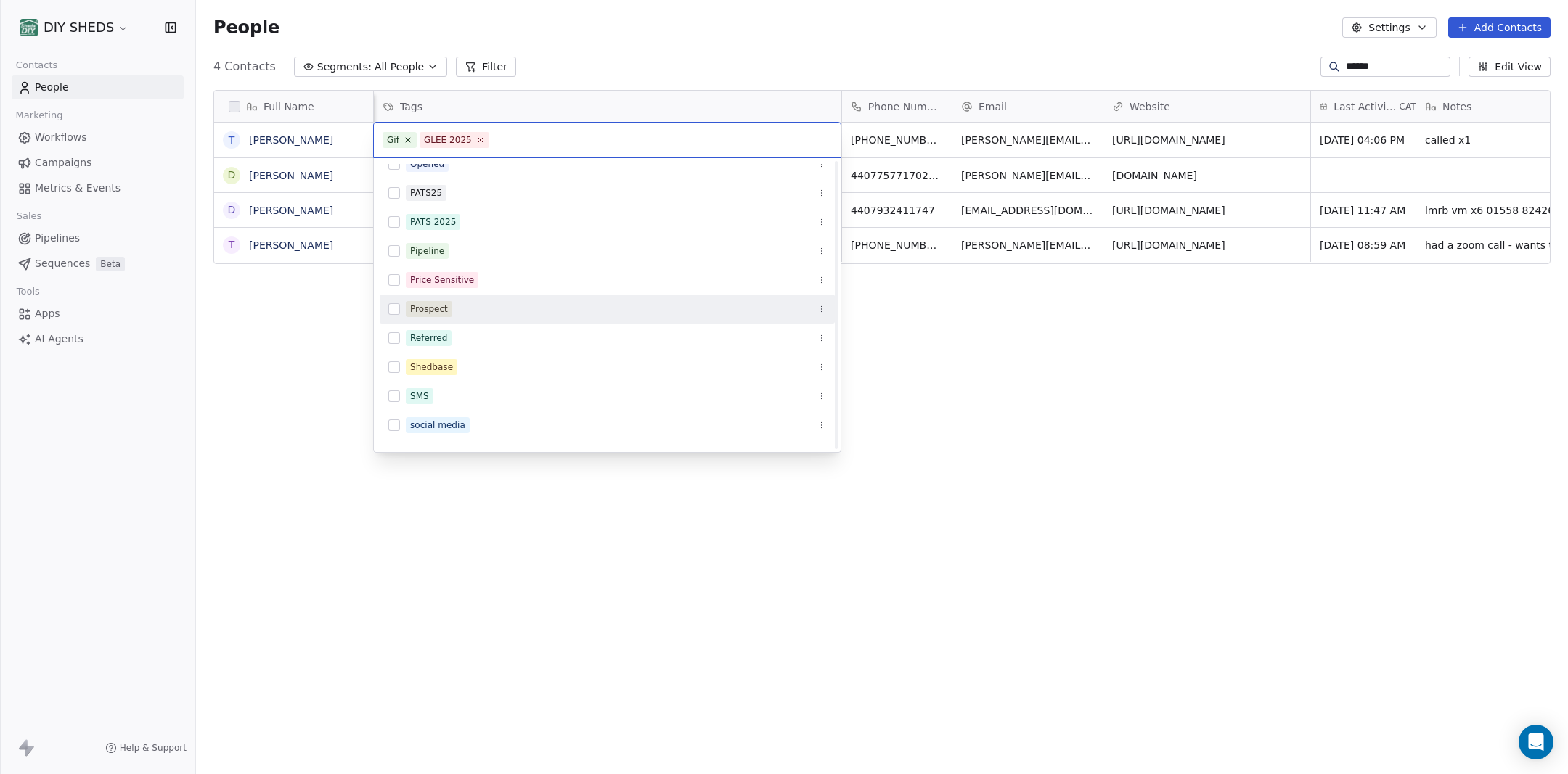
scroll to position [1198, 0]
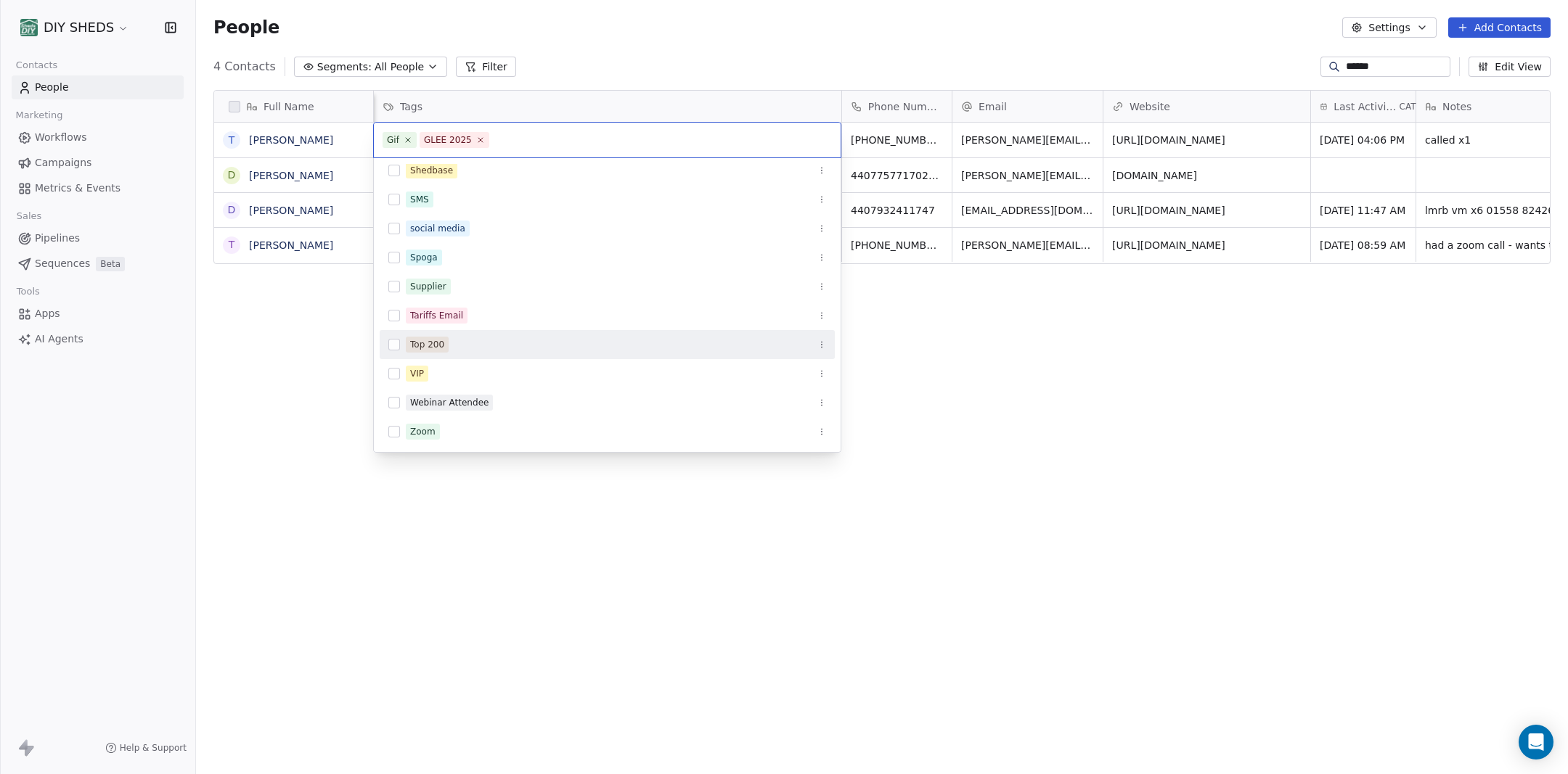
click at [473, 343] on div "Top 200" at bounding box center [616, 344] width 420 height 16
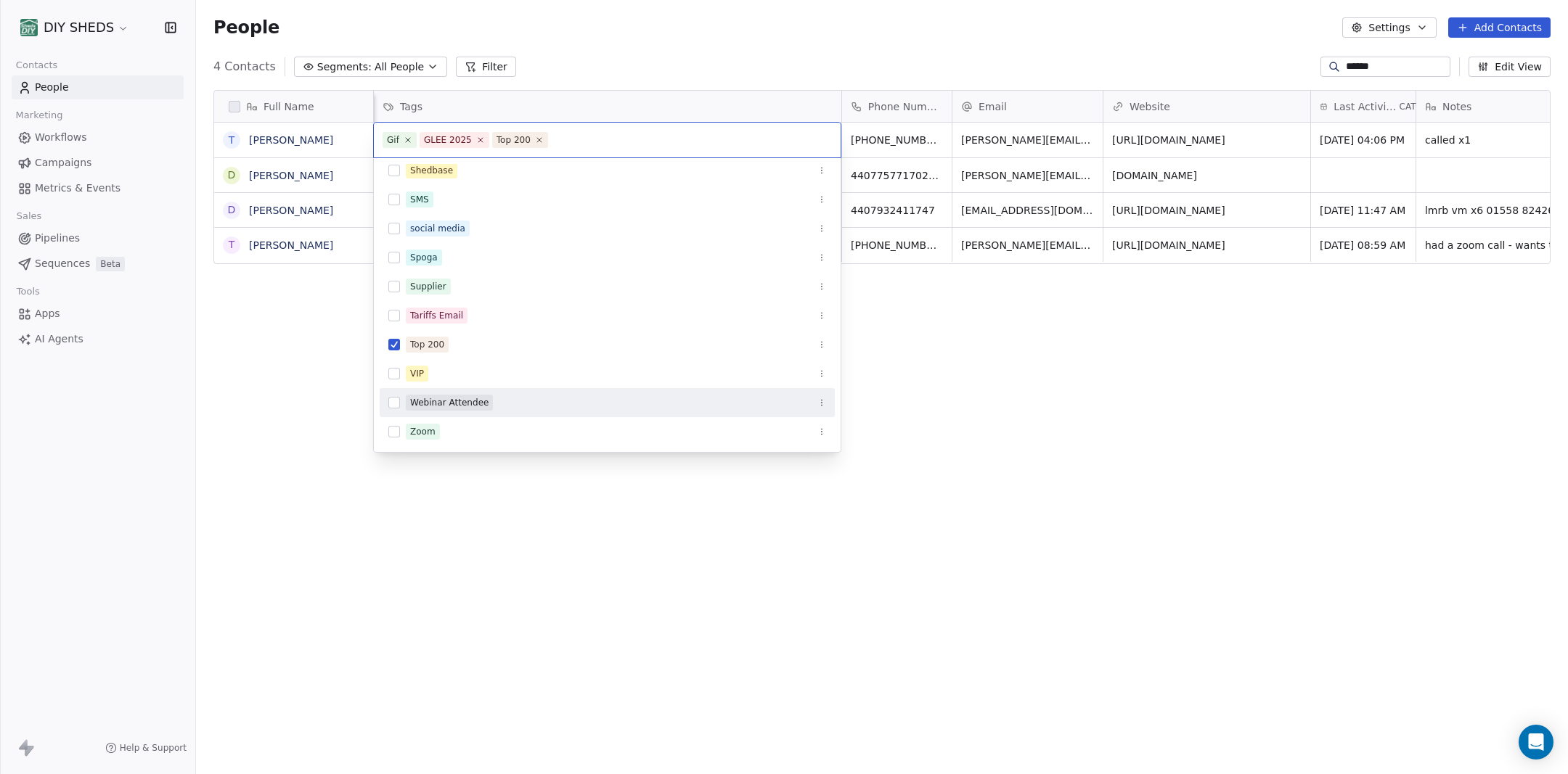
click at [348, 407] on html "DIY SHEDS Contacts People Marketing Workflows Campaigns Metrics & Events Sales …" at bounding box center [784, 387] width 1568 height 774
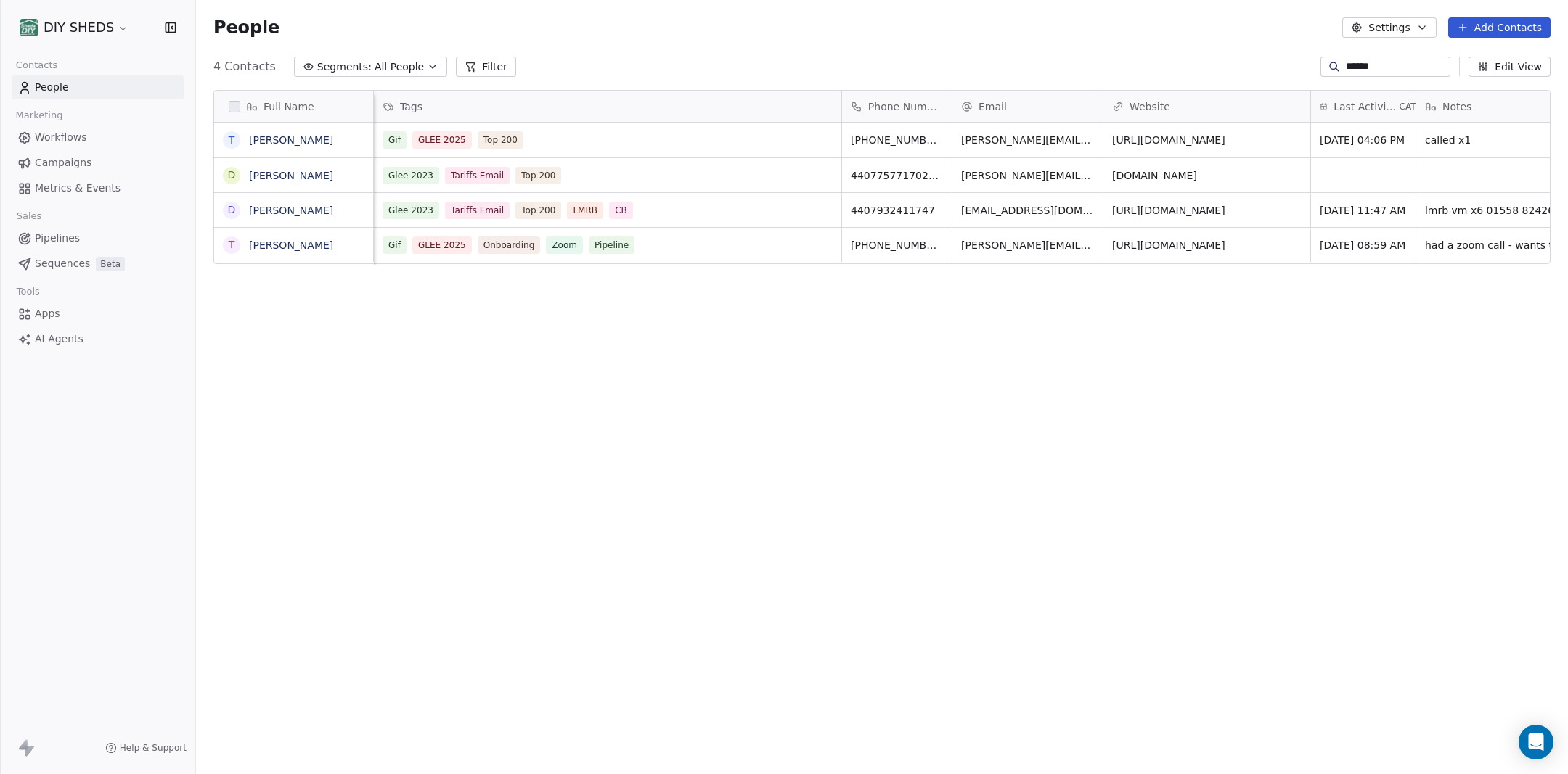
scroll to position [681, 1372]
drag, startPoint x: 1395, startPoint y: 69, endPoint x: 1266, endPoint y: 76, distance: 129.2
click at [1346, 74] on input "******" at bounding box center [1396, 66] width 102 height 15
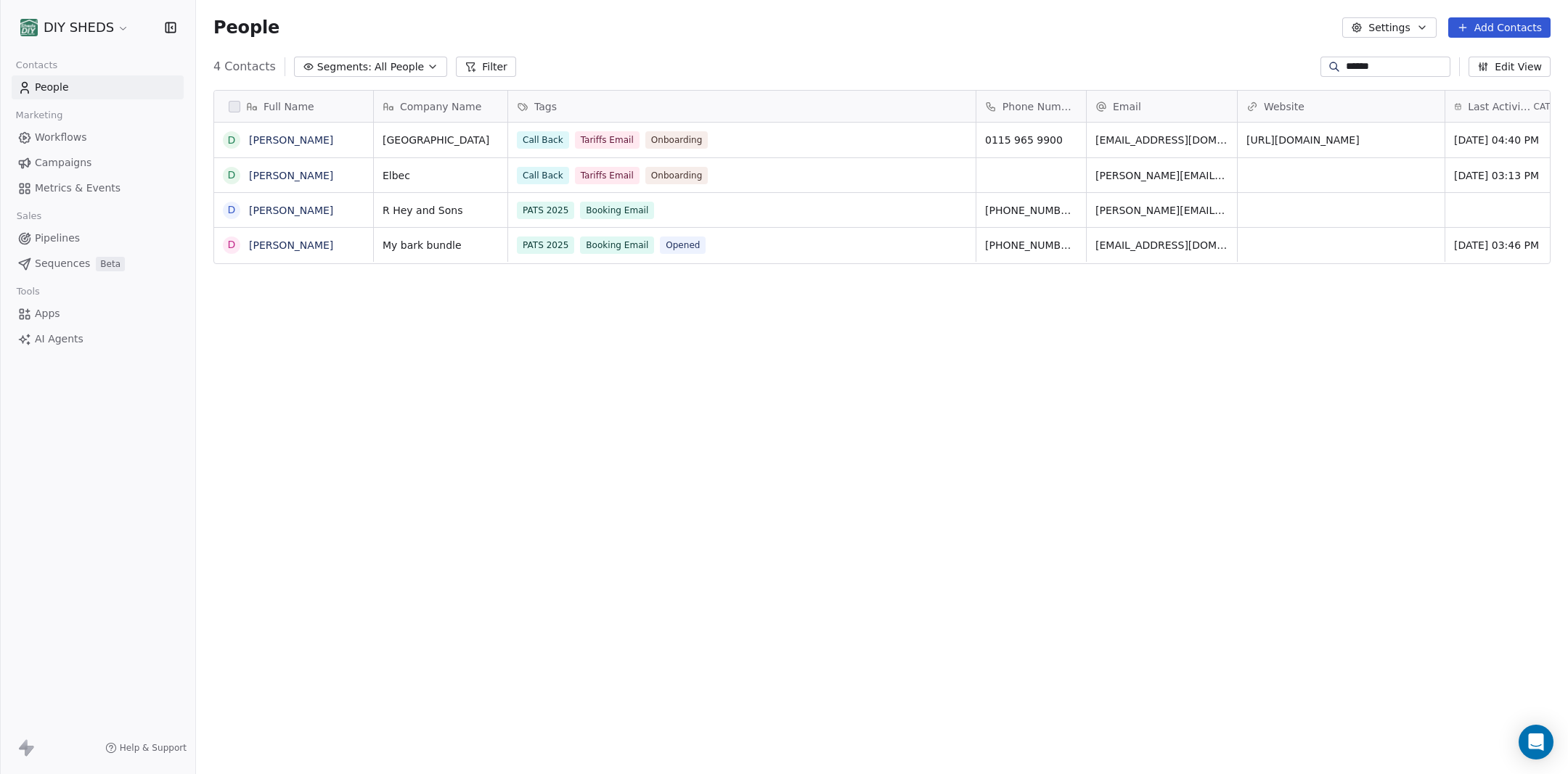
type input "******"
click at [712, 245] on div "PATS 2025 Booking Email Opened" at bounding box center [729, 245] width 422 height 18
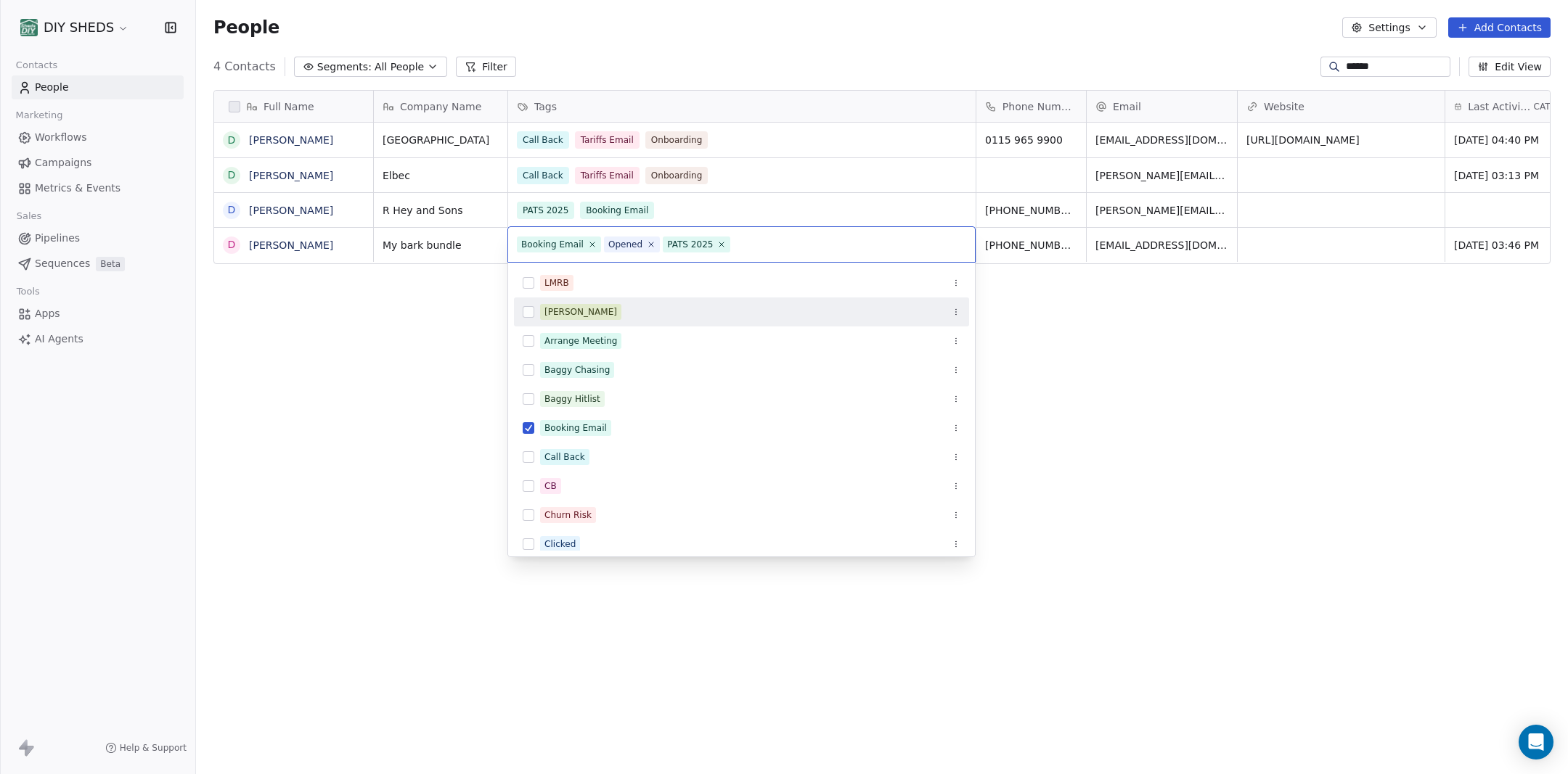
click at [1222, 408] on html "DIY SHEDS Contacts People Marketing Workflows Campaigns Metrics & Events Sales …" at bounding box center [784, 387] width 1568 height 774
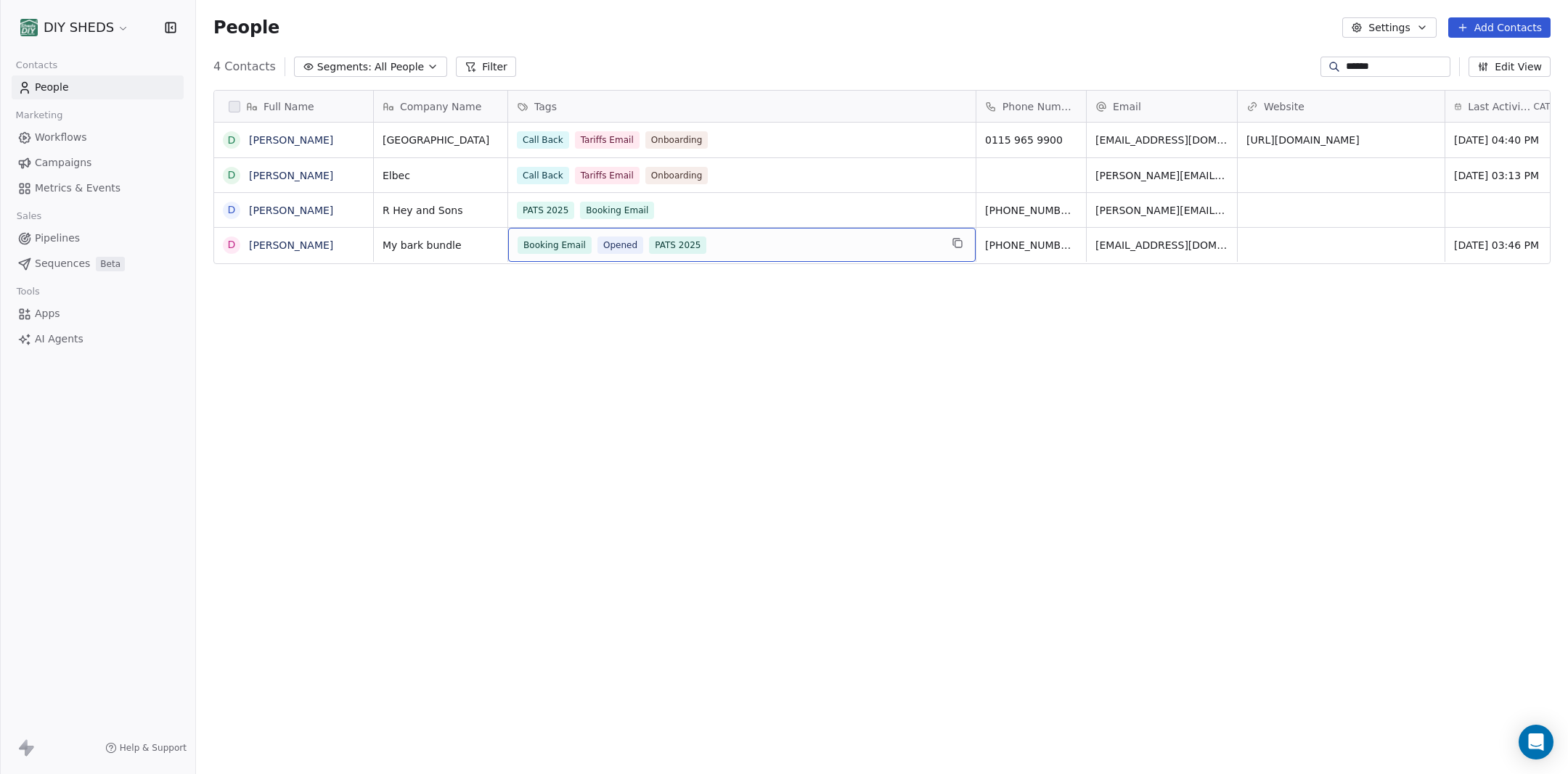
click at [796, 243] on div "Booking Email Opened PATS 2025" at bounding box center [729, 245] width 422 height 18
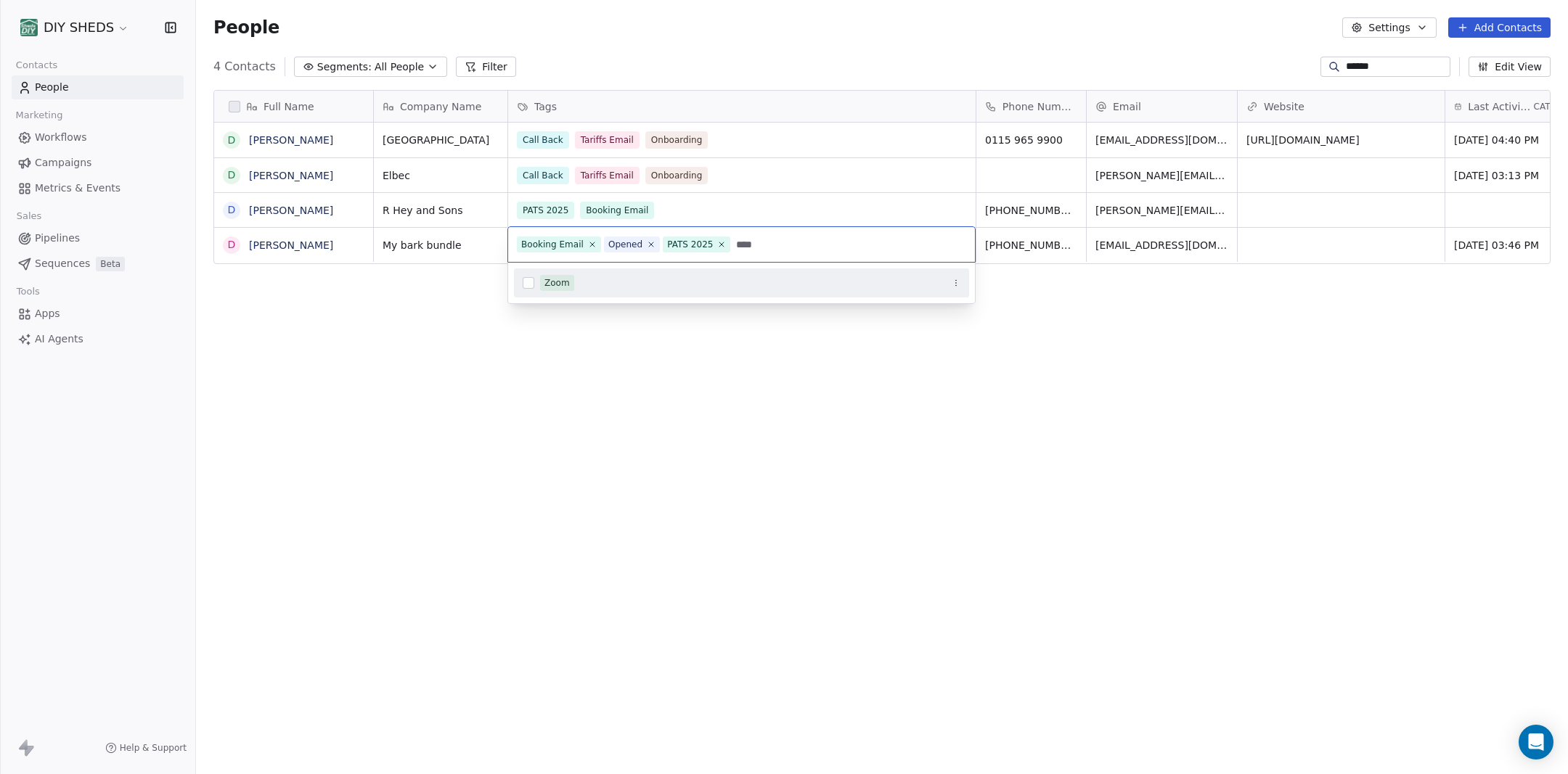
type input "****"
click at [524, 285] on button "Suggestions" at bounding box center [528, 282] width 11 height 11
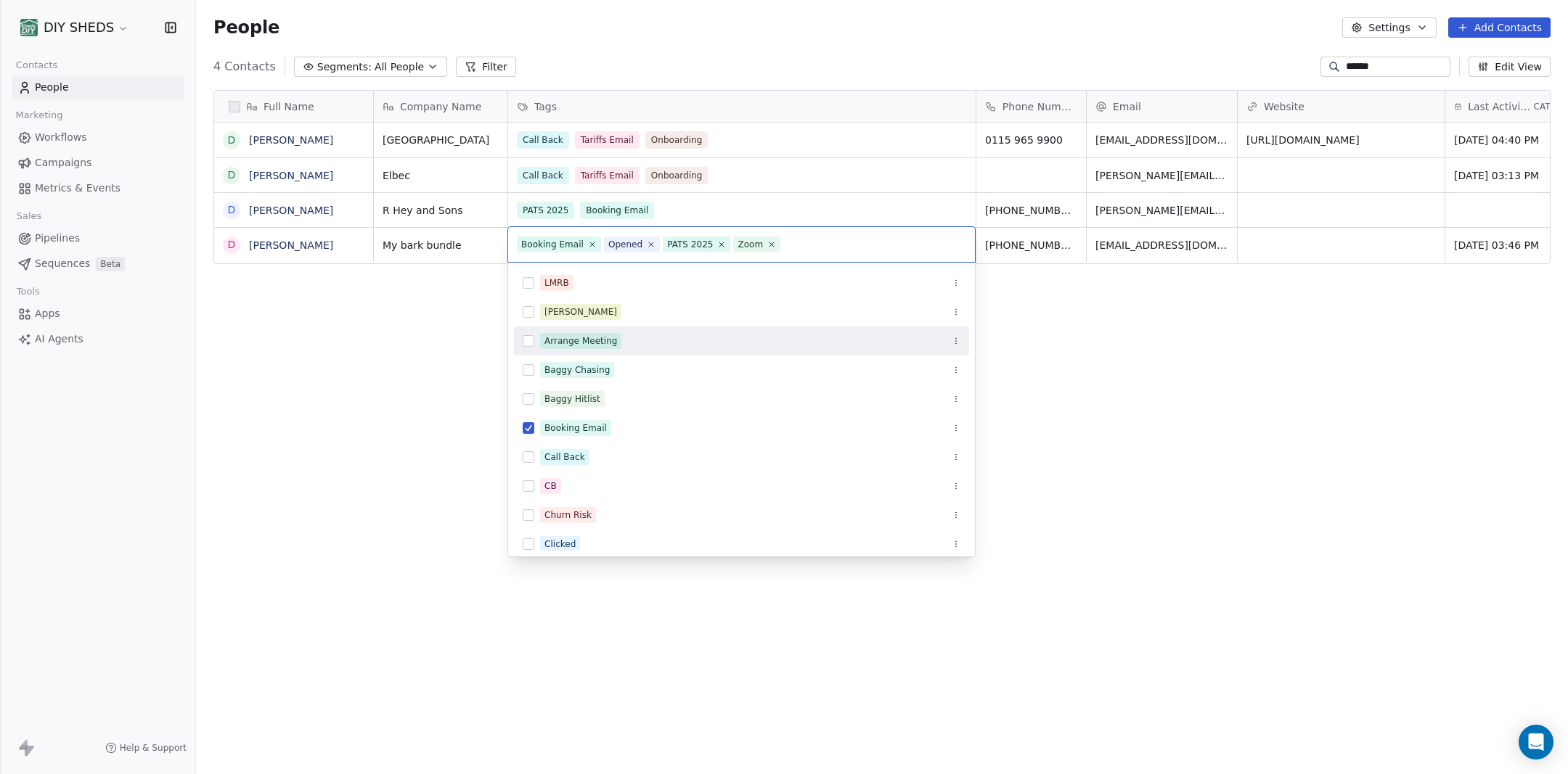
click at [1084, 364] on html "DIY SHEDS Contacts People Marketing Workflows Campaigns Metrics & Events Sales …" at bounding box center [784, 387] width 1568 height 774
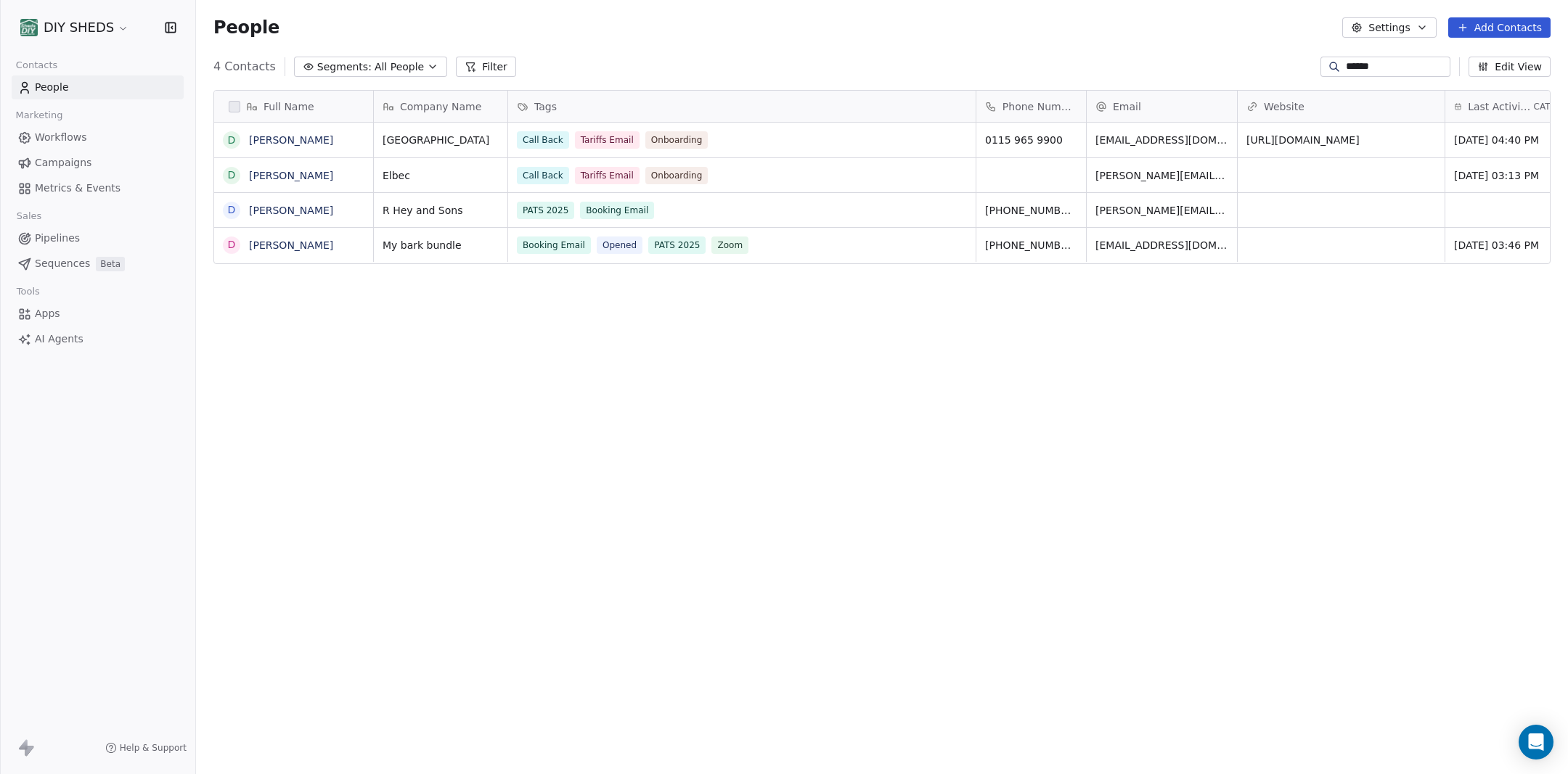
drag, startPoint x: 1374, startPoint y: 66, endPoint x: 1368, endPoint y: 71, distance: 7.8
click at [1373, 66] on input "******" at bounding box center [1396, 66] width 102 height 15
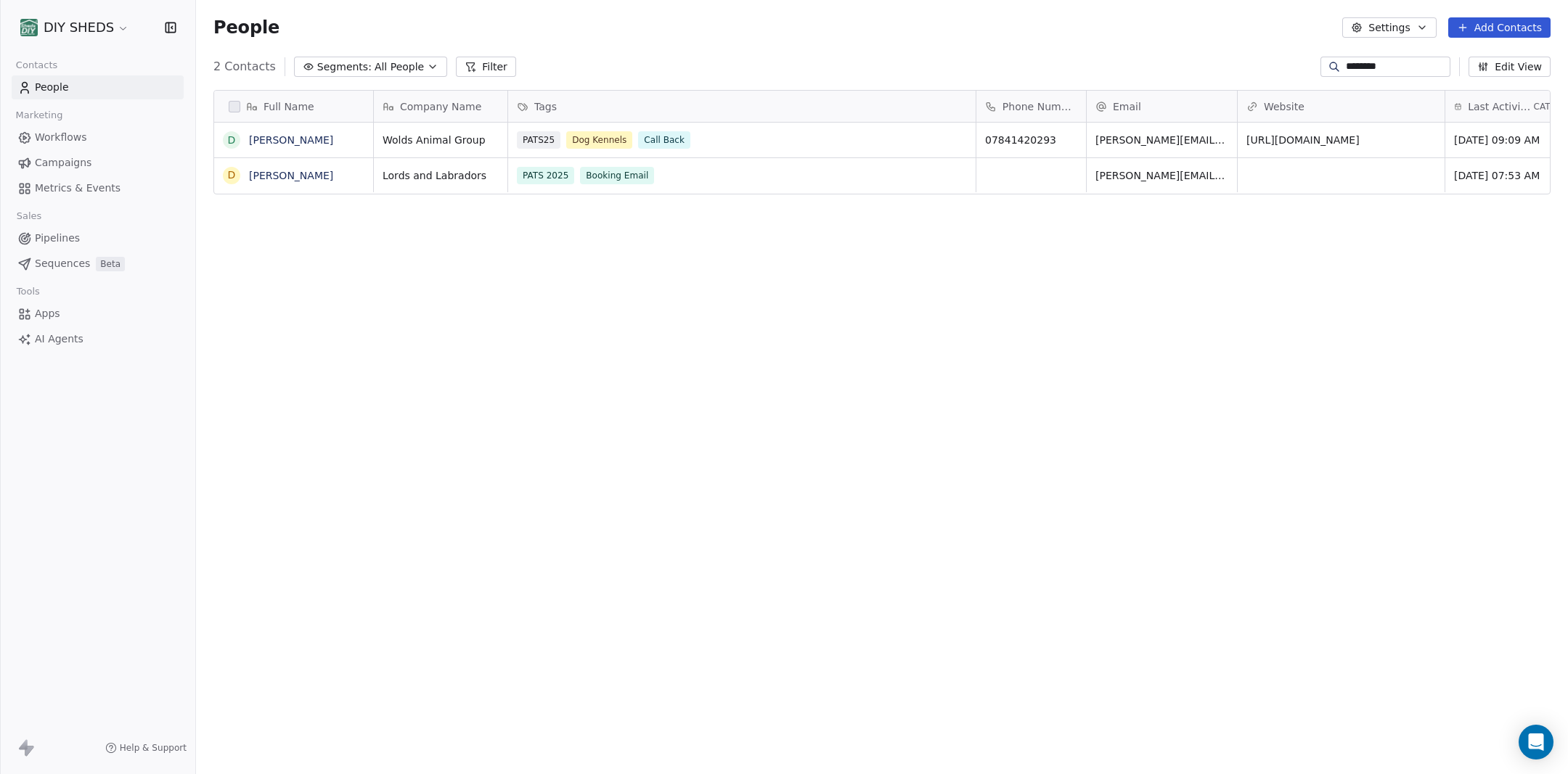
type input "********"
click at [719, 173] on div "PATS 2025 Booking Email" at bounding box center [729, 176] width 422 height 18
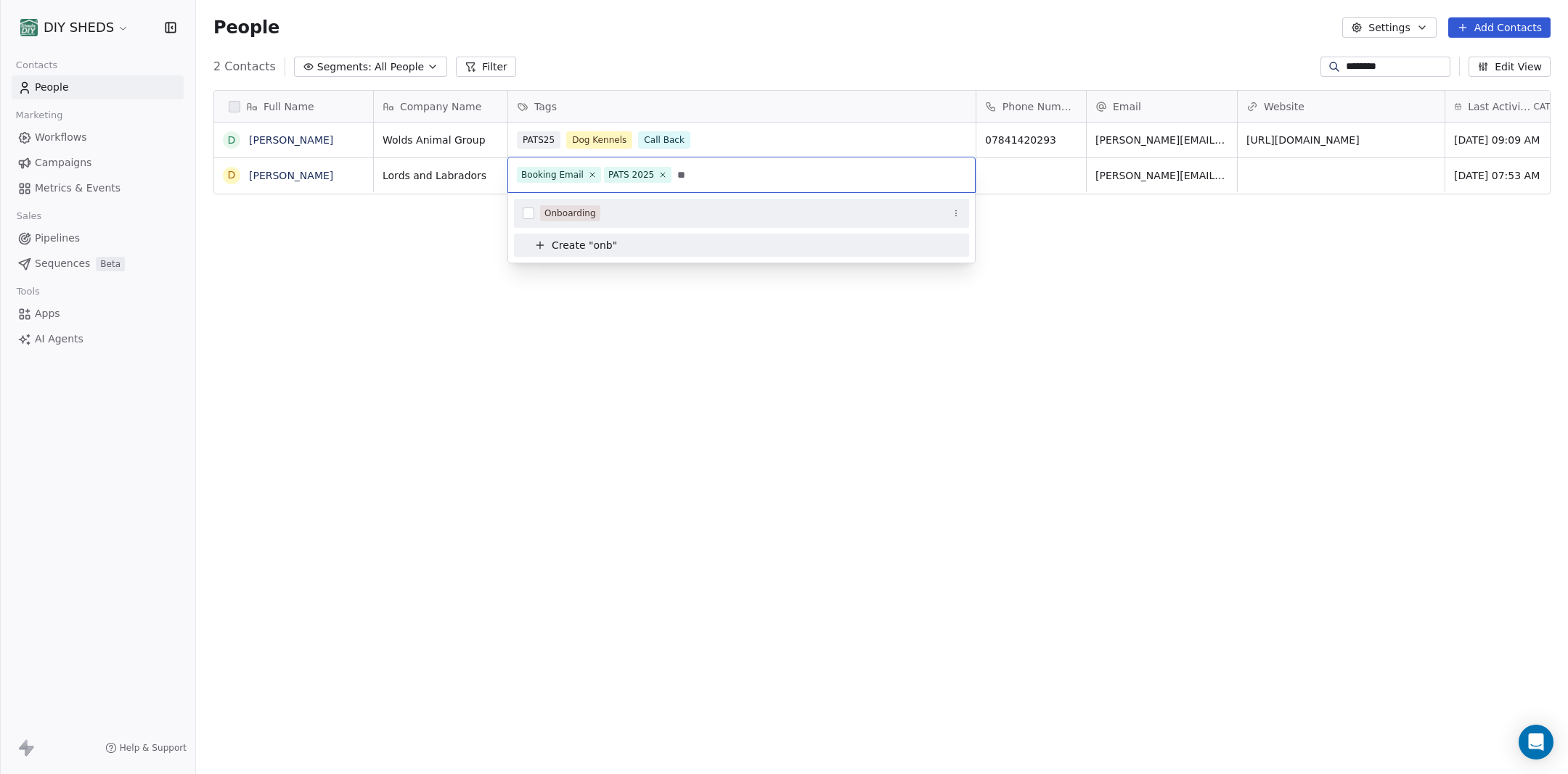
type input "*"
type input "****"
click at [578, 209] on div "Dog Kennels" at bounding box center [571, 213] width 54 height 13
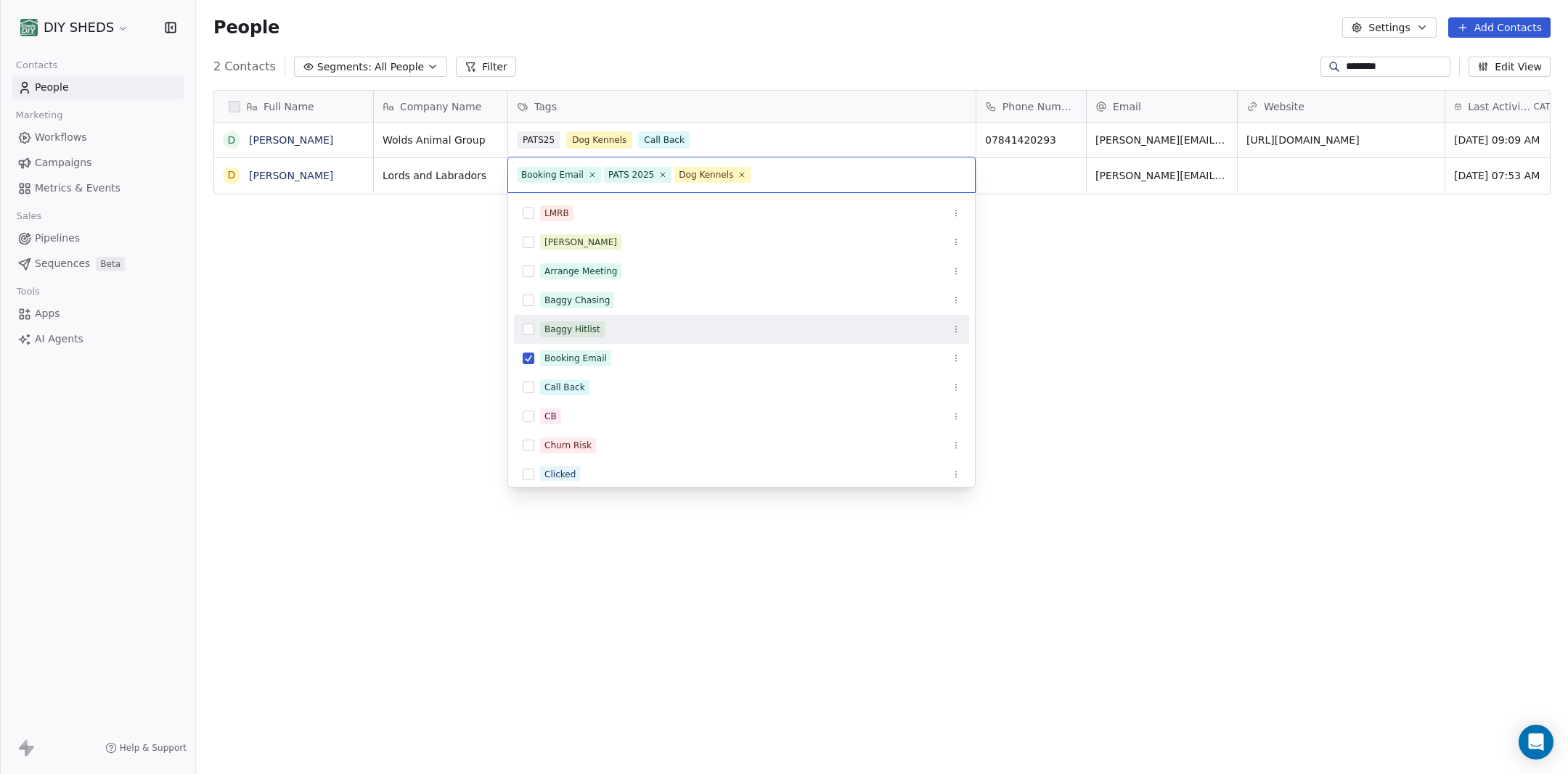
click at [1147, 323] on html "DIY SHEDS Contacts People Marketing Workflows Campaigns Metrics & Events Sales …" at bounding box center [784, 387] width 1568 height 774
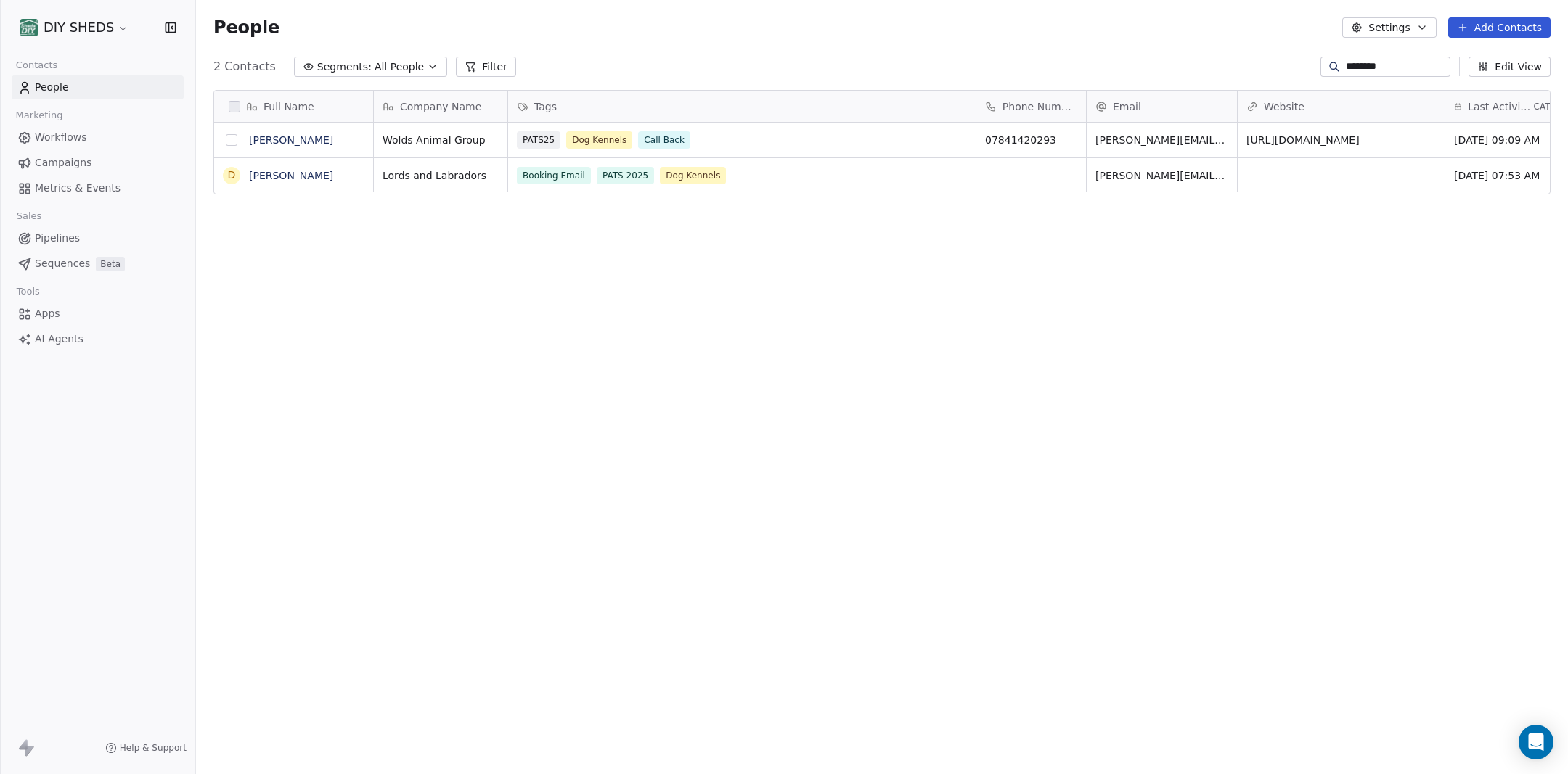
click at [232, 141] on button "grid" at bounding box center [231, 140] width 11 height 11
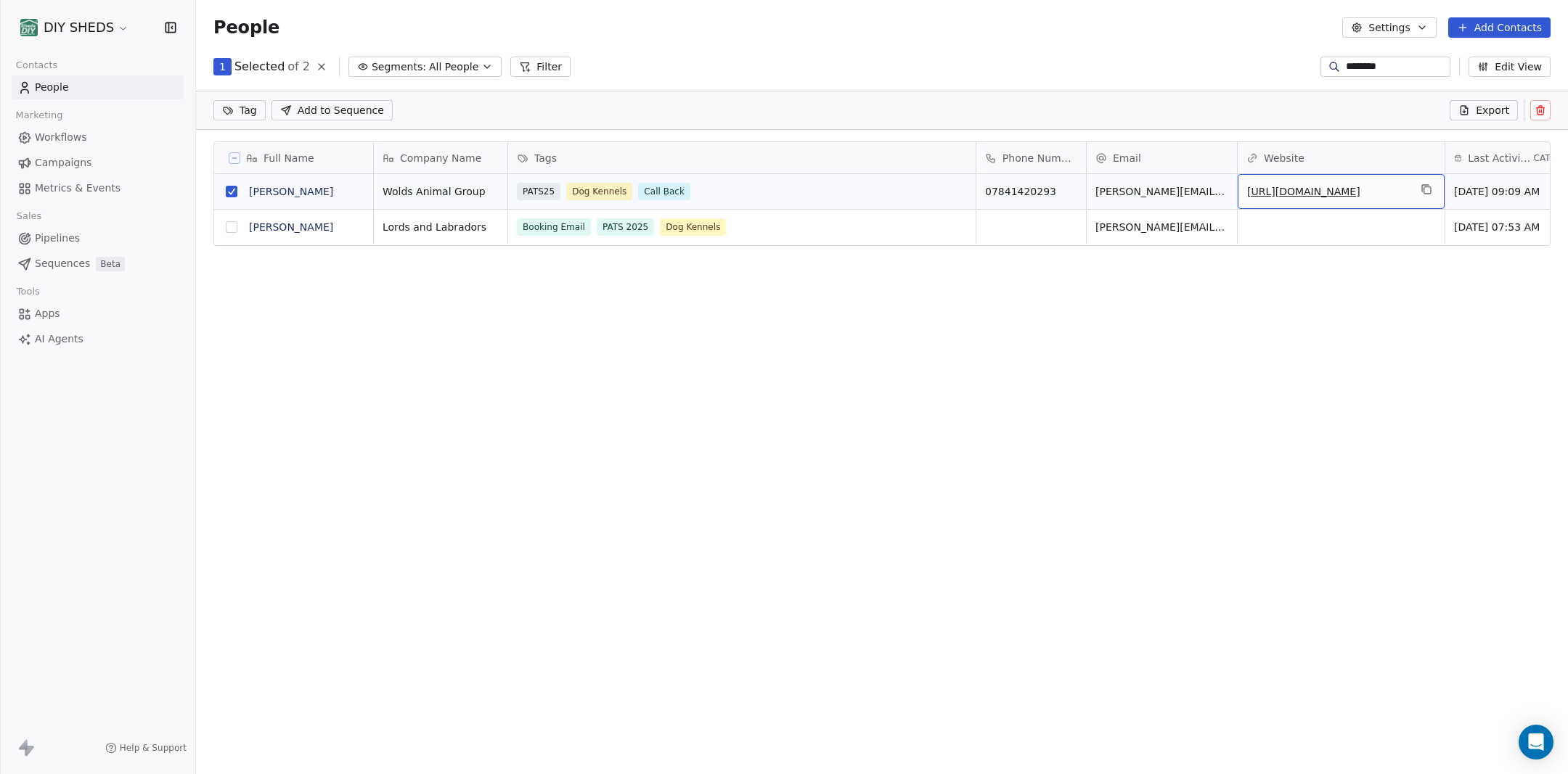
drag, startPoint x: 1414, startPoint y: 189, endPoint x: 1411, endPoint y: 200, distance: 11.4
click at [1430, 192] on icon "grid" at bounding box center [1426, 189] width 11 height 11
click at [1316, 229] on div "grid" at bounding box center [1340, 227] width 207 height 34
click at [1316, 229] on input "url" at bounding box center [1341, 227] width 200 height 29
type input "**********"
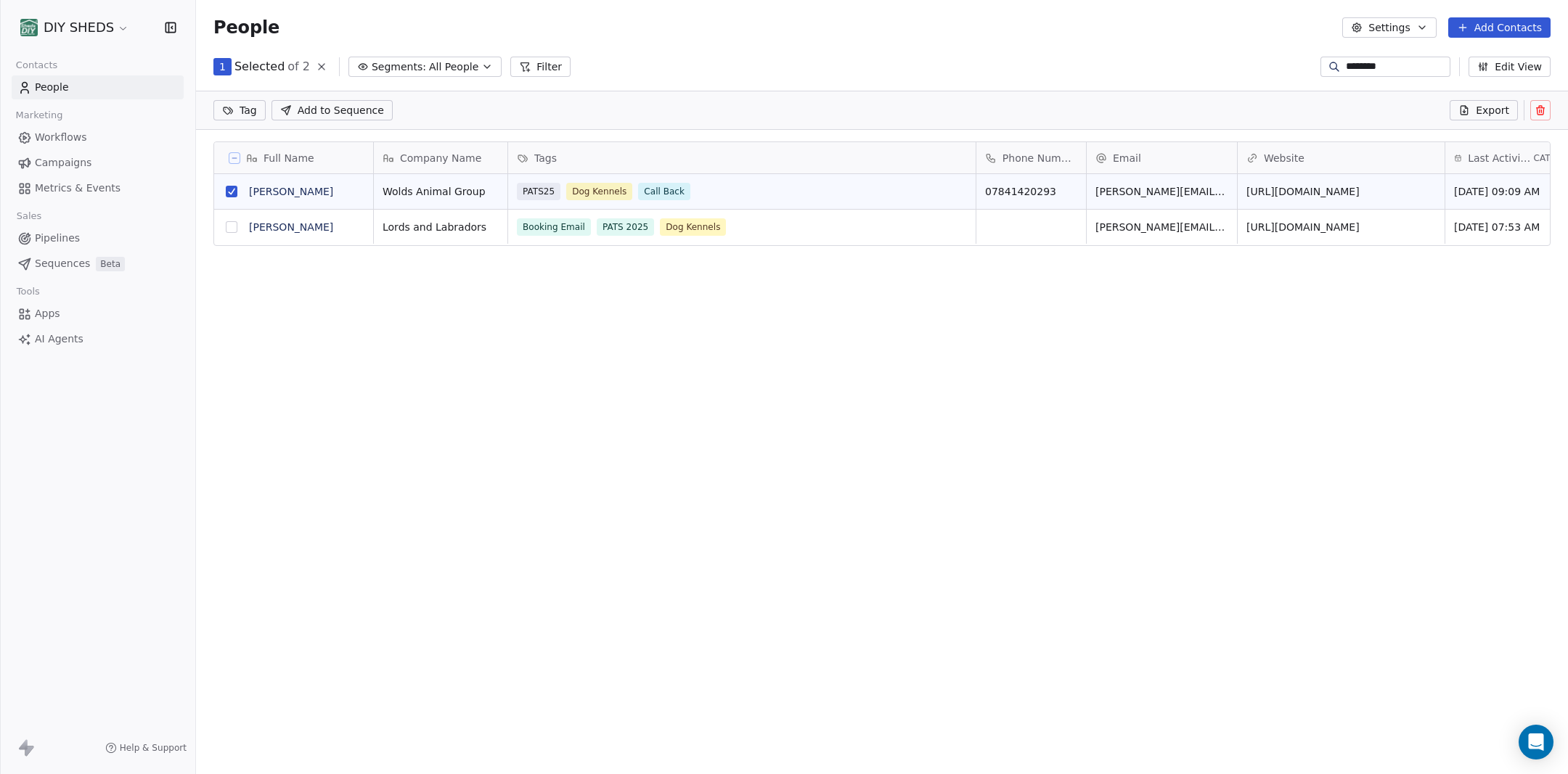
click at [1227, 286] on html "DIY SHEDS Contacts People Marketing Workflows Campaigns Metrics & Events Sales …" at bounding box center [784, 387] width 1568 height 774
click at [1032, 190] on span "07841420293" at bounding box center [1021, 191] width 71 height 15
click at [1032, 190] on input "**********" at bounding box center [1031, 192] width 104 height 29
click at [1032, 189] on input "**********" at bounding box center [1031, 192] width 104 height 29
click at [1032, 230] on html "DIY SHEDS Contacts People Marketing Workflows Campaigns Metrics & Events Sales …" at bounding box center [784, 387] width 1568 height 774
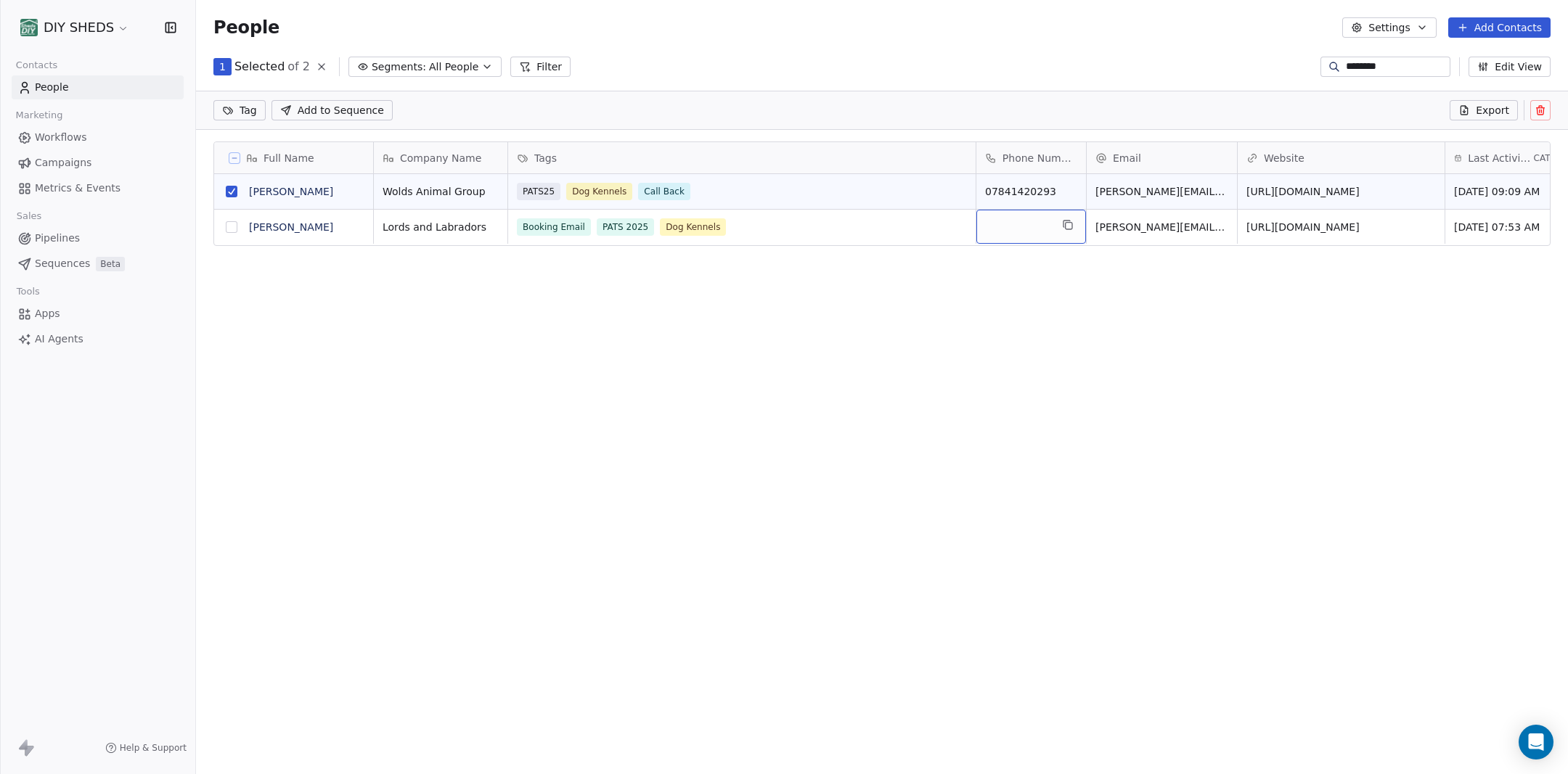
click at [1032, 230] on div "grid" at bounding box center [1031, 227] width 110 height 34
click at [1032, 229] on input at bounding box center [1031, 227] width 104 height 29
type input "**********"
click at [1398, 314] on html "**********" at bounding box center [784, 387] width 1568 height 774
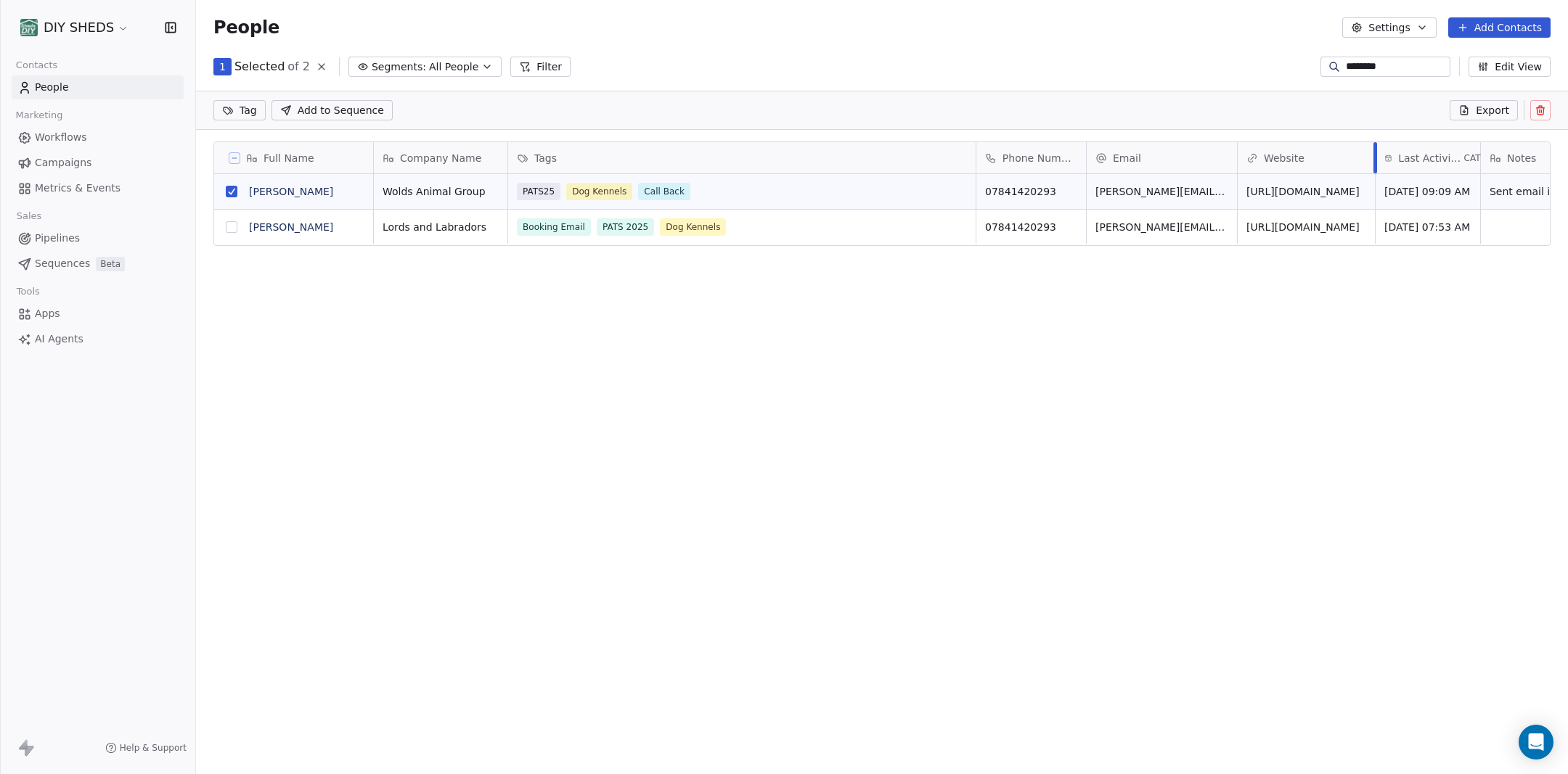
drag, startPoint x: 1444, startPoint y: 154, endPoint x: 1312, endPoint y: 173, distance: 133.4
click at [1371, 155] on div "Website" at bounding box center [1306, 157] width 138 height 31
click at [965, 163] on html "DIY SHEDS Contacts People Marketing Workflows Campaigns Metrics & Events Sales …" at bounding box center [784, 387] width 1568 height 774
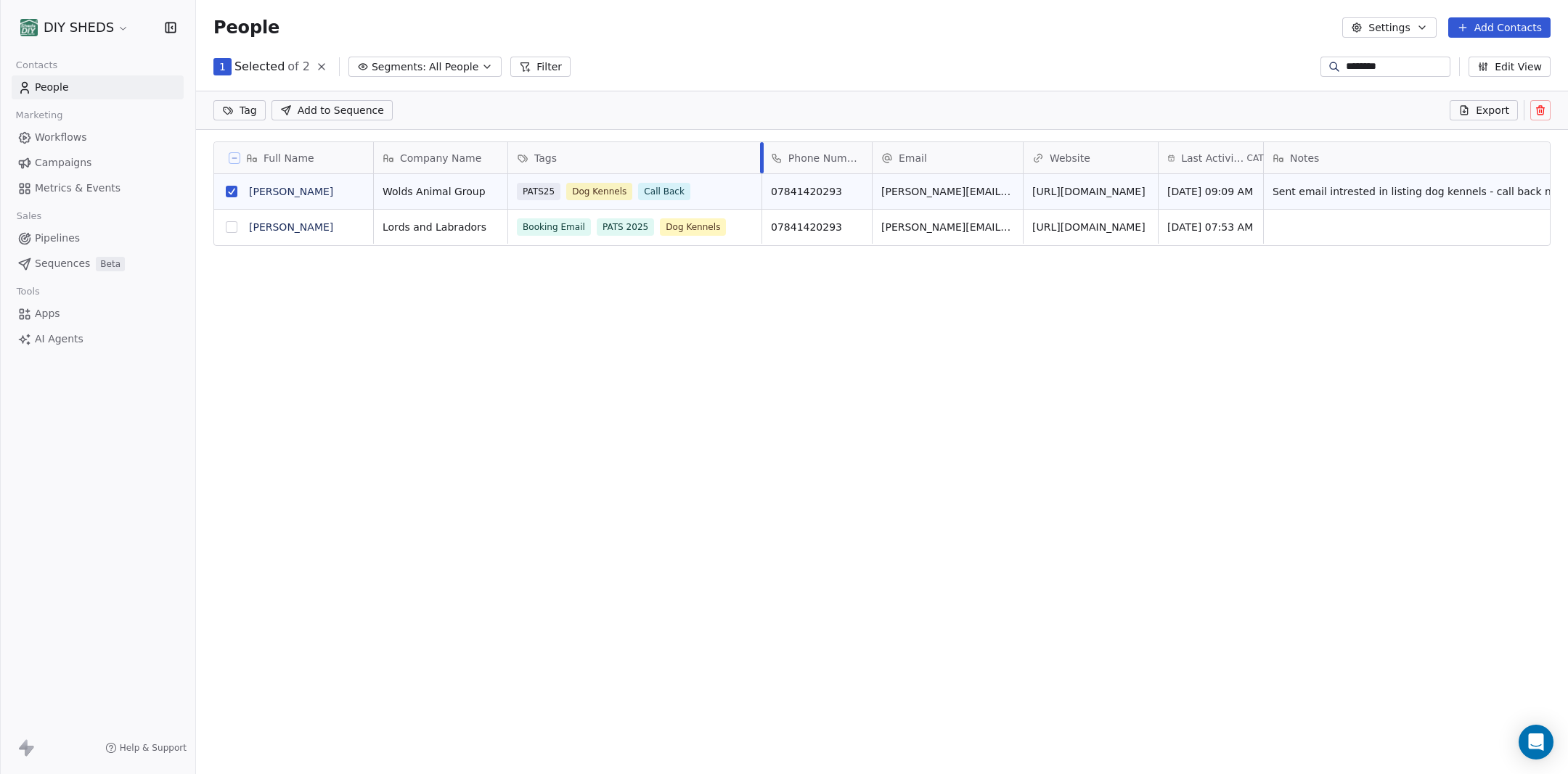
drag, startPoint x: 974, startPoint y: 153, endPoint x: 760, endPoint y: 168, distance: 214.5
click at [760, 168] on div at bounding box center [761, 157] width 4 height 31
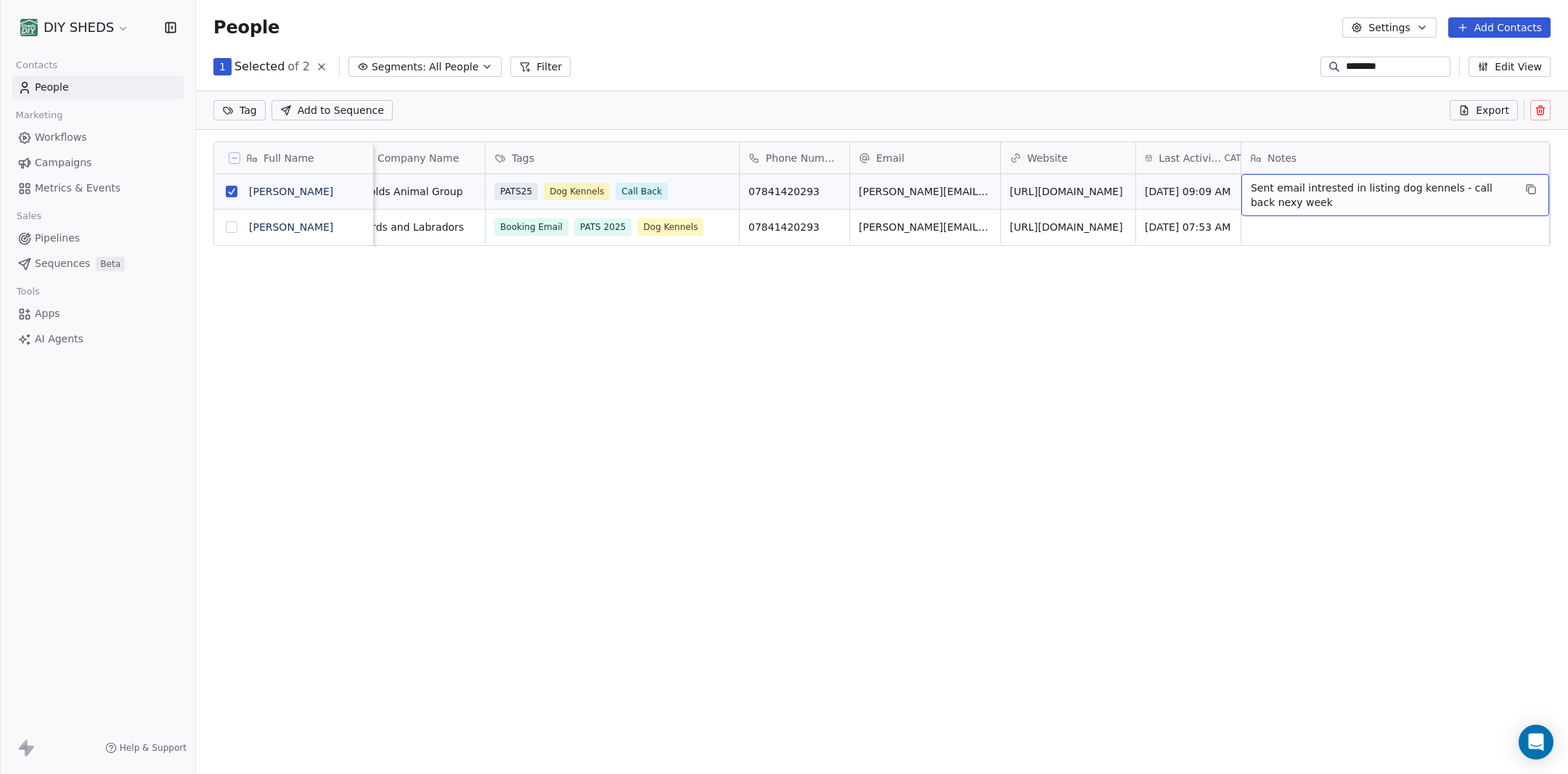
click at [1320, 195] on span "Sent email intrested in listing dog kennels - call back nexy week" at bounding box center [1382, 195] width 263 height 29
click at [1320, 195] on textarea "**********" at bounding box center [1350, 197] width 216 height 45
click at [1321, 195] on textarea "**********" at bounding box center [1350, 197] width 216 height 45
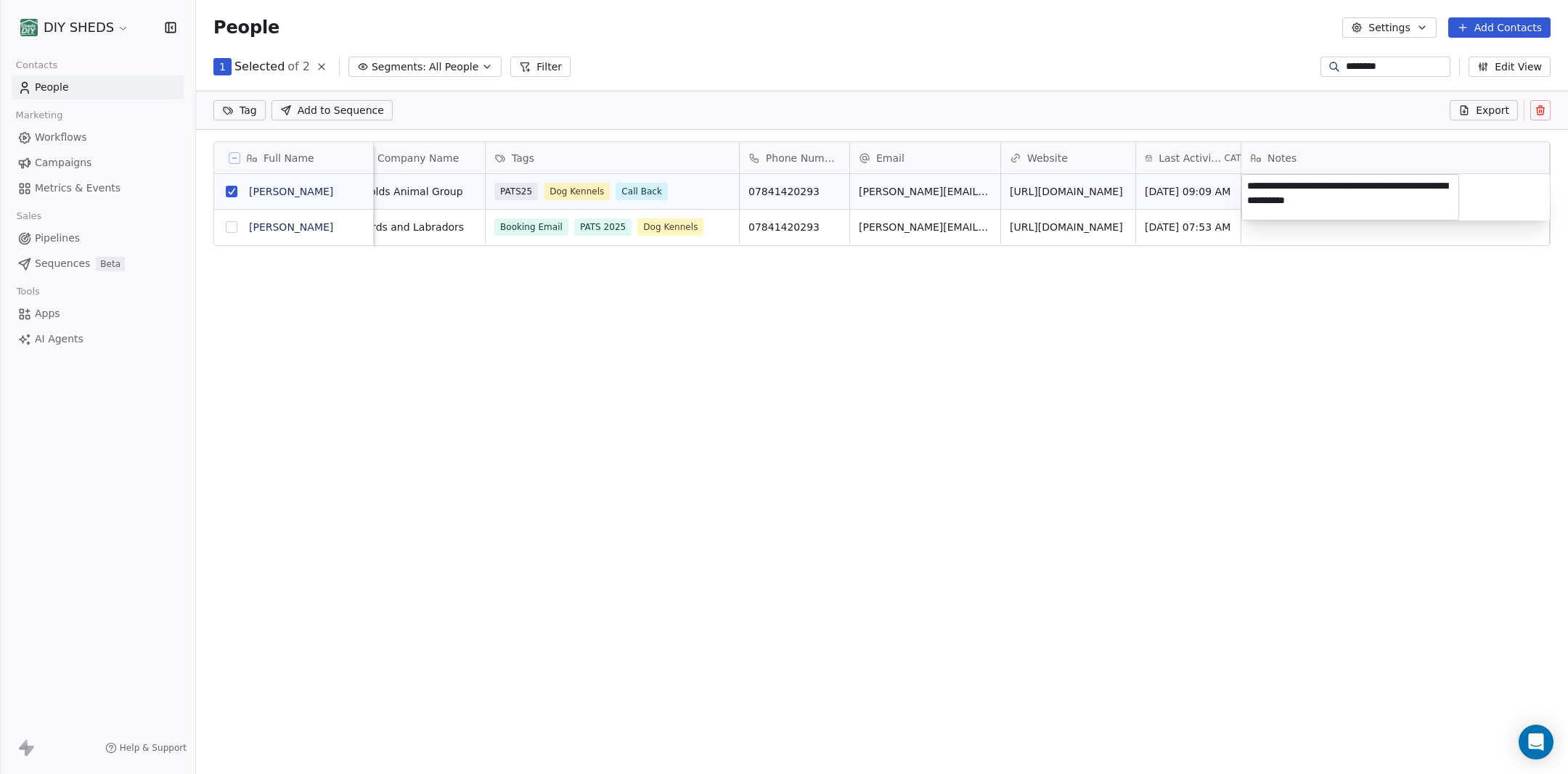
click at [1354, 204] on textarea "**********" at bounding box center [1350, 197] width 216 height 45
drag, startPoint x: 1354, startPoint y: 205, endPoint x: 1252, endPoint y: 178, distance: 105.5
click at [1252, 178] on textarea "**********" at bounding box center [1350, 197] width 216 height 45
click at [1285, 231] on html "DIY SHEDS Contacts People Marketing Workflows Campaigns Metrics & Events Sales …" at bounding box center [784, 387] width 1568 height 774
click at [1286, 230] on div "grid" at bounding box center [1395, 227] width 308 height 34
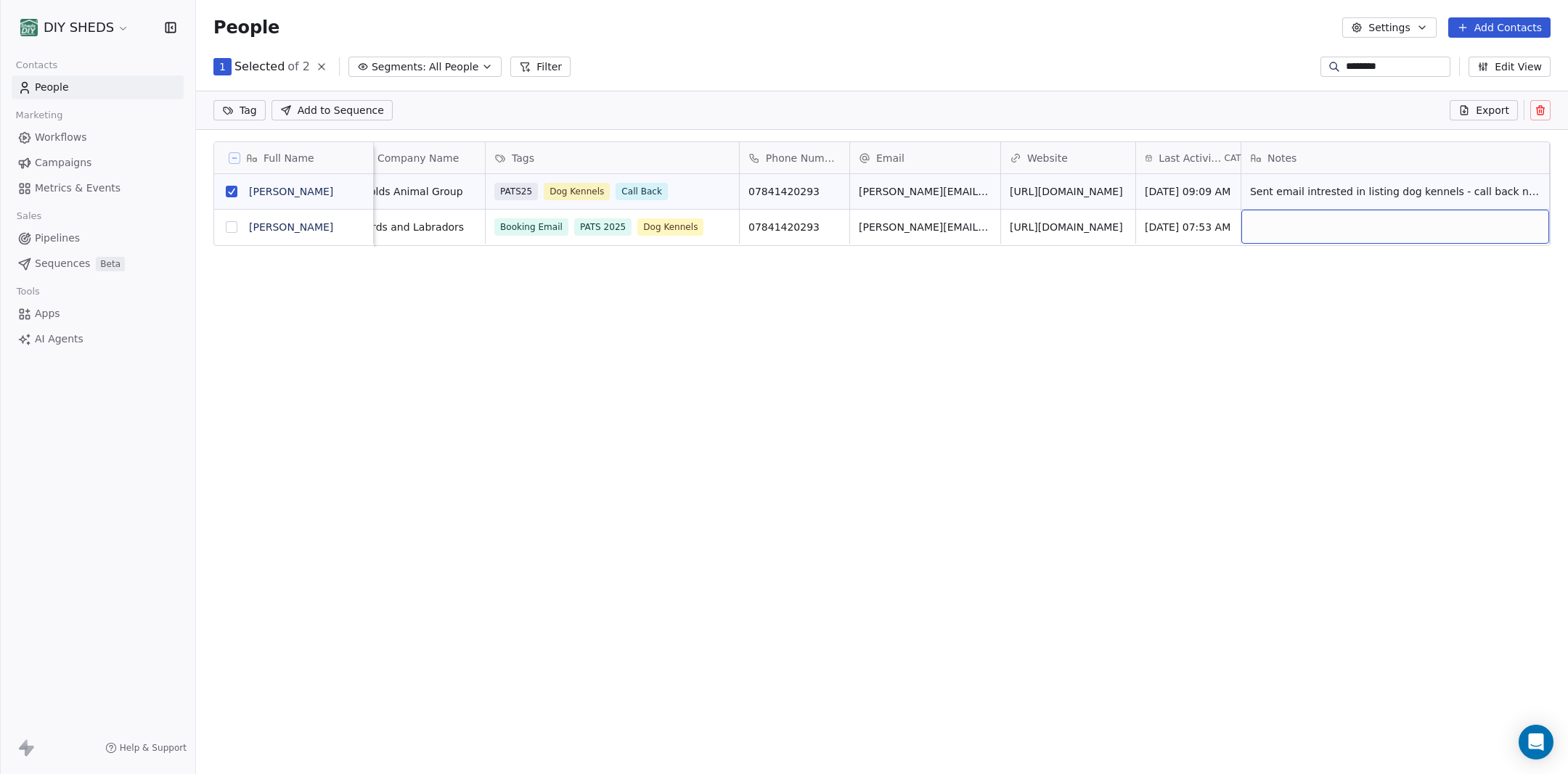
click at [1287, 227] on div "grid" at bounding box center [1395, 227] width 308 height 34
click at [1288, 227] on div "grid" at bounding box center [1395, 227] width 308 height 34
type textarea "**********"
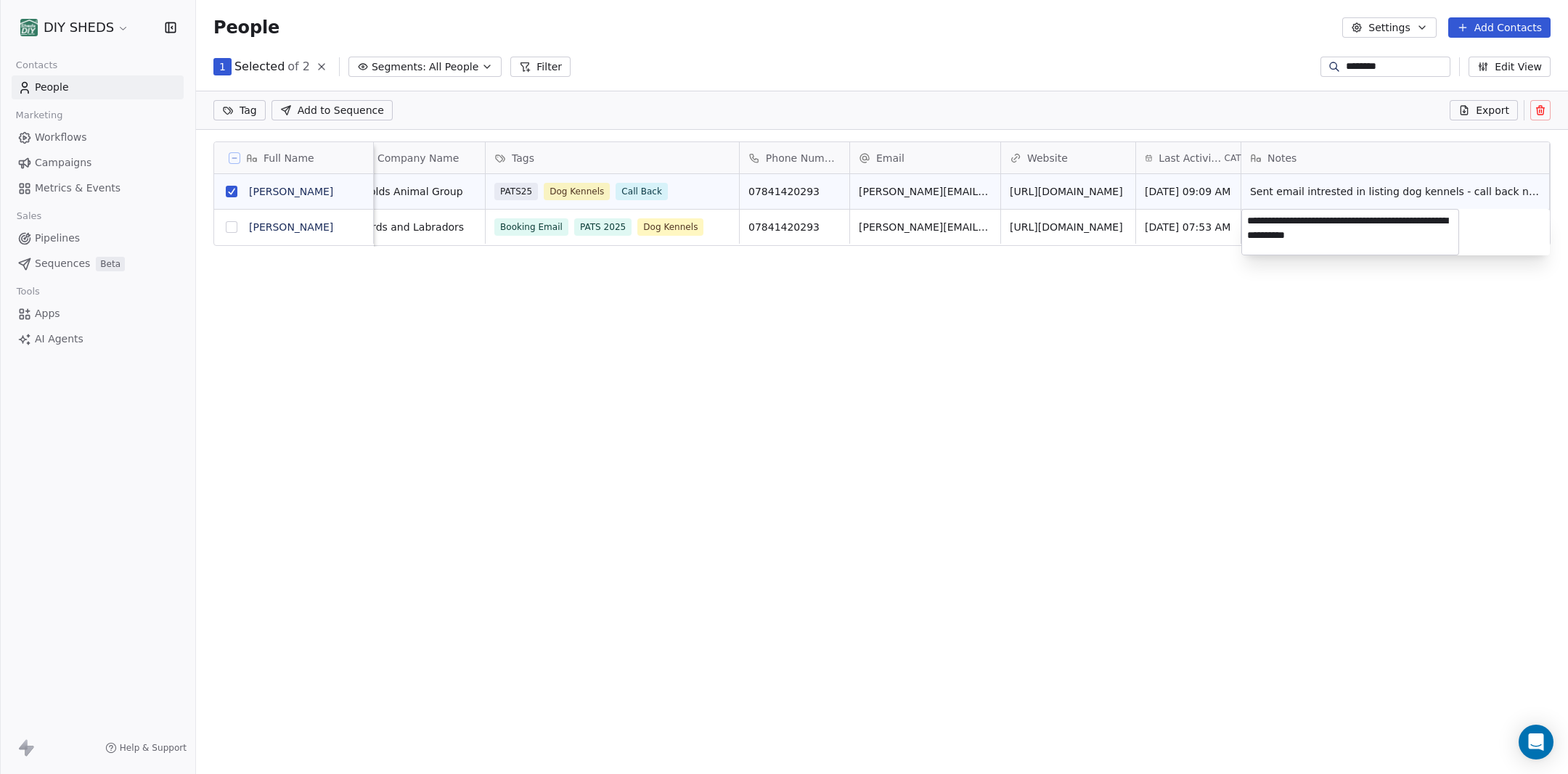
click at [1237, 373] on html "DIY SHEDS Contacts People Marketing Workflows Campaigns Metrics & Events Sales …" at bounding box center [784, 387] width 1568 height 774
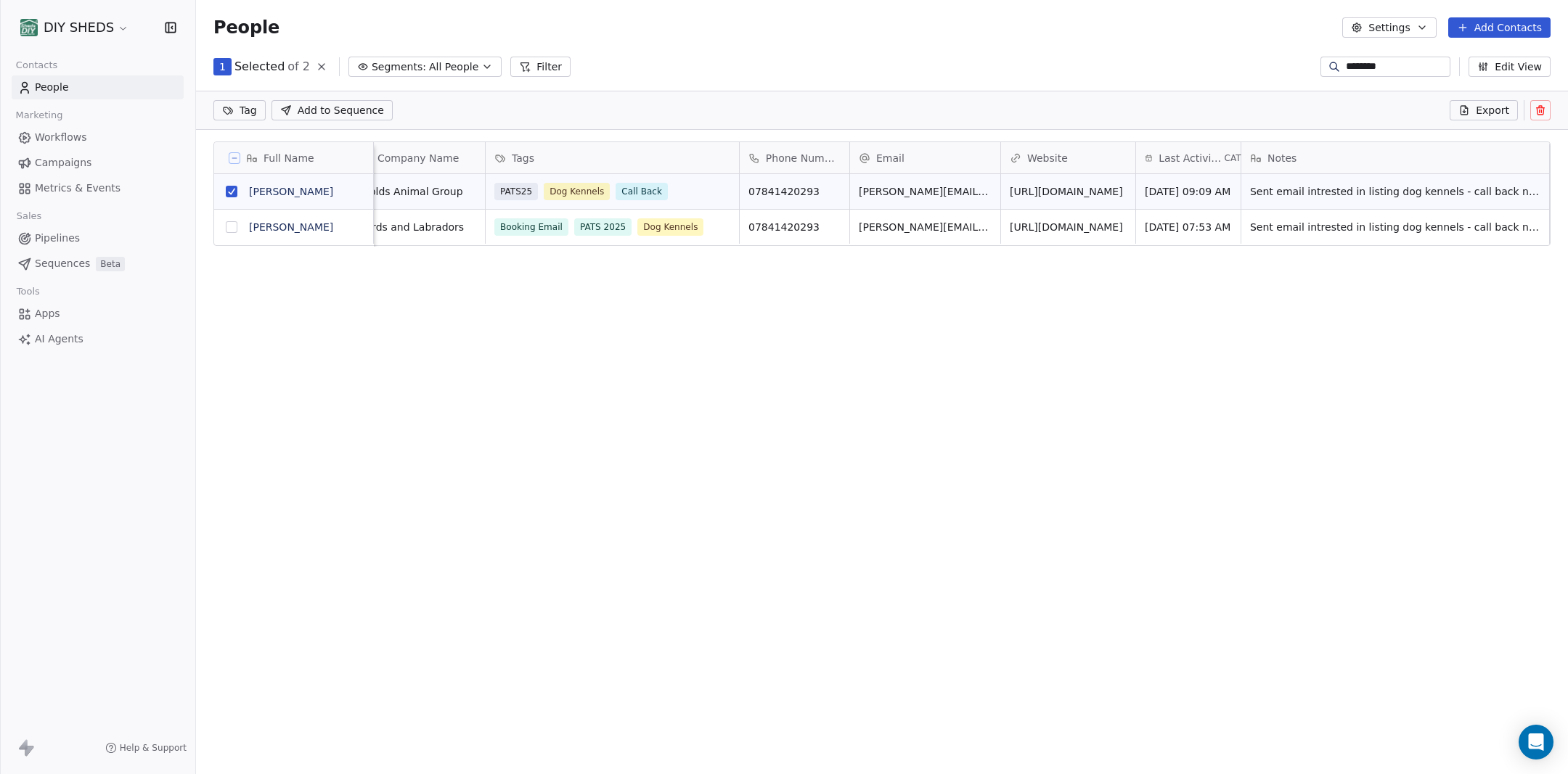
click at [396, 304] on div "Full Name D Danielle Wood D Danielle Wood ﻿Company Name Tags Phone Number Email…" at bounding box center [882, 445] width 1372 height 630
click at [1005, 160] on div "Website" at bounding box center [1069, 157] width 134 height 31
click at [1001, 166] on html "DIY SHEDS Contacts People Marketing Workflows Campaigns Metrics & Events Sales …" at bounding box center [784, 387] width 1568 height 774
drag, startPoint x: 1001, startPoint y: 163, endPoint x: 1091, endPoint y: 160, distance: 90.0
click at [1091, 160] on div at bounding box center [1091, 157] width 4 height 31
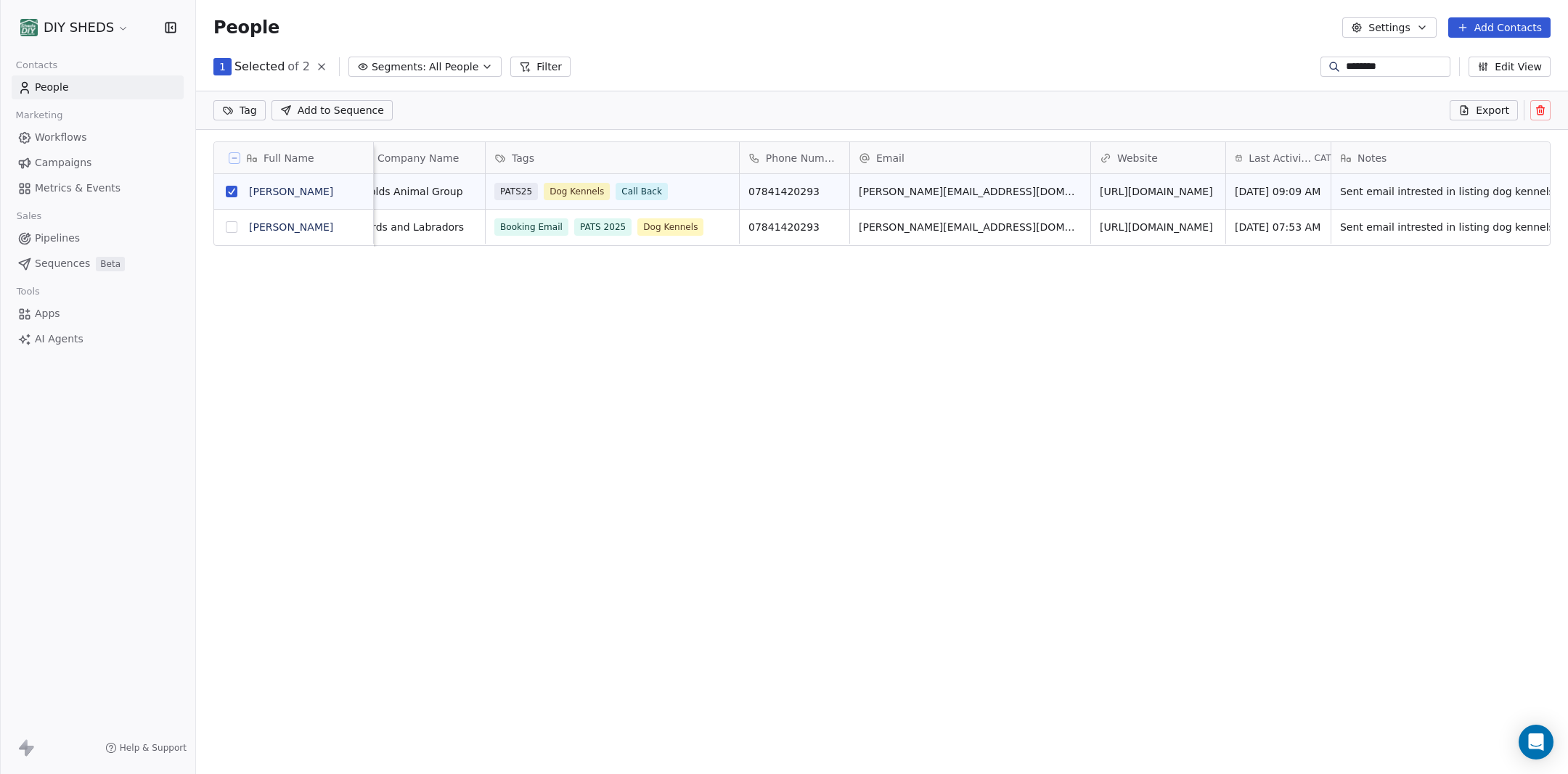
click at [981, 324] on div "Full Name D Danielle Wood D Danielle Wood ﻿Company Name Tags Phone Number Email…" at bounding box center [882, 445] width 1372 height 630
click at [1541, 111] on icon at bounding box center [1541, 111] width 0 height 3
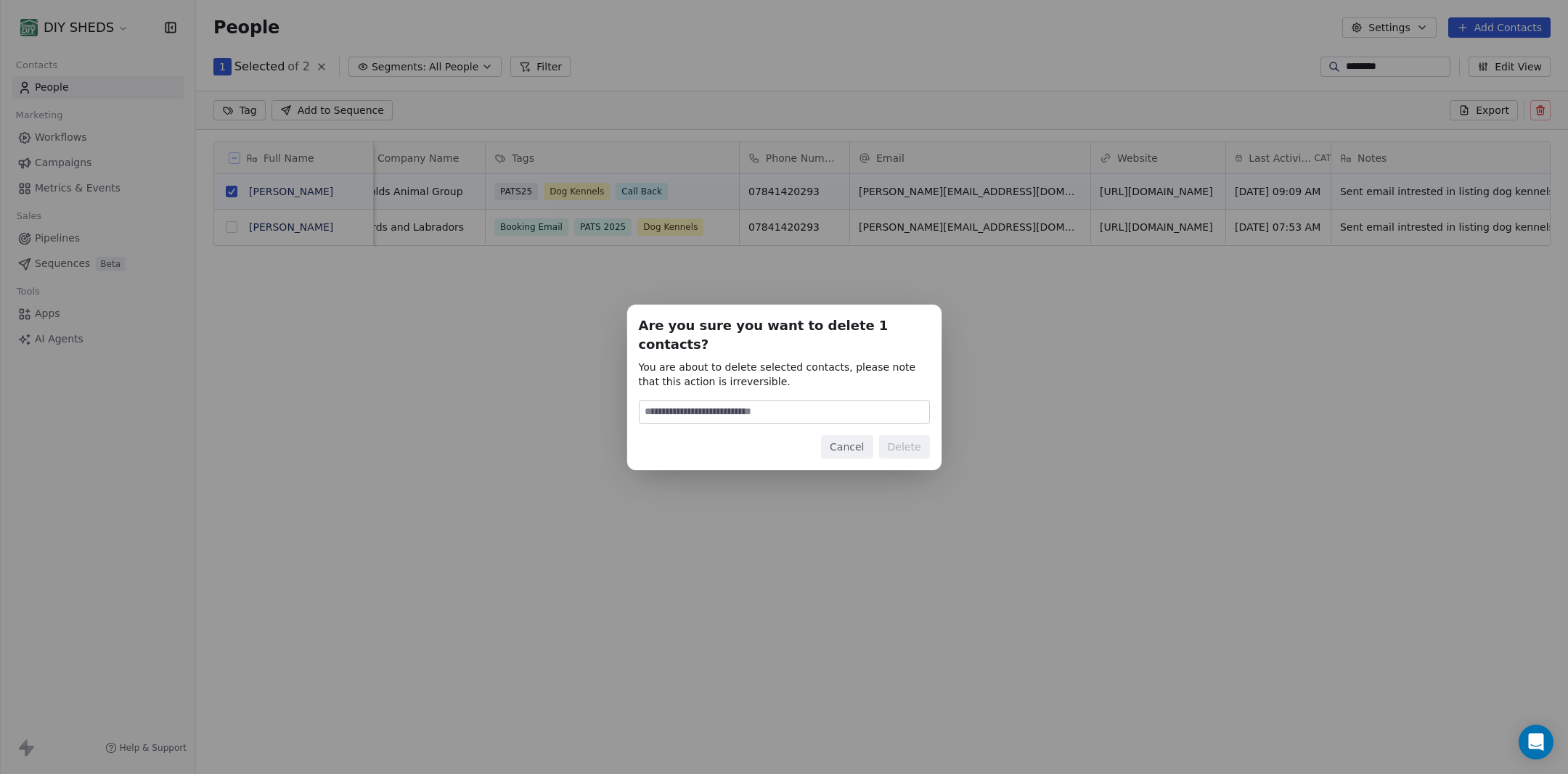
click at [829, 403] on input at bounding box center [784, 412] width 289 height 22
click at [832, 405] on input at bounding box center [784, 412] width 289 height 22
type input "******"
click at [924, 439] on button "Delete" at bounding box center [904, 447] width 51 height 23
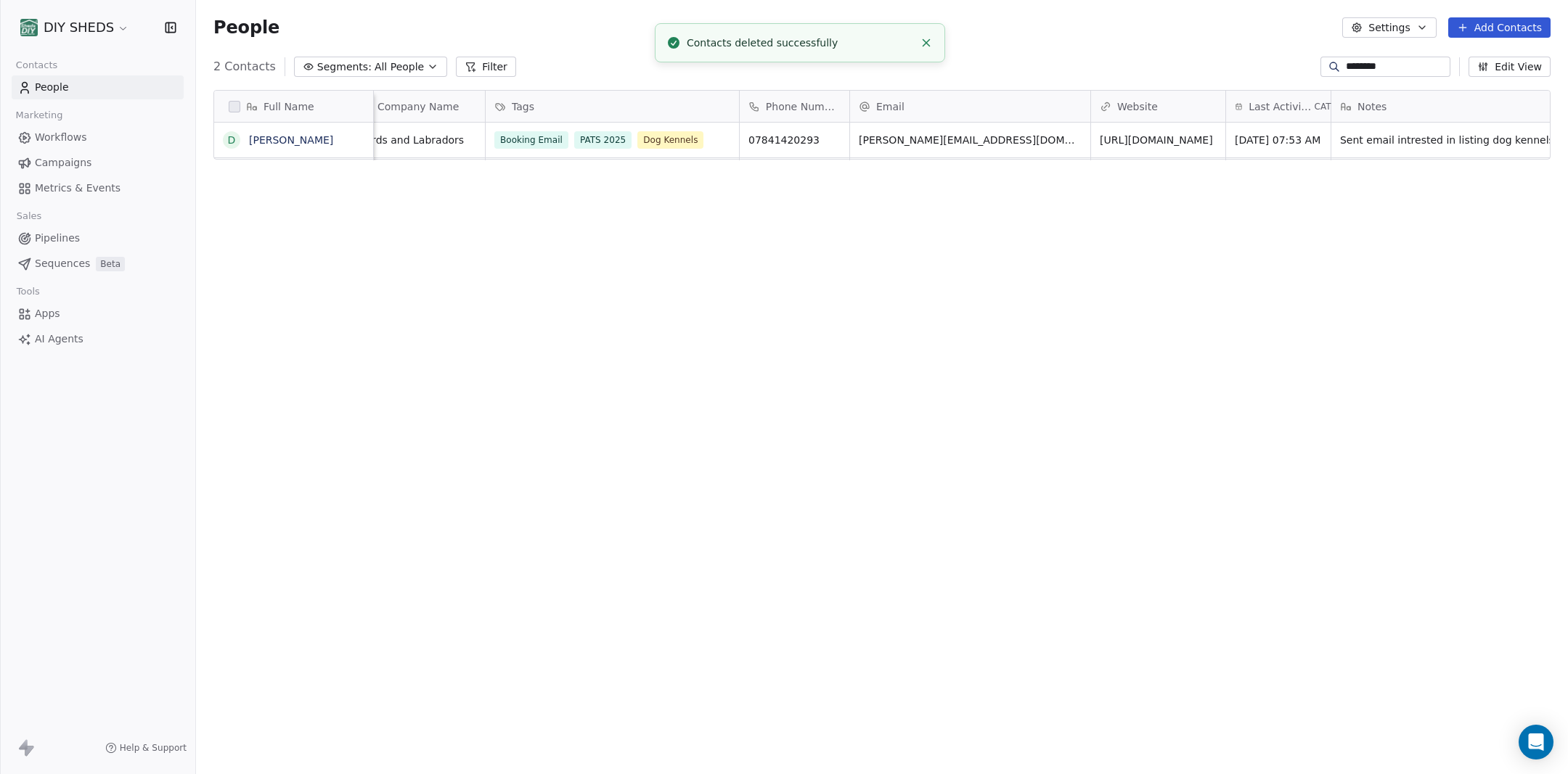
click at [810, 375] on div "Full Name D Danielle Wood ﻿Company Name Tags Phone Number Email Website Last Ac…" at bounding box center [882, 419] width 1372 height 681
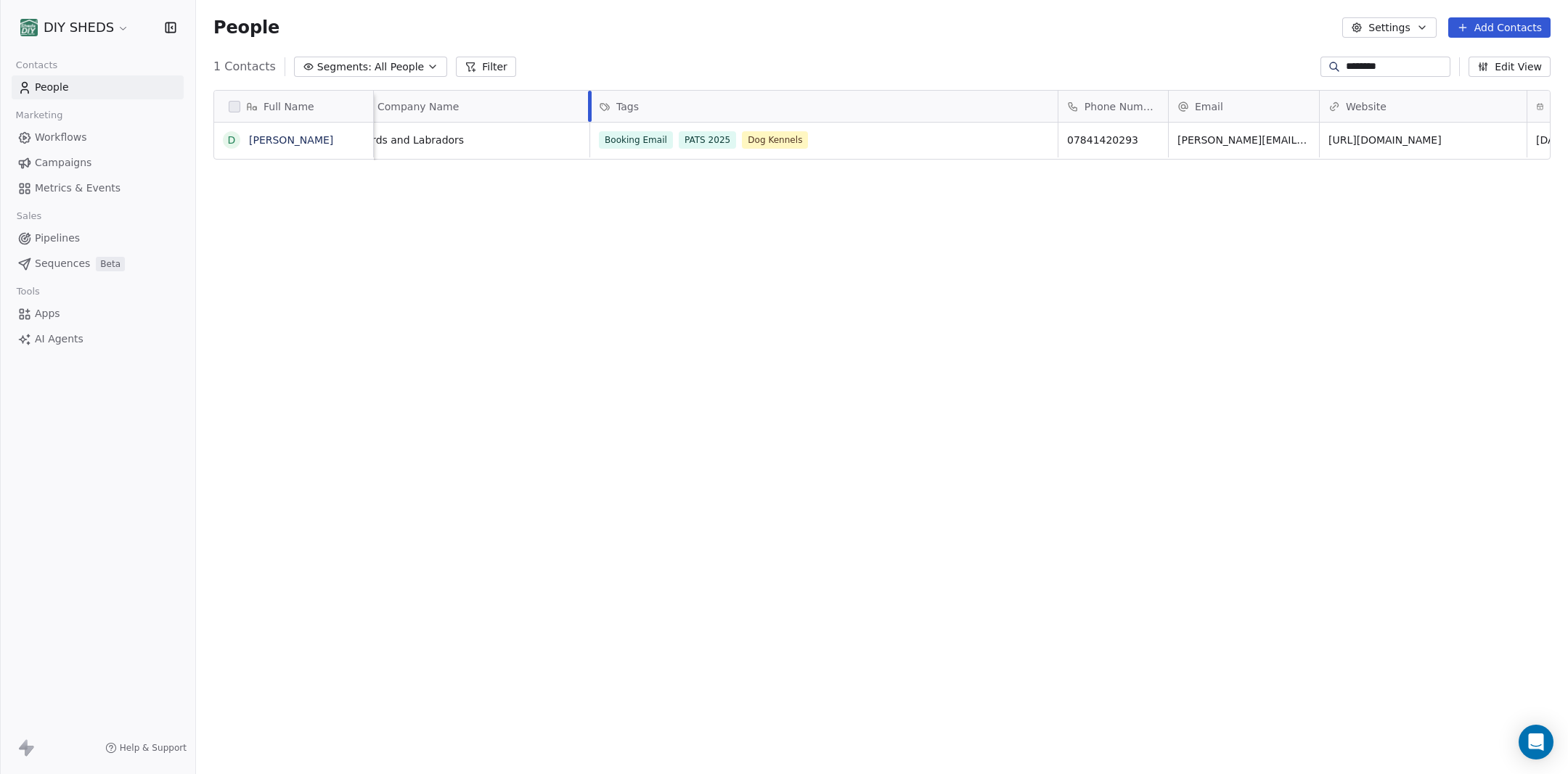
drag, startPoint x: 484, startPoint y: 104, endPoint x: 589, endPoint y: 104, distance: 105.0
click at [589, 104] on div at bounding box center [590, 106] width 4 height 31
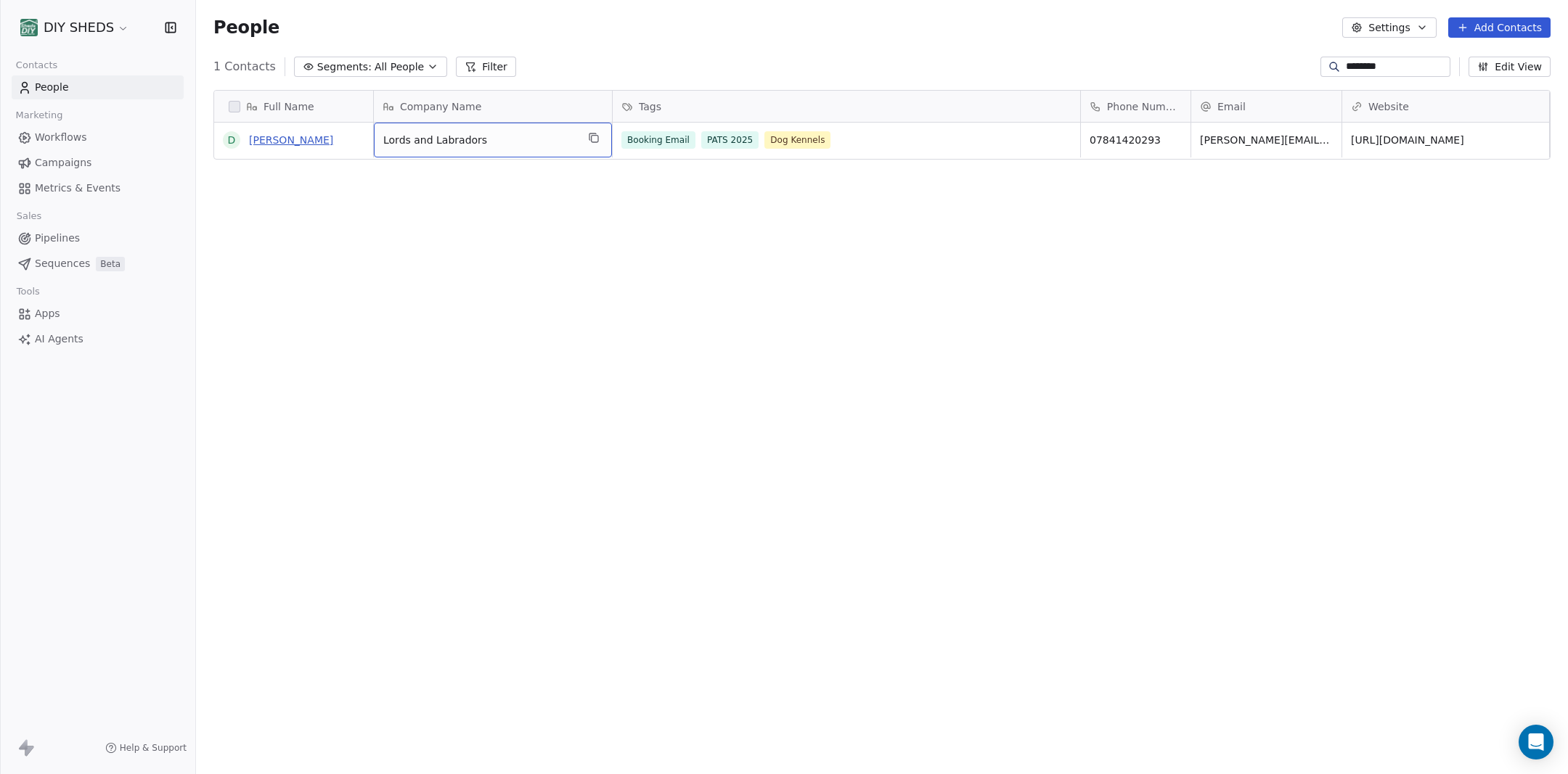
drag, startPoint x: 461, startPoint y: 142, endPoint x: 264, endPoint y: 142, distance: 197.0
drag, startPoint x: 1080, startPoint y: 104, endPoint x: 1107, endPoint y: 211, distance: 110.4
click at [842, 97] on div at bounding box center [842, 106] width 4 height 31
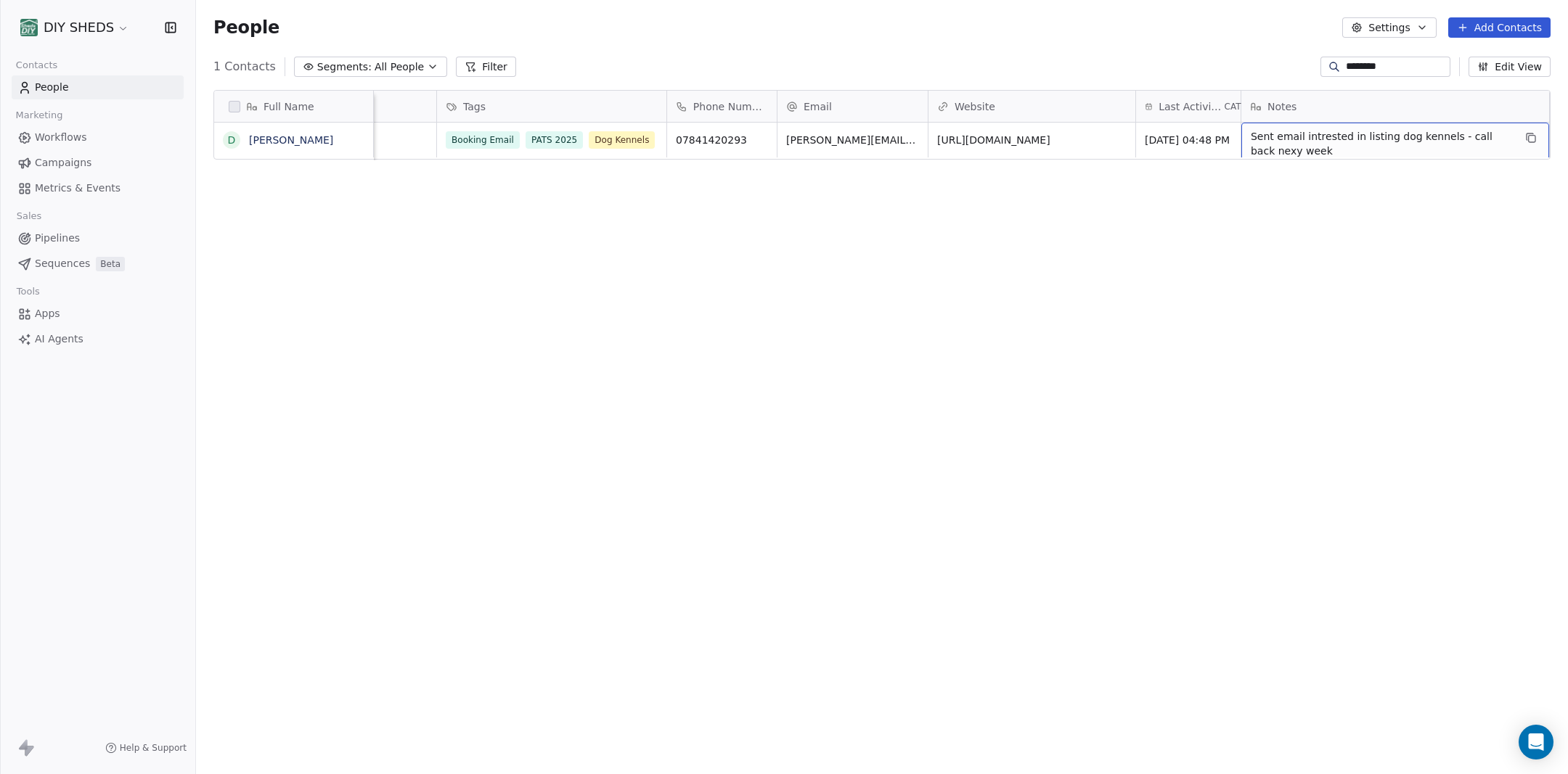
click at [1414, 143] on span "Sent email intrested in listing dog kennels - call back nexy week" at bounding box center [1382, 144] width 263 height 29
click at [1405, 144] on span "Sent email intrested in listing dog kennels - call back nexy week" at bounding box center [1382, 144] width 263 height 29
click at [1391, 147] on textarea "**********" at bounding box center [1350, 146] width 216 height 45
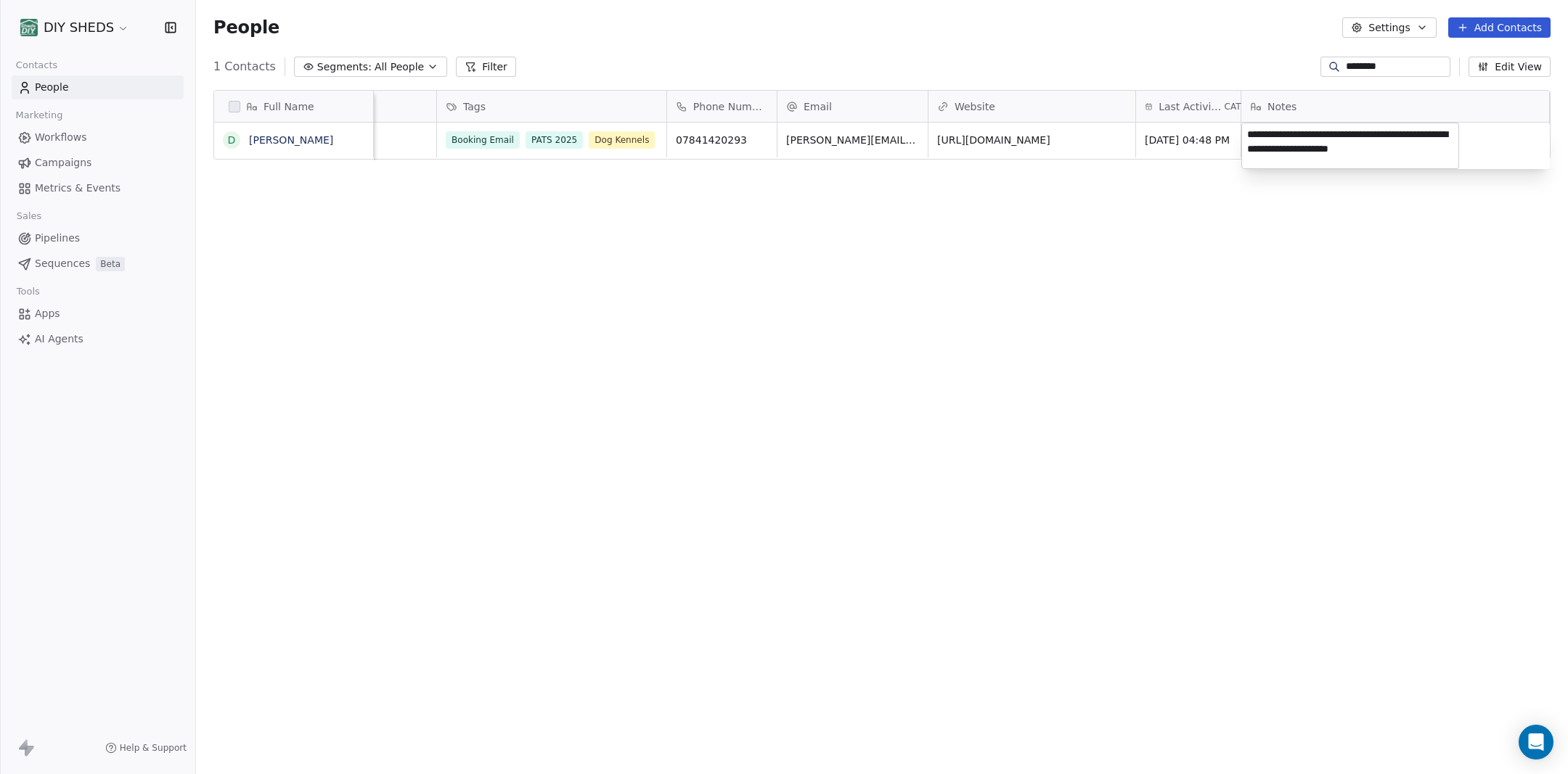
type textarea "**********"
click at [1075, 329] on html "DIY SHEDS Contacts People Marketing Workflows Campaigns Metrics & Events Sales …" at bounding box center [784, 387] width 1568 height 774
click at [65, 89] on span "People" at bounding box center [52, 88] width 34 height 15
click at [47, 134] on span "Workflows" at bounding box center [61, 137] width 52 height 15
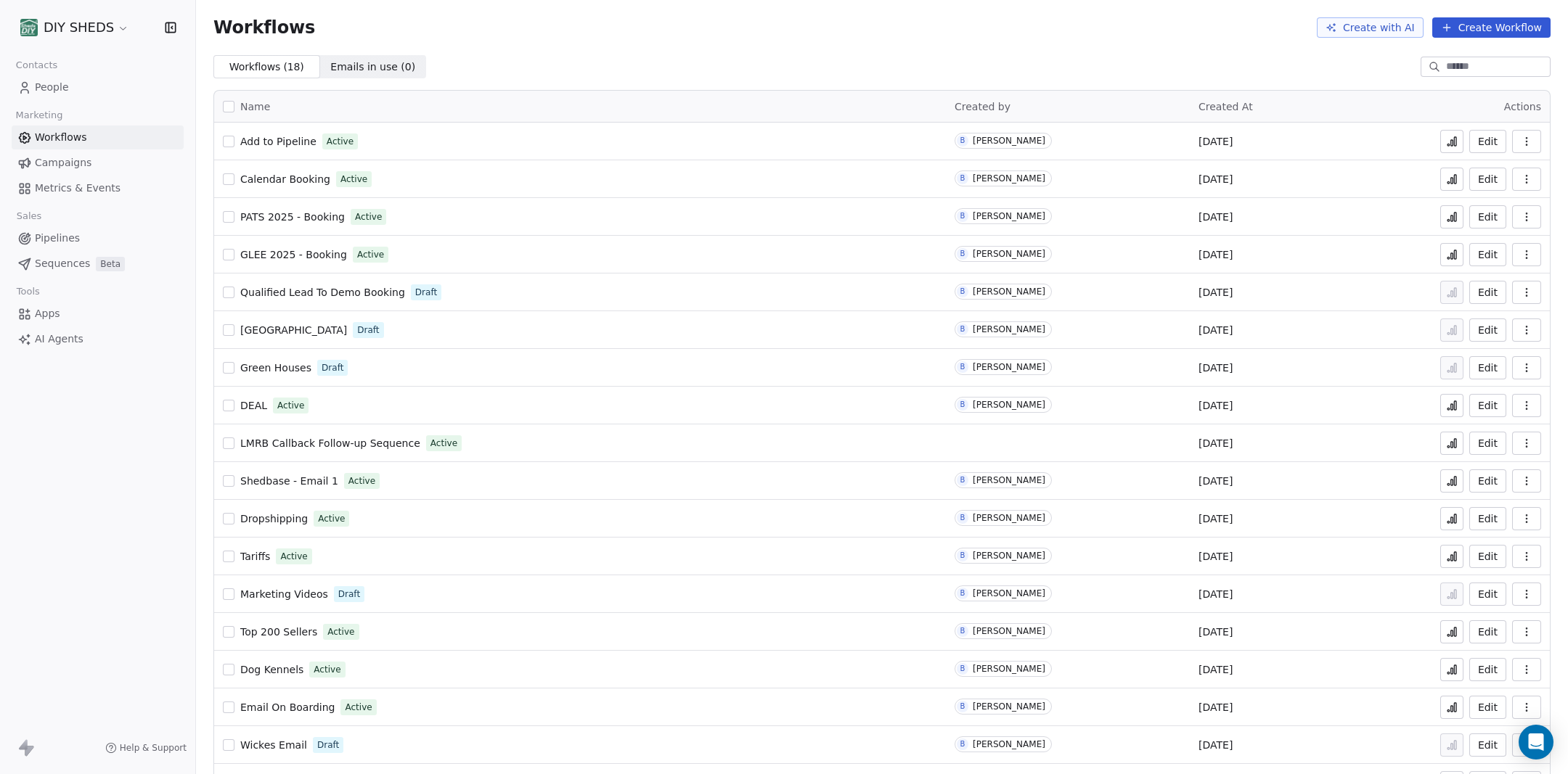
click at [55, 89] on span "People" at bounding box center [52, 88] width 34 height 15
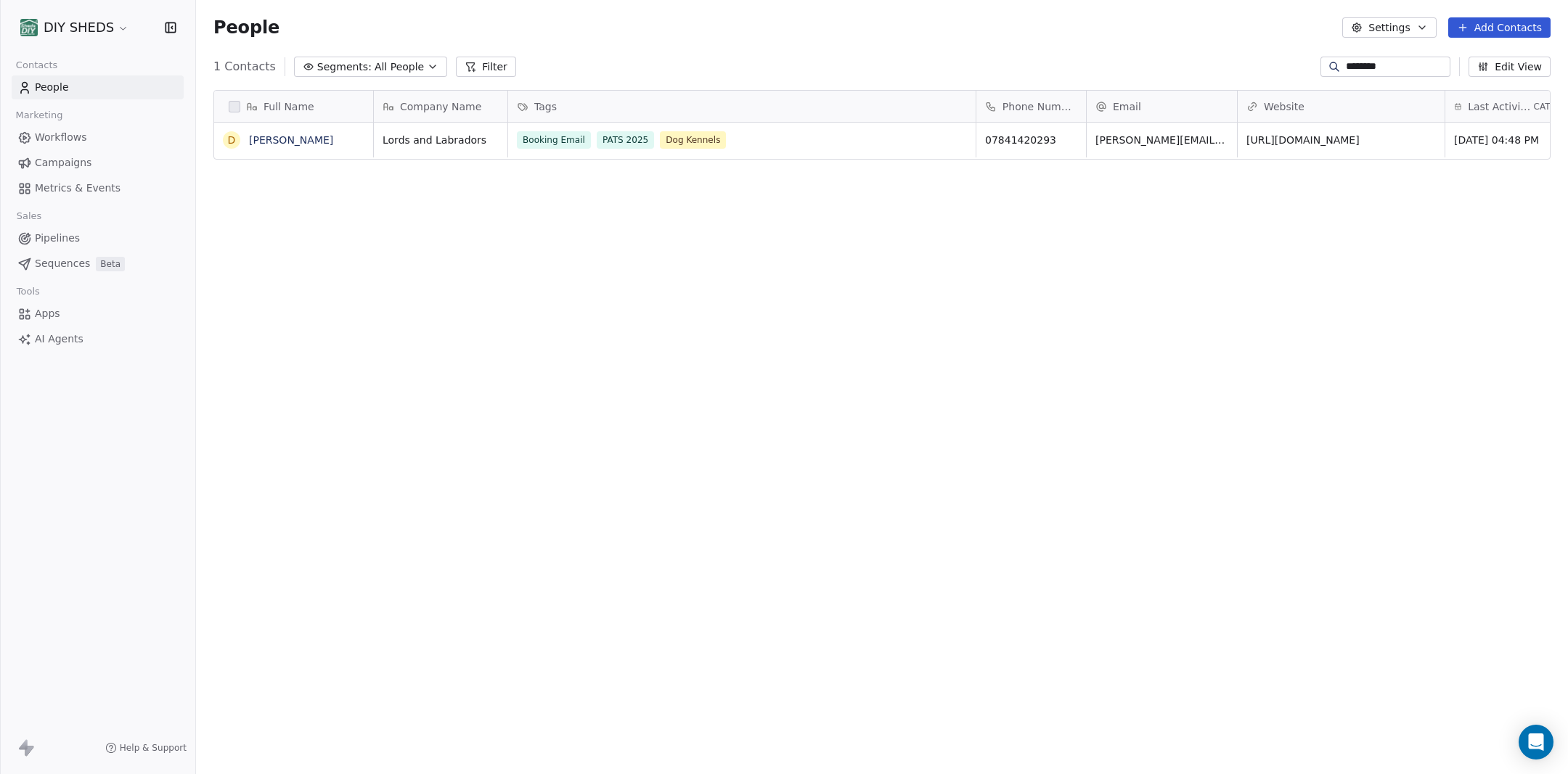
scroll to position [681, 1372]
click at [67, 133] on span "Workflows" at bounding box center [61, 137] width 52 height 15
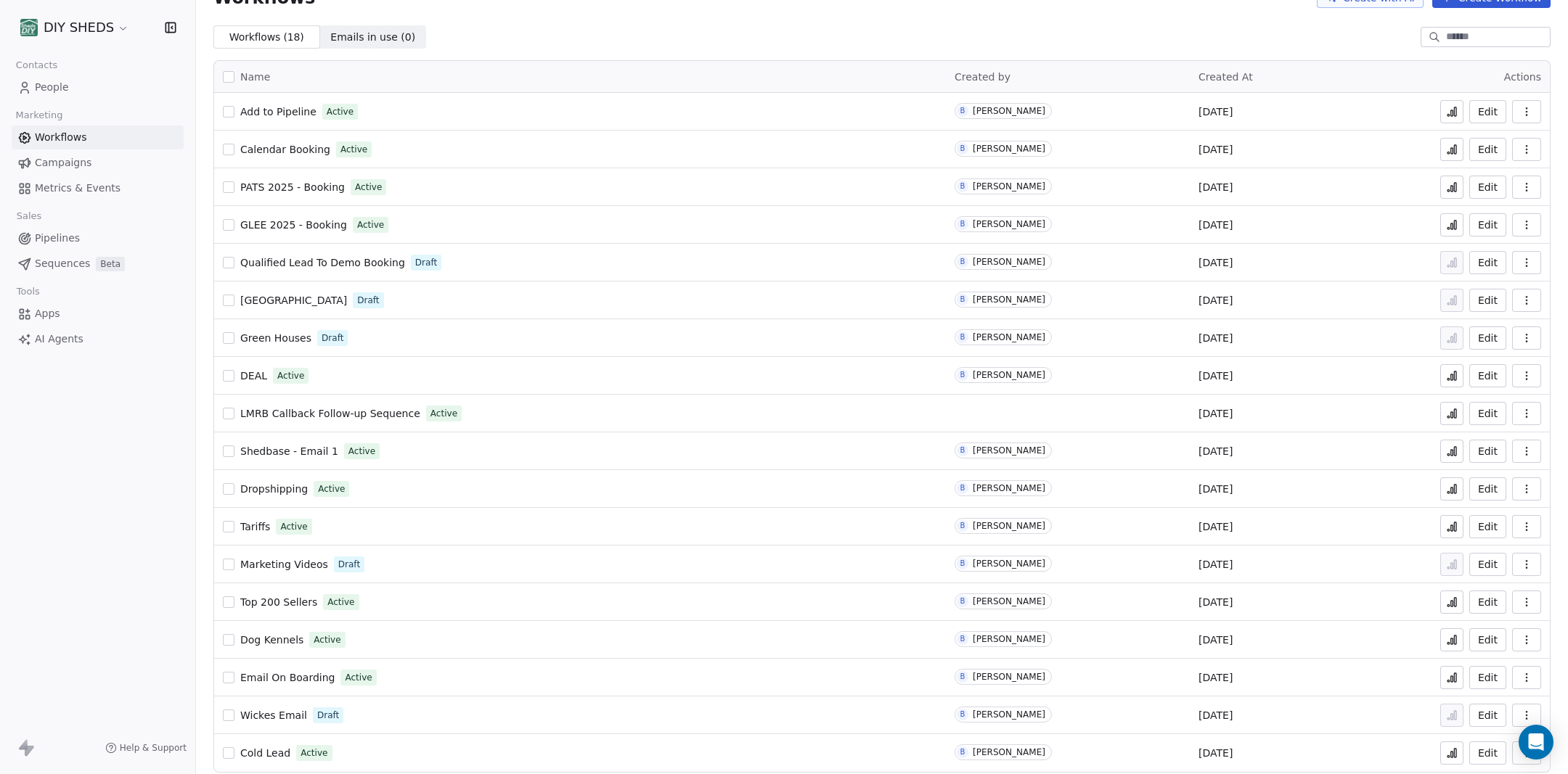
scroll to position [40, 0]
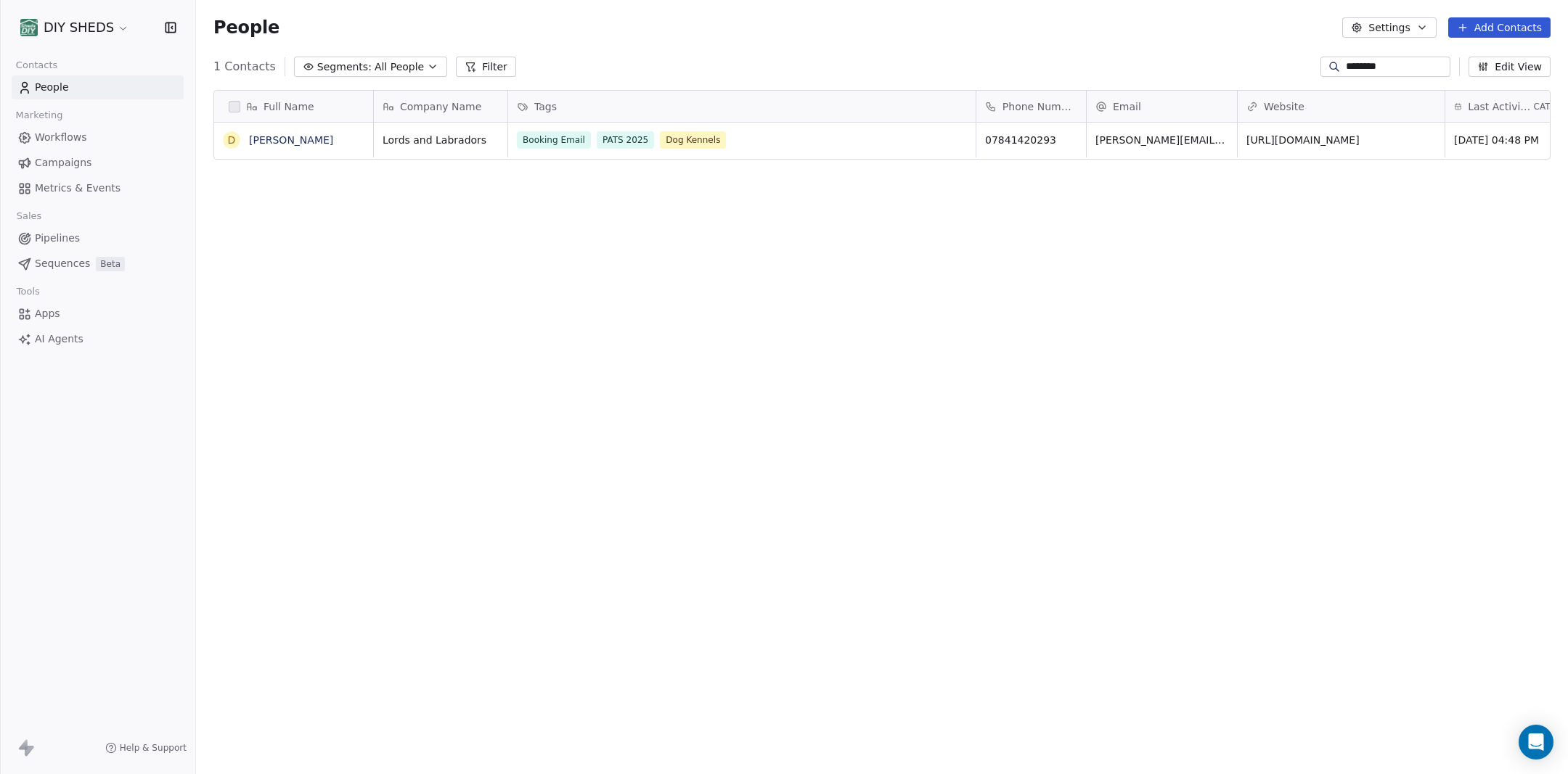
scroll to position [681, 1372]
click at [274, 140] on link "[PERSON_NAME]" at bounding box center [291, 140] width 84 height 11
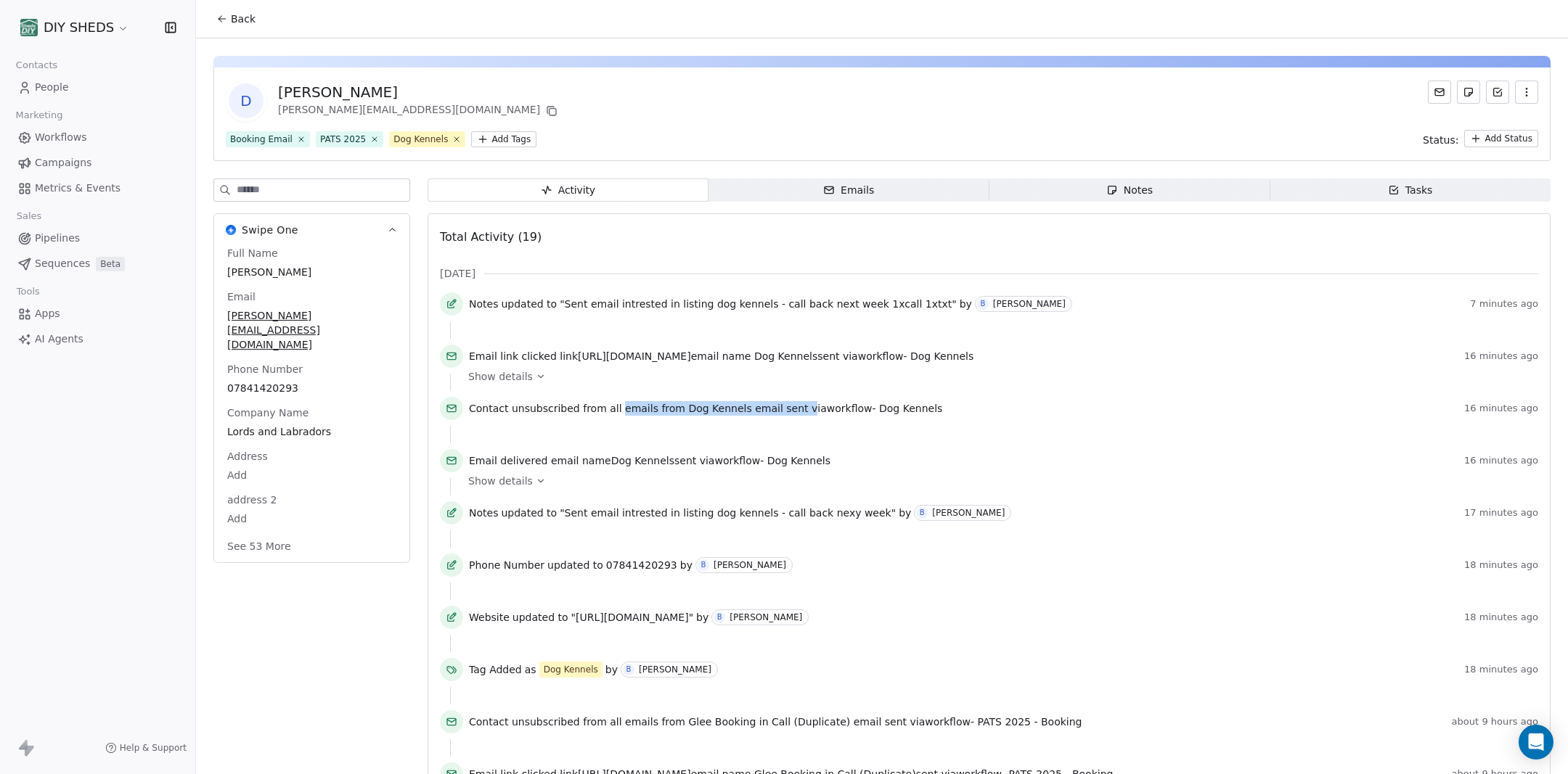
drag, startPoint x: 614, startPoint y: 407, endPoint x: 786, endPoint y: 408, distance: 172.0
click at [786, 408] on span "Contact unsubscribed from all emails from Dog Kennels email sent via workflow -…" at bounding box center [706, 408] width 474 height 15
click at [1008, 450] on div "Email delivered email name Dog Kennels sent via workflow - Dog Kennels 16 minut…" at bounding box center [989, 463] width 1098 height 29
click at [259, 534] on button "See 53 More" at bounding box center [259, 547] width 81 height 26
click at [69, 137] on span "Workflows" at bounding box center [61, 137] width 52 height 15
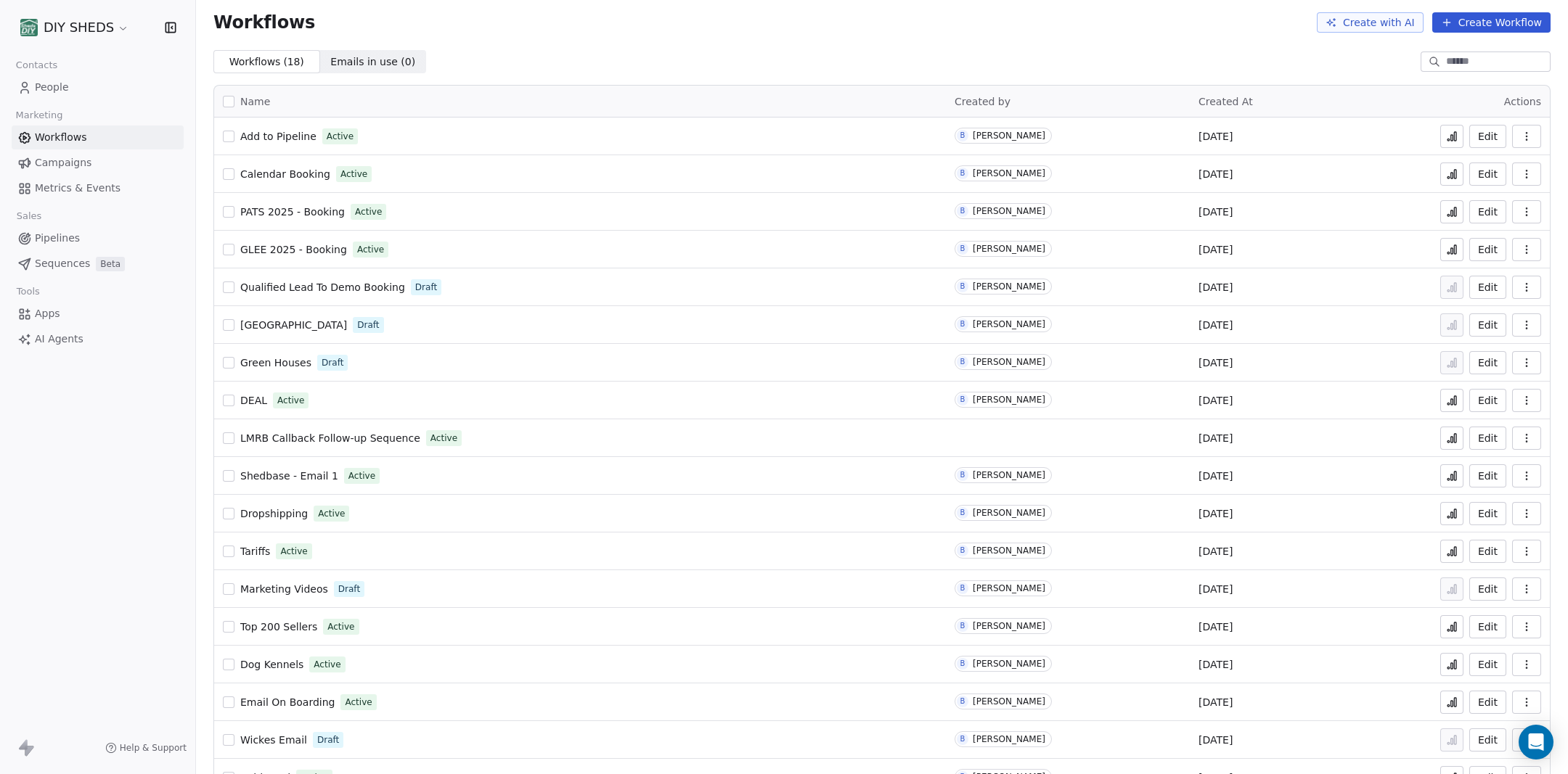
scroll to position [40, 0]
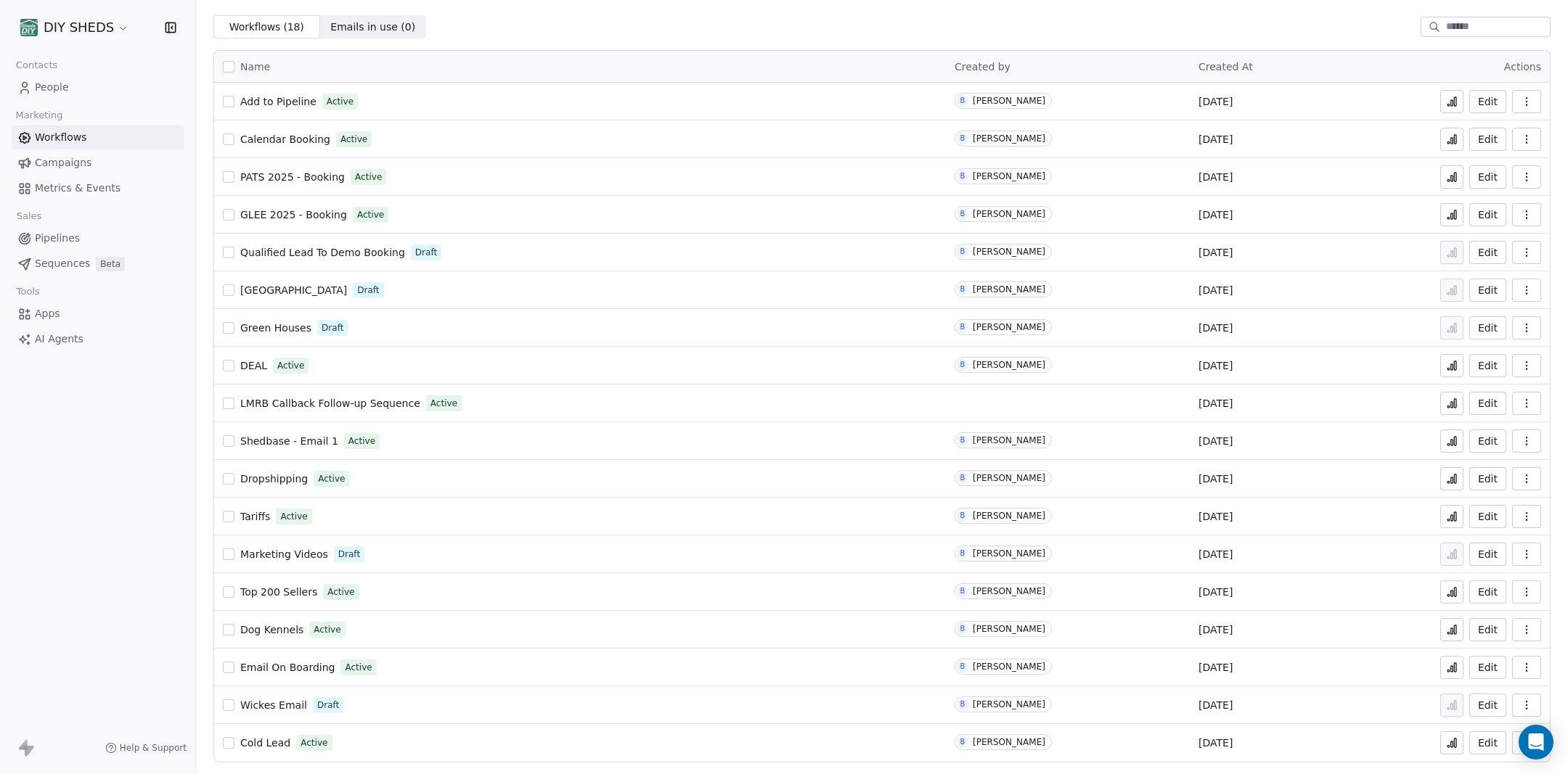
click at [1460, 630] on button at bounding box center [1452, 630] width 23 height 23
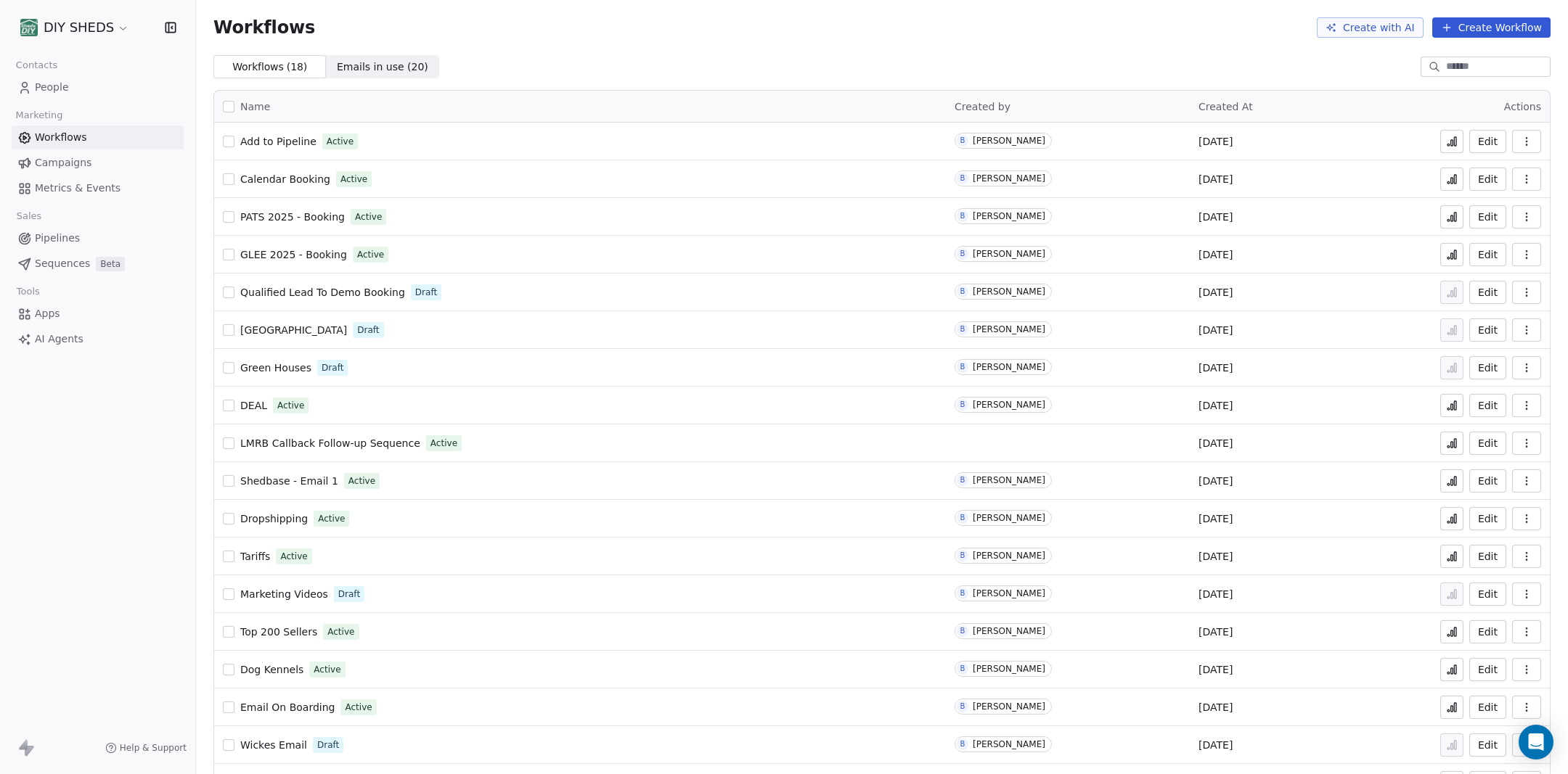
click at [49, 85] on span "People" at bounding box center [52, 88] width 34 height 15
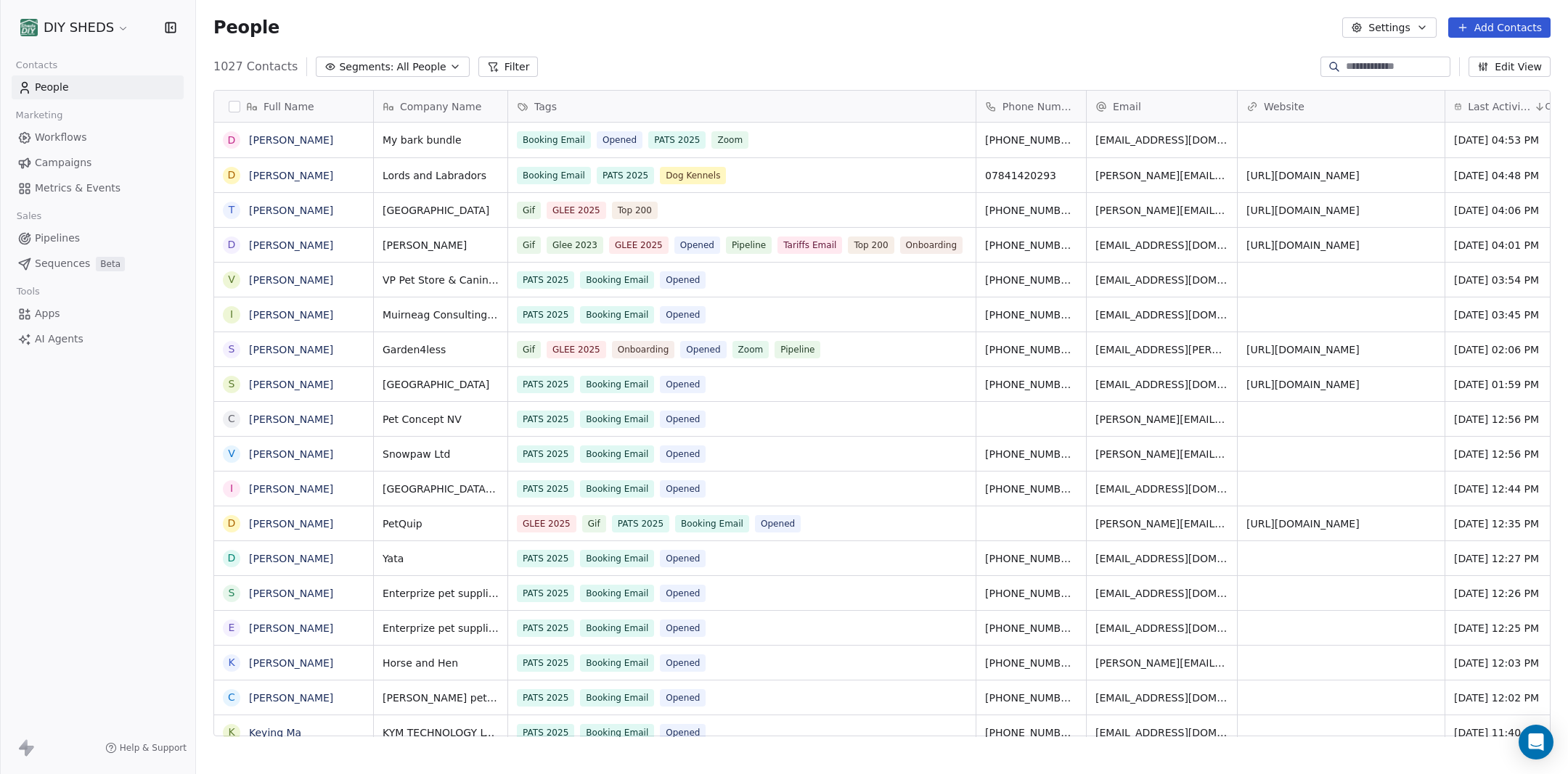
scroll to position [681, 1372]
click at [289, 181] on link "[PERSON_NAME]" at bounding box center [291, 175] width 84 height 11
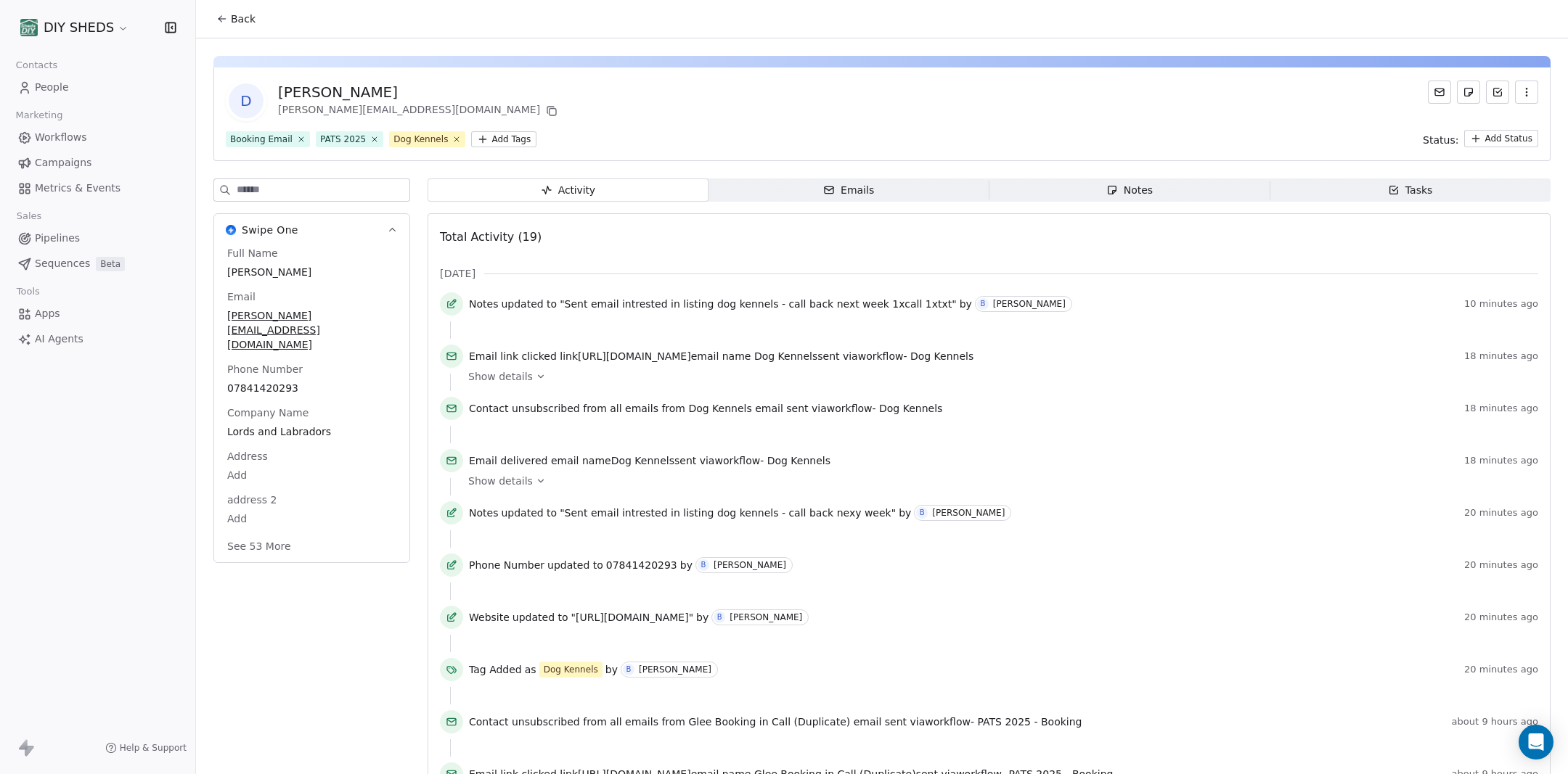
click at [274, 534] on button "See 53 More" at bounding box center [259, 547] width 81 height 26
click at [217, 24] on icon at bounding box center [221, 18] width 11 height 11
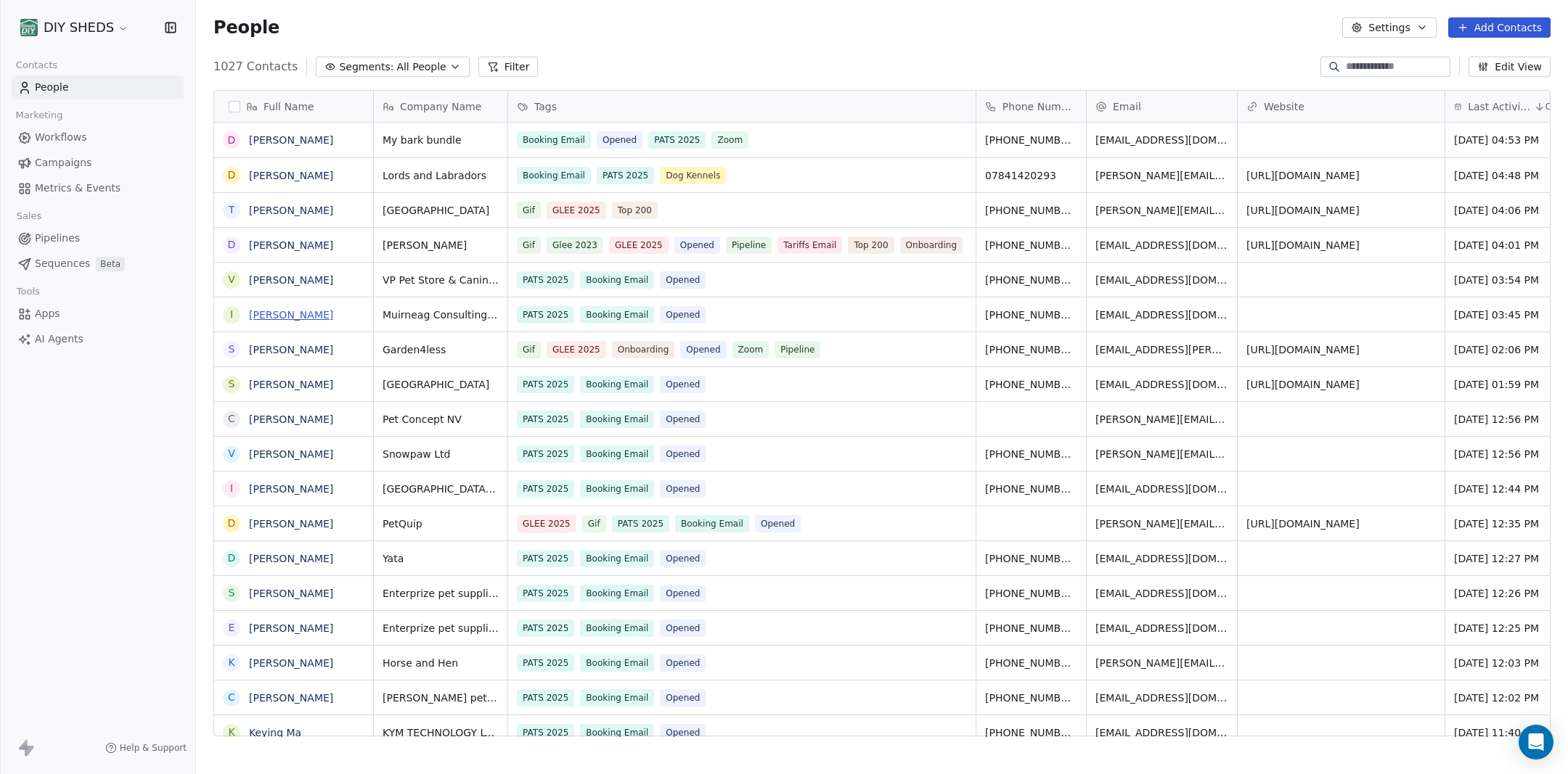
scroll to position [681, 1372]
click at [422, 66] on span "All People" at bounding box center [421, 67] width 50 height 15
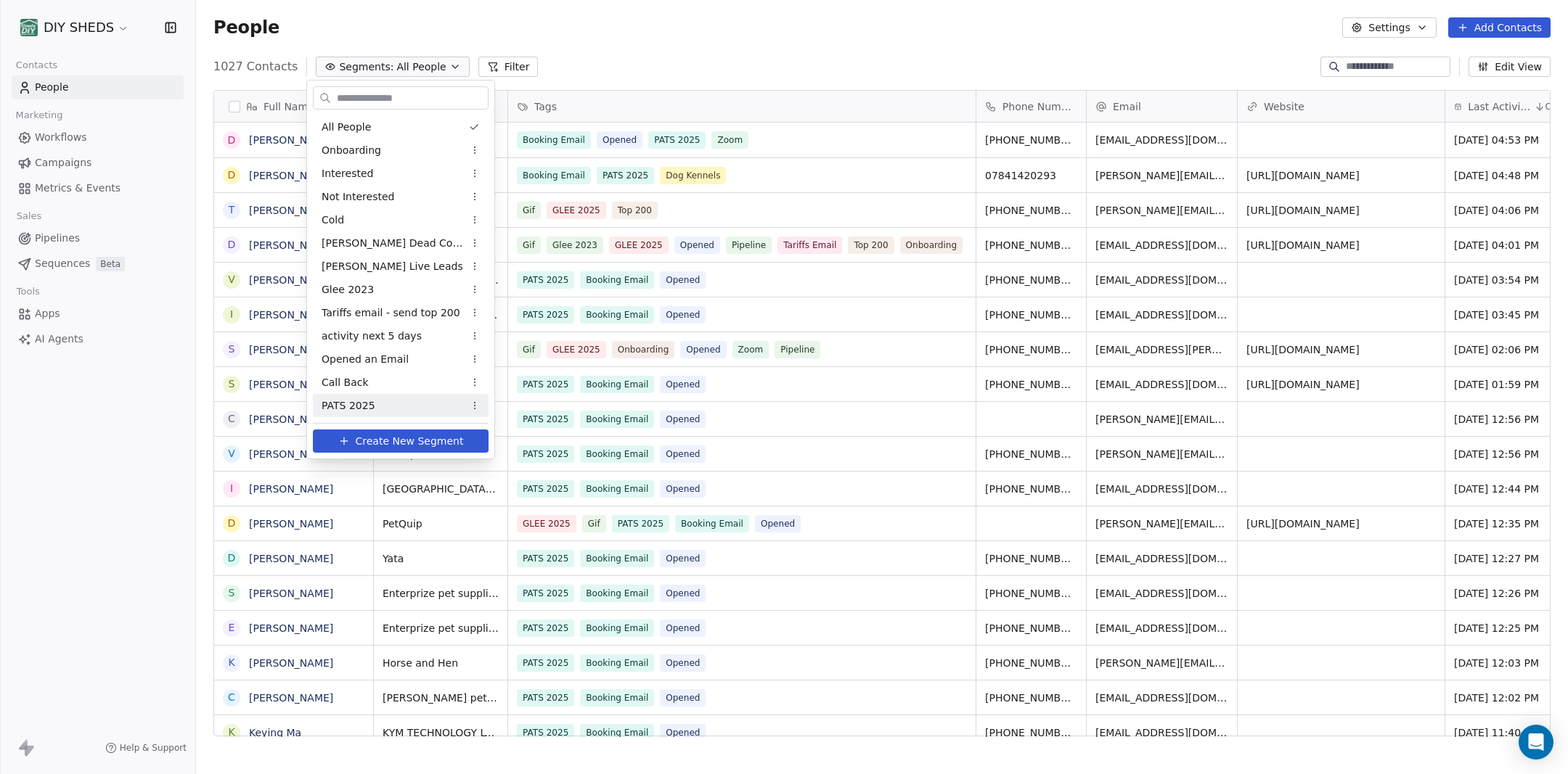
click at [403, 440] on span "Create New Segment" at bounding box center [410, 441] width 108 height 15
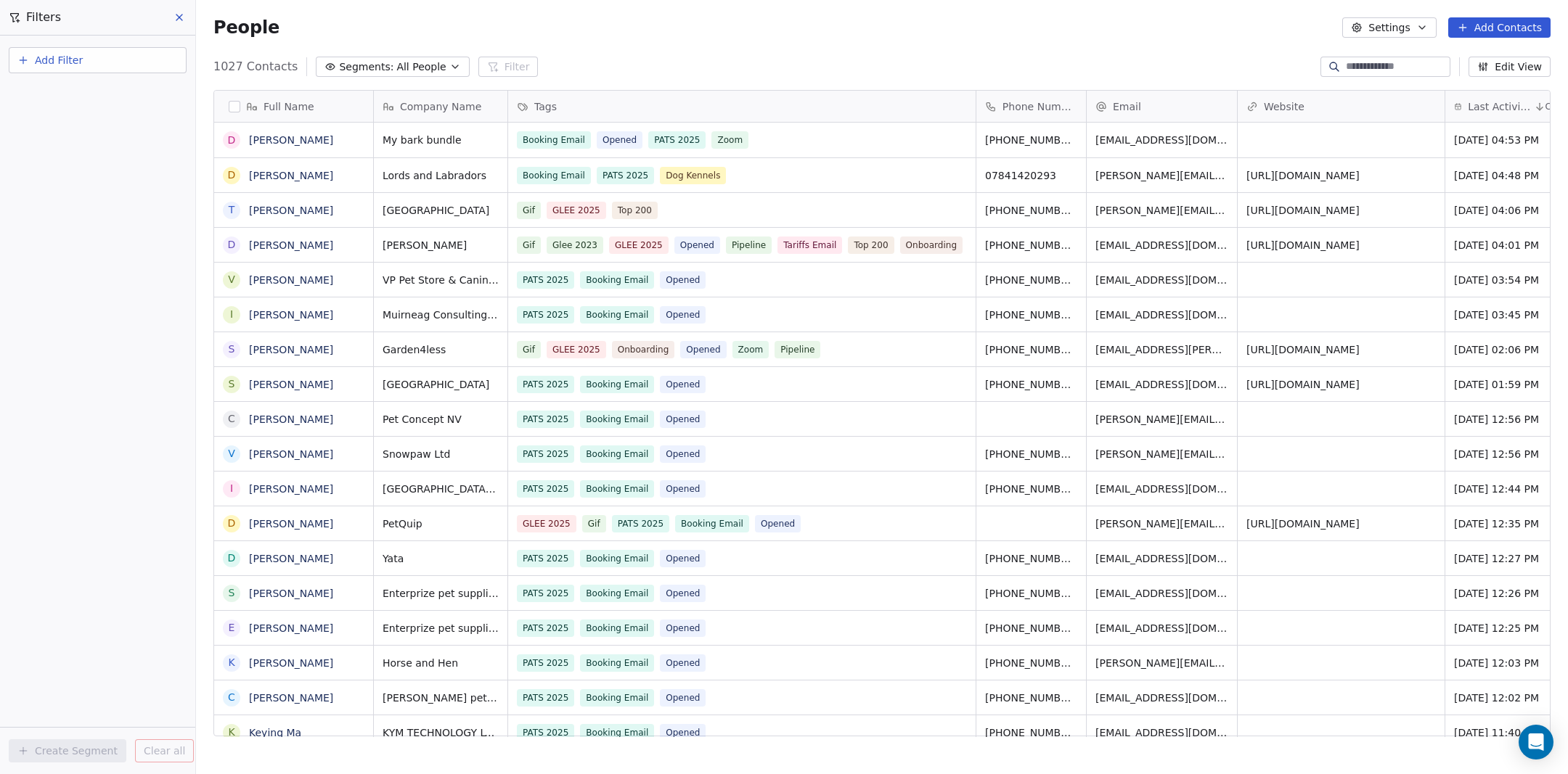
click at [104, 65] on button "Add Filter" at bounding box center [97, 60] width 178 height 26
click at [90, 97] on span "Contact properties" at bounding box center [71, 95] width 95 height 15
click at [84, 427] on div "Tags" at bounding box center [97, 424] width 147 height 15
drag, startPoint x: 139, startPoint y: 383, endPoint x: 124, endPoint y: 309, distance: 75.5
click at [139, 379] on div "Where property Tags Includes Select Tags Add filter to this group Add another f…" at bounding box center [98, 405] width 196 height 739
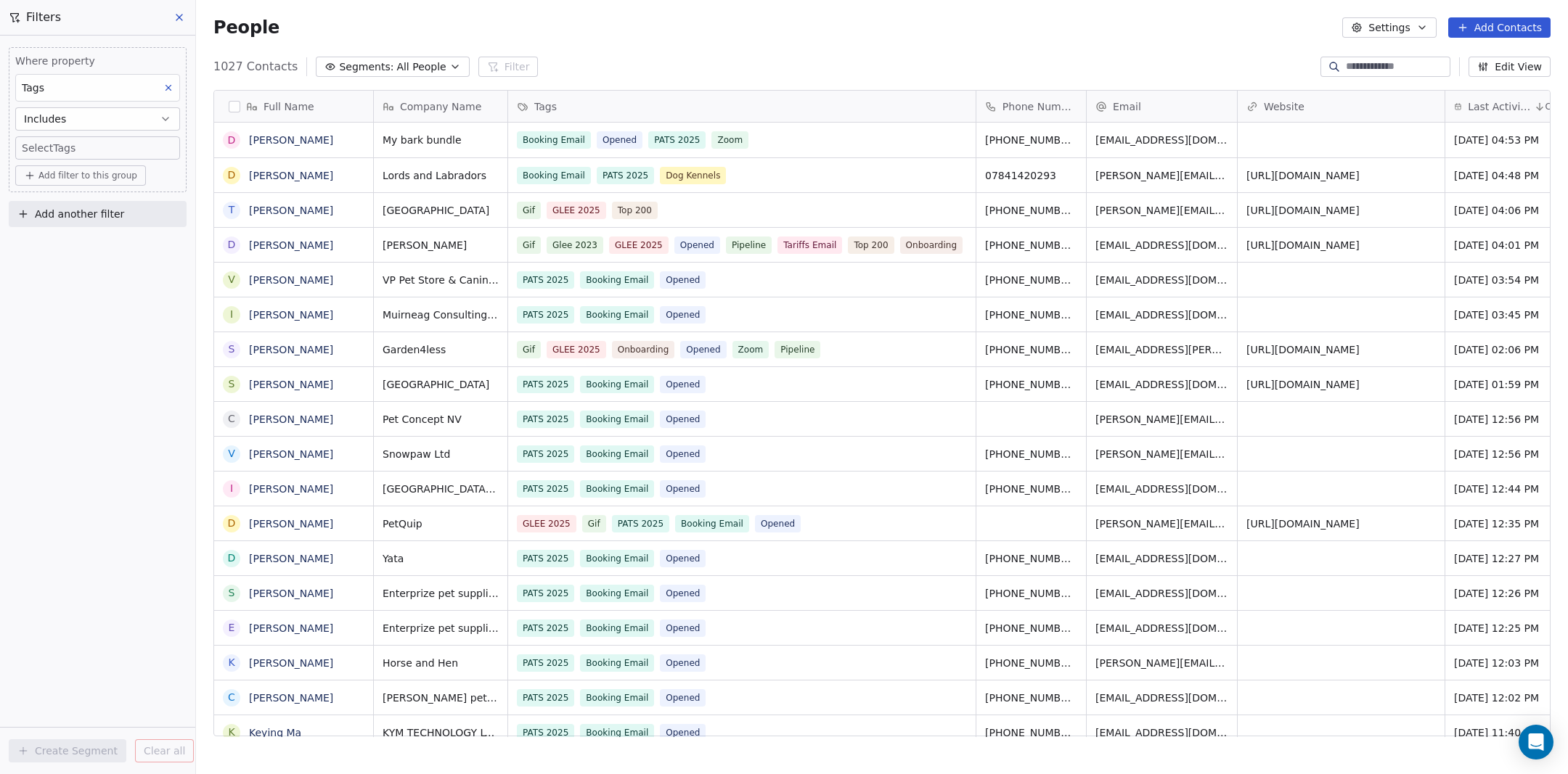
click at [86, 148] on body "DIY SHEDS Contacts People Marketing Workflows Campaigns Metrics & Events Sales …" at bounding box center [784, 387] width 1568 height 774
type input "****"
click at [66, 256] on div "GLEE 2025" at bounding box center [75, 250] width 48 height 13
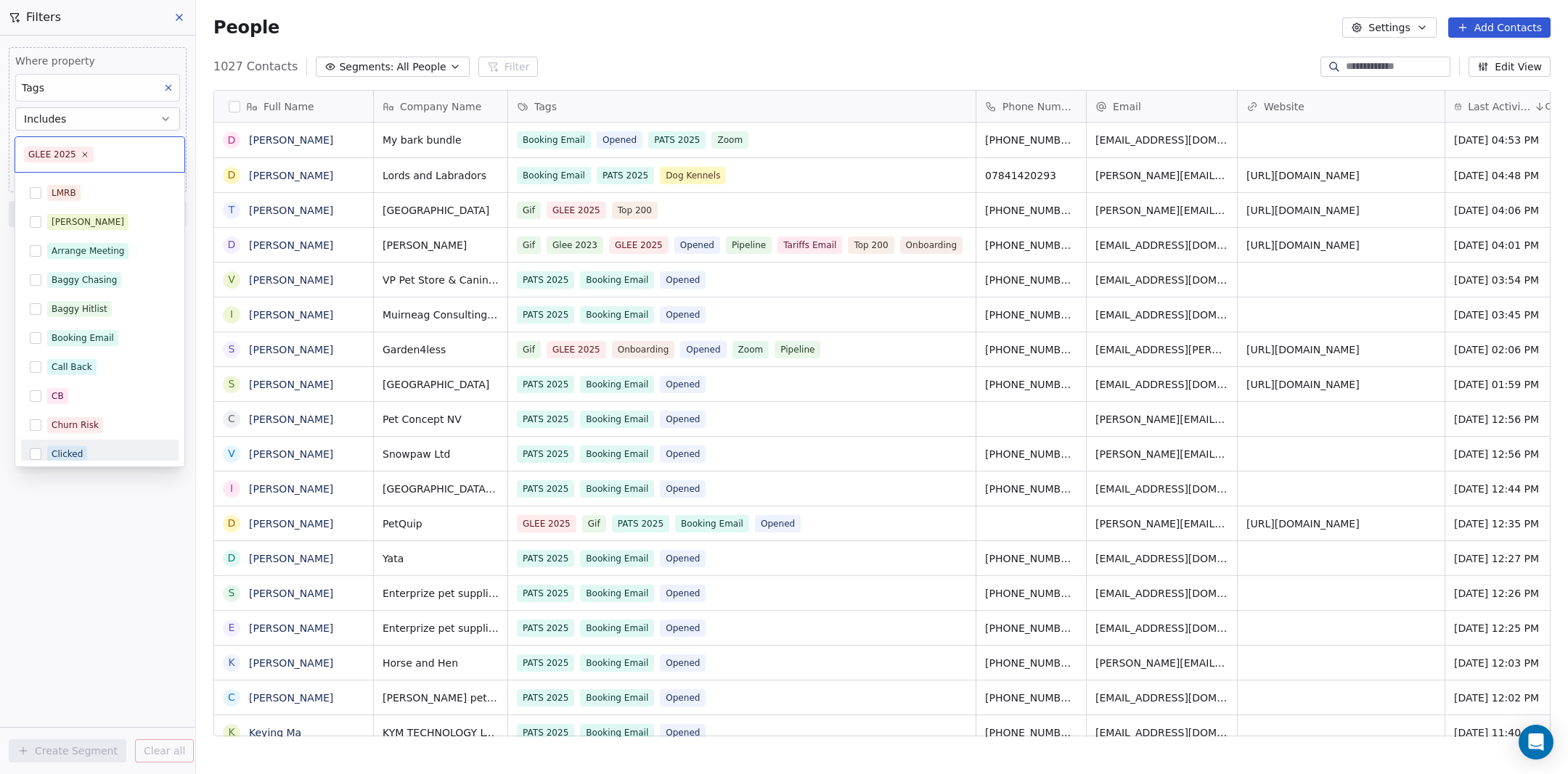
click at [118, 538] on html "DIY SHEDS Contacts People Marketing Workflows Campaigns Metrics & Events Sales …" at bounding box center [784, 387] width 1568 height 774
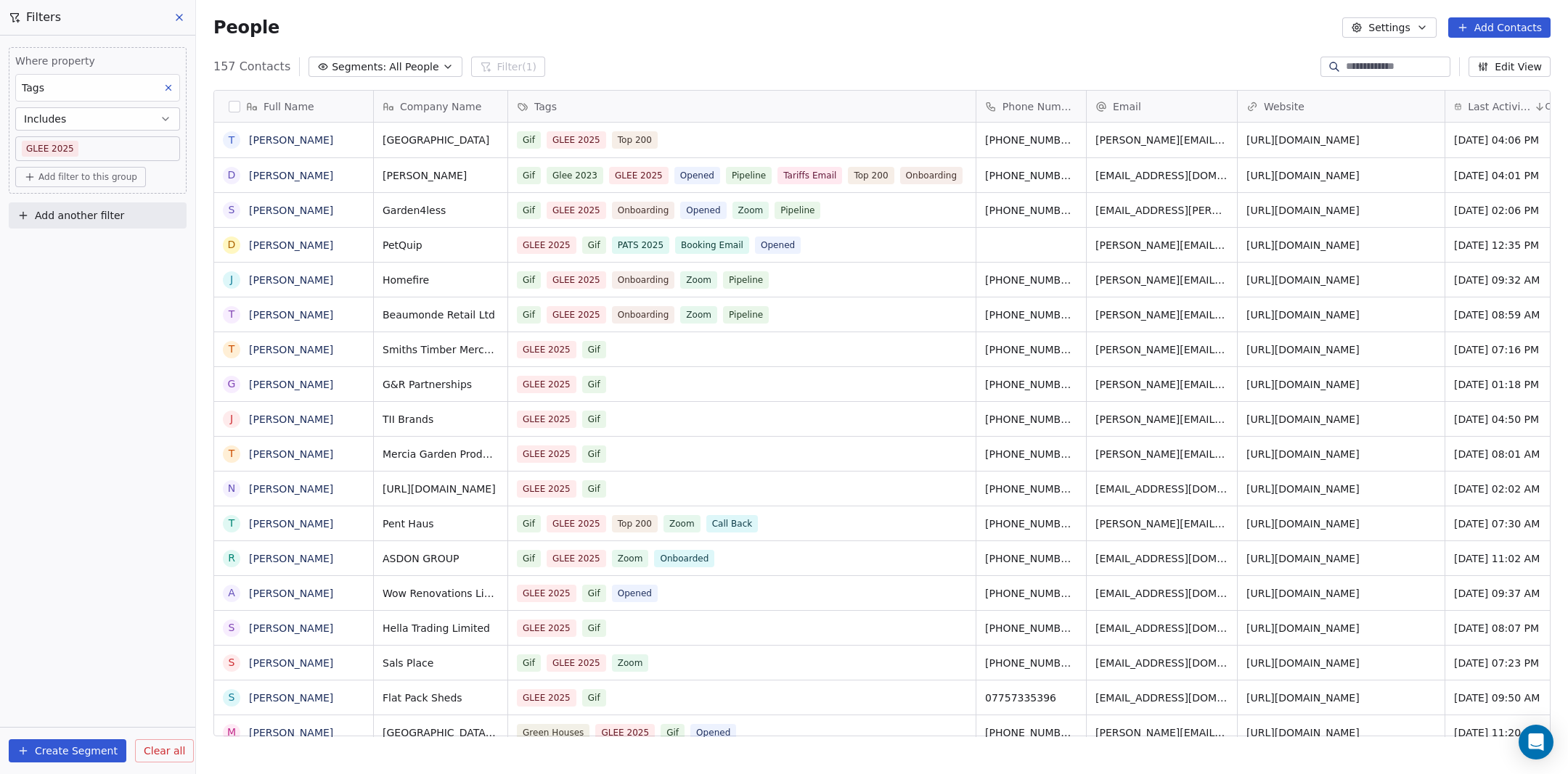
click at [95, 740] on button "Create Segment" at bounding box center [67, 750] width 118 height 23
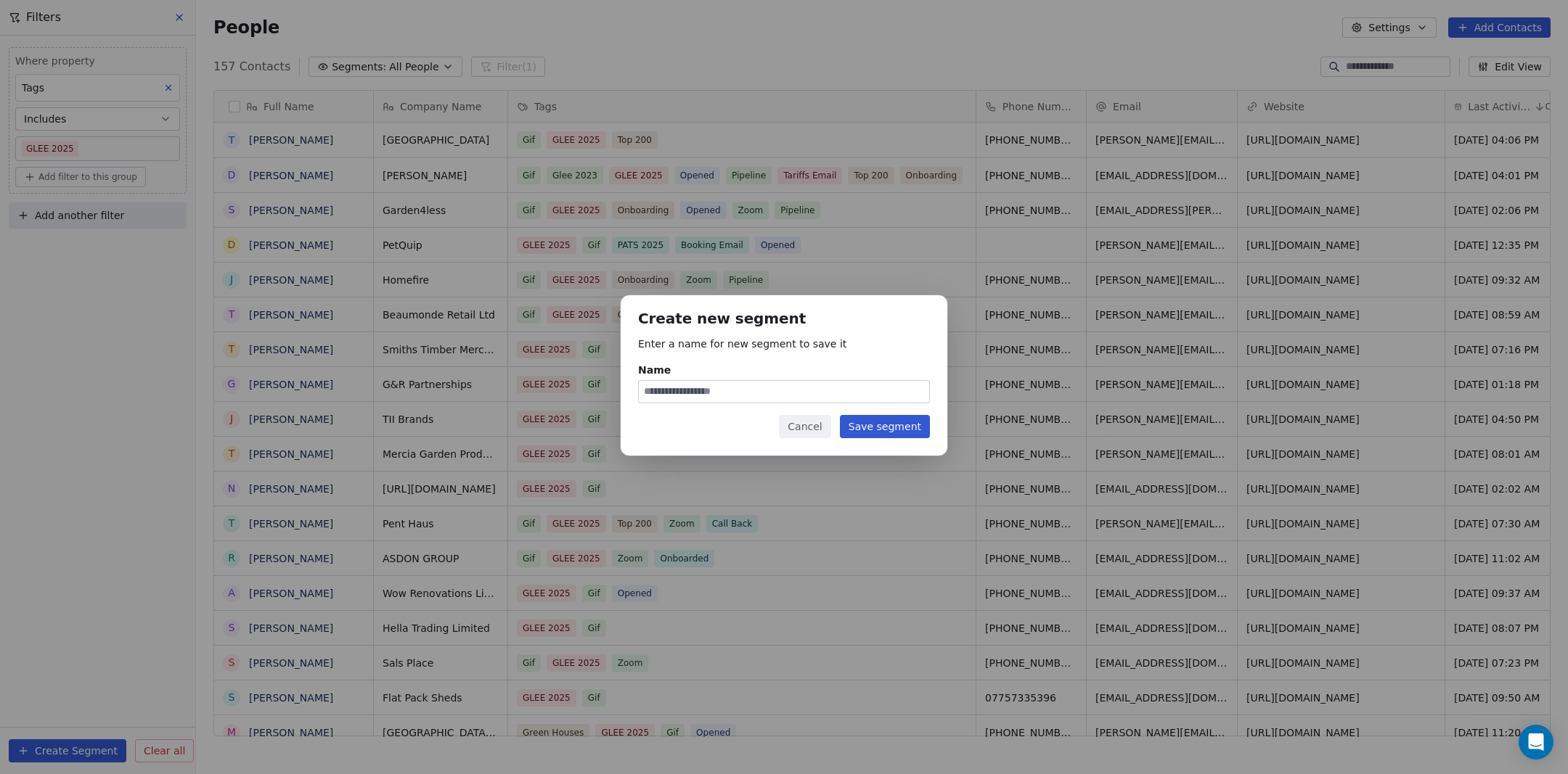
click at [713, 385] on input "Name" at bounding box center [784, 392] width 290 height 22
type input "*********"
click at [868, 427] on button "Save segment" at bounding box center [885, 427] width 90 height 23
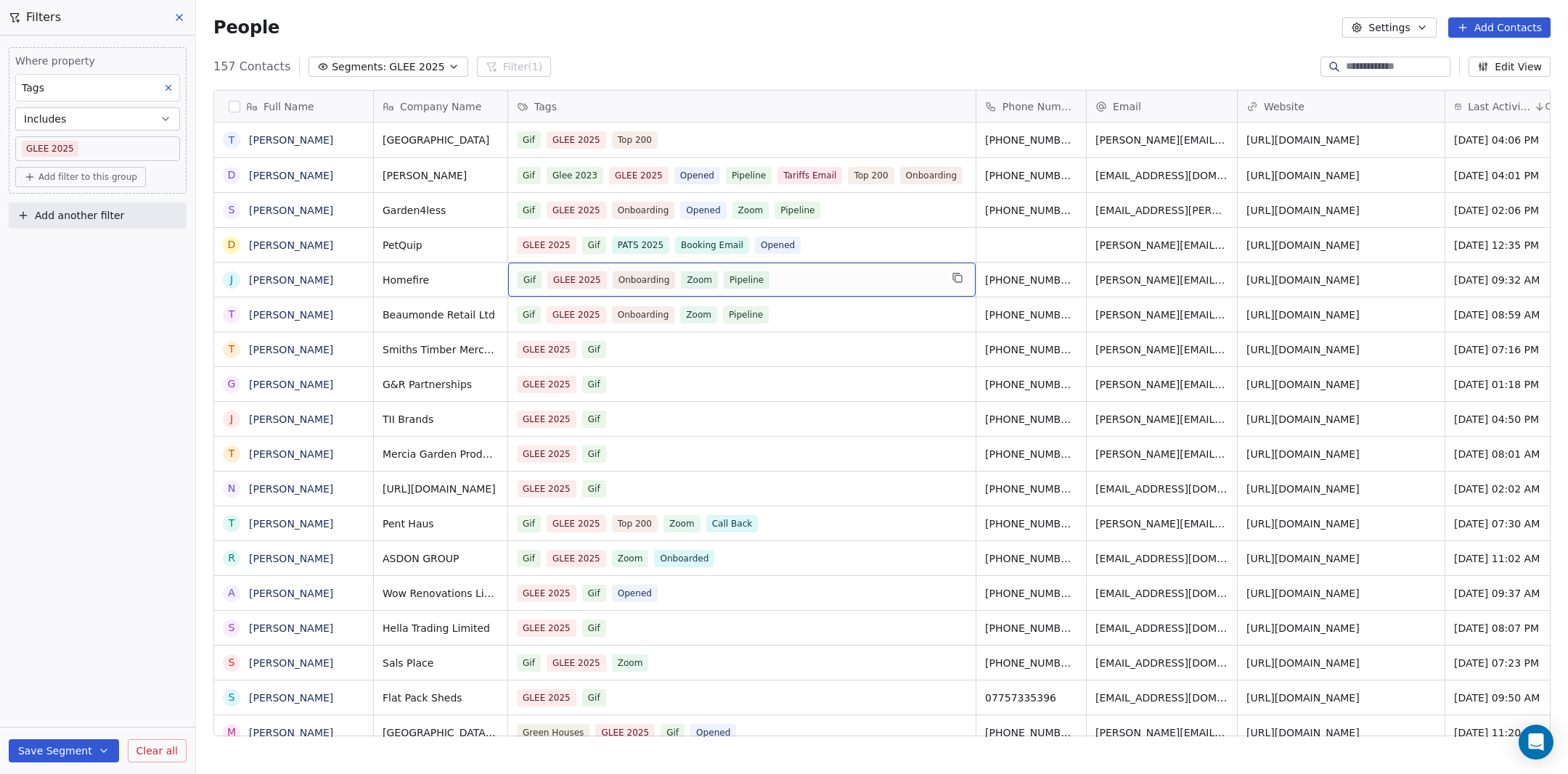
click at [812, 282] on div "Gif GLEE 2025 Onboarding Zoom Pipeline" at bounding box center [729, 279] width 422 height 18
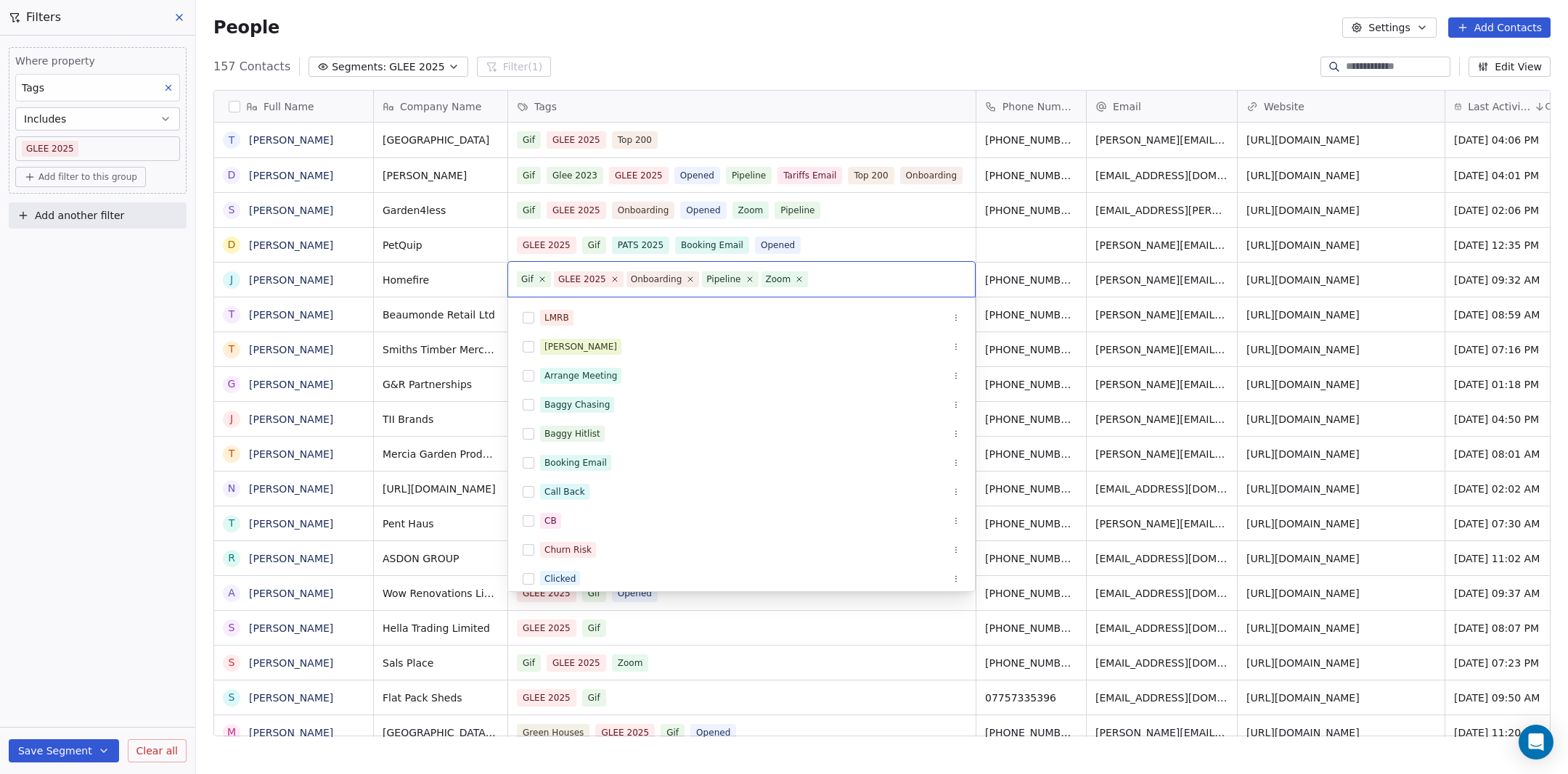
click at [771, 46] on html "DIY SHEDS Contacts People Marketing Workflows Campaigns Metrics & Events Sales …" at bounding box center [784, 387] width 1568 height 774
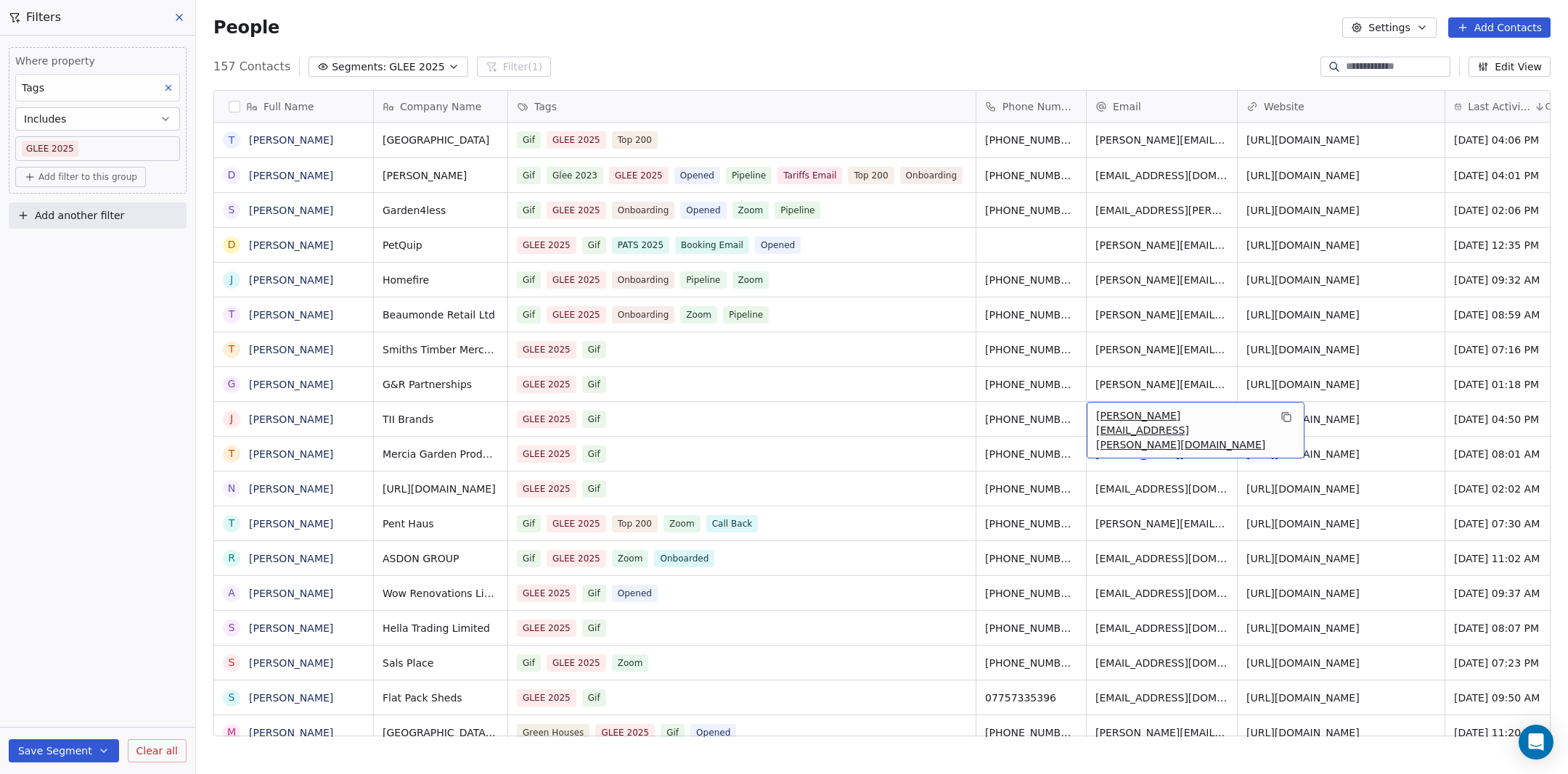
drag, startPoint x: 1162, startPoint y: 418, endPoint x: 1233, endPoint y: 417, distance: 71.0
click at [1343, 424] on link "[URL][DOMAIN_NAME]" at bounding box center [1304, 419] width 113 height 11
click at [1352, 66] on input at bounding box center [1396, 66] width 102 height 15
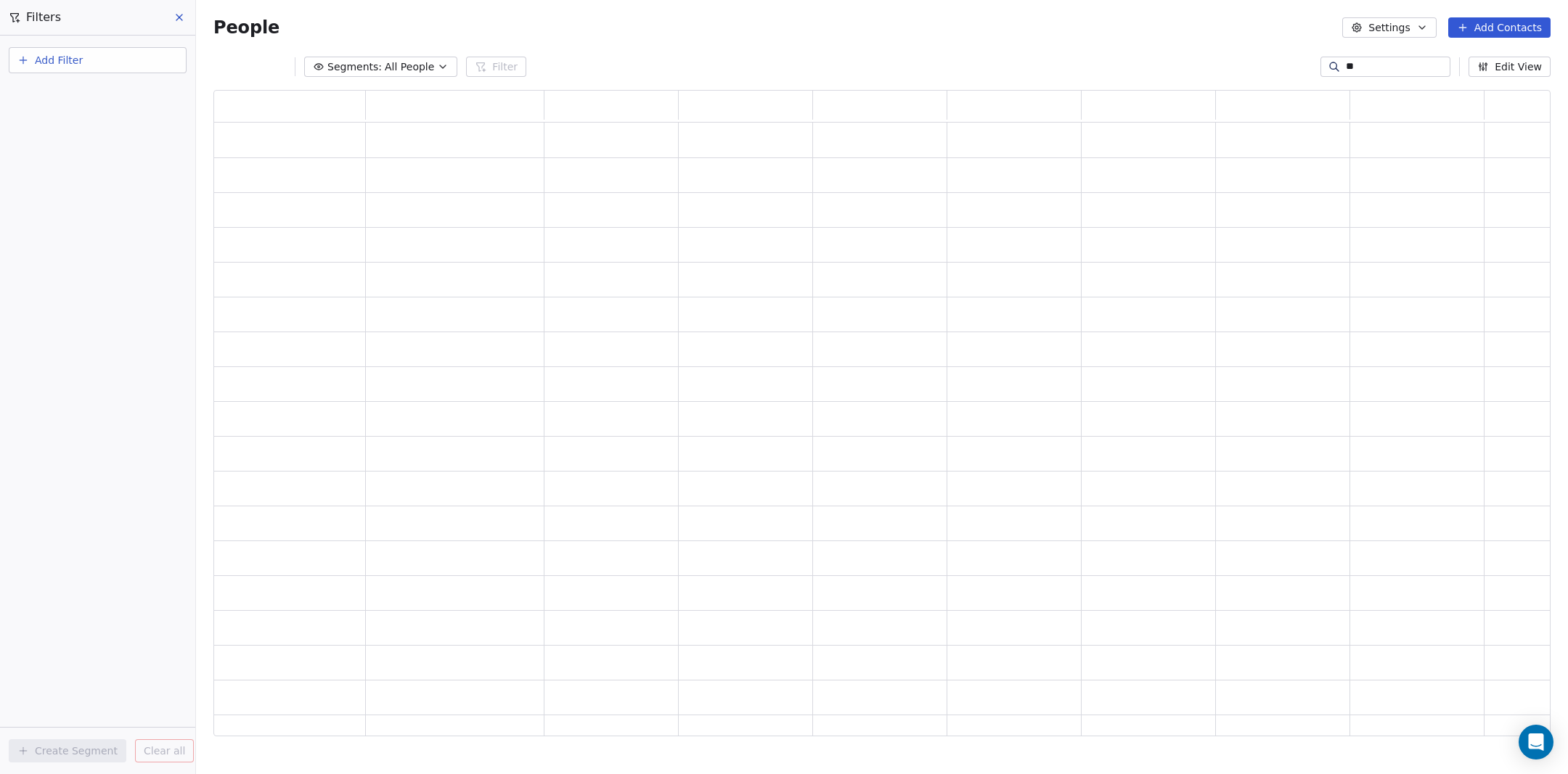
scroll to position [0, 0]
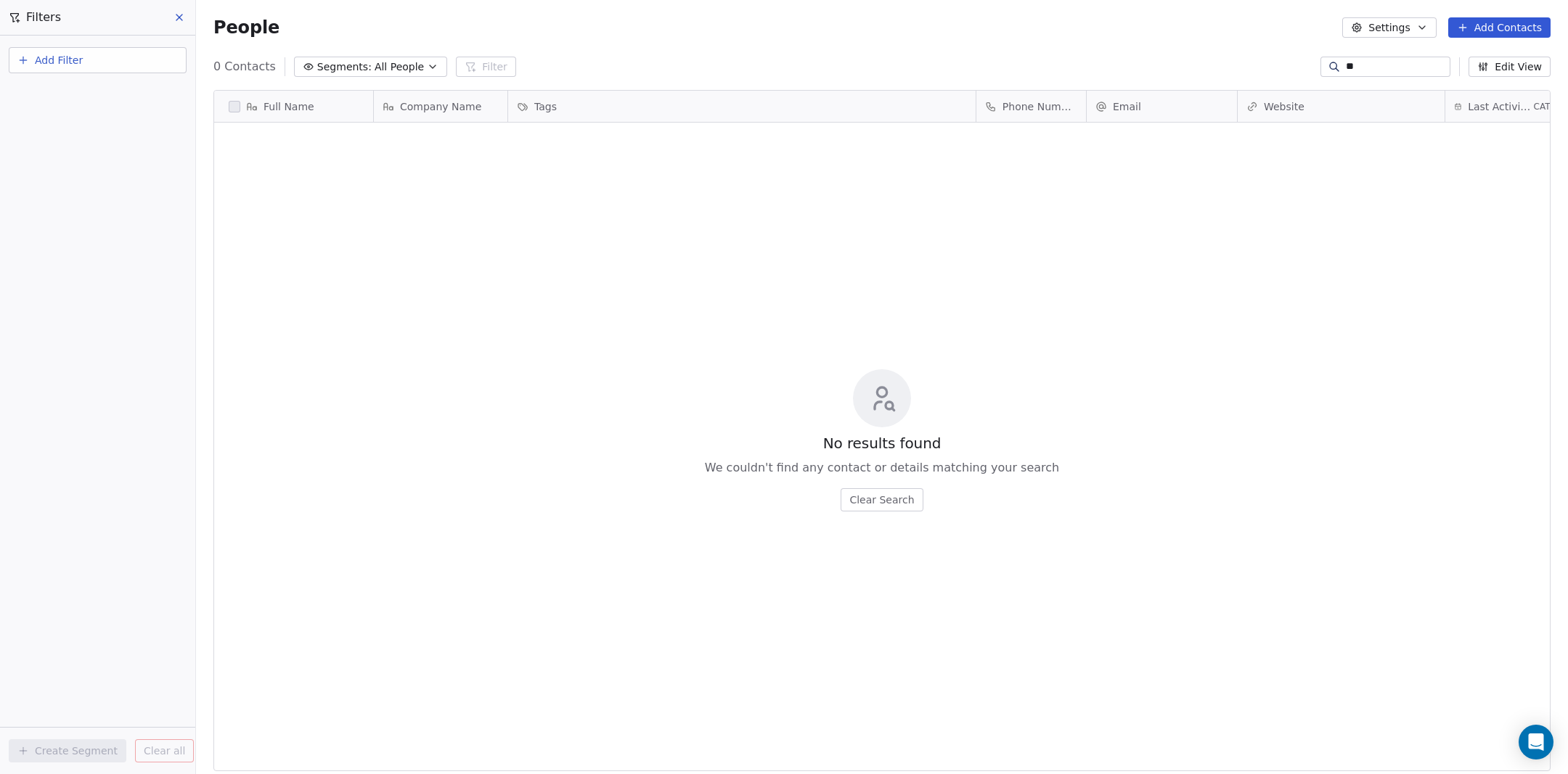
type input "*"
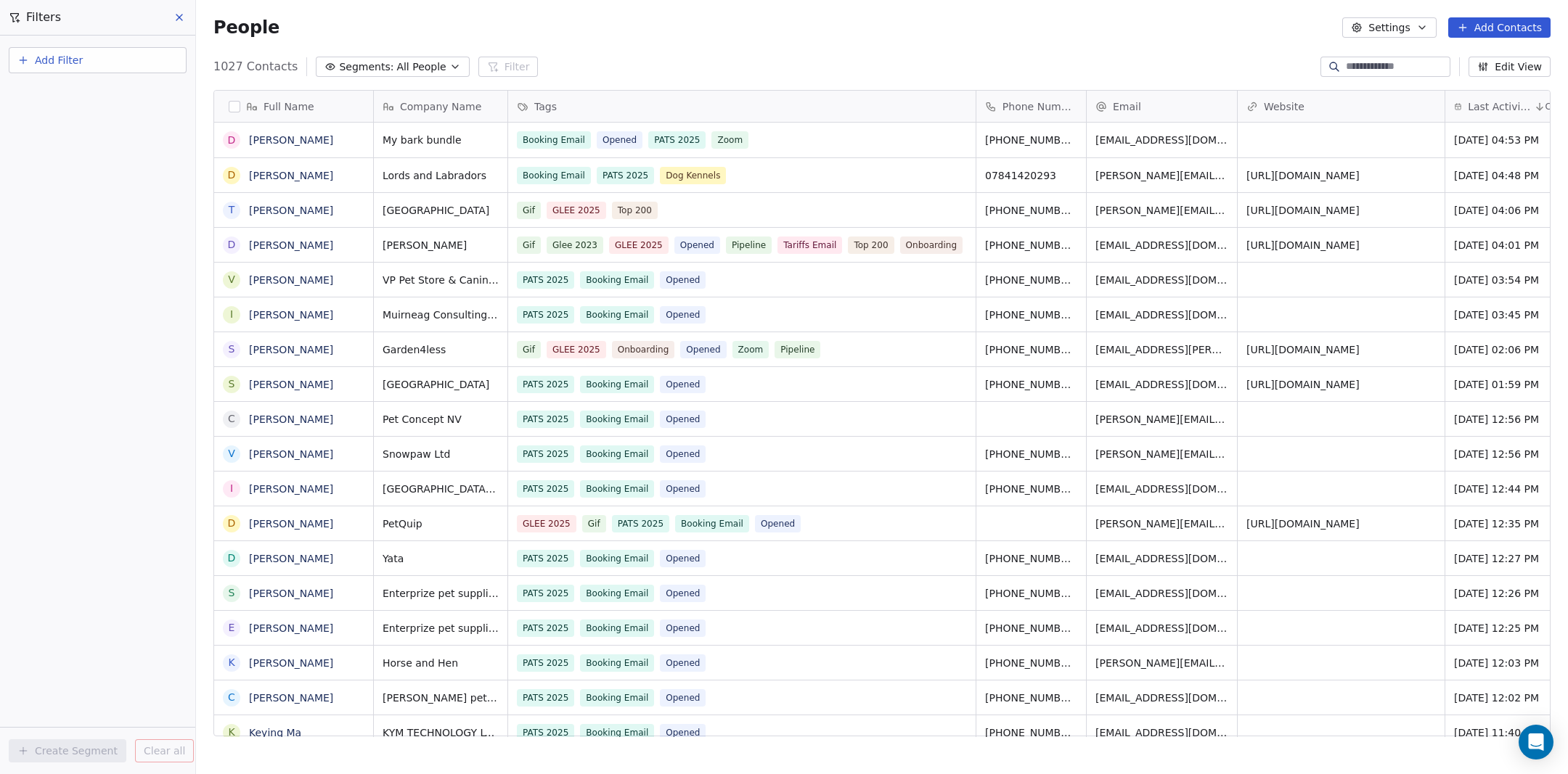
click at [435, 73] on button "Segments: All People" at bounding box center [392, 66] width 154 height 21
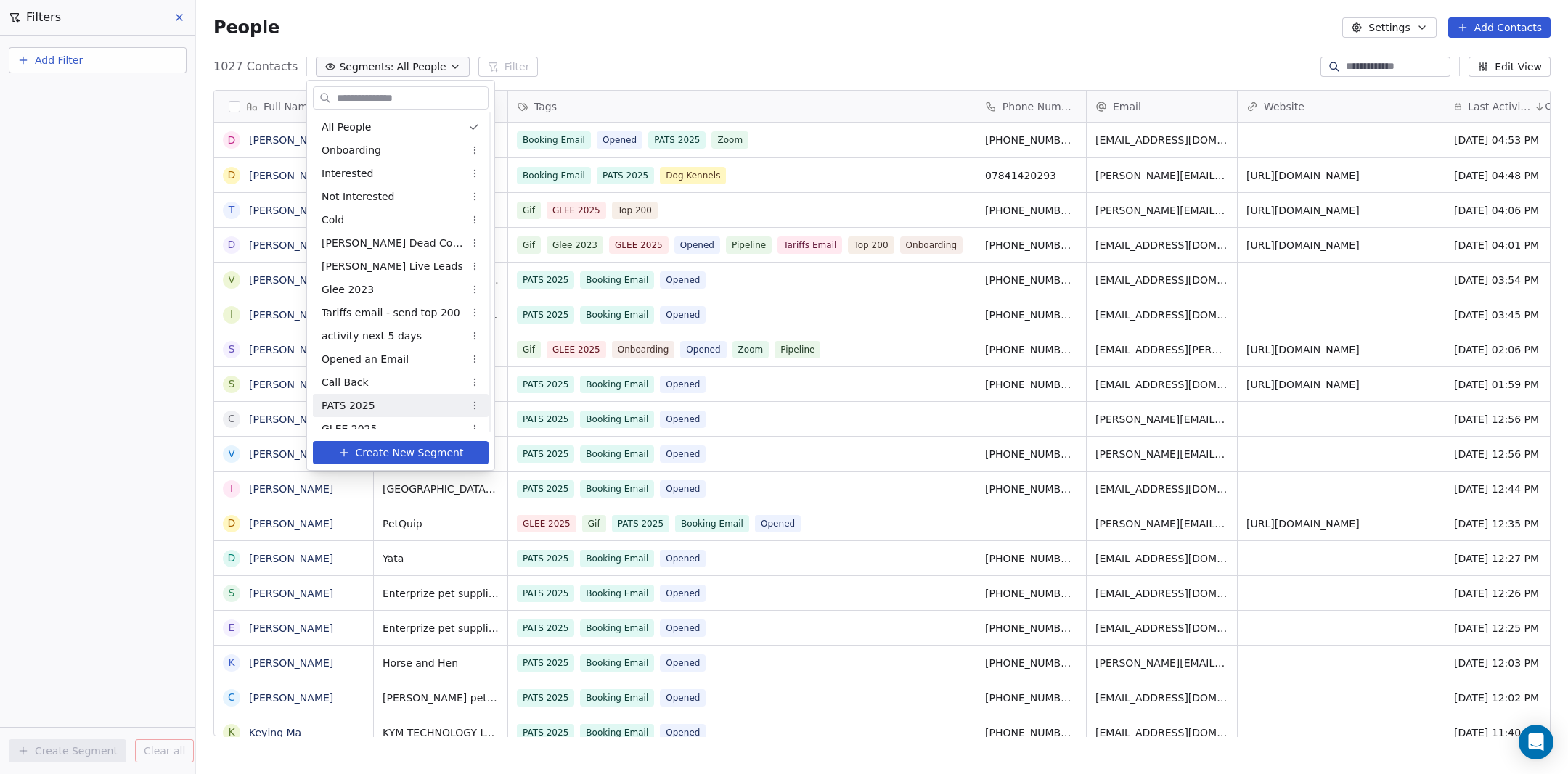
scroll to position [11, 0]
click at [375, 420] on div "GLEE 2025" at bounding box center [401, 417] width 176 height 23
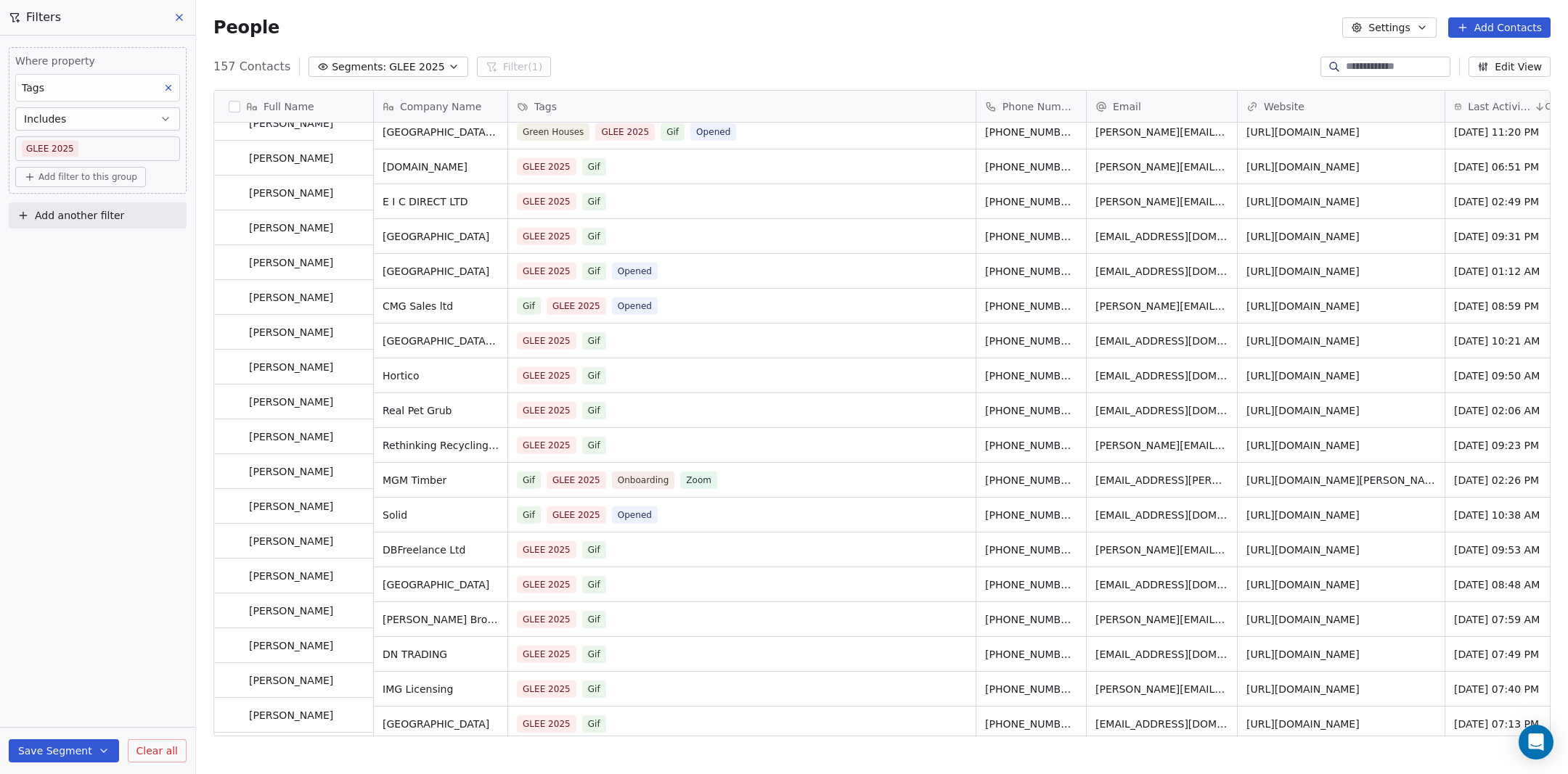
scroll to position [601, 0]
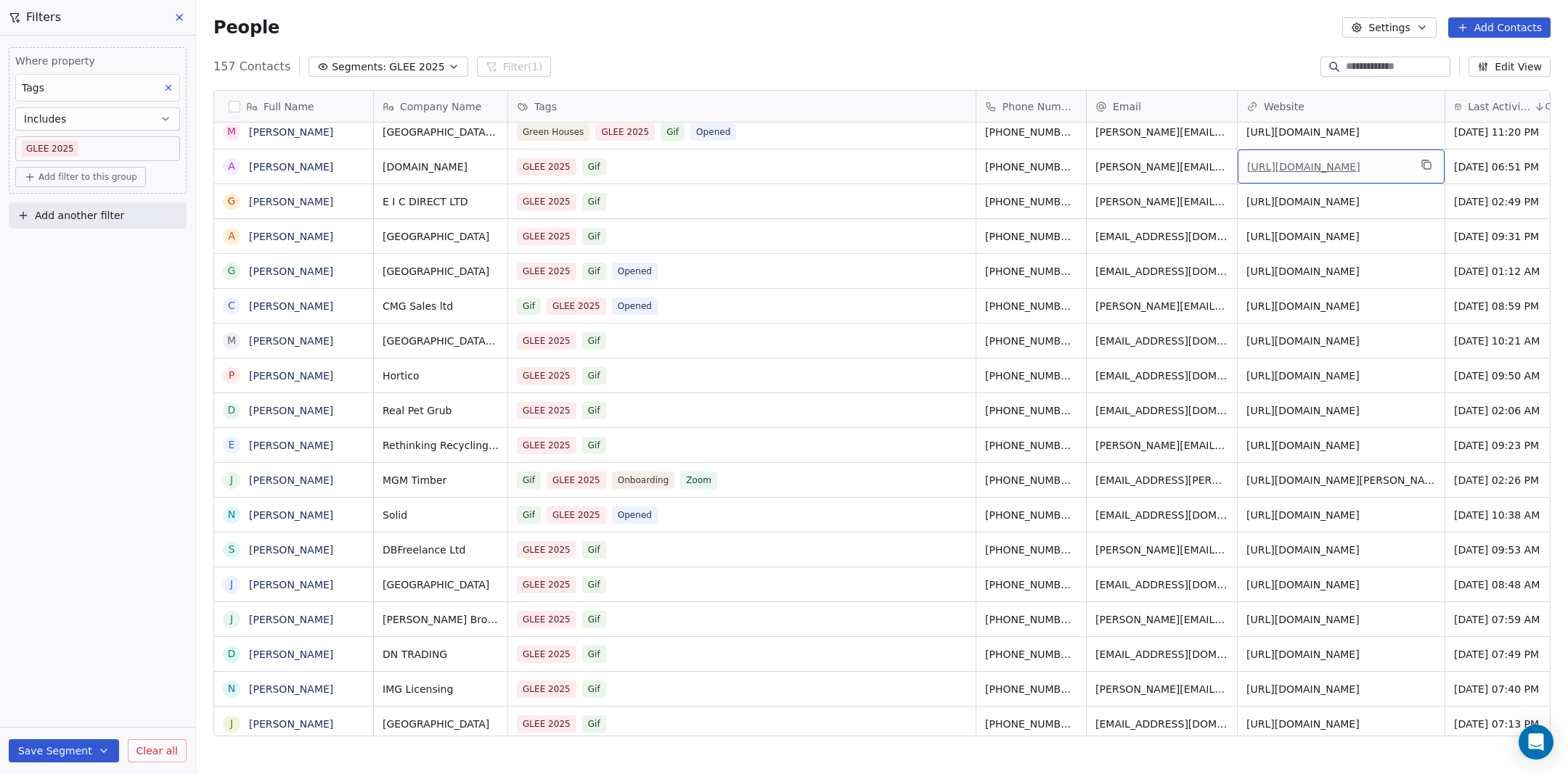
click at [1302, 168] on link "[URL][DOMAIN_NAME]" at bounding box center [1304, 166] width 113 height 11
click at [974, 107] on div "Tags" at bounding box center [742, 106] width 467 height 31
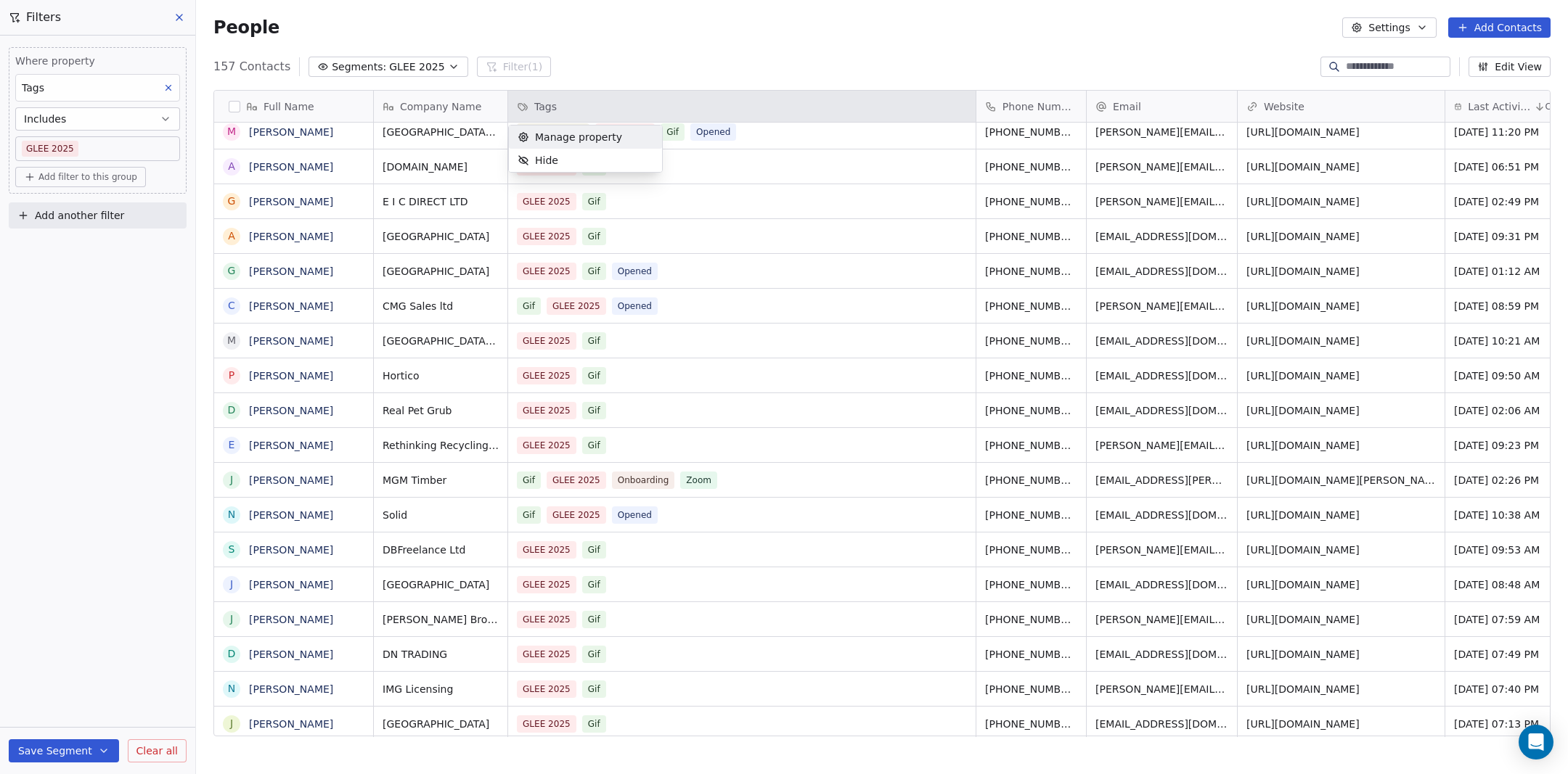
scroll to position [681, 1372]
click at [978, 102] on html "DIY SHEDS Contacts People Marketing Workflows Campaigns Metrics & Events Sales …" at bounding box center [784, 387] width 1568 height 774
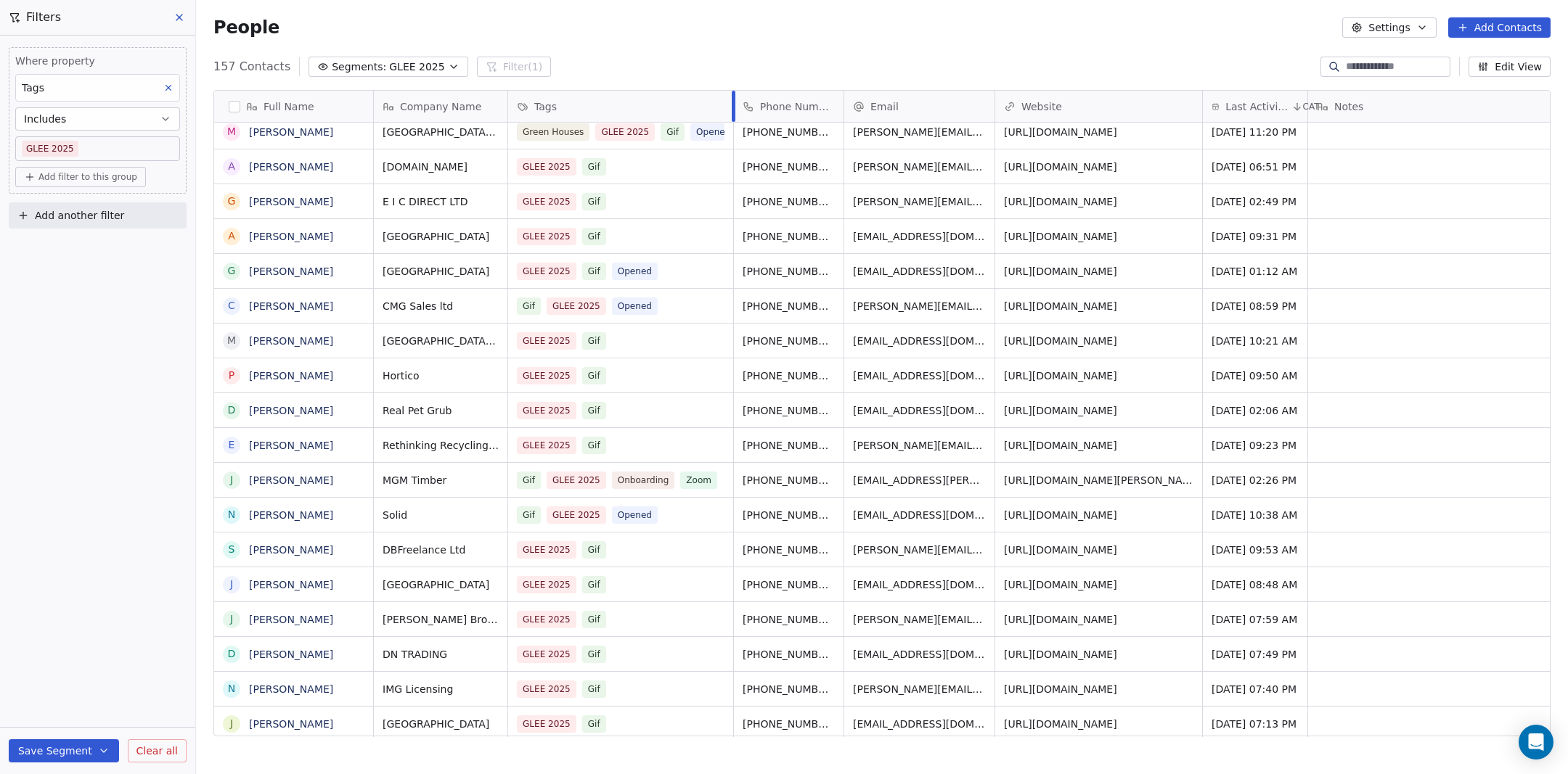
drag, startPoint x: 974, startPoint y: 102, endPoint x: 731, endPoint y: 127, distance: 244.3
click at [731, 127] on div "﻿Company Name Tags Phone Number Email Website Last Activity Date CAT Notes Gif …" at bounding box center [1079, 414] width 1412 height 647
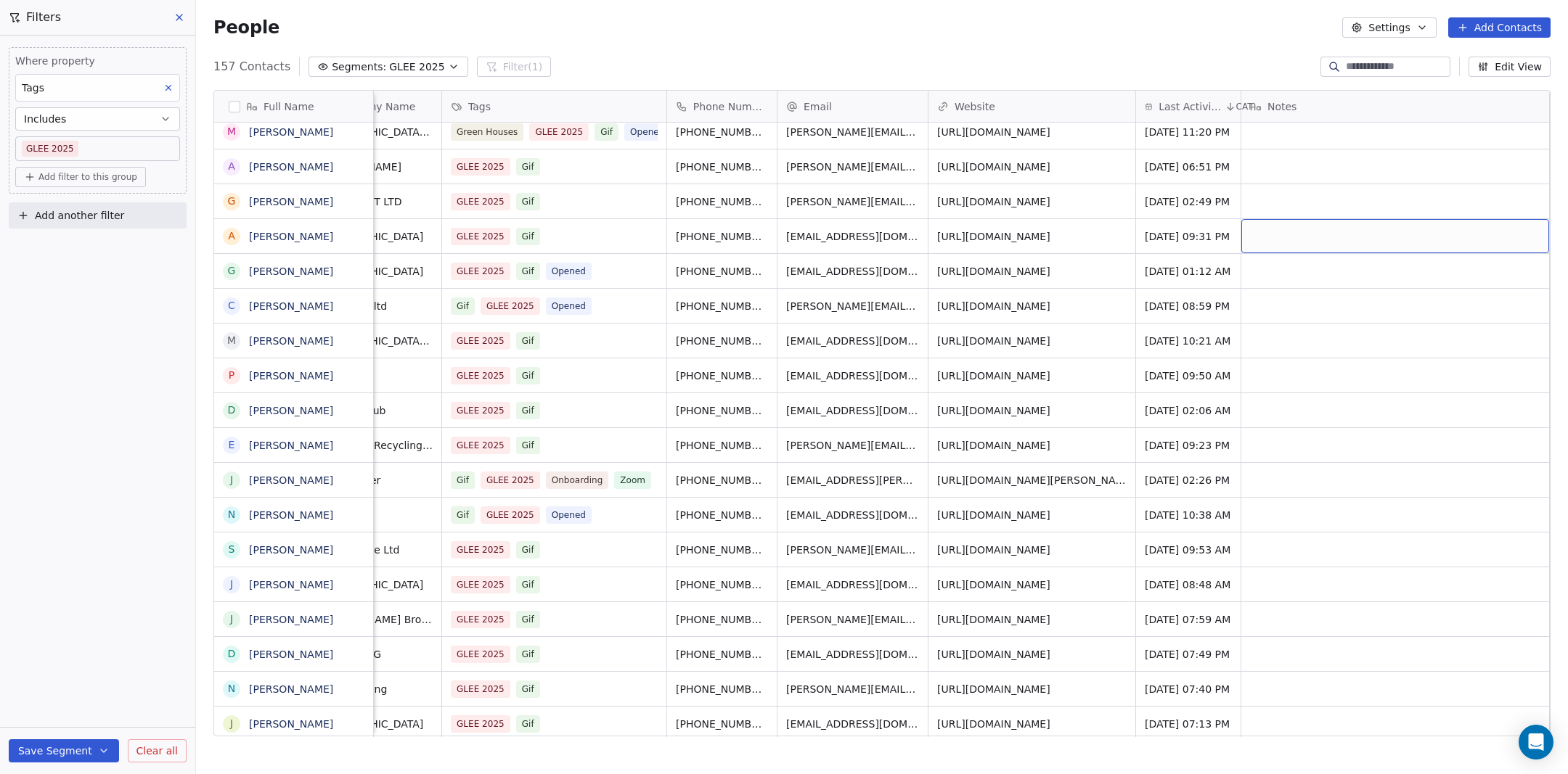
click at [1348, 241] on div "grid" at bounding box center [1395, 236] width 308 height 34
click at [1348, 241] on textarea at bounding box center [1350, 241] width 216 height 45
click at [289, 238] on html "DIY SHEDS Contacts People Marketing Workflows Campaigns Metrics & Events Sales …" at bounding box center [784, 387] width 1568 height 774
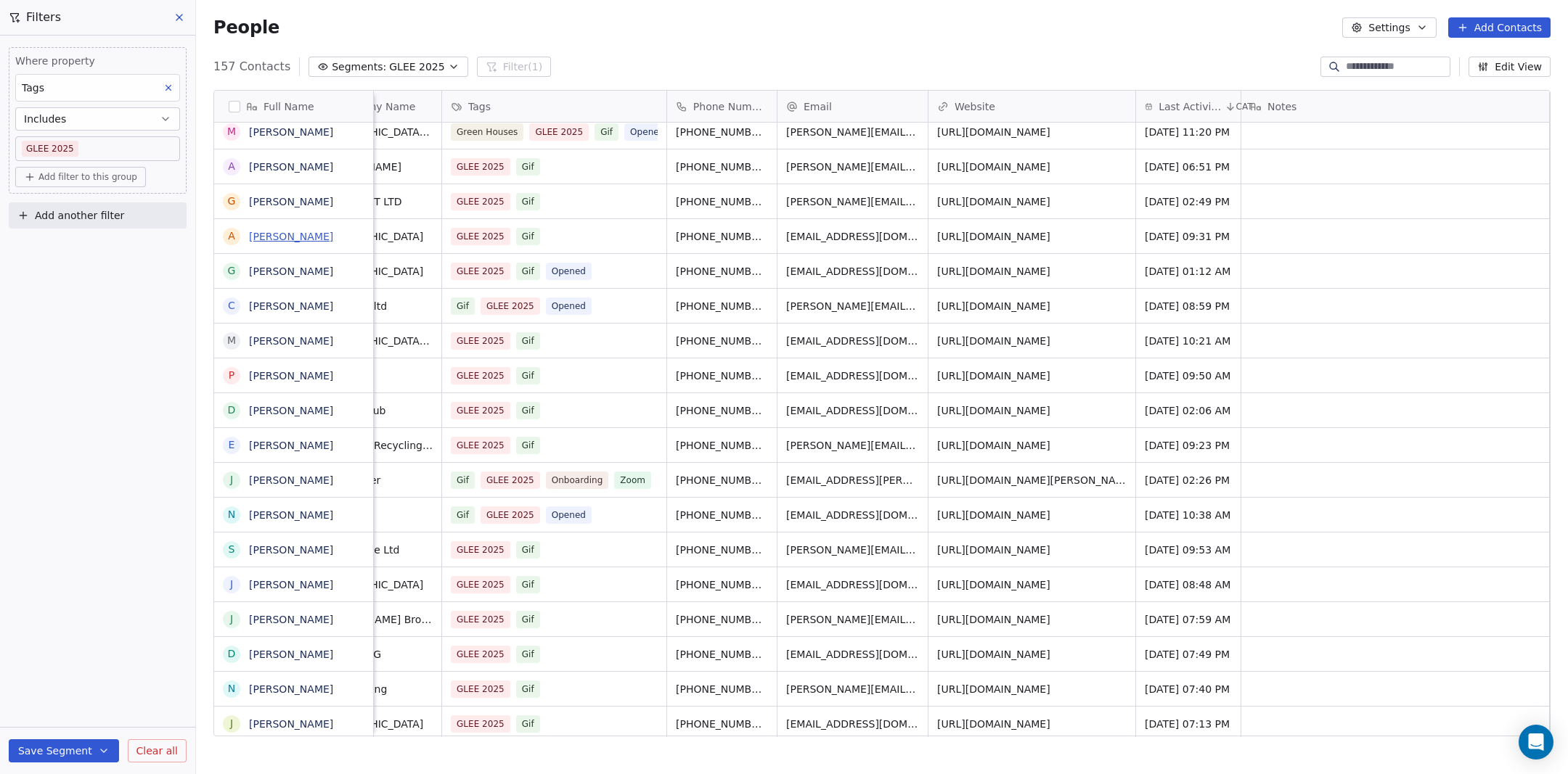
click at [288, 237] on link "[PERSON_NAME]" at bounding box center [291, 236] width 84 height 11
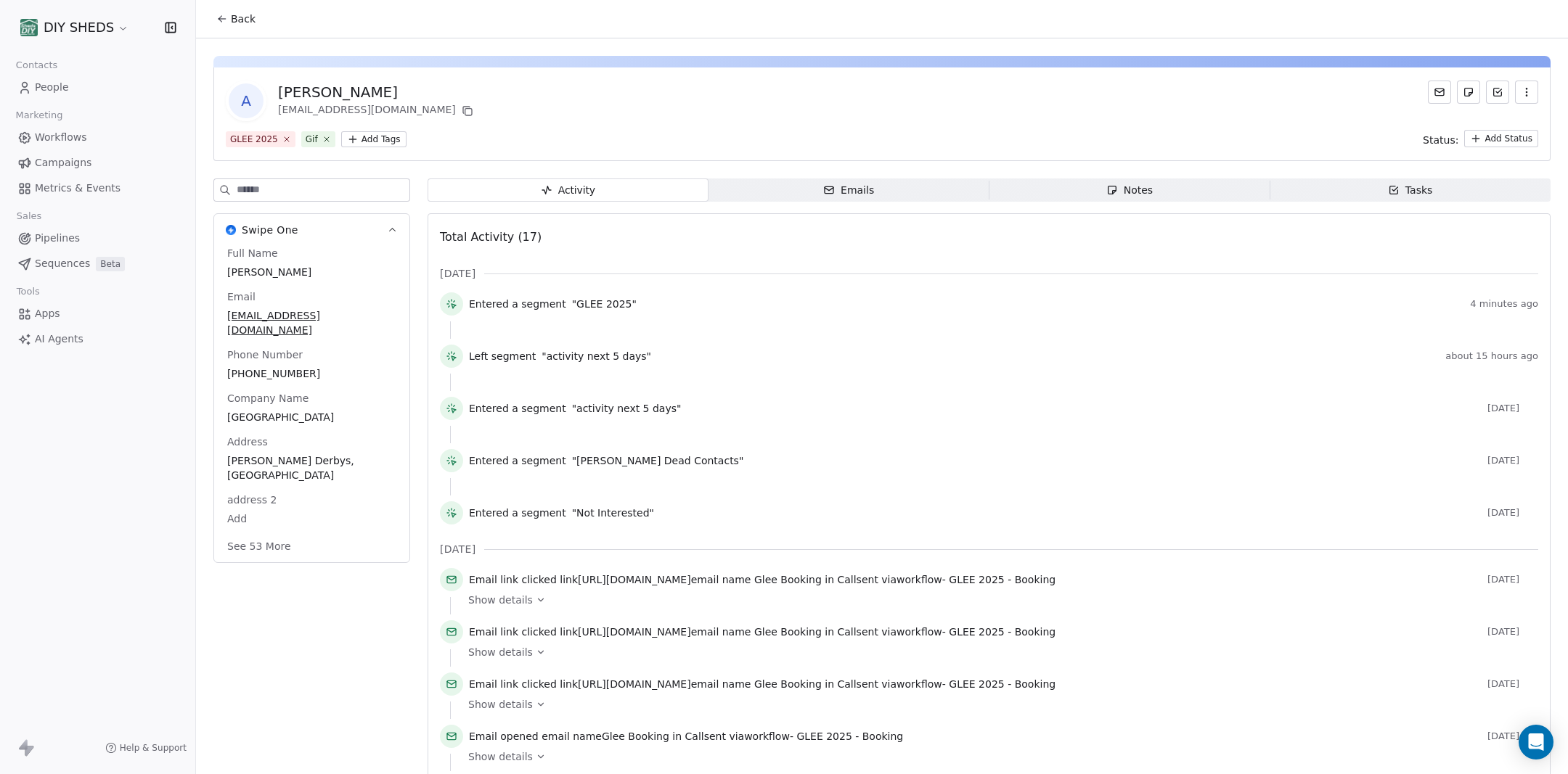
click at [376, 141] on html "DIY SHEDS Contacts People Marketing Workflows Campaigns Metrics & Events Sales …" at bounding box center [784, 387] width 1568 height 774
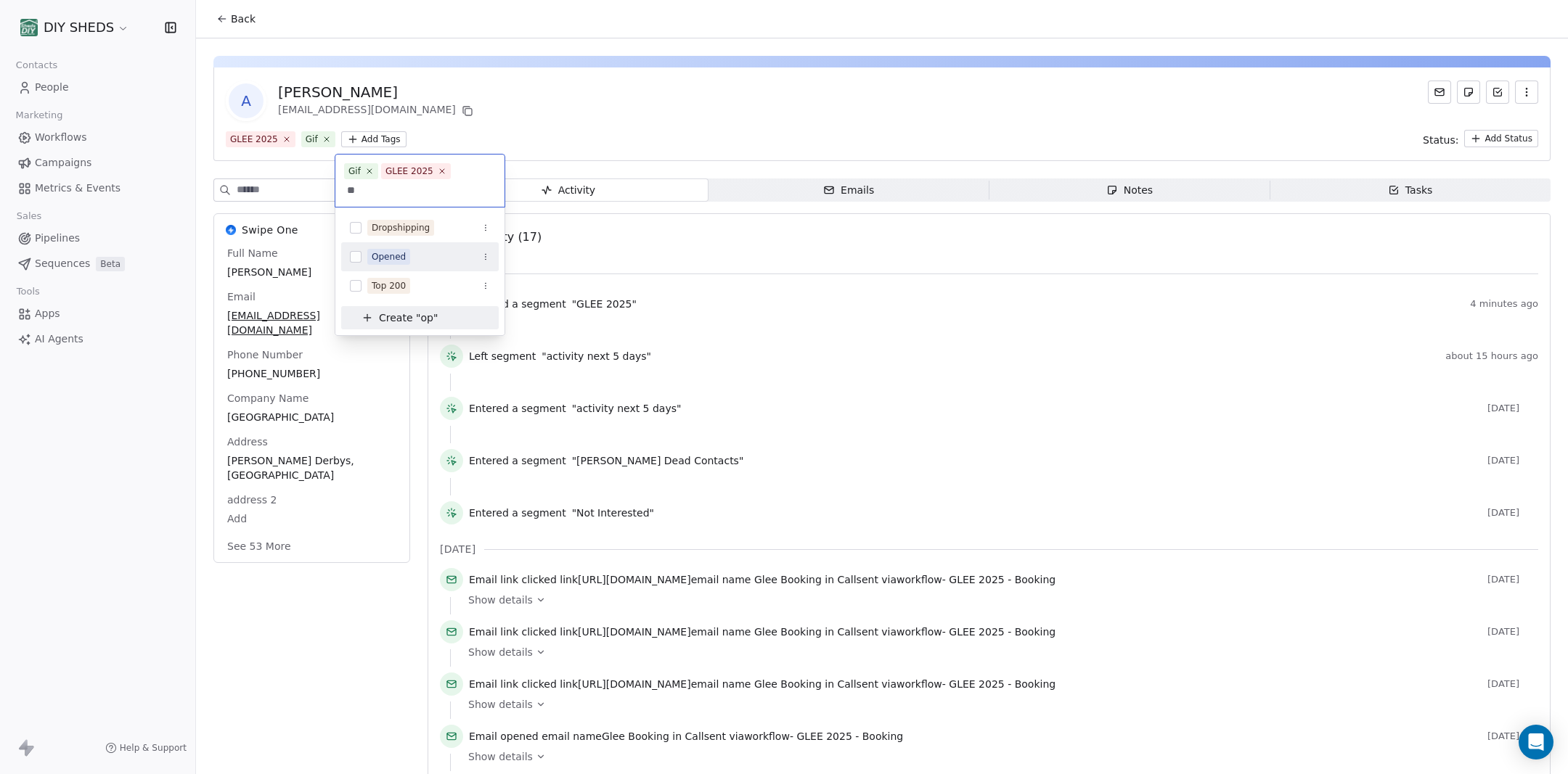
type input "**"
click at [421, 249] on div "Opened" at bounding box center [428, 256] width 123 height 16
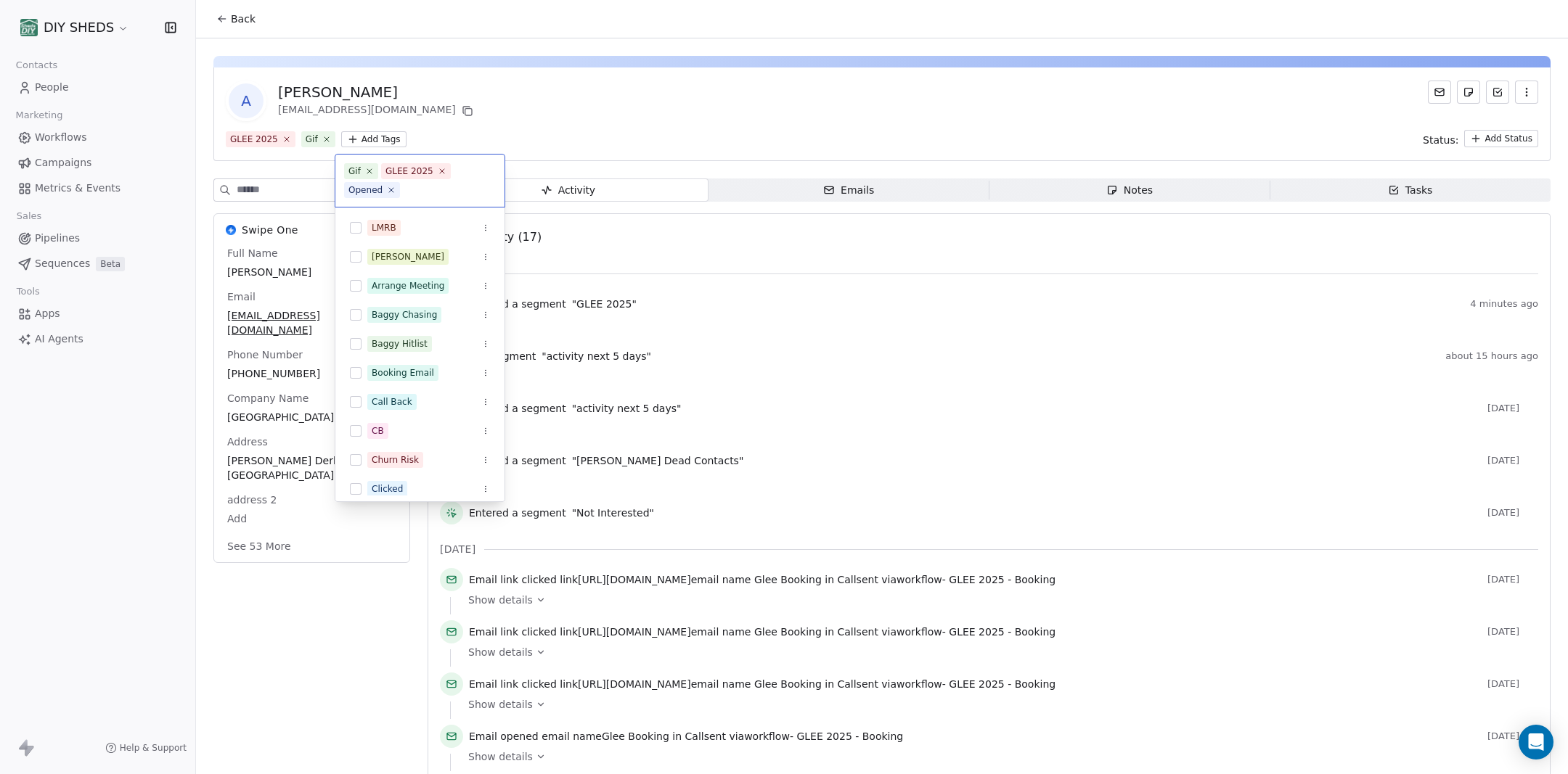
click at [689, 130] on html "DIY SHEDS Contacts People Marketing Workflows Campaigns Metrics & Events Sales …" at bounding box center [784, 387] width 1568 height 774
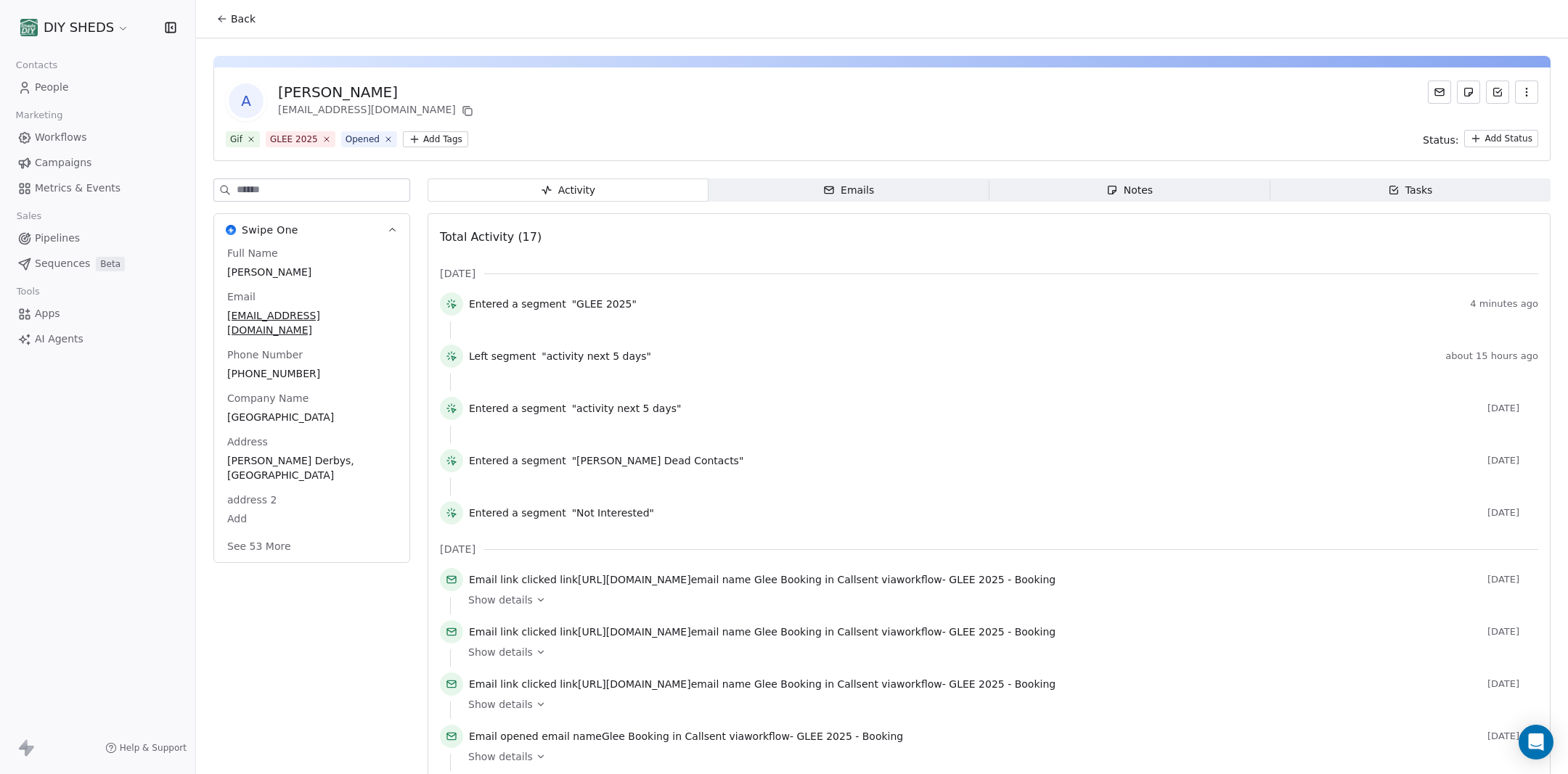
click at [241, 16] on span "Back" at bounding box center [243, 18] width 24 height 15
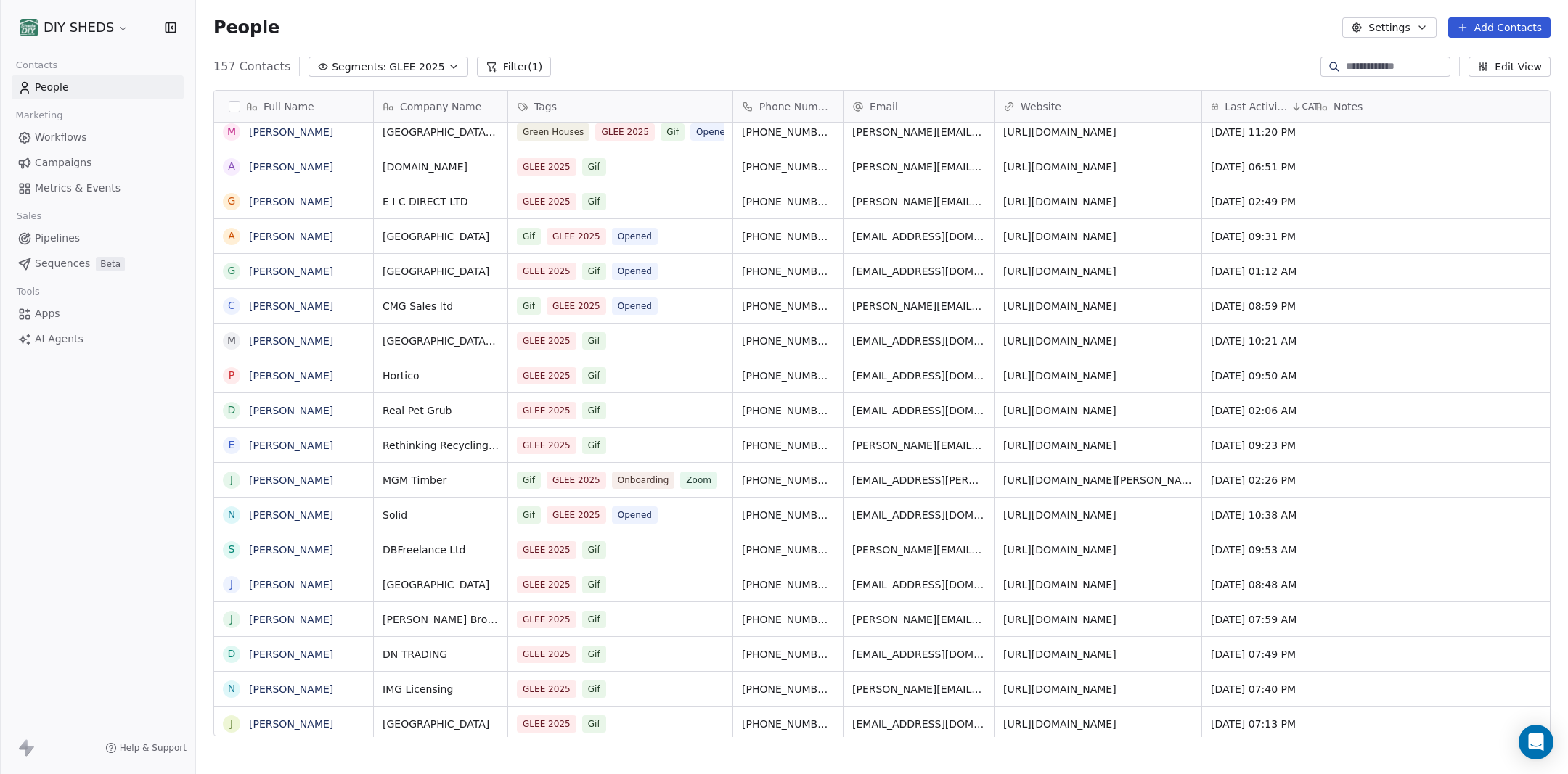
scroll to position [0, 66]
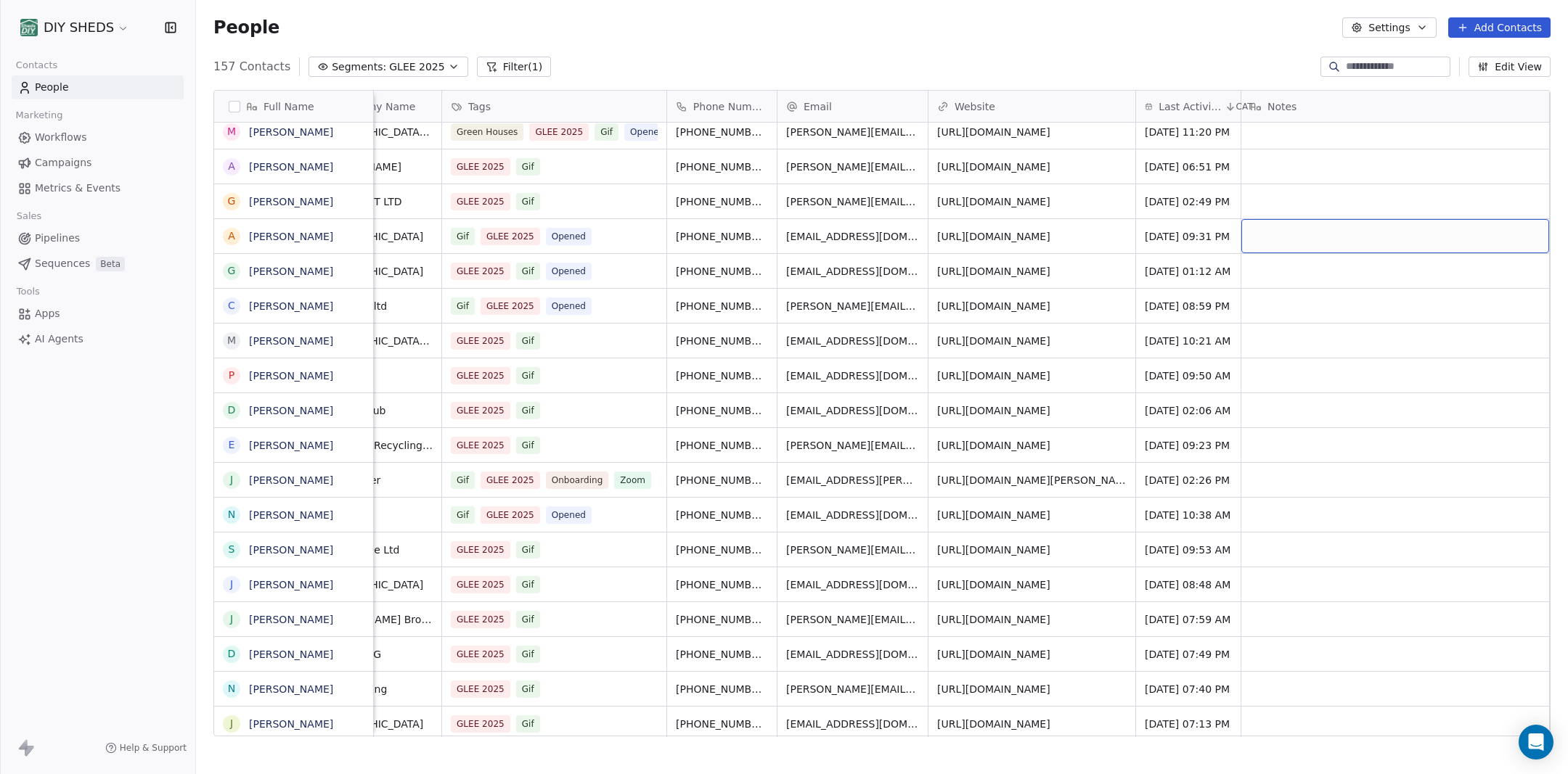
click at [1363, 234] on div "grid" at bounding box center [1395, 236] width 308 height 34
type textarea "**********"
click at [1189, 251] on html "DIY SHEDS Contacts People Marketing Workflows Campaigns Metrics & Events Sales …" at bounding box center [784, 387] width 1568 height 774
click at [1191, 244] on div "[DATE] 09:31 PM" at bounding box center [1201, 236] width 130 height 34
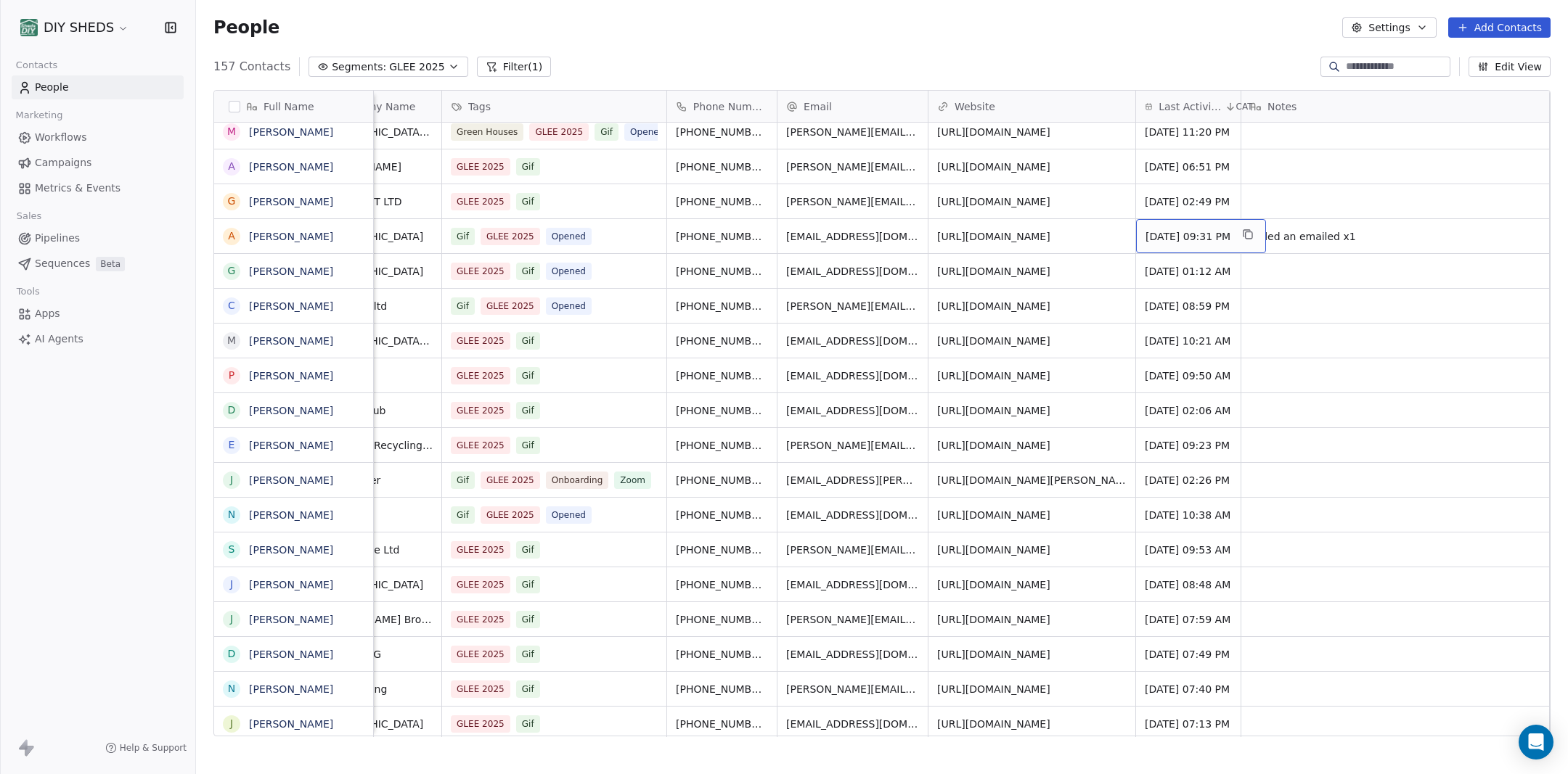
click at [1191, 244] on div "[DATE] 09:31 PM" at bounding box center [1201, 236] width 130 height 34
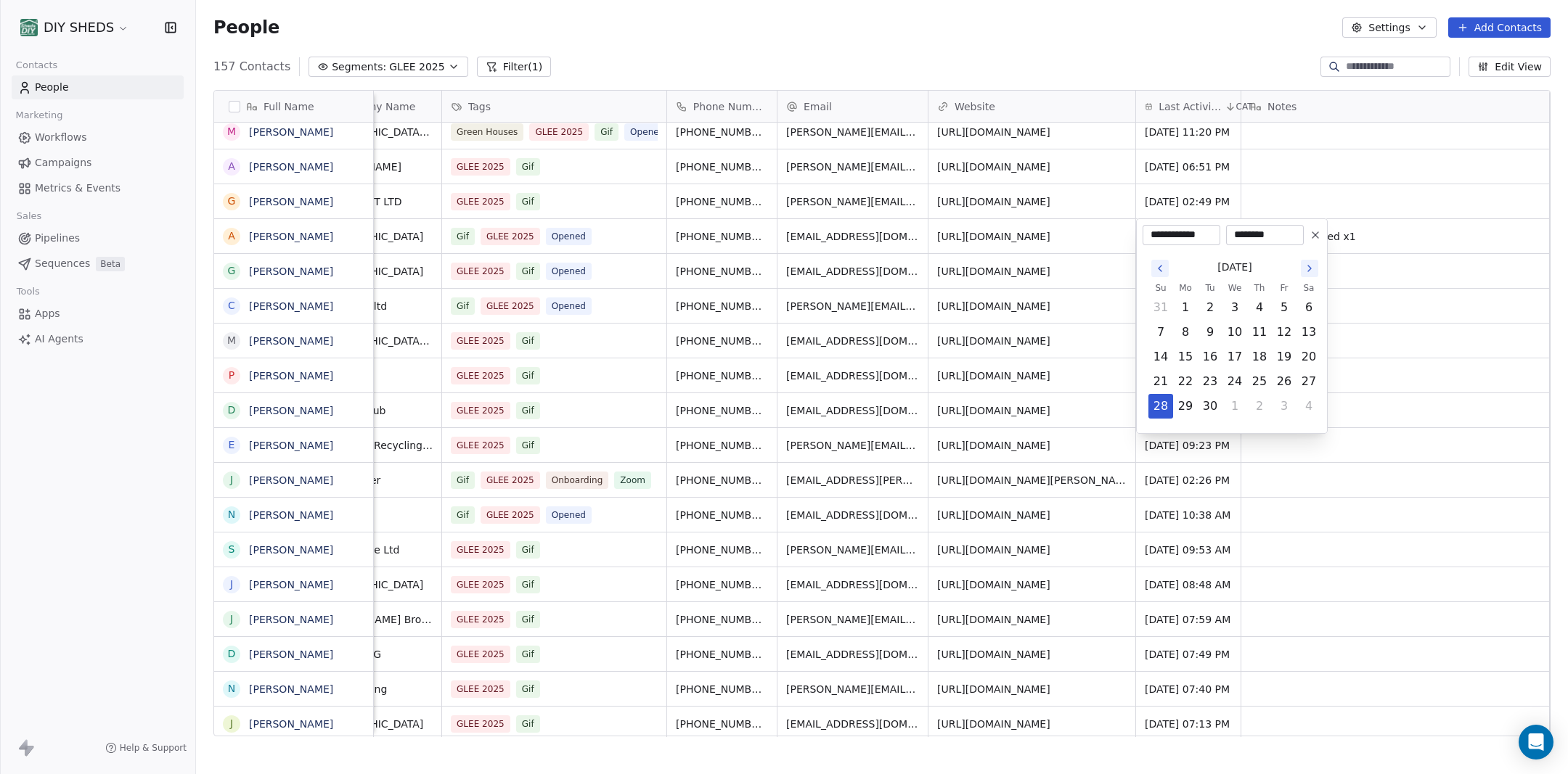
scroll to position [0, 0]
click at [1417, 382] on html "DIY SHEDS Contacts People Marketing Workflows Campaigns Metrics & Events Sales …" at bounding box center [784, 387] width 1568 height 774
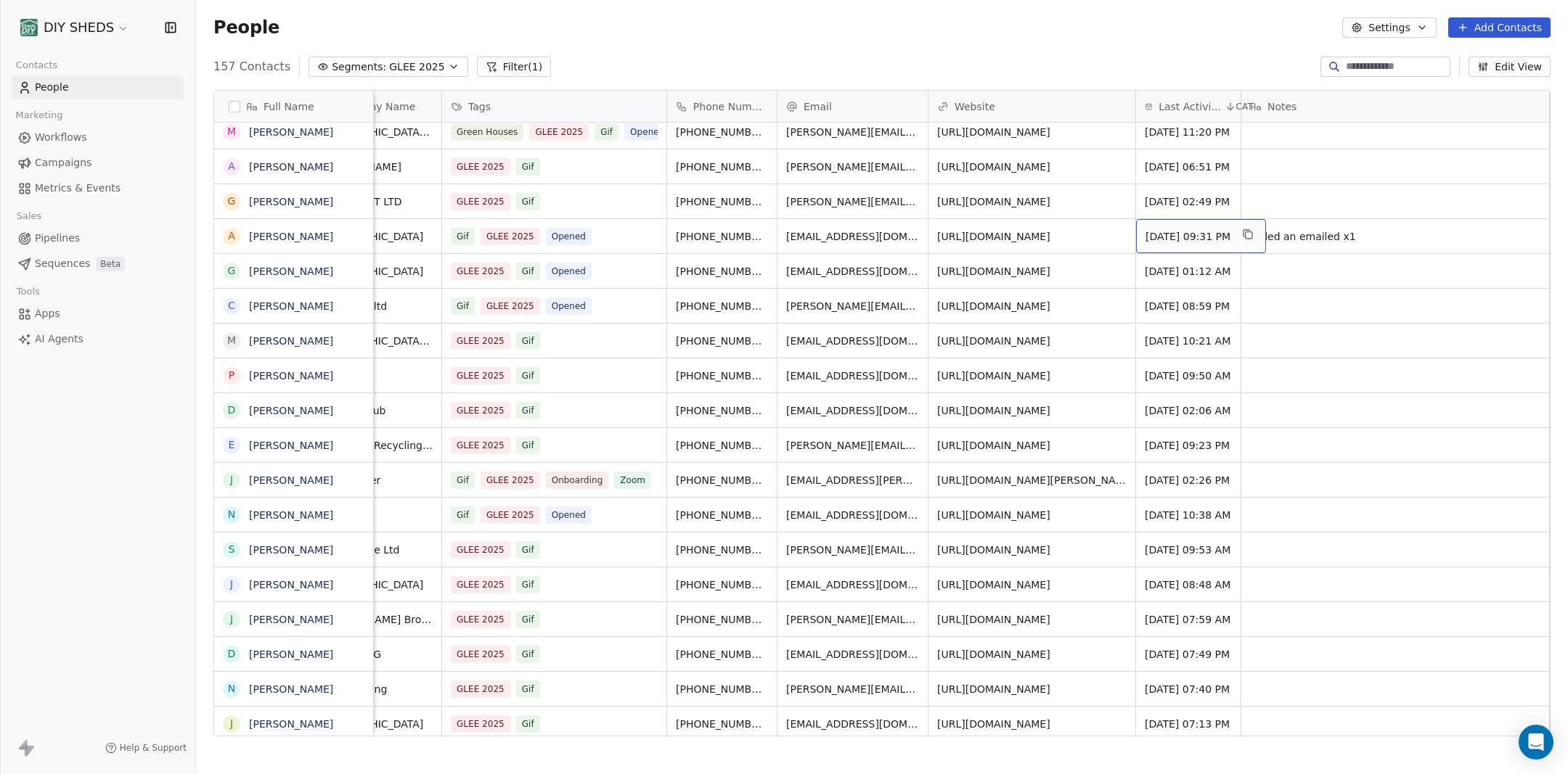
click at [1204, 237] on span "[DATE] 09:31 PM" at bounding box center [1188, 236] width 85 height 15
click at [1204, 237] on span "[DATE] 09:31 PM" at bounding box center [1188, 236] width 85 height 15
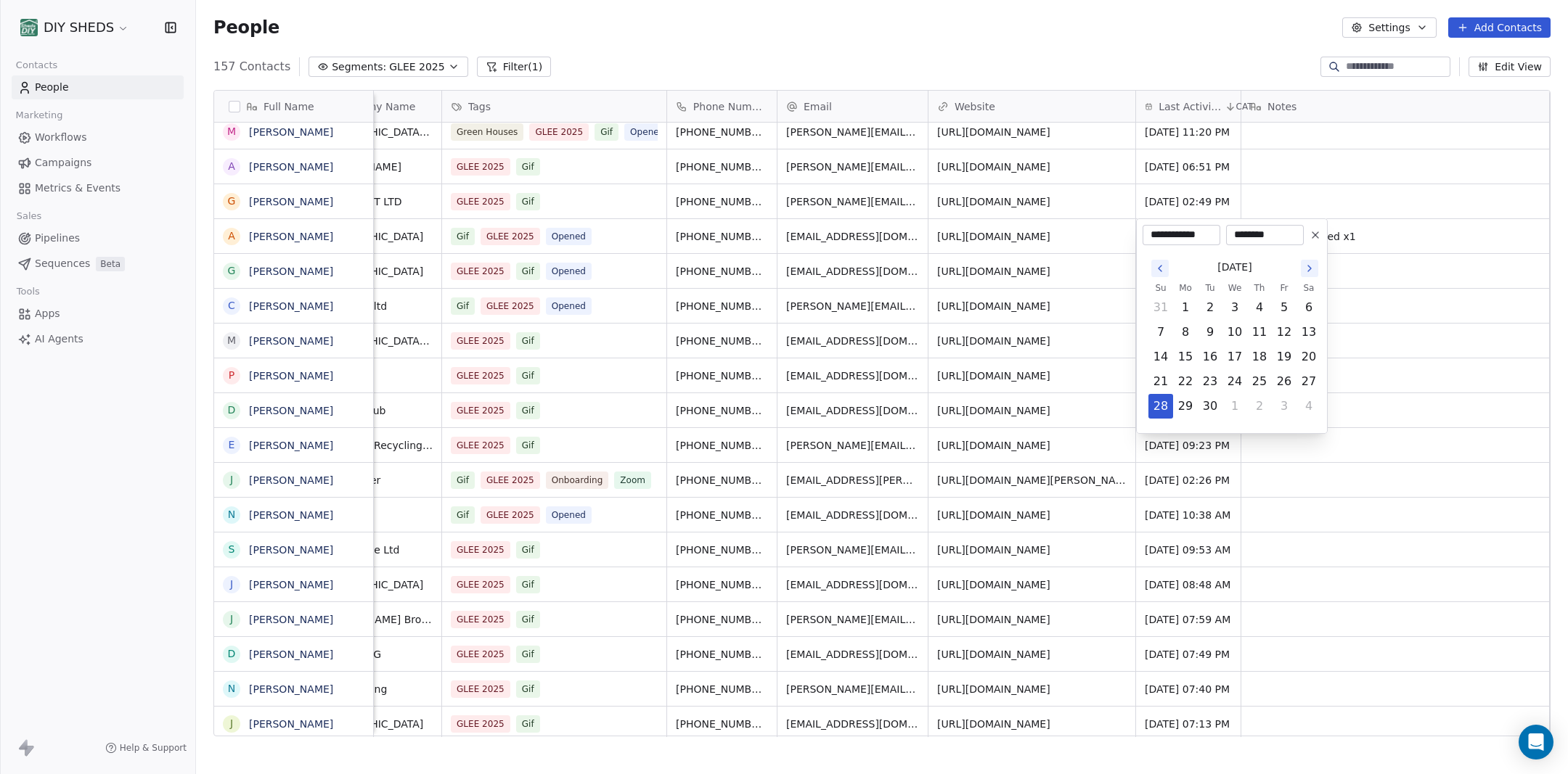
click at [1308, 267] on icon "Go to the Next Month" at bounding box center [1309, 268] width 11 height 11
click at [1216, 334] on button "7" at bounding box center [1210, 332] width 23 height 23
type input "**********"
click at [1393, 447] on html "DIY SHEDS Contacts People Marketing Workflows Campaigns Metrics & Events Sales …" at bounding box center [784, 387] width 1568 height 774
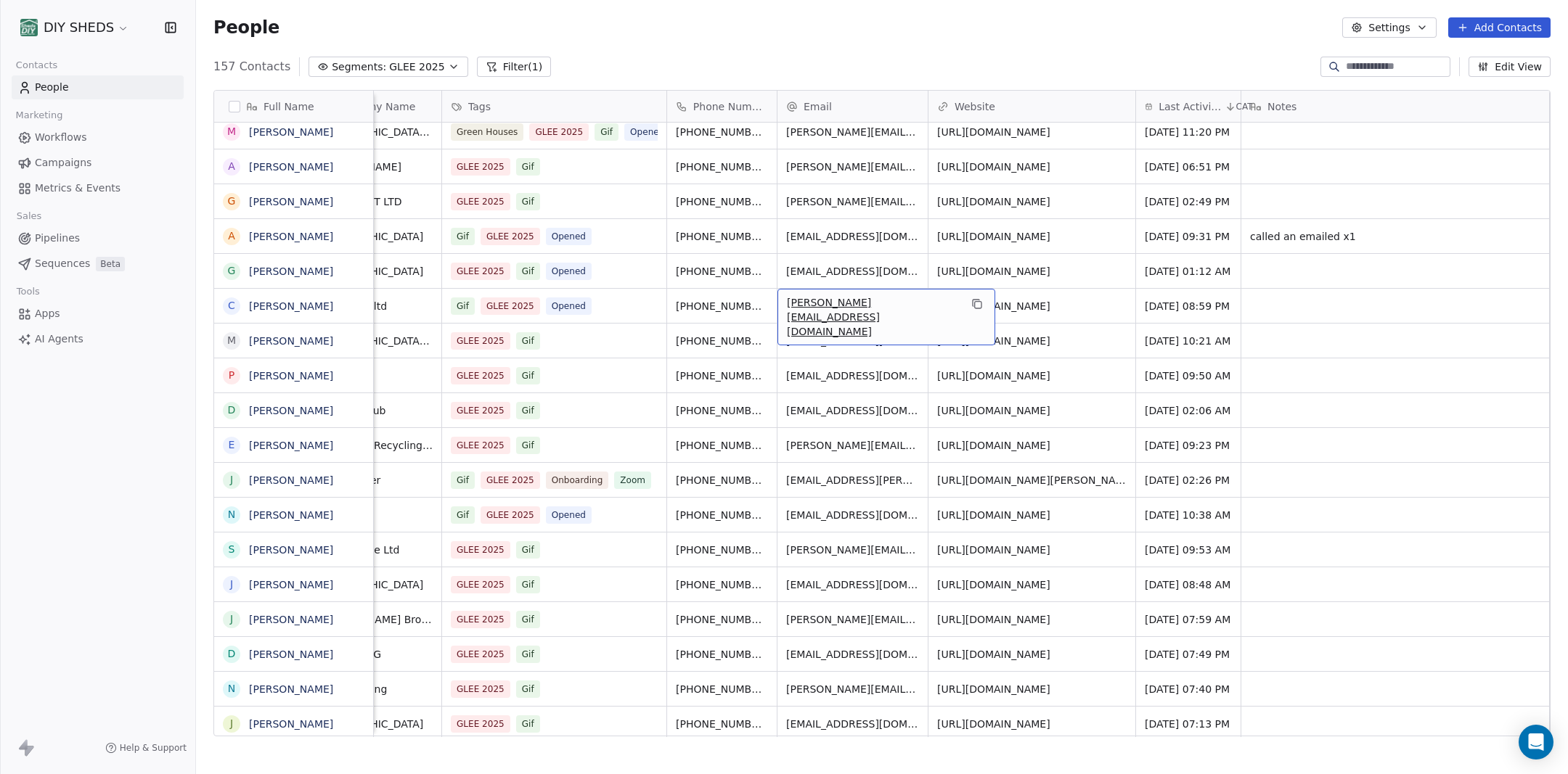
drag, startPoint x: 885, startPoint y: 305, endPoint x: 836, endPoint y: 309, distance: 49.2
drag, startPoint x: 1033, startPoint y: 297, endPoint x: 1028, endPoint y: 310, distance: 13.9
click at [1029, 308] on link "[URL][DOMAIN_NAME]" at bounding box center [994, 305] width 113 height 11
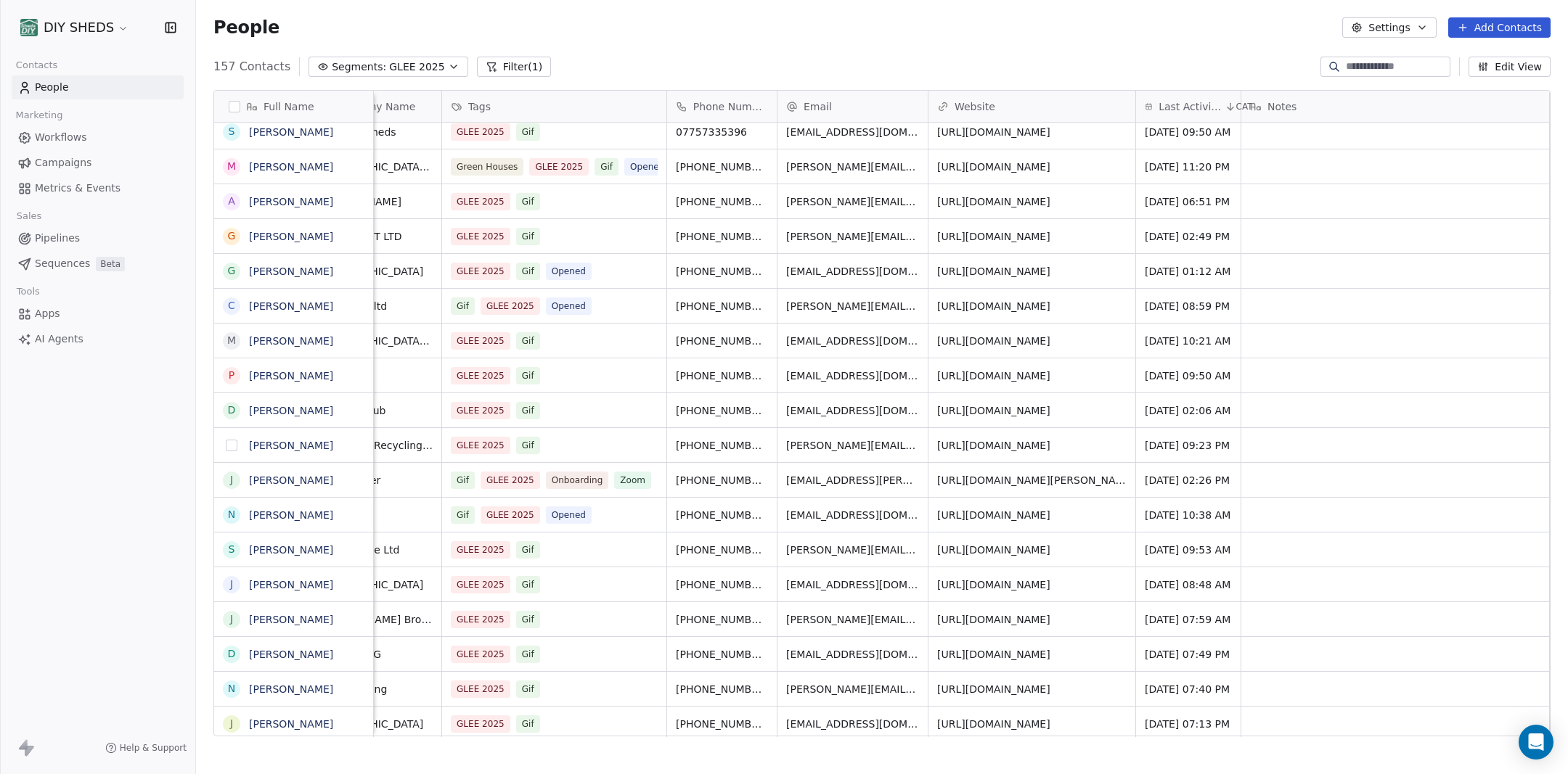
click at [234, 448] on button "grid" at bounding box center [231, 445] width 11 height 11
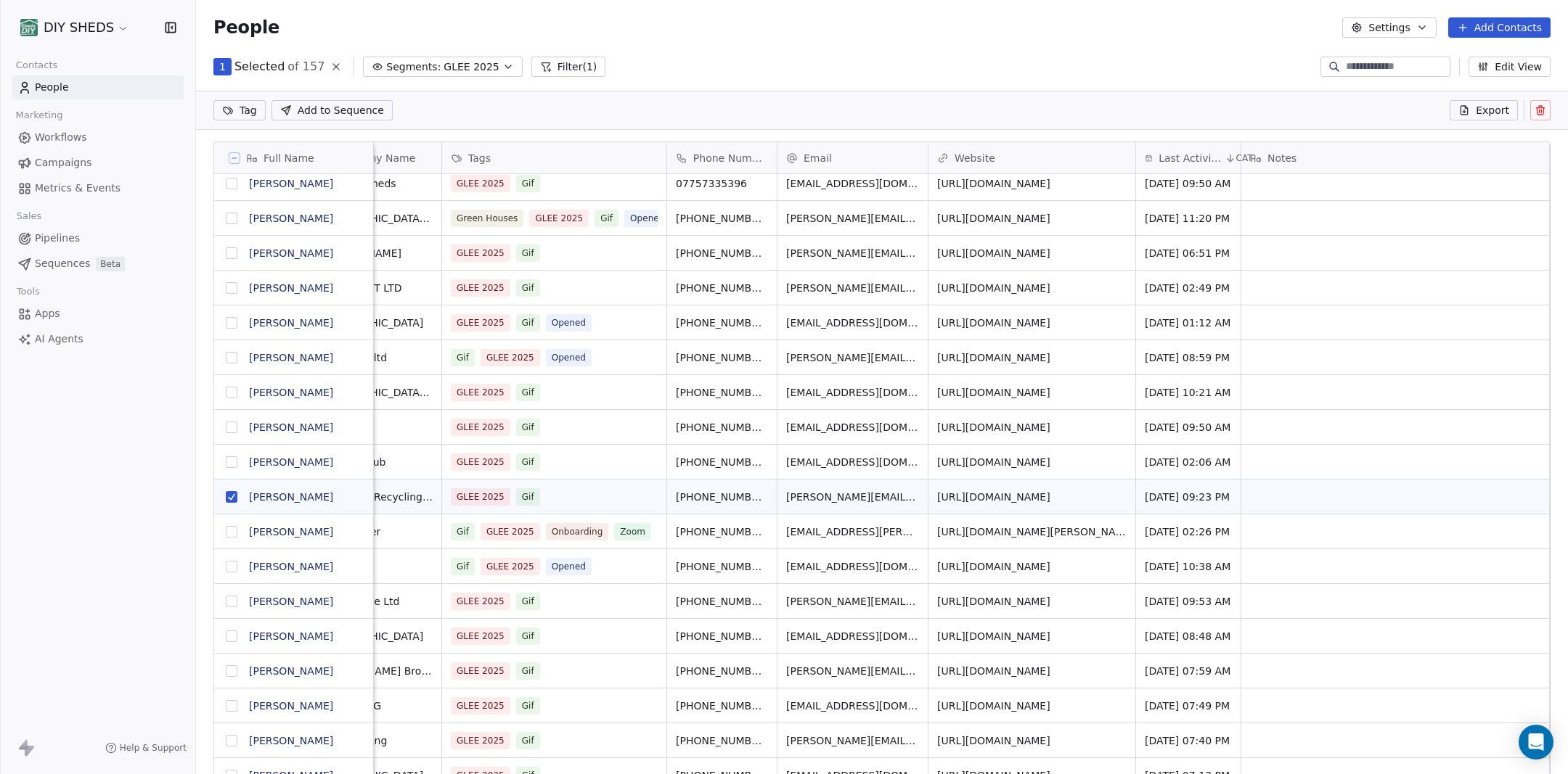
scroll to position [630, 1372]
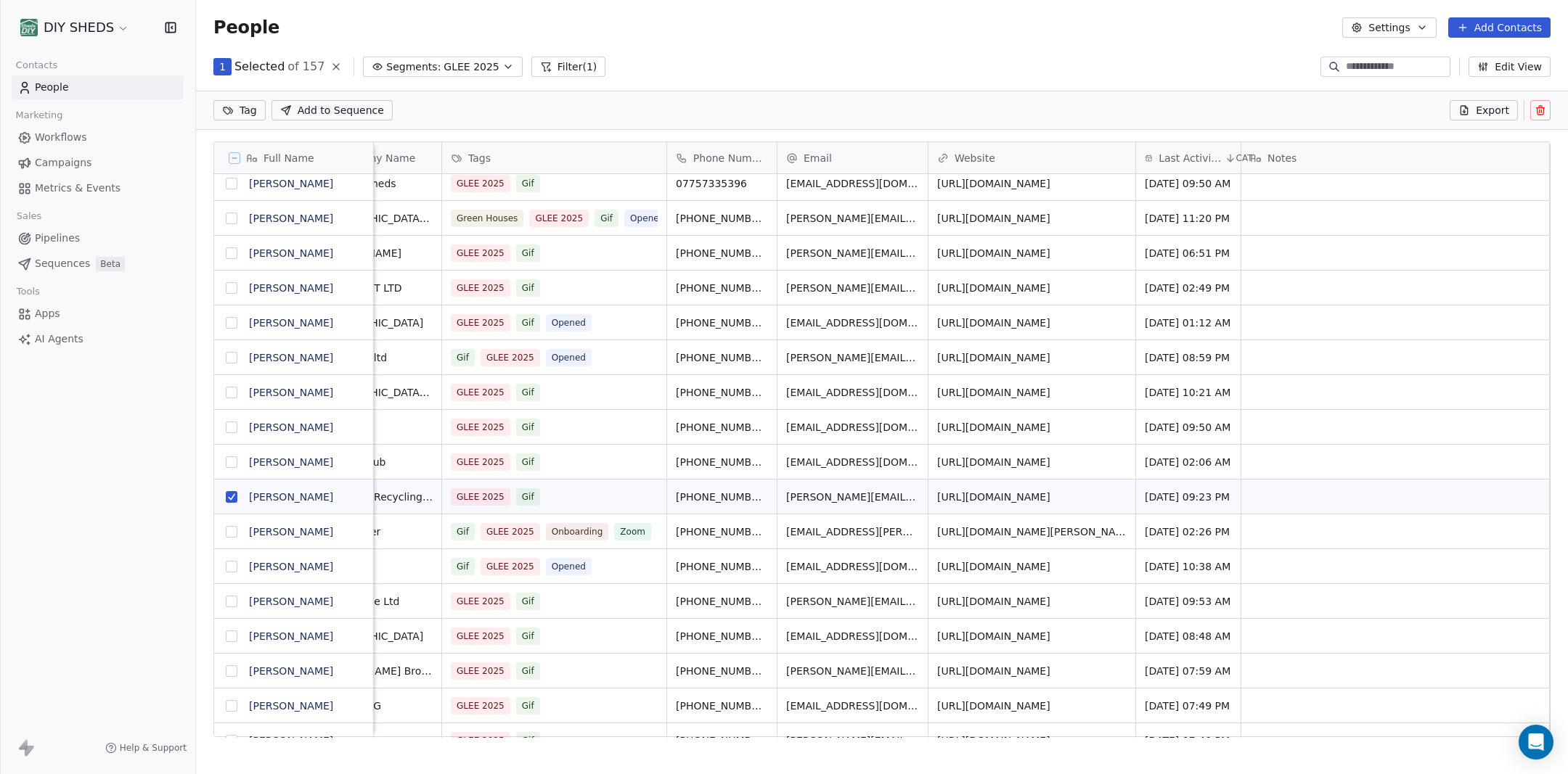
click at [1537, 115] on icon at bounding box center [1540, 110] width 11 height 11
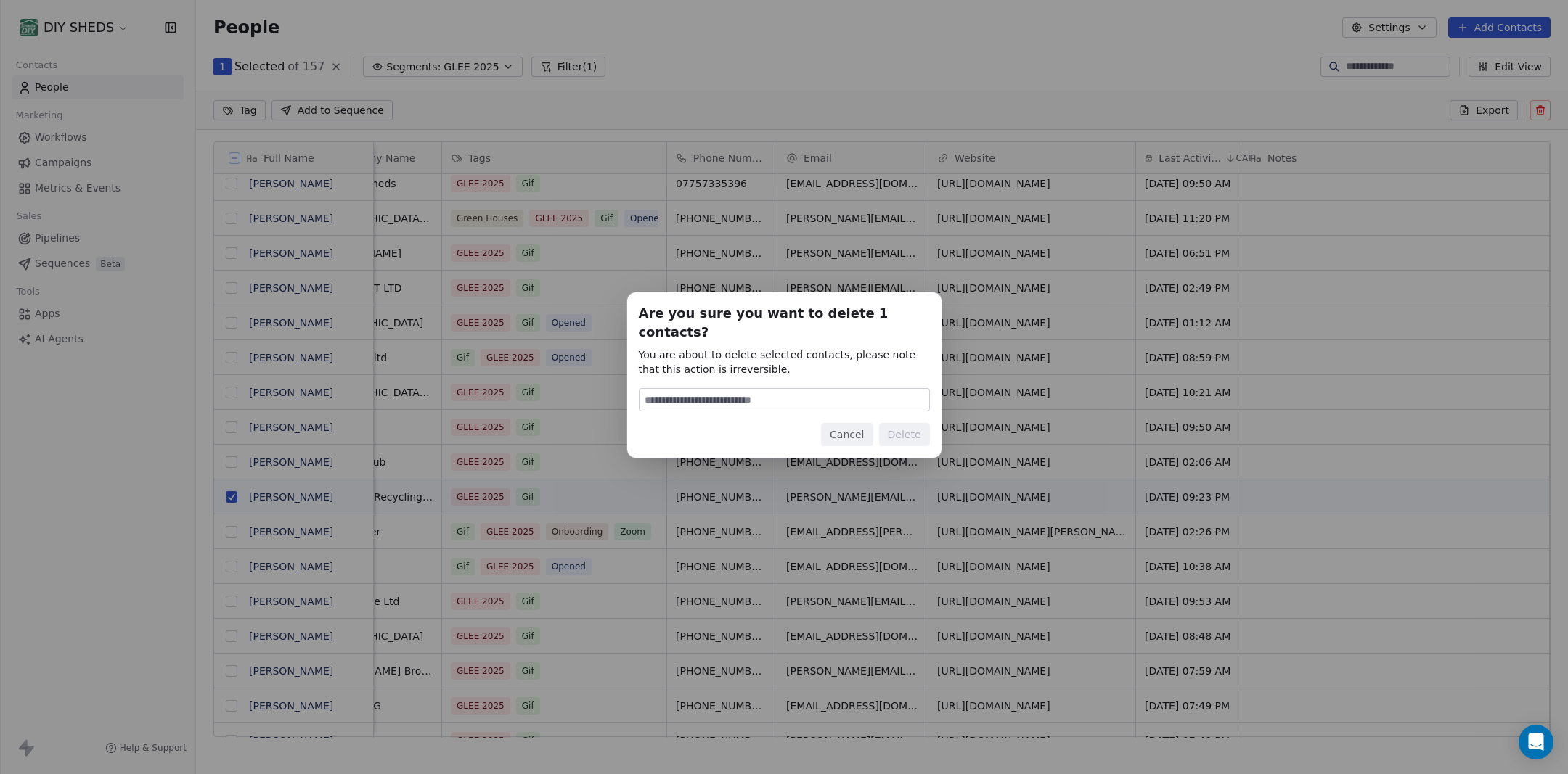
click at [752, 392] on input at bounding box center [784, 399] width 289 height 22
click at [753, 391] on input at bounding box center [784, 399] width 289 height 22
type input "******"
drag, startPoint x: 905, startPoint y: 418, endPoint x: 900, endPoint y: 411, distance: 8.6
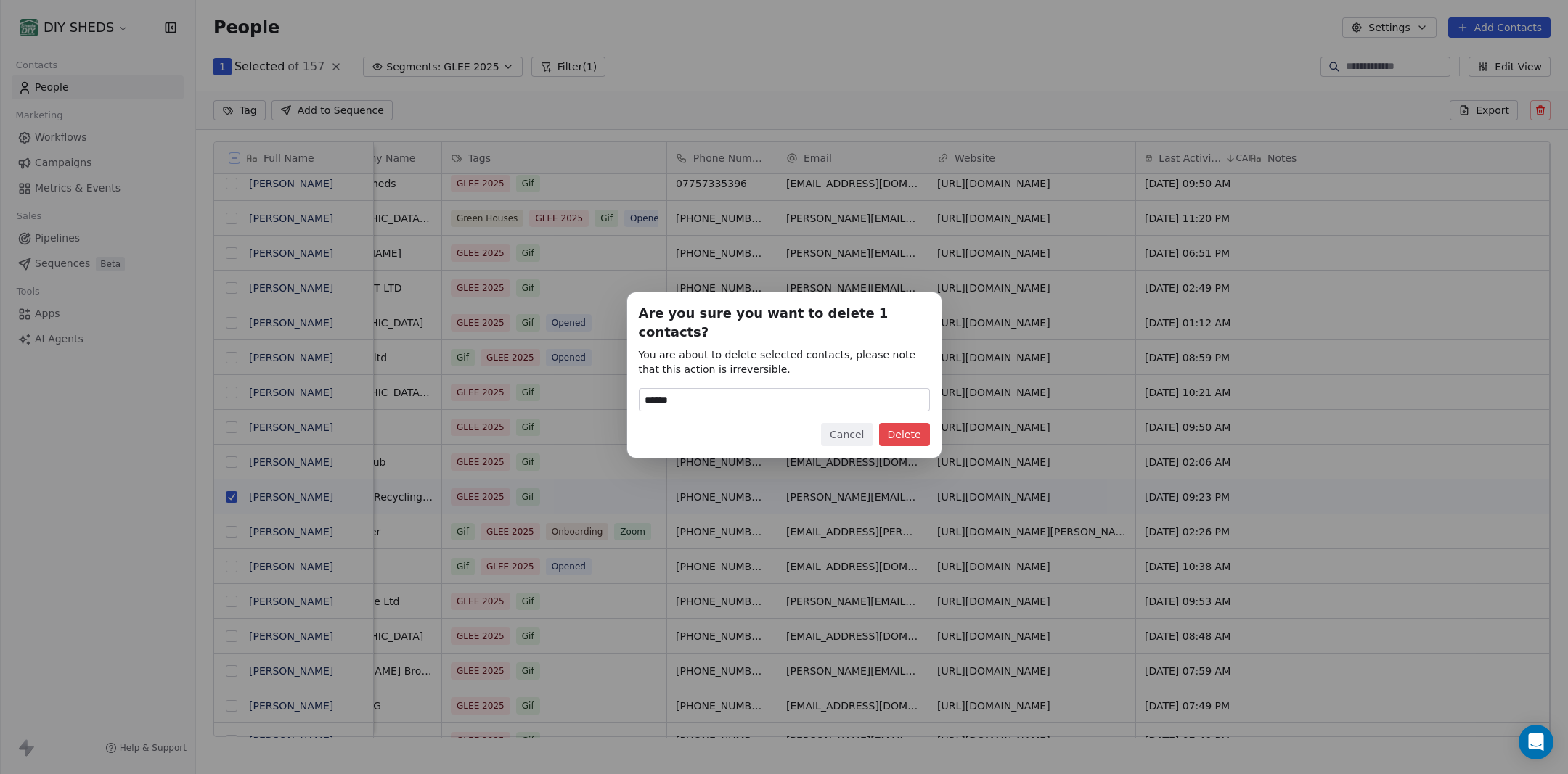
click at [903, 423] on button "Delete" at bounding box center [904, 434] width 51 height 23
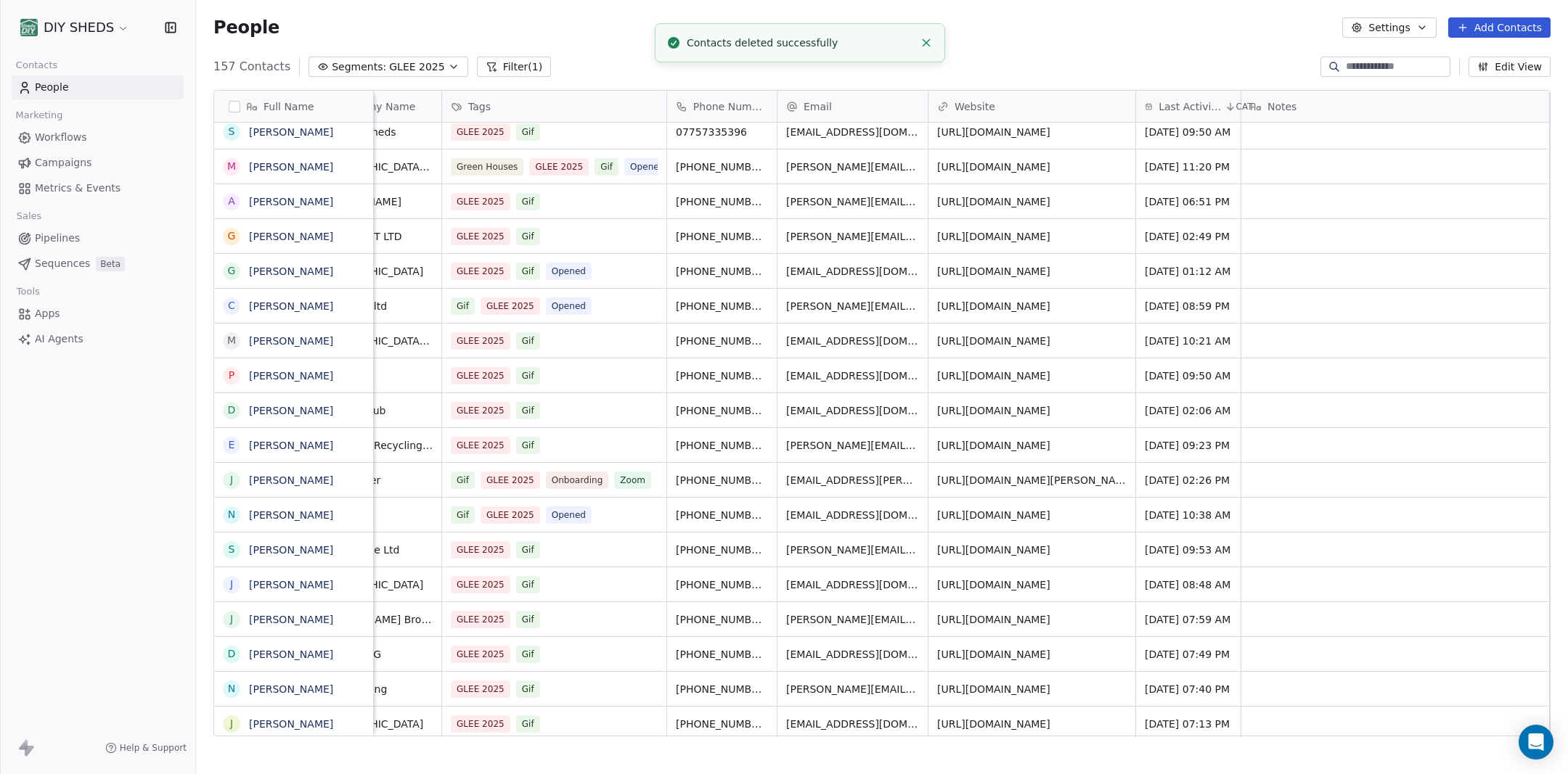
scroll to position [1, 1]
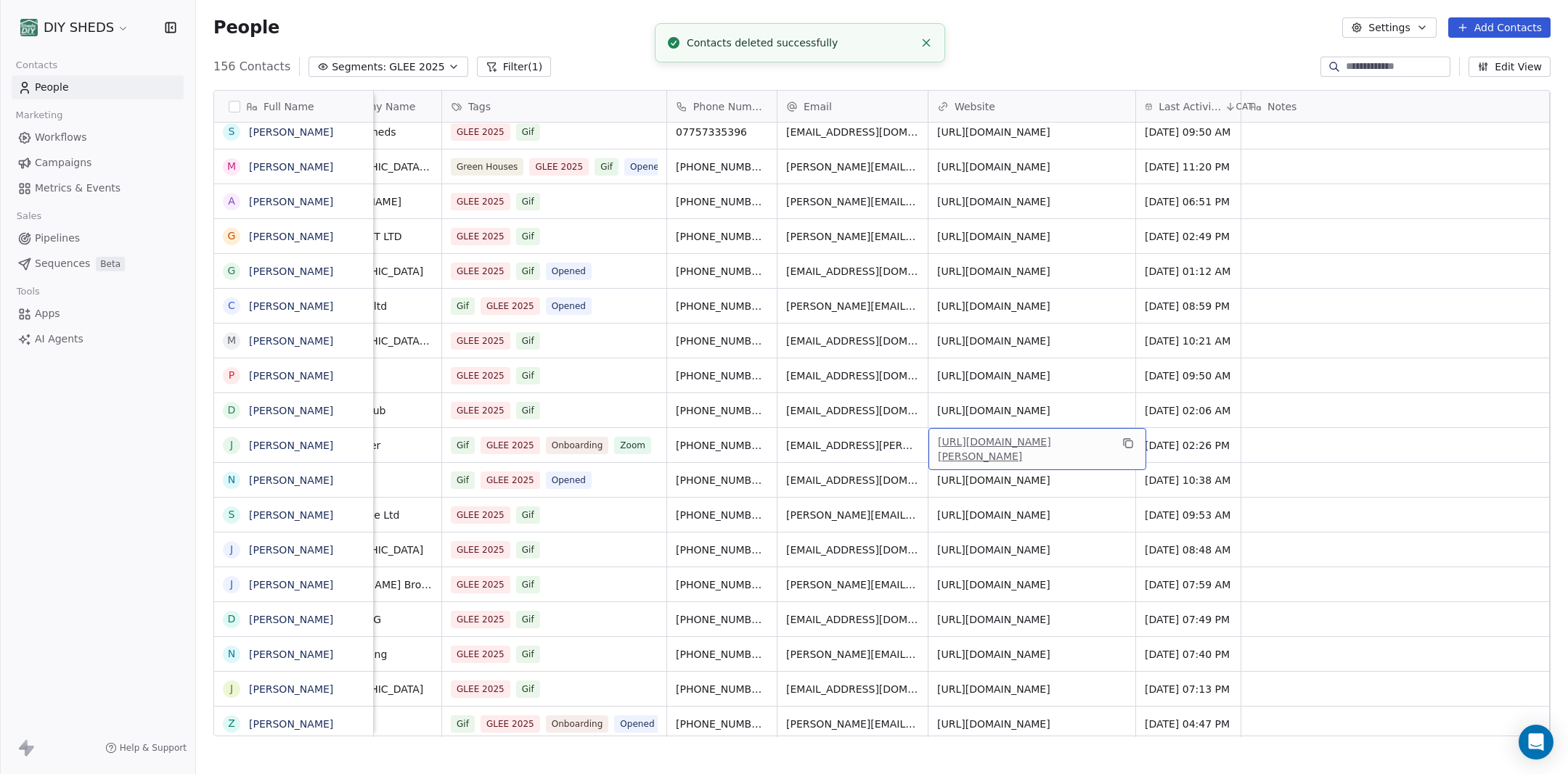
click at [1051, 448] on link "[URL][DOMAIN_NAME][PERSON_NAME]" at bounding box center [994, 449] width 113 height 26
